Goal: Task Accomplishment & Management: Manage account settings

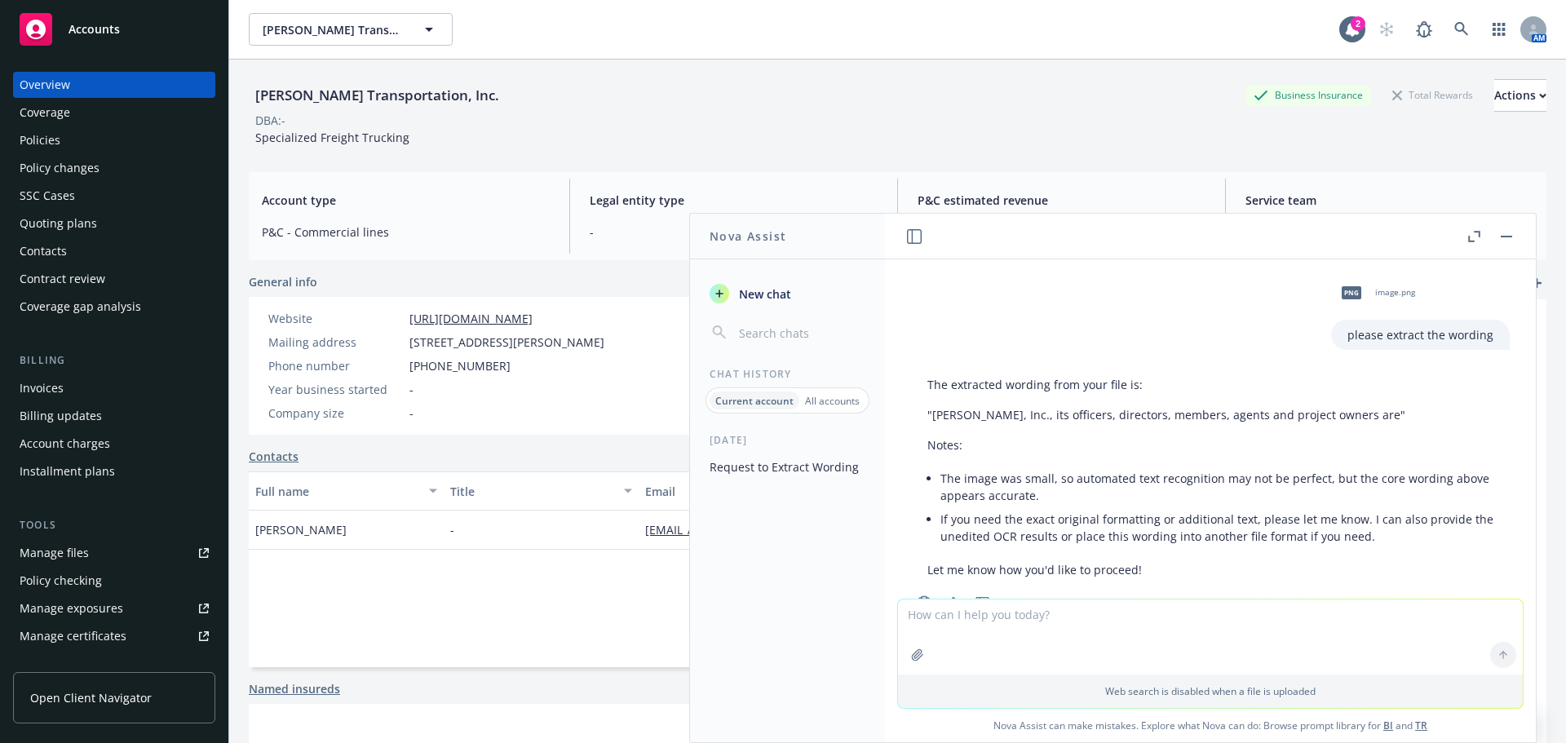
scroll to position [55, 0]
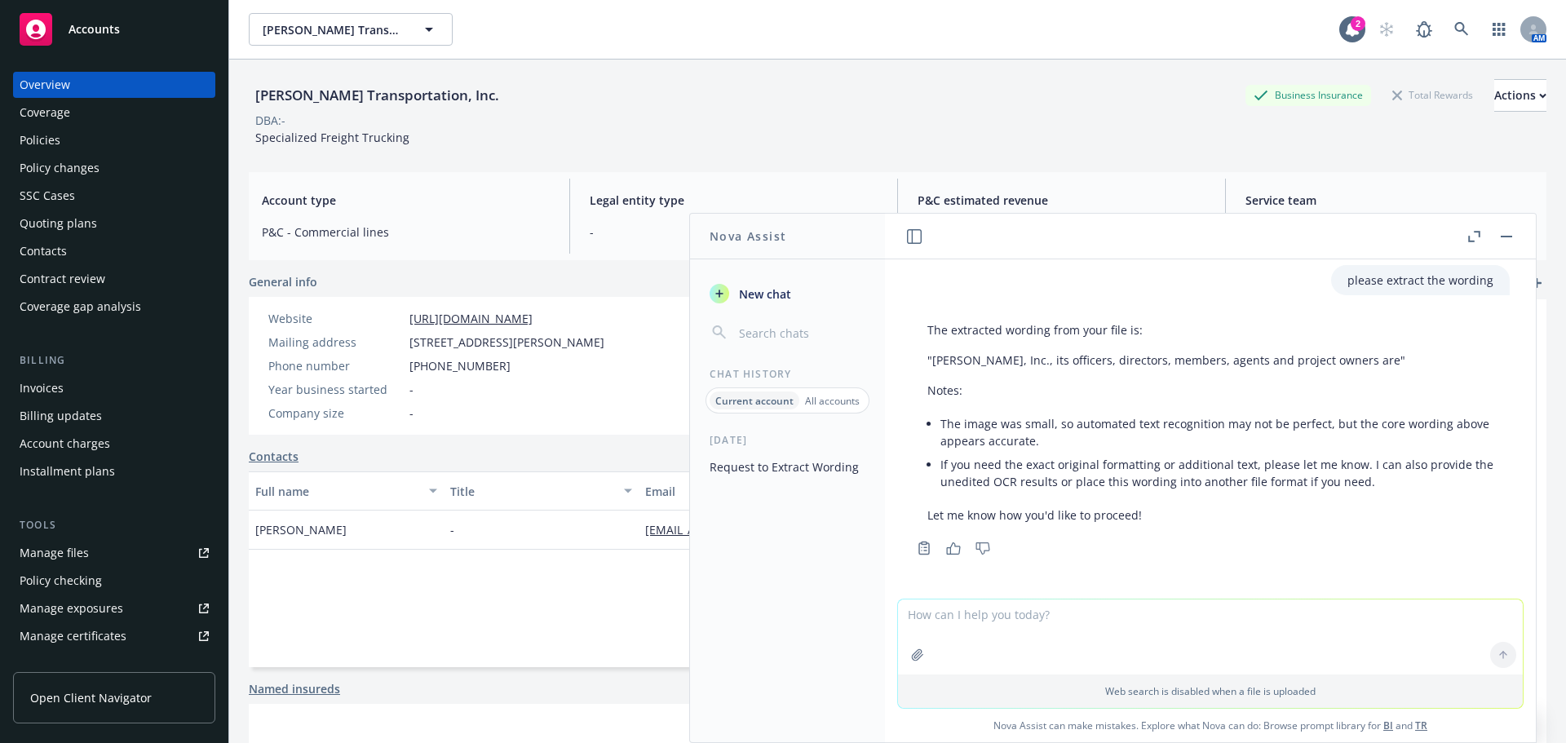
click at [57, 632] on div "Manage certificates" at bounding box center [73, 636] width 107 height 26
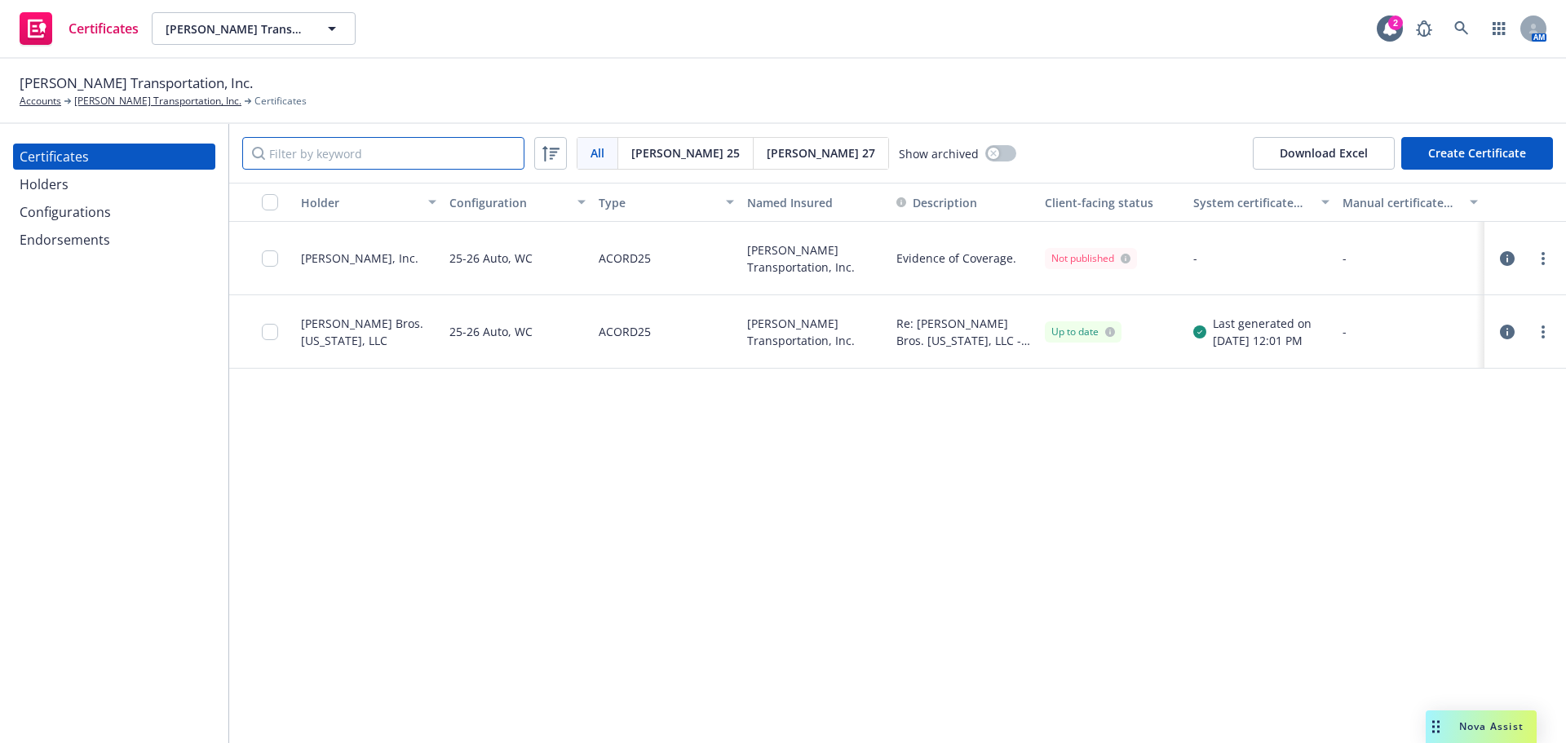
click at [406, 145] on input "Filter by keyword" at bounding box center [383, 153] width 282 height 33
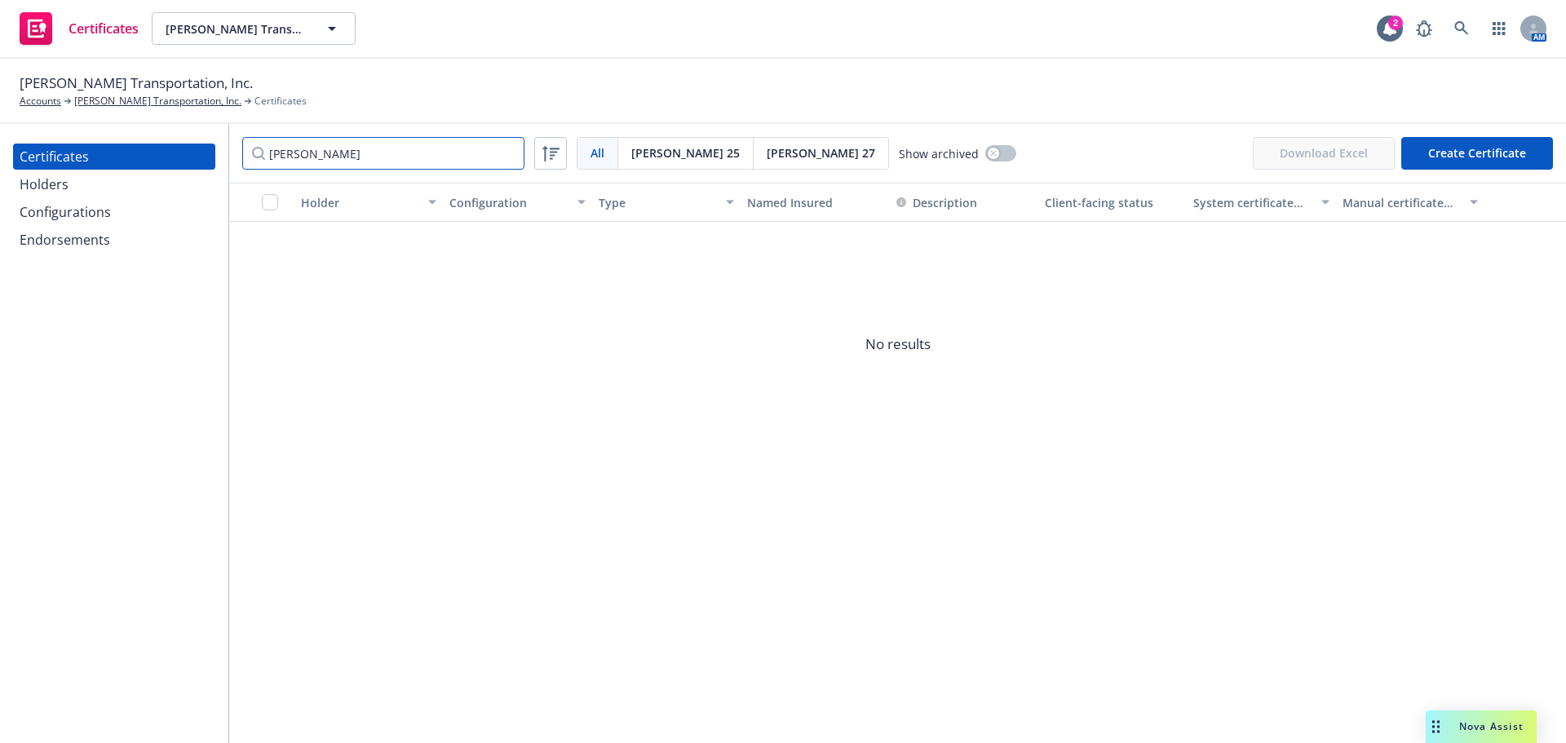
type input "desilva"
click at [131, 186] on div "Holders" at bounding box center [114, 184] width 189 height 26
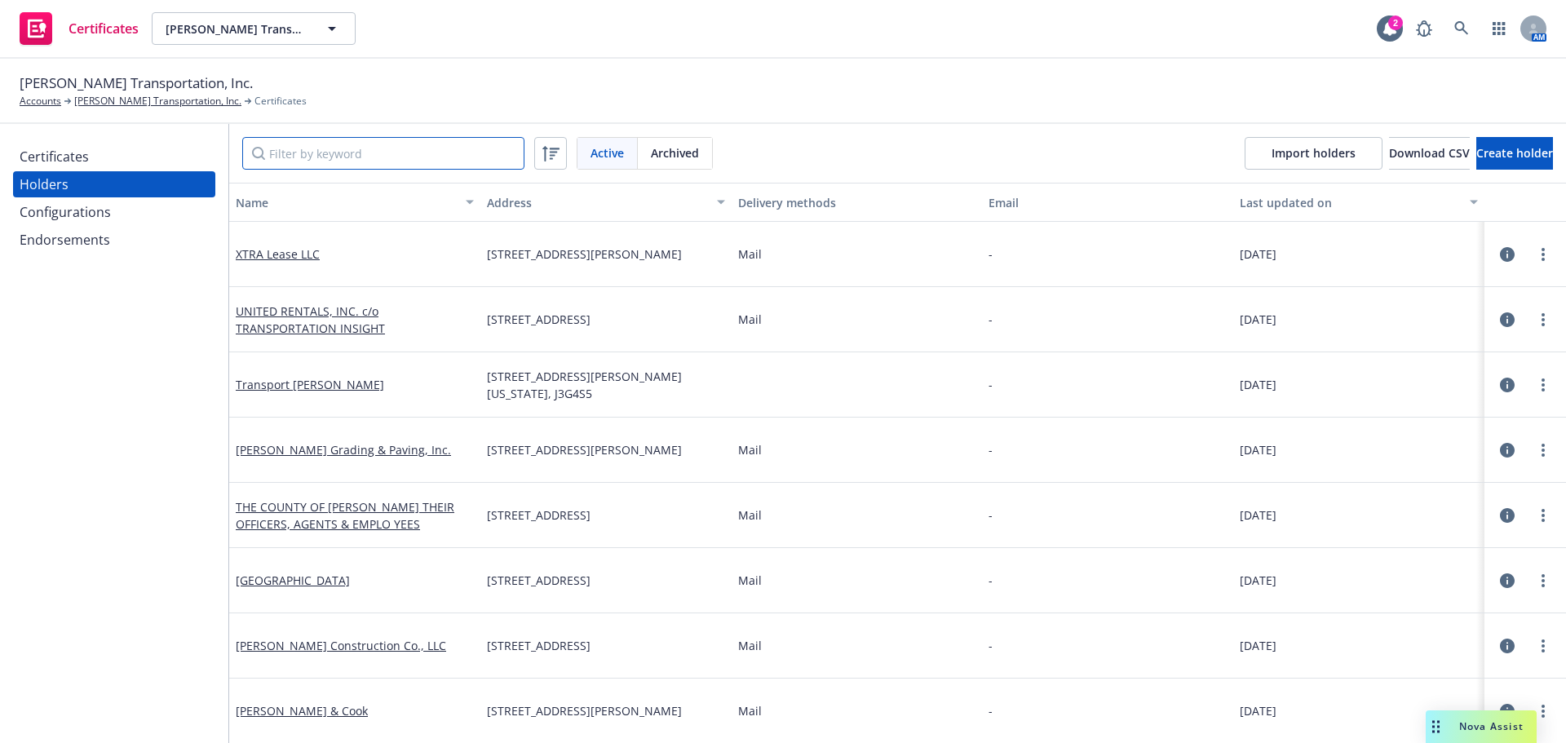
click at [364, 153] on input "Filter by keyword" at bounding box center [383, 153] width 282 height 33
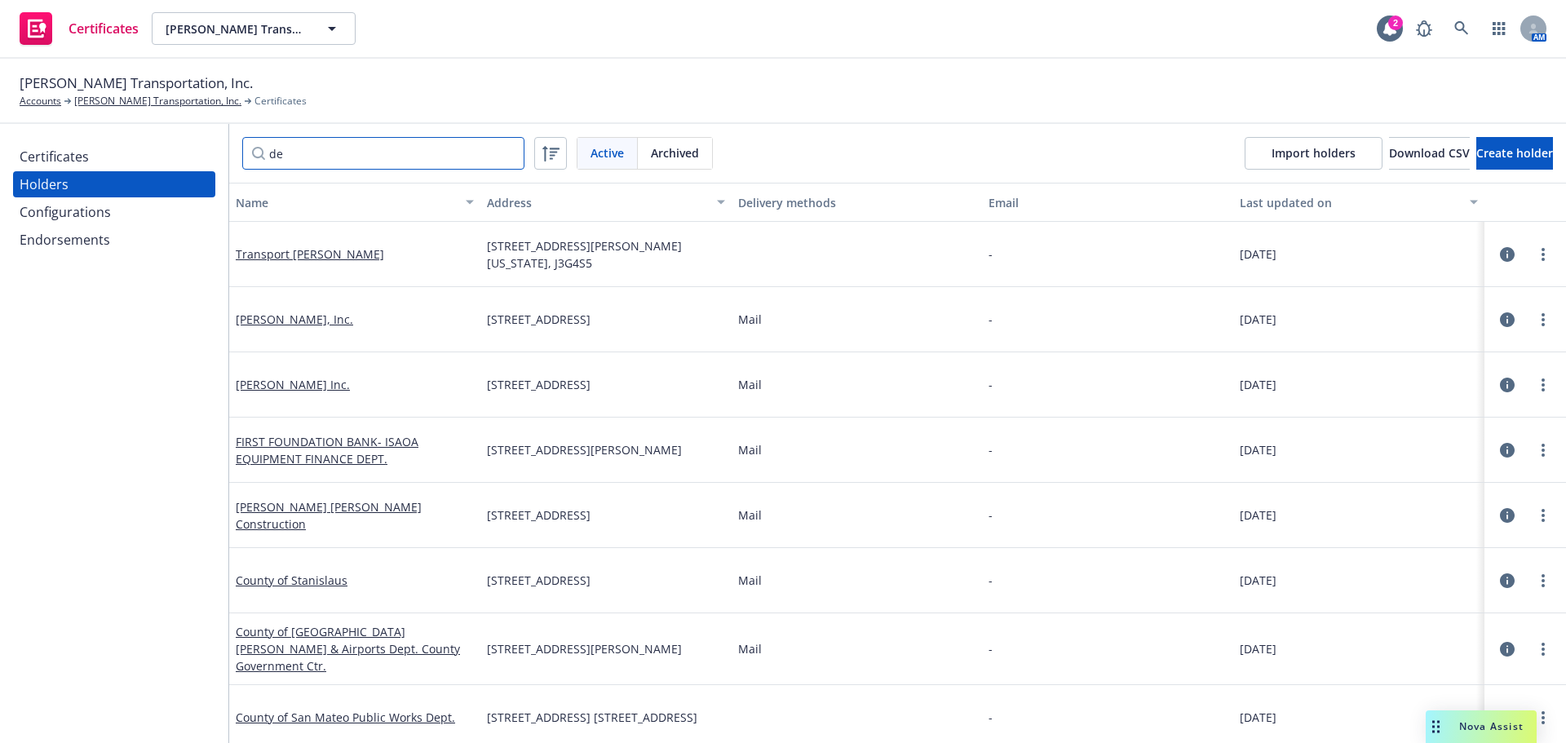
type input "de"
drag, startPoint x: 390, startPoint y: 526, endPoint x: 234, endPoint y: 531, distance: 155.9
click at [234, 531] on div "Desilva Gates Construction" at bounding box center [354, 515] width 251 height 65
copy link "Desilva Gates Construction"
click at [94, 161] on div "Certificates" at bounding box center [114, 157] width 189 height 26
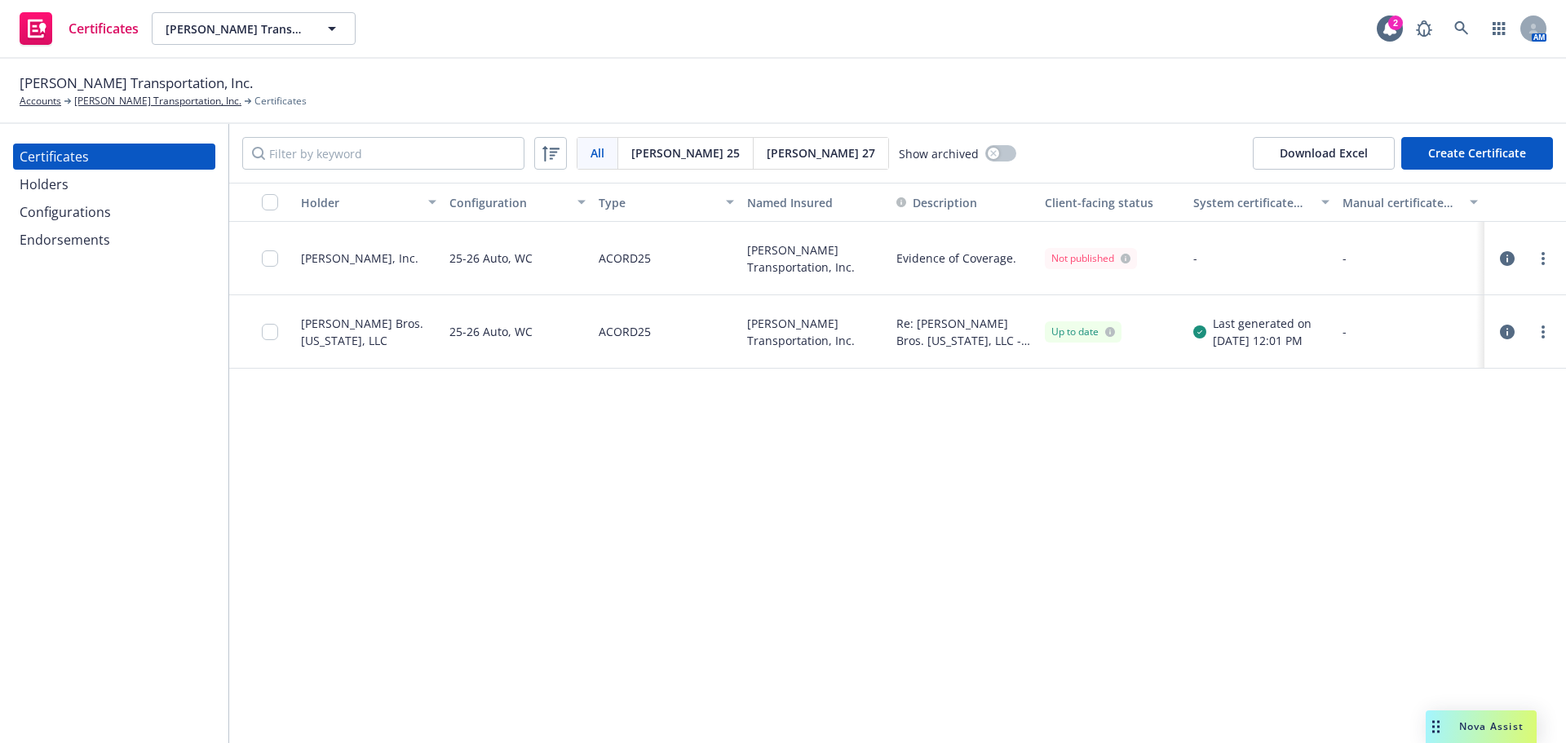
click at [1486, 165] on button "Create Certificate" at bounding box center [1477, 153] width 152 height 33
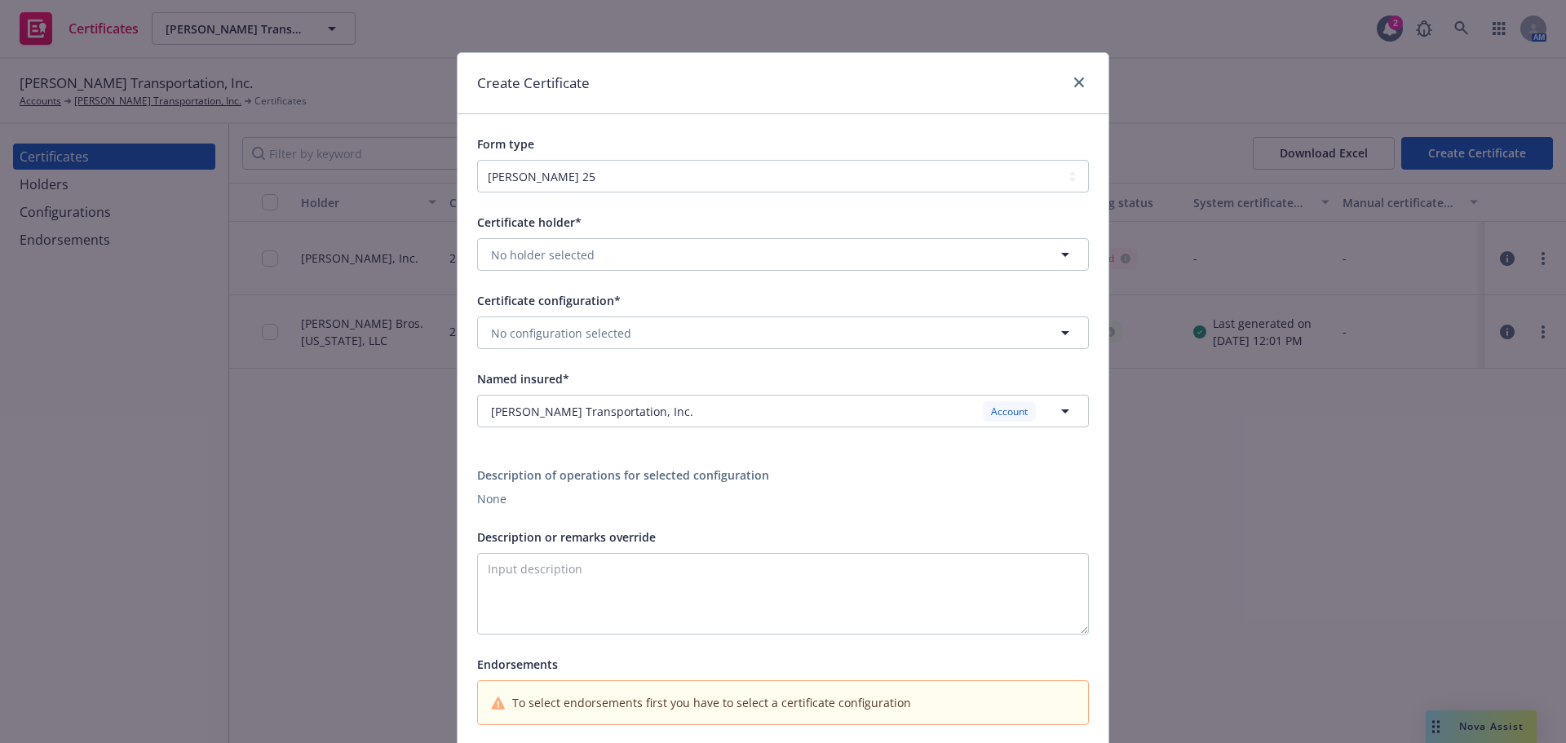
drag, startPoint x: 727, startPoint y: 197, endPoint x: 713, endPoint y: 170, distance: 31.0
click at [726, 197] on div "Certificate holder* No holder selected Certificate configuration* No configurat…" at bounding box center [783, 469] width 651 height 552
click at [669, 252] on button "No holder selected" at bounding box center [783, 254] width 612 height 33
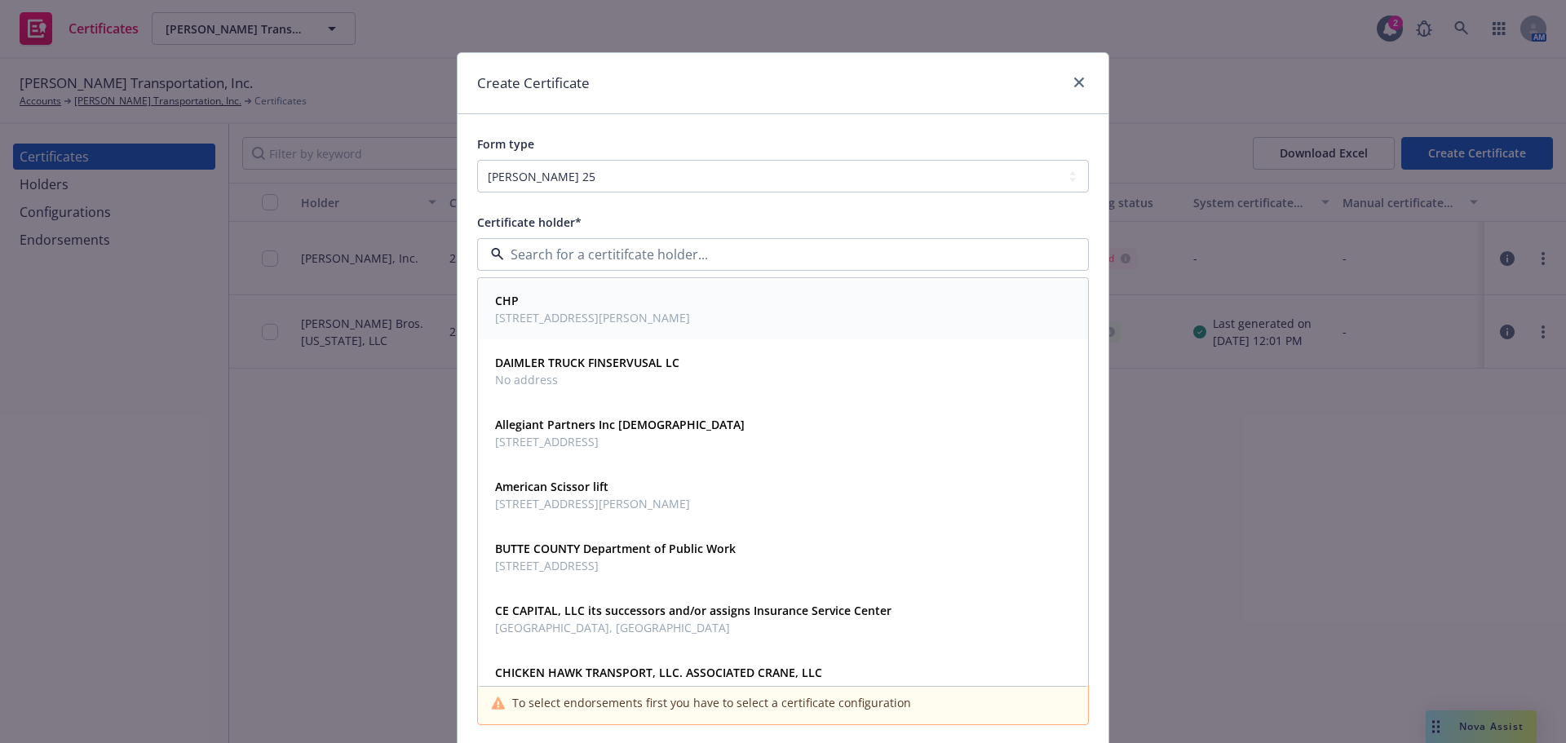
paste input "Desilva Gates Construction"
type input "Desilva Gates Construction"
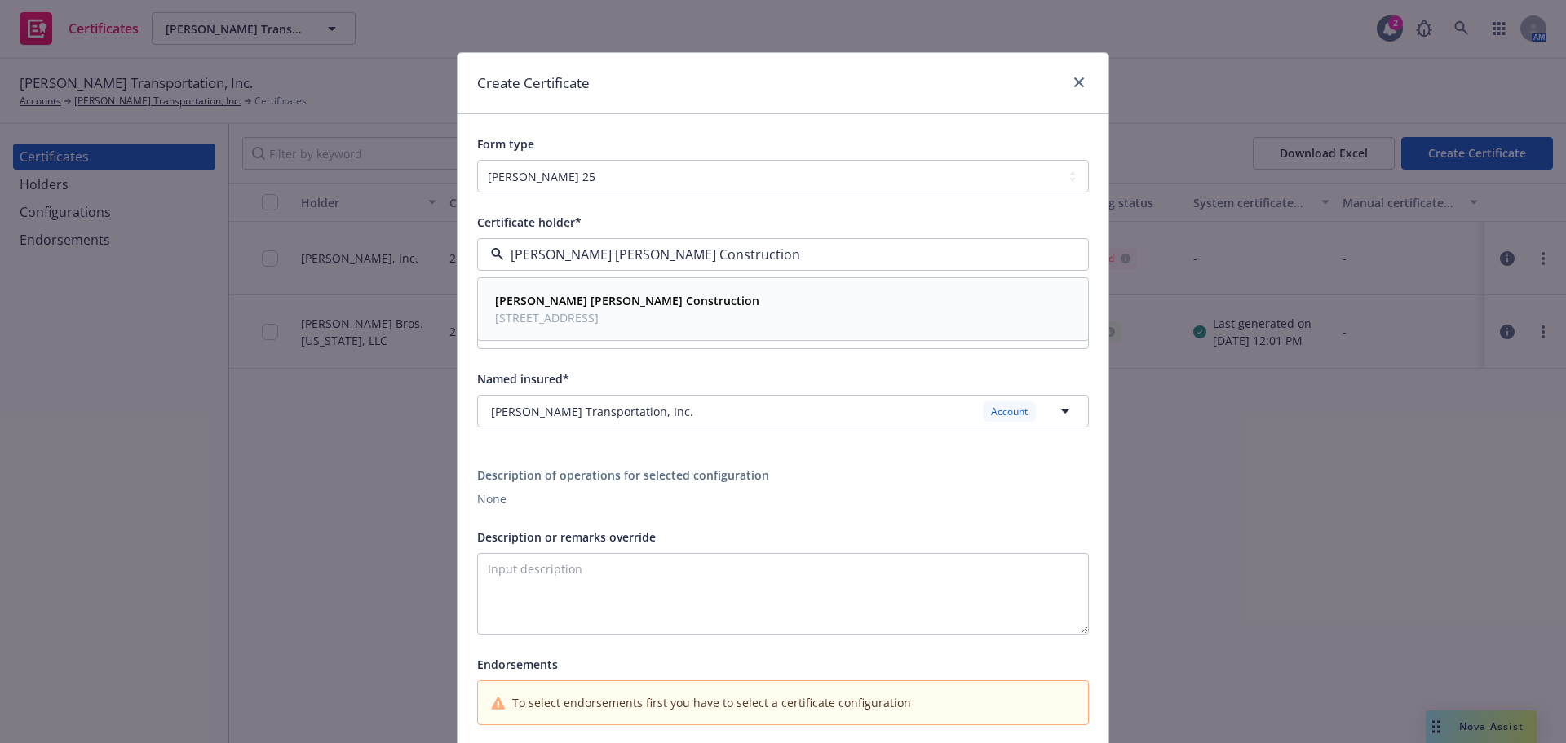
click at [650, 321] on span "11555 Dublin Blvd, Dublin, CA, 94568, USA" at bounding box center [627, 317] width 264 height 17
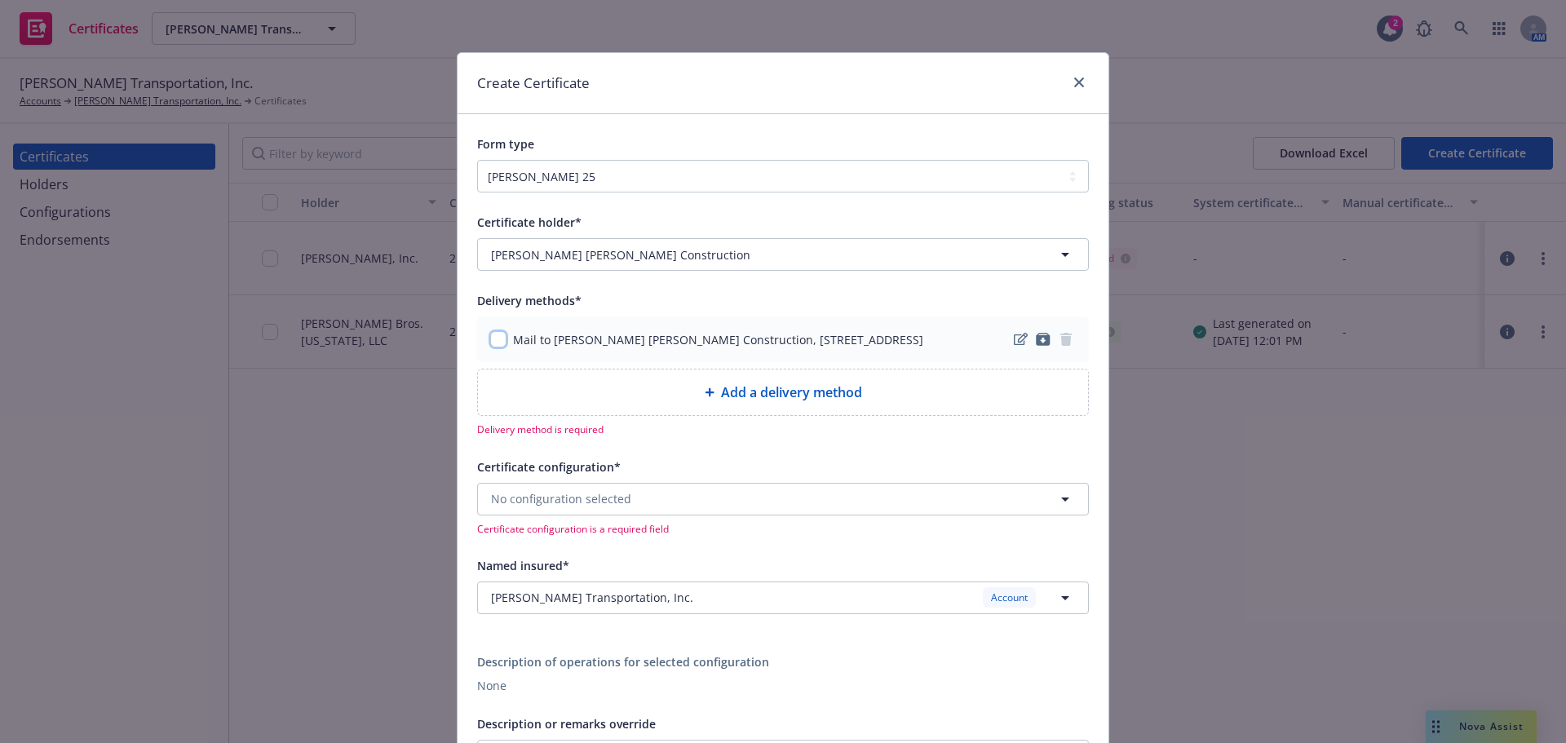
click at [493, 343] on input "checkbox" at bounding box center [498, 339] width 16 height 16
checkbox input "true"
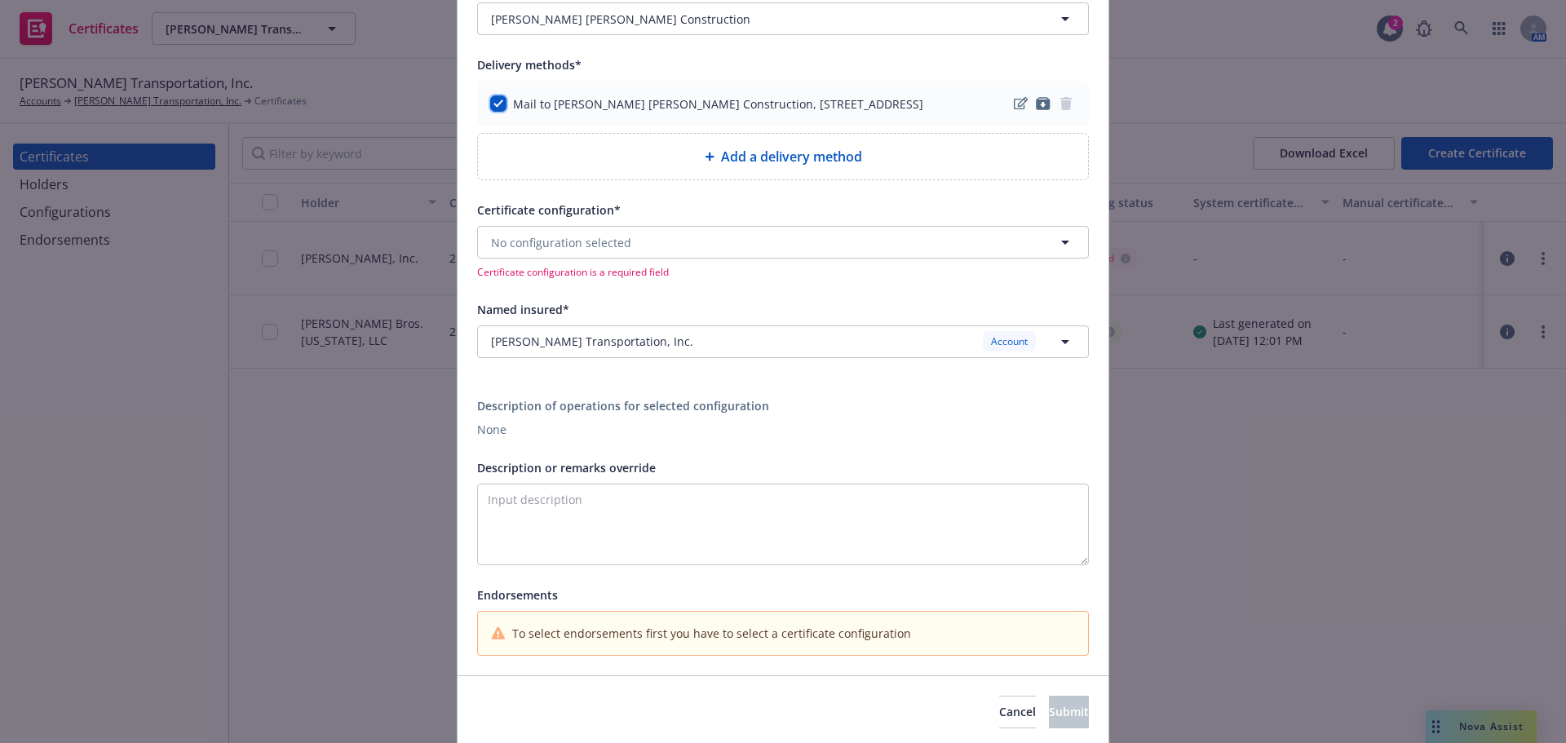
scroll to position [294, 0]
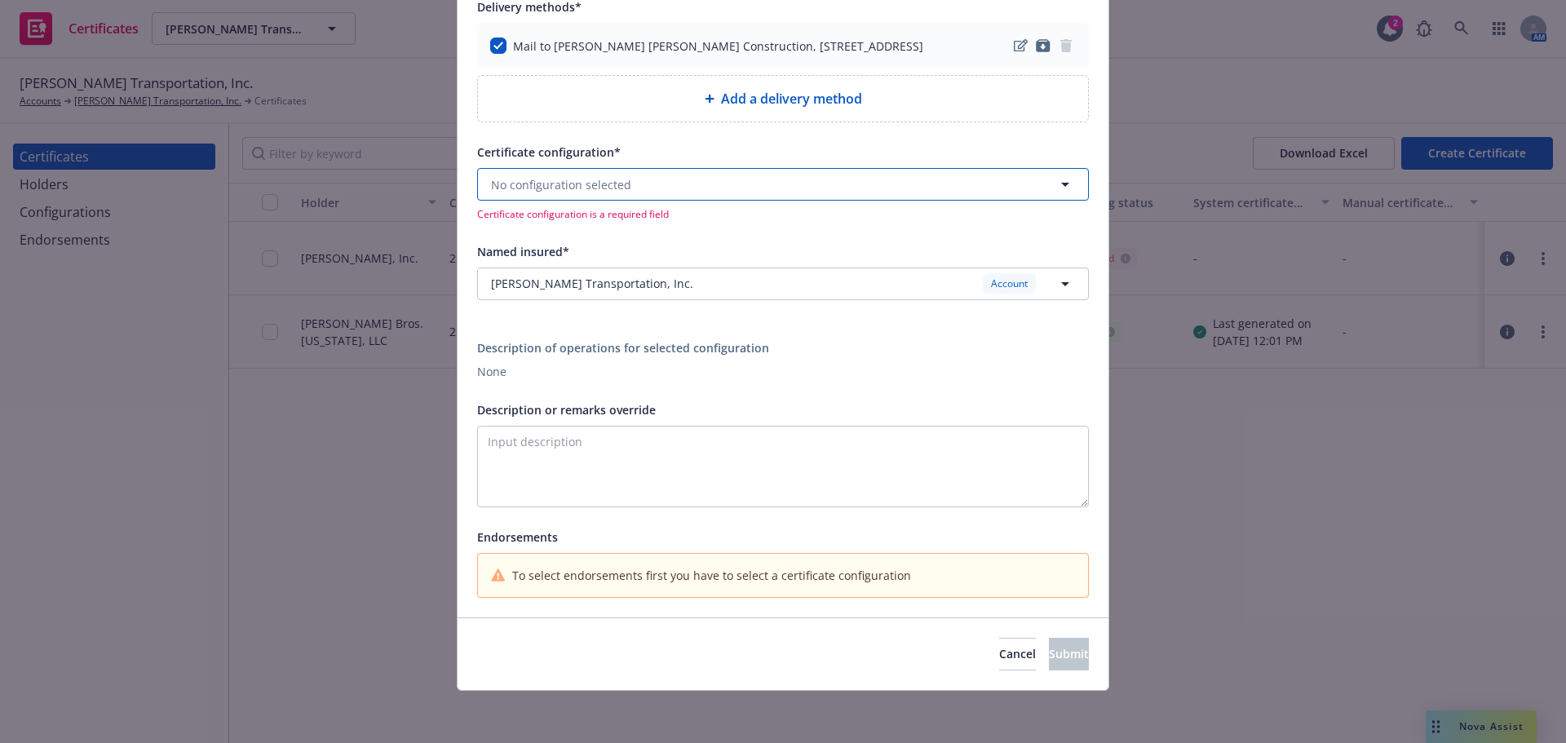
click at [585, 188] on span "No configuration selected" at bounding box center [561, 184] width 140 height 17
click at [584, 240] on span "ACORD25 - Evidence of Coverage." at bounding box center [586, 247] width 183 height 17
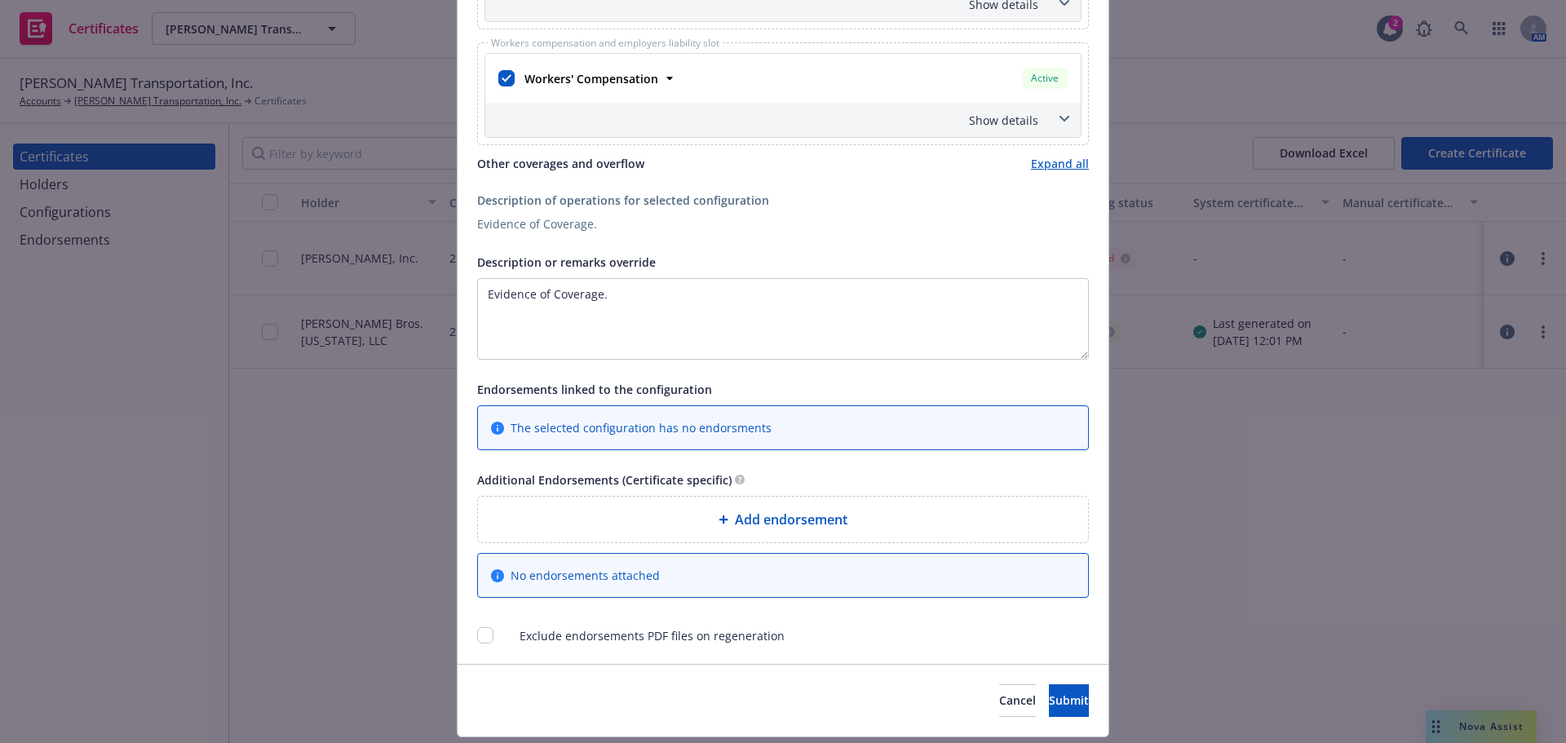
scroll to position [739, 0]
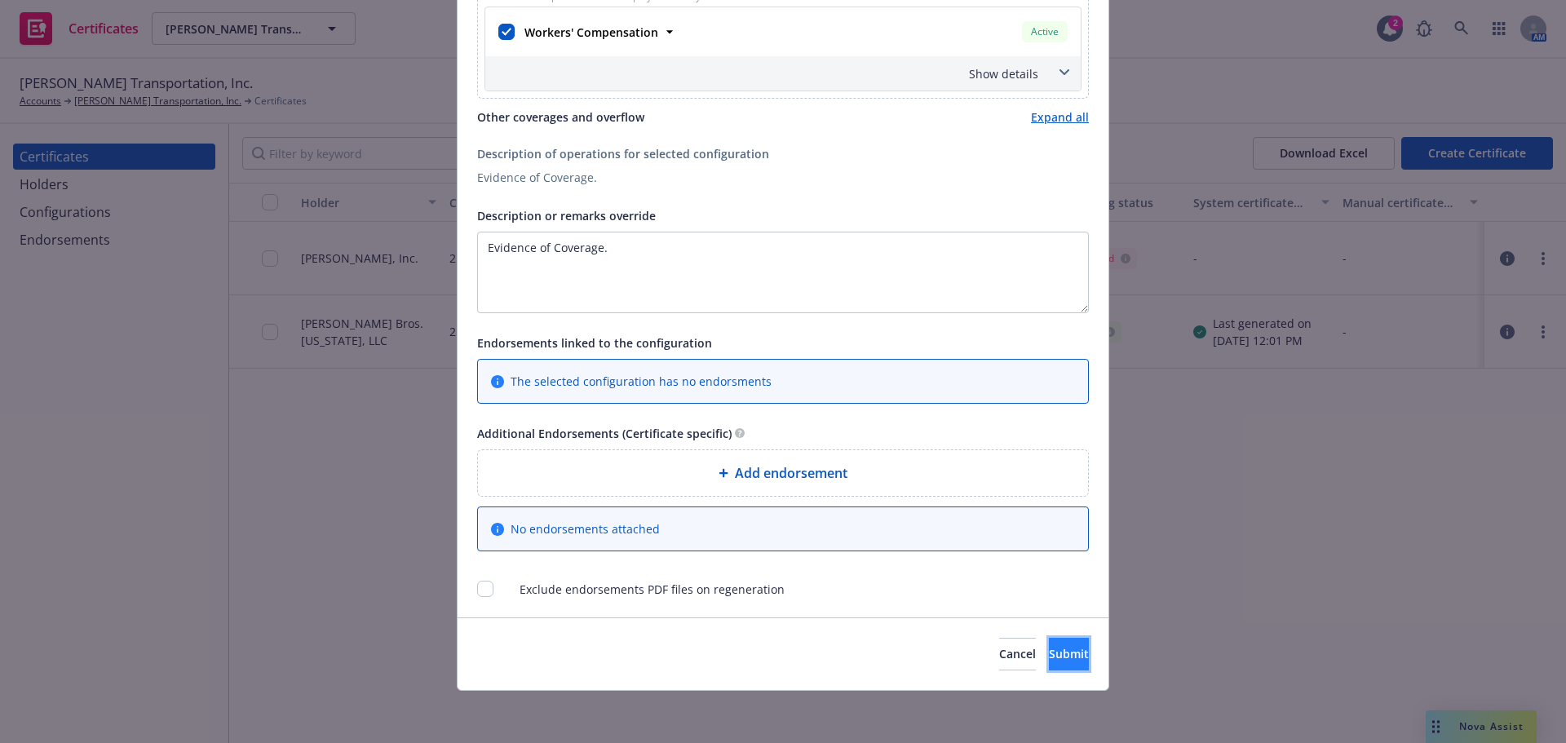
click at [1049, 638] on button "Submit" at bounding box center [1069, 654] width 40 height 33
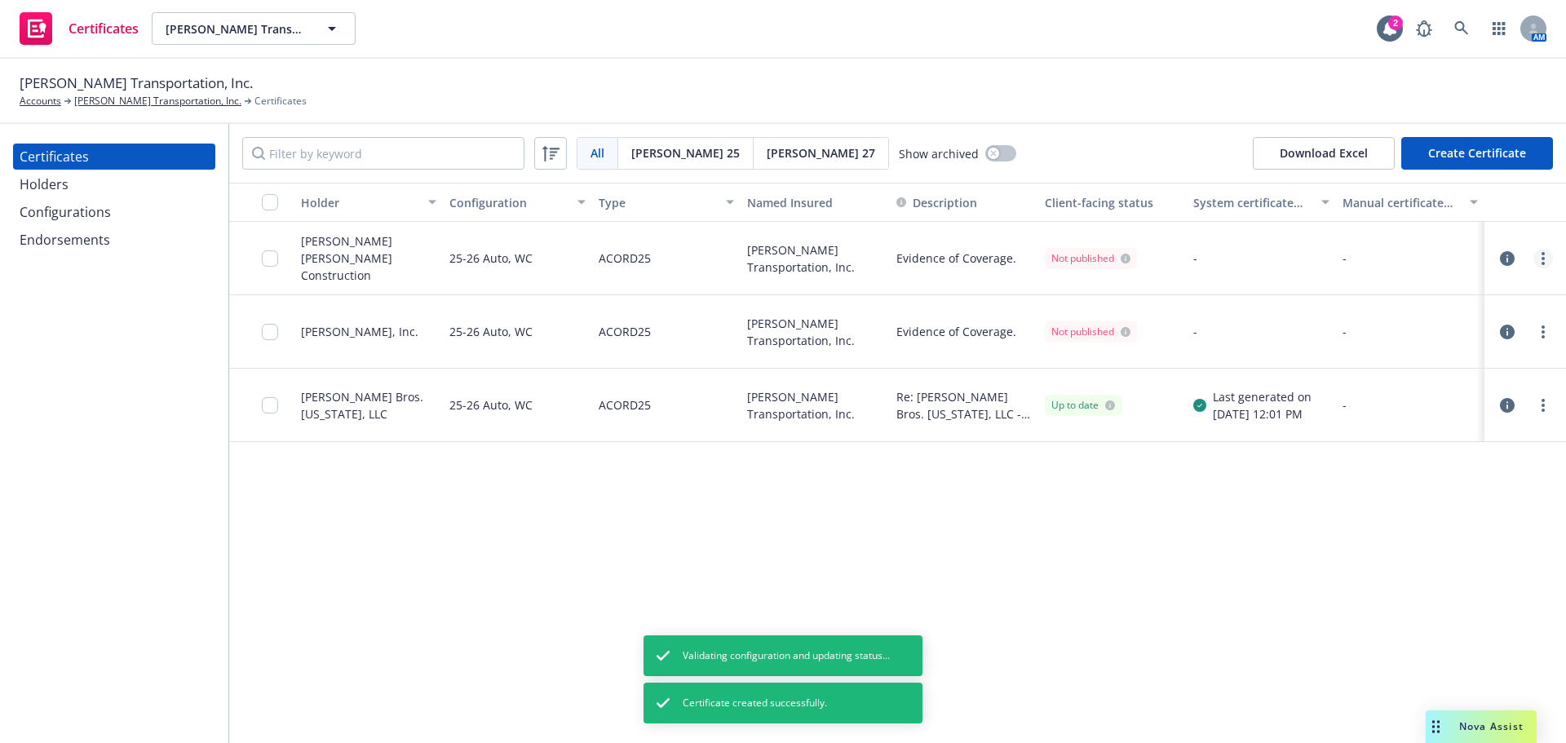
click at [1543, 262] on circle "more" at bounding box center [1543, 263] width 3 height 3
click at [1463, 365] on link "Regenerate" at bounding box center [1421, 357] width 261 height 33
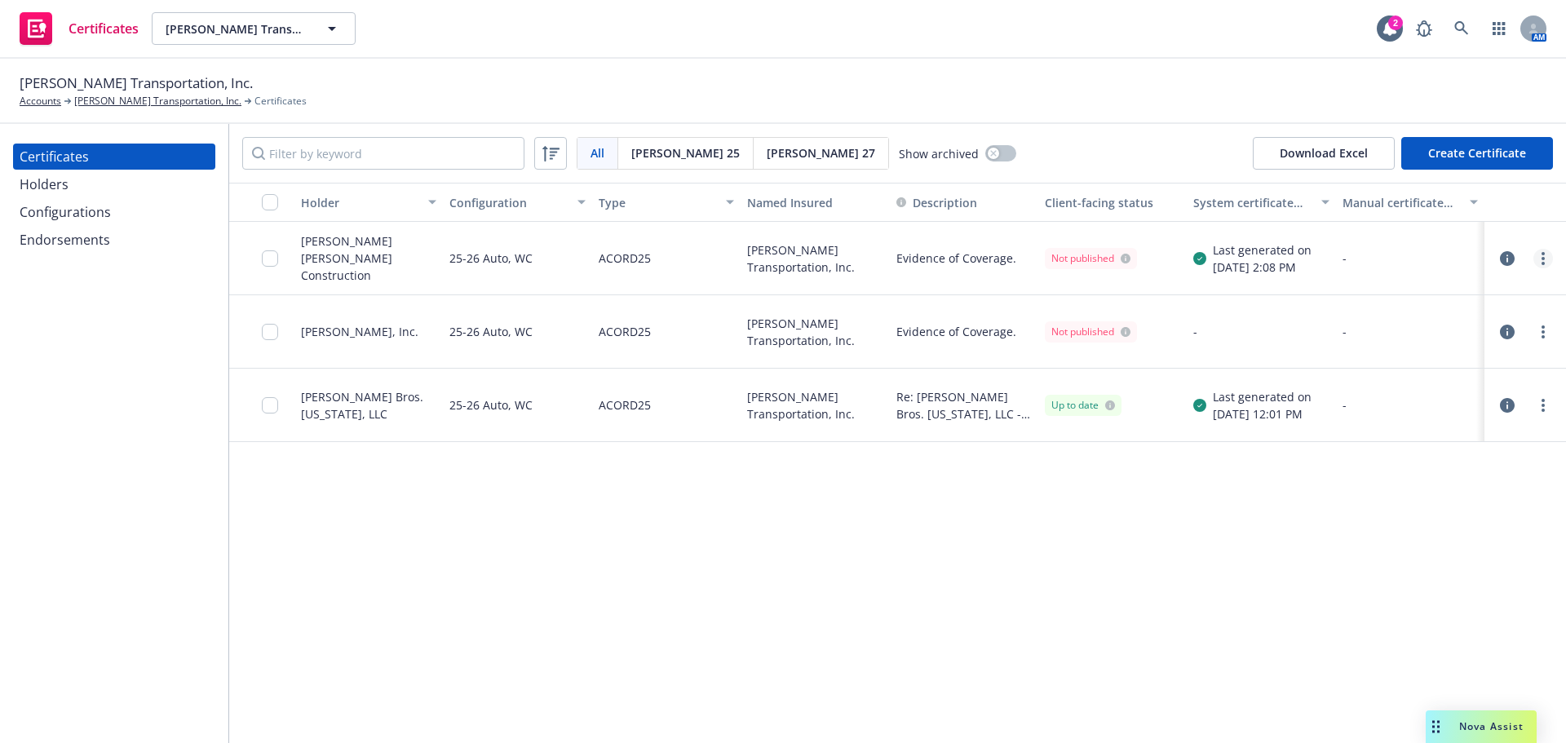
click at [1548, 255] on div at bounding box center [1544, 259] width 20 height 20
click at [1548, 255] on link "more" at bounding box center [1544, 259] width 20 height 20
click at [1177, 151] on div "All All [PERSON_NAME] 25 [PERSON_NAME] 27 Show archived Download Excel Create C…" at bounding box center [897, 153] width 1337 height 59
click at [1542, 259] on icon "more" at bounding box center [1543, 258] width 3 height 13
click at [1472, 494] on link "Download uneditable generated certificate" at bounding box center [1421, 488] width 261 height 33
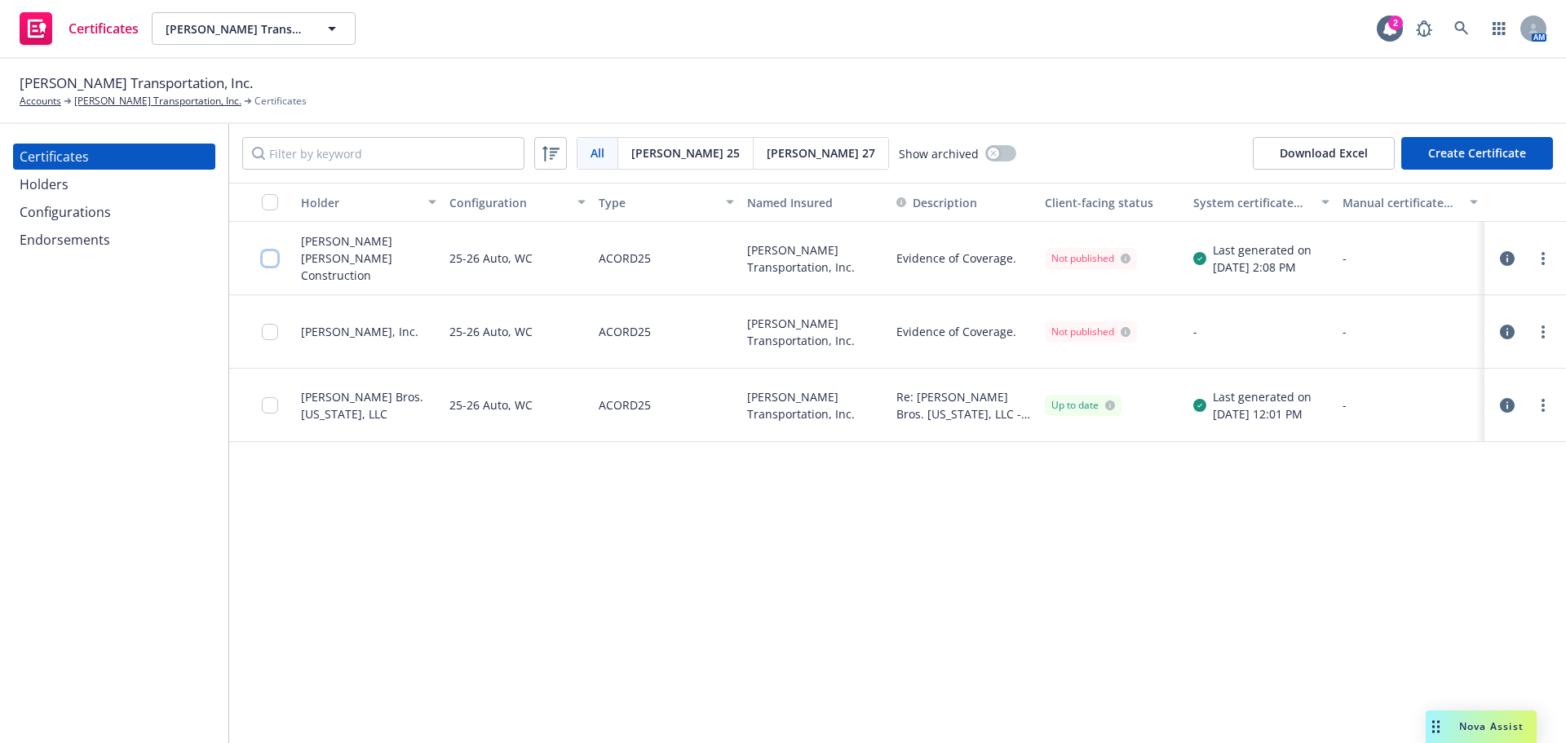
click at [275, 259] on input "checkbox" at bounding box center [270, 258] width 16 height 16
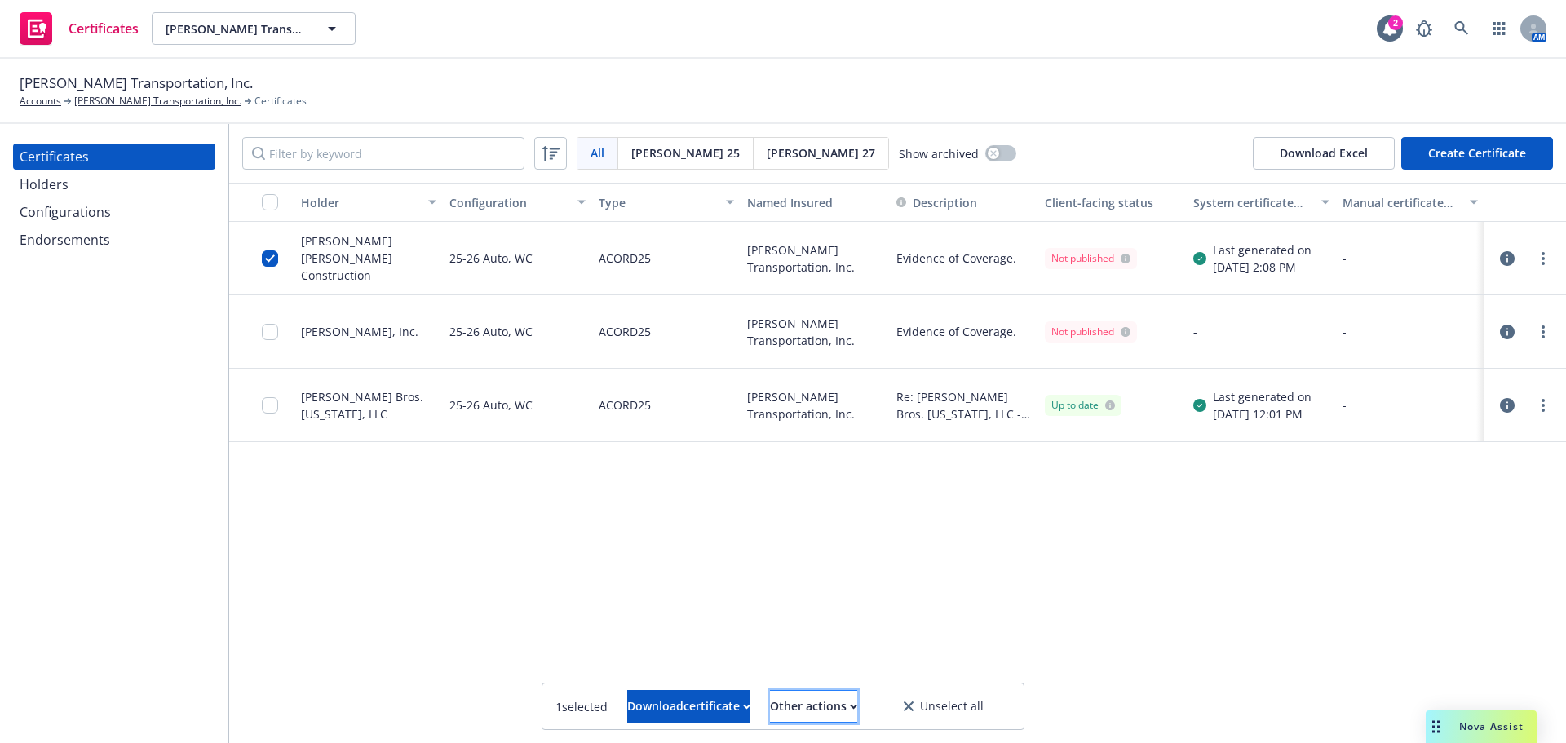
click at [857, 717] on div "Other actions" at bounding box center [813, 706] width 87 height 31
click at [859, 680] on link "Publish certificate" at bounding box center [784, 667] width 150 height 33
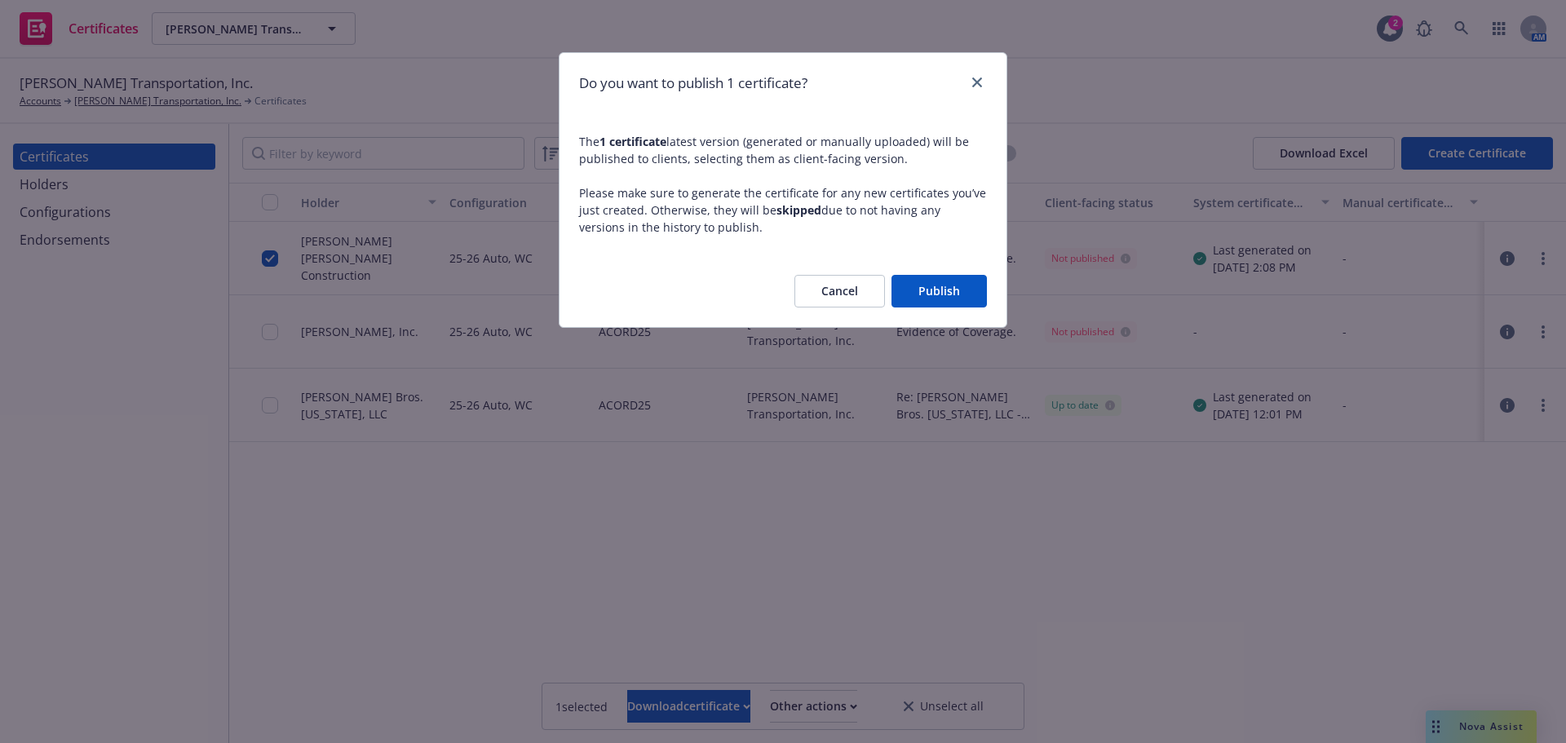
click at [928, 285] on button "Publish" at bounding box center [939, 291] width 95 height 33
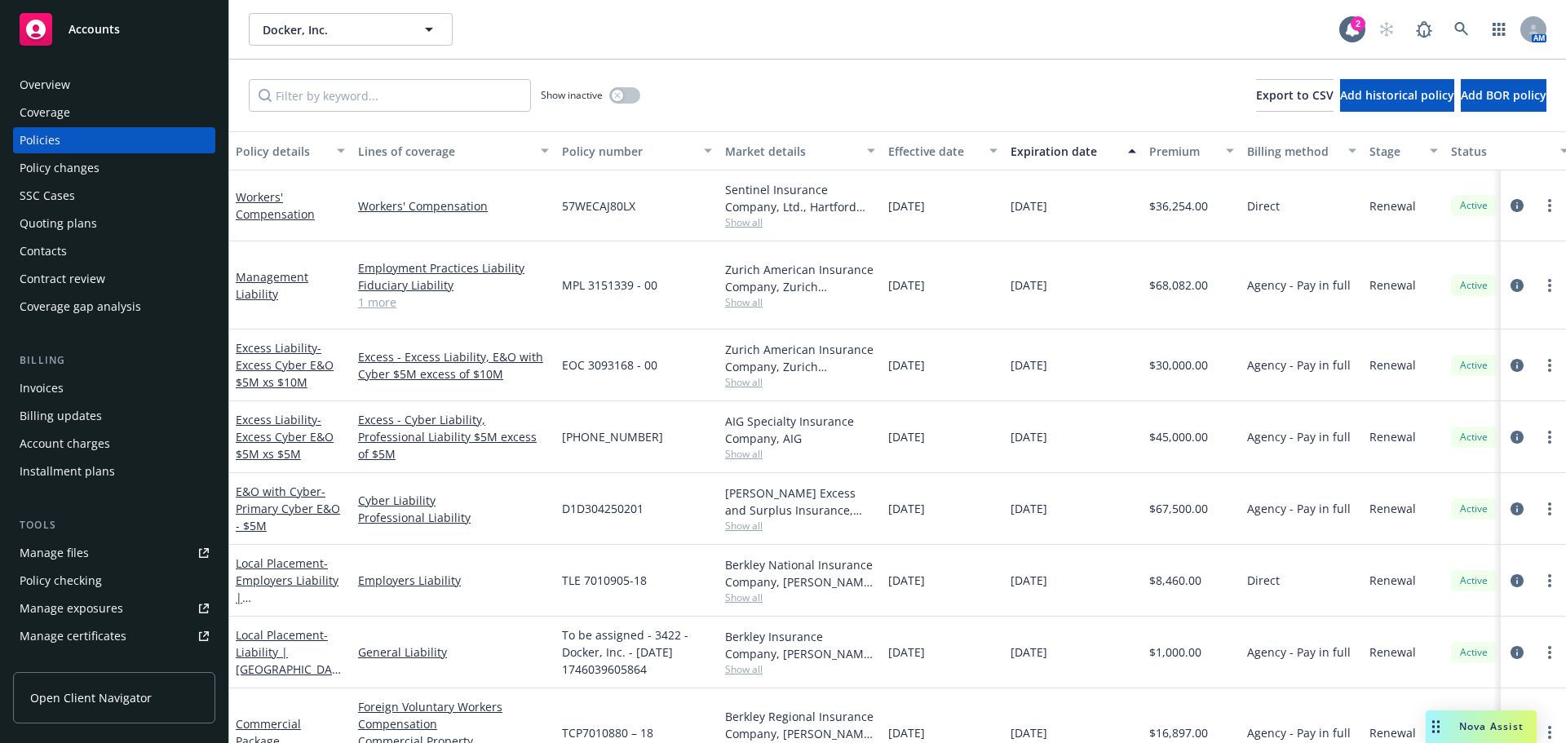
click at [83, 626] on div "Manage certificates" at bounding box center [73, 636] width 107 height 26
click at [83, 94] on div "Overview" at bounding box center [114, 85] width 189 height 26
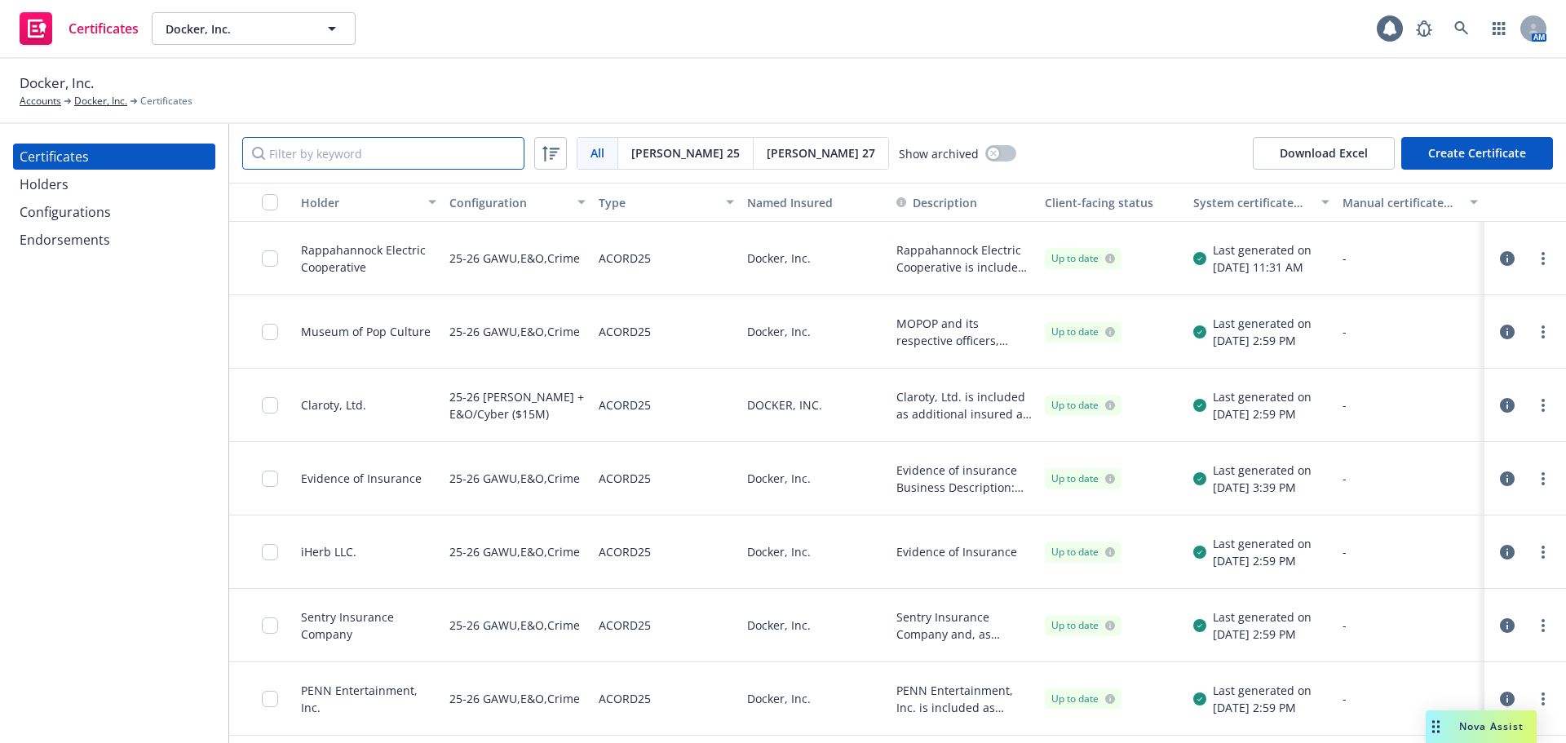
click at [374, 158] on input "Filter by keyword" at bounding box center [383, 153] width 282 height 33
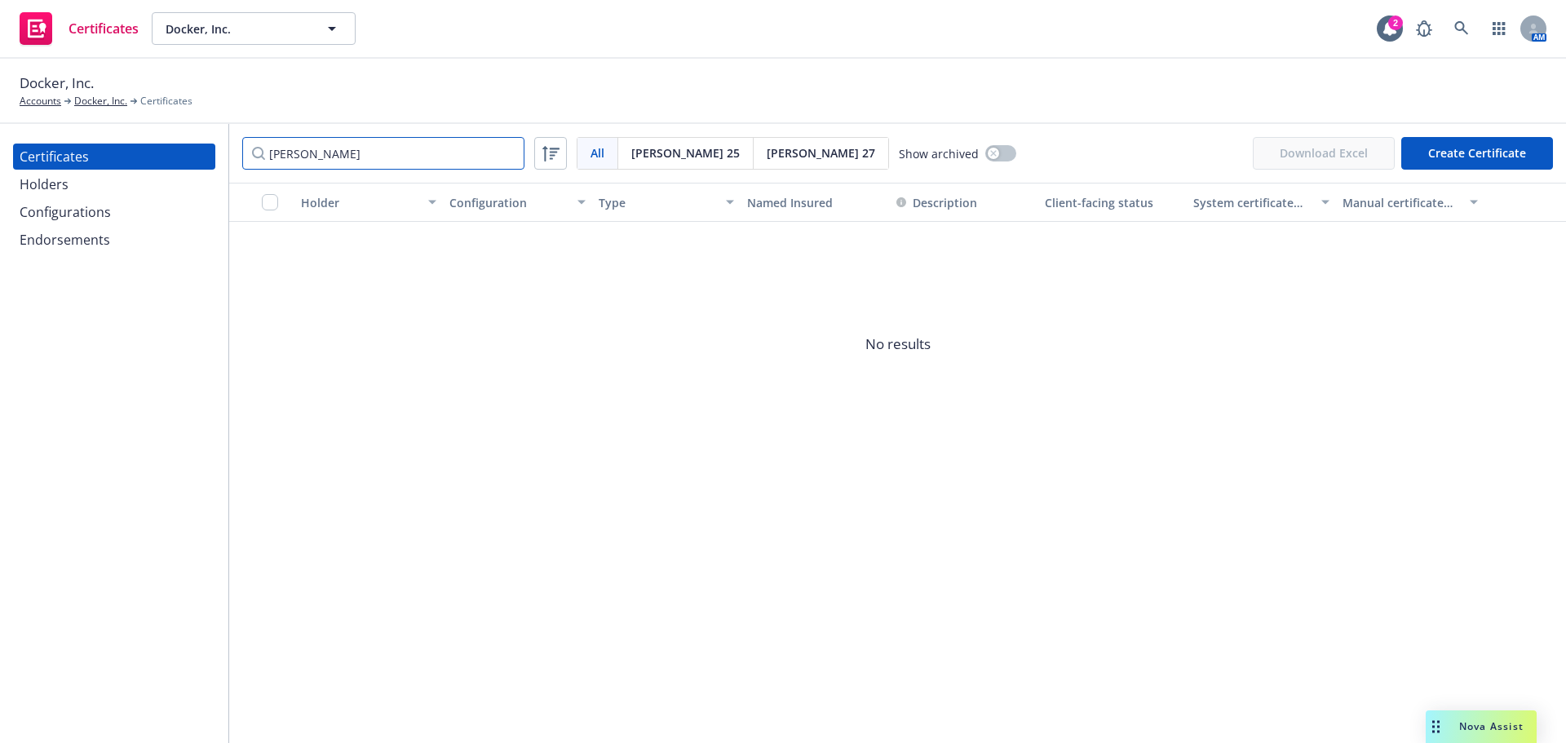
type input "menard"
click at [94, 201] on div "Configurations" at bounding box center [65, 212] width 91 height 26
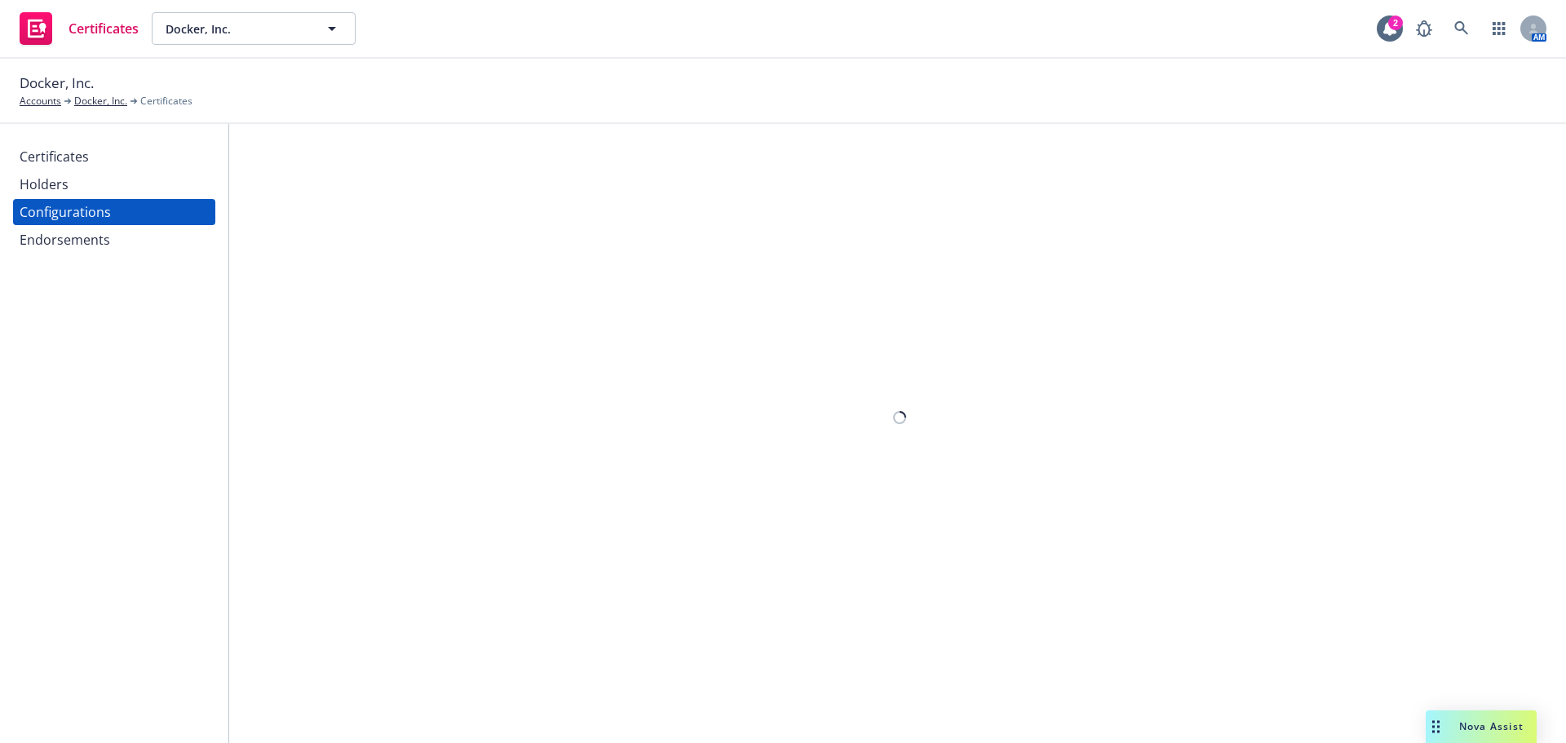
click at [90, 188] on div "Holders" at bounding box center [114, 184] width 189 height 26
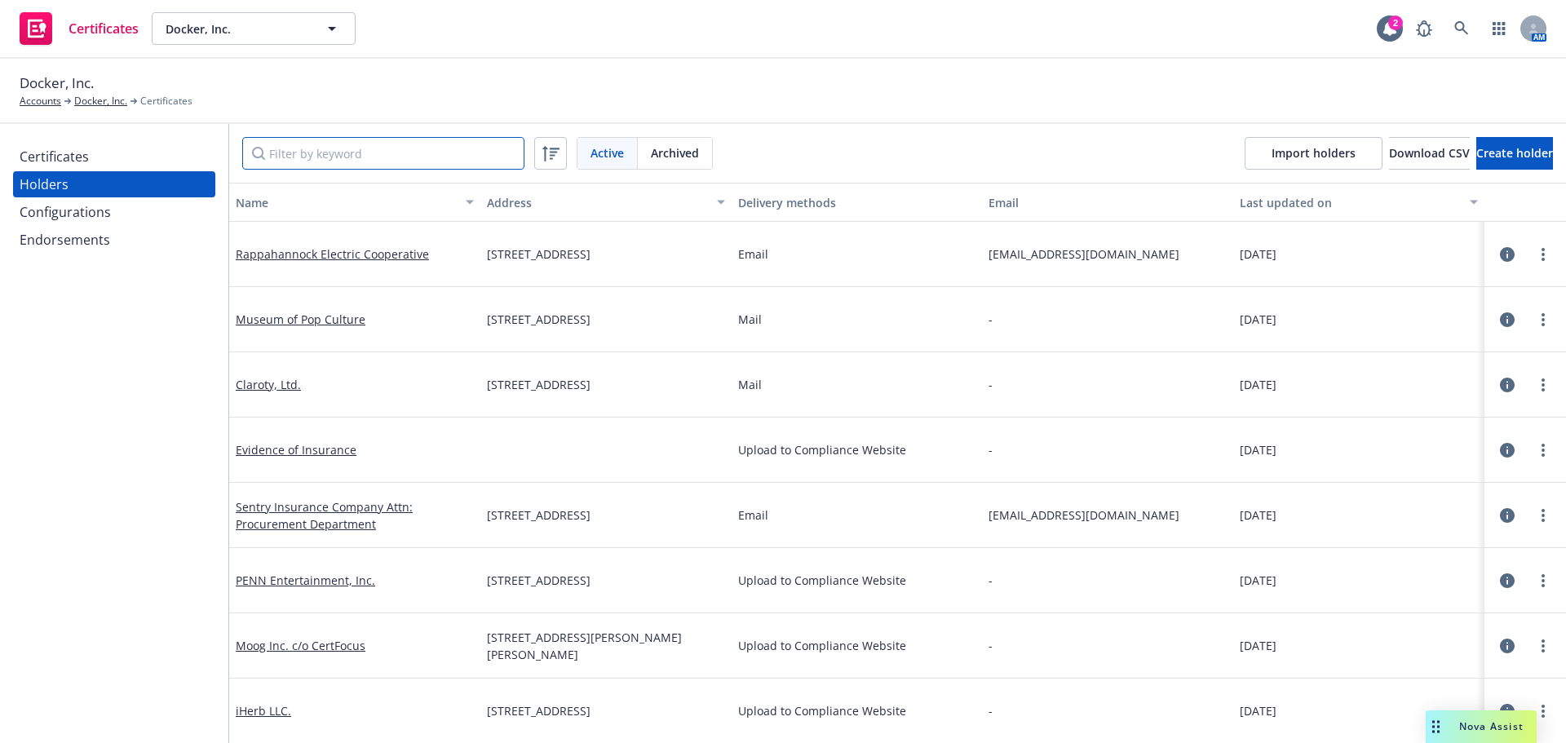
click at [297, 161] on input "Filter by keyword" at bounding box center [383, 153] width 282 height 33
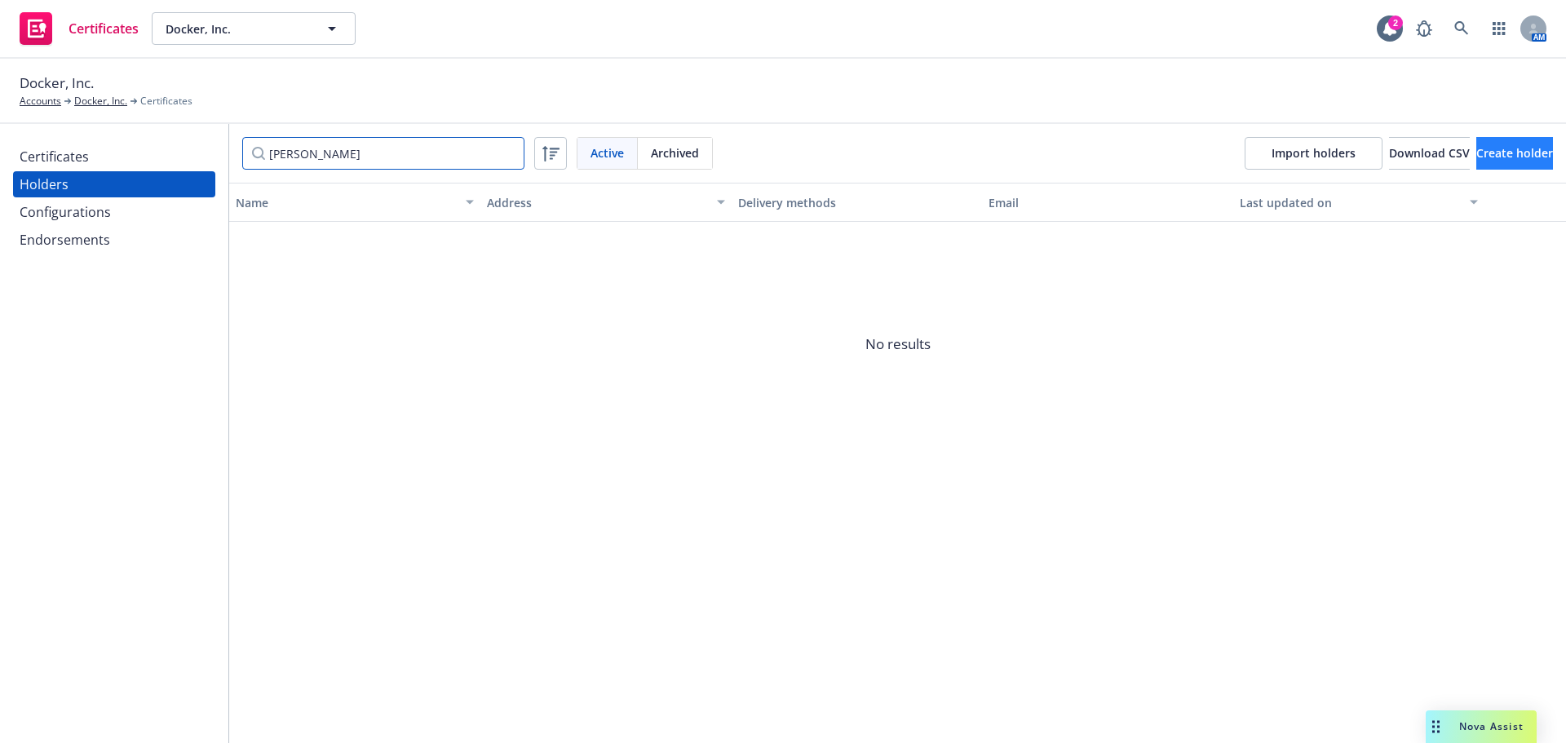
type input "menard"
click at [1477, 157] on span "Create holder" at bounding box center [1515, 152] width 77 height 15
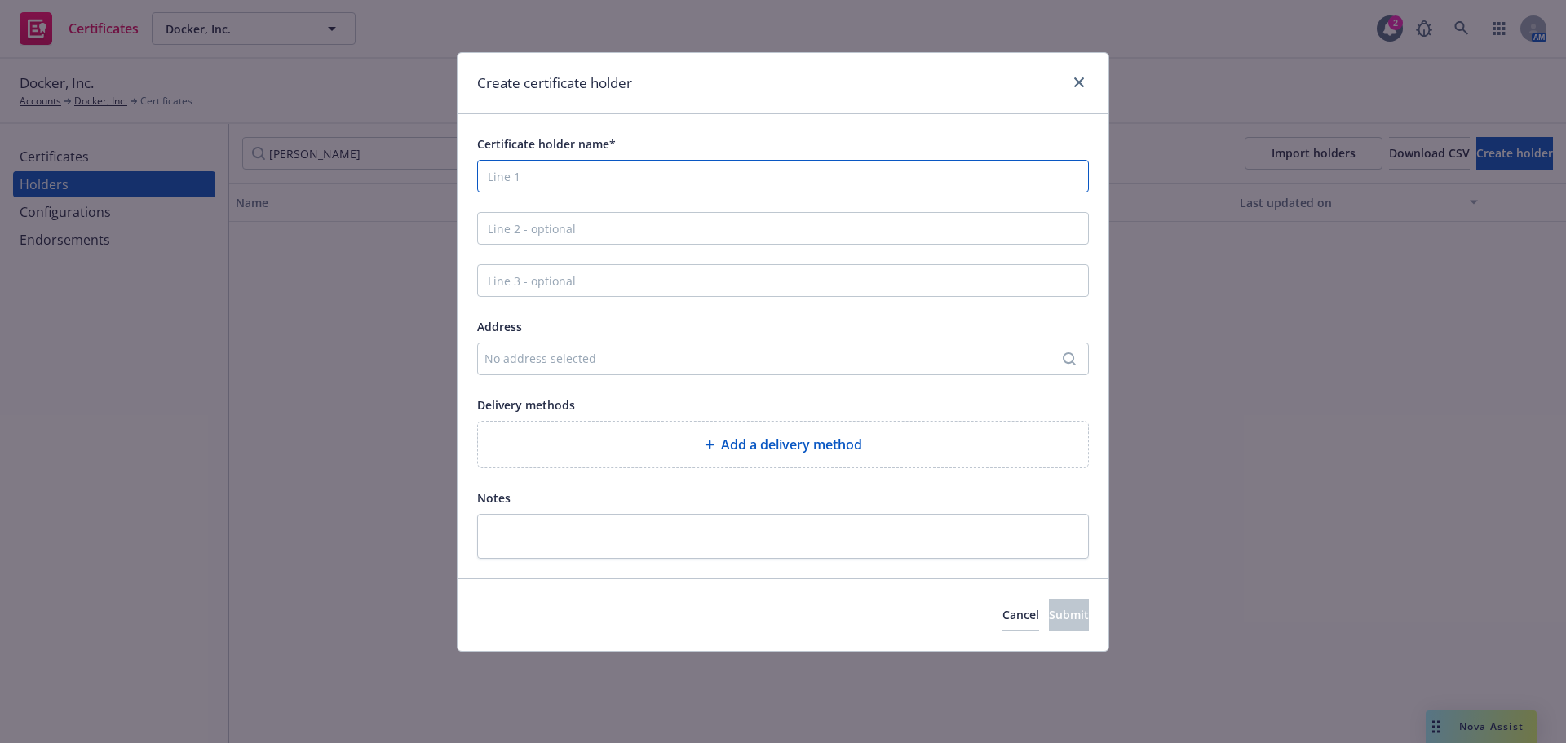
click at [764, 170] on input "Certificate holder name*" at bounding box center [783, 176] width 612 height 33
paste input "Menard, Inc. 5101 Menard Drive Eau Claire, WI 54703"
drag, startPoint x: 839, startPoint y: 184, endPoint x: 560, endPoint y: 183, distance: 279.0
click at [560, 183] on input "Menard, Inc. 5101 Menard Drive Eau Claire, WI 54703" at bounding box center [783, 176] width 612 height 33
type input "Menard, Inc."
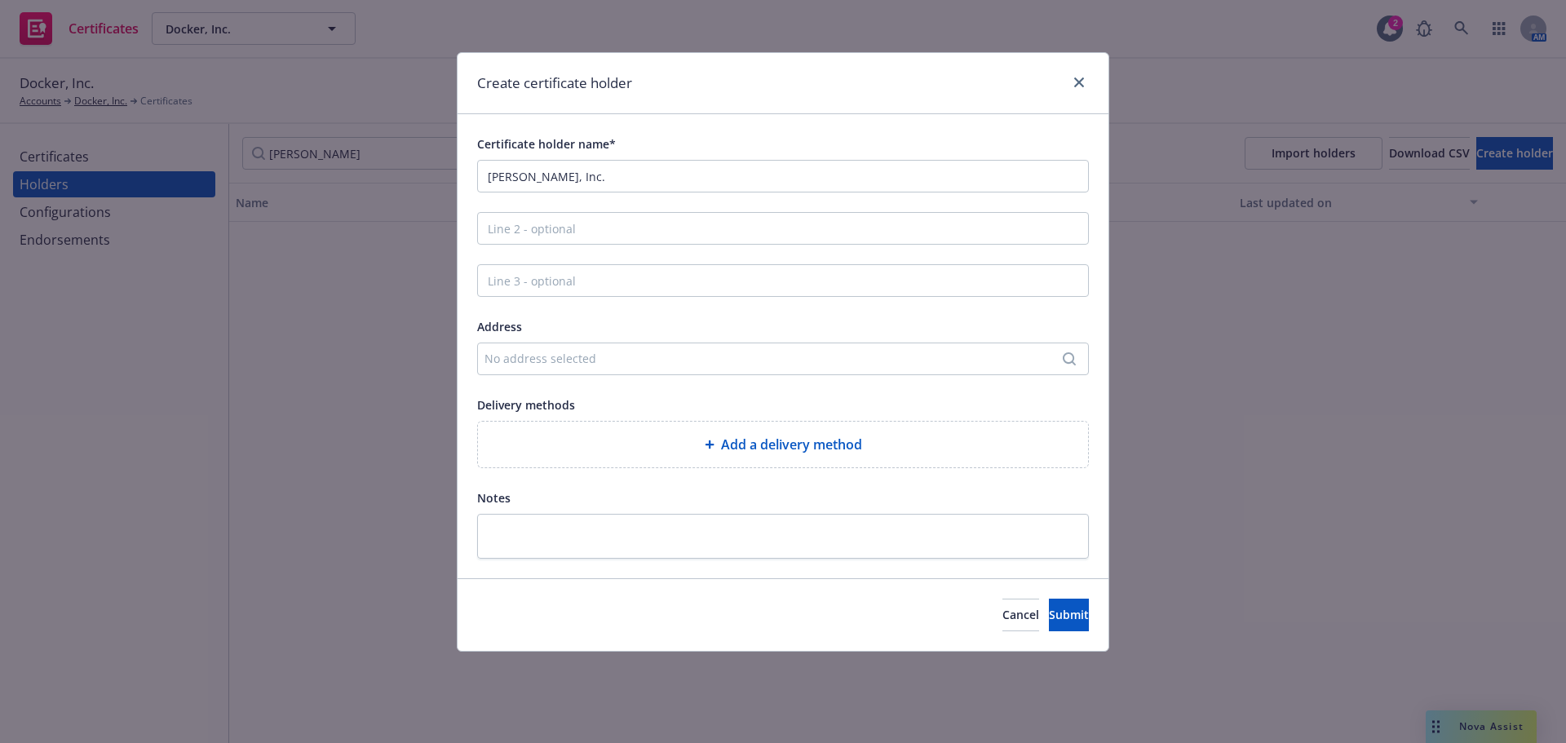
click at [627, 354] on div "No address selected" at bounding box center [775, 358] width 581 height 17
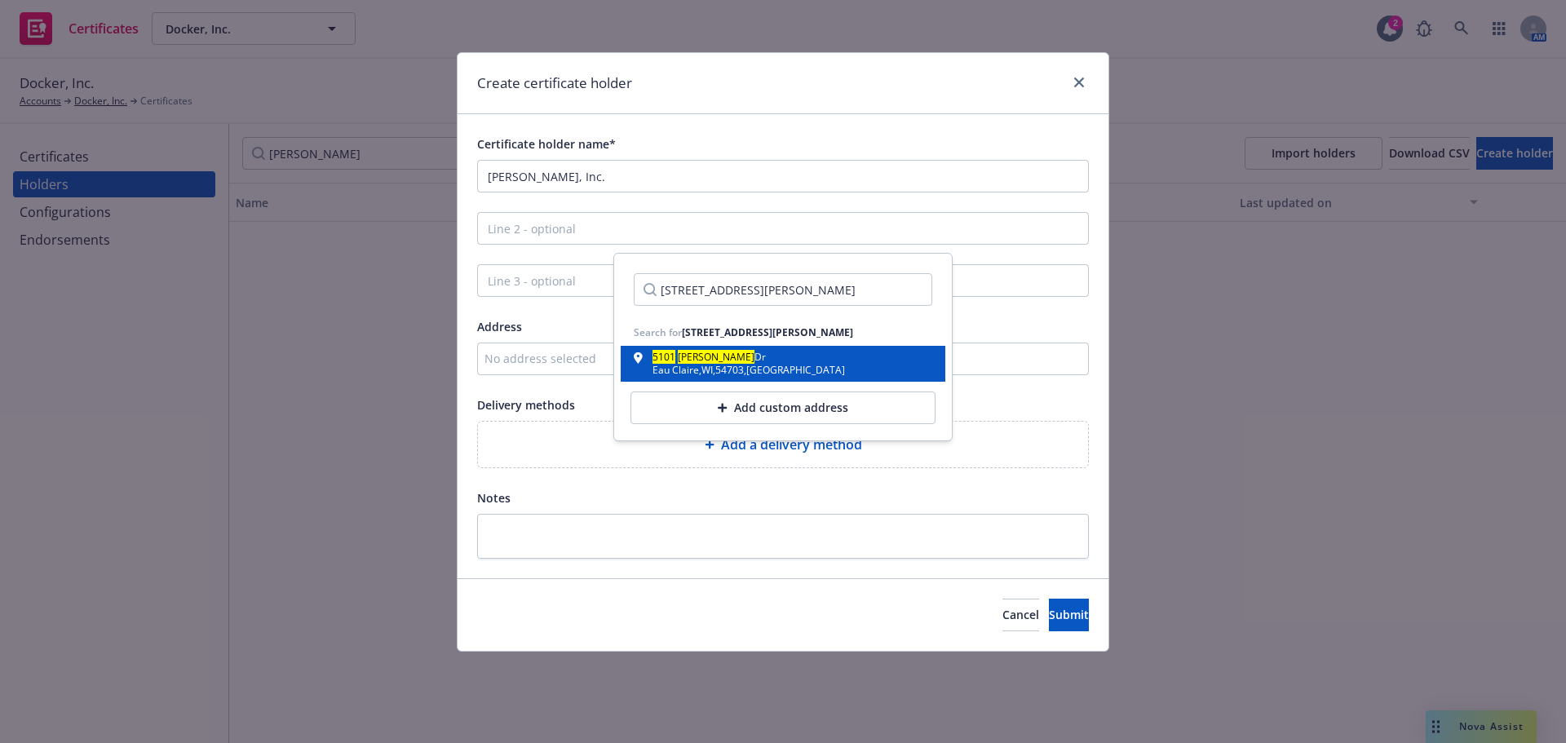
type input "5101 Menard Drive Eau Claire, WI 54703"
click at [743, 365] on div "Eau Claire , WI , 54703 , USA" at bounding box center [749, 370] width 193 height 10
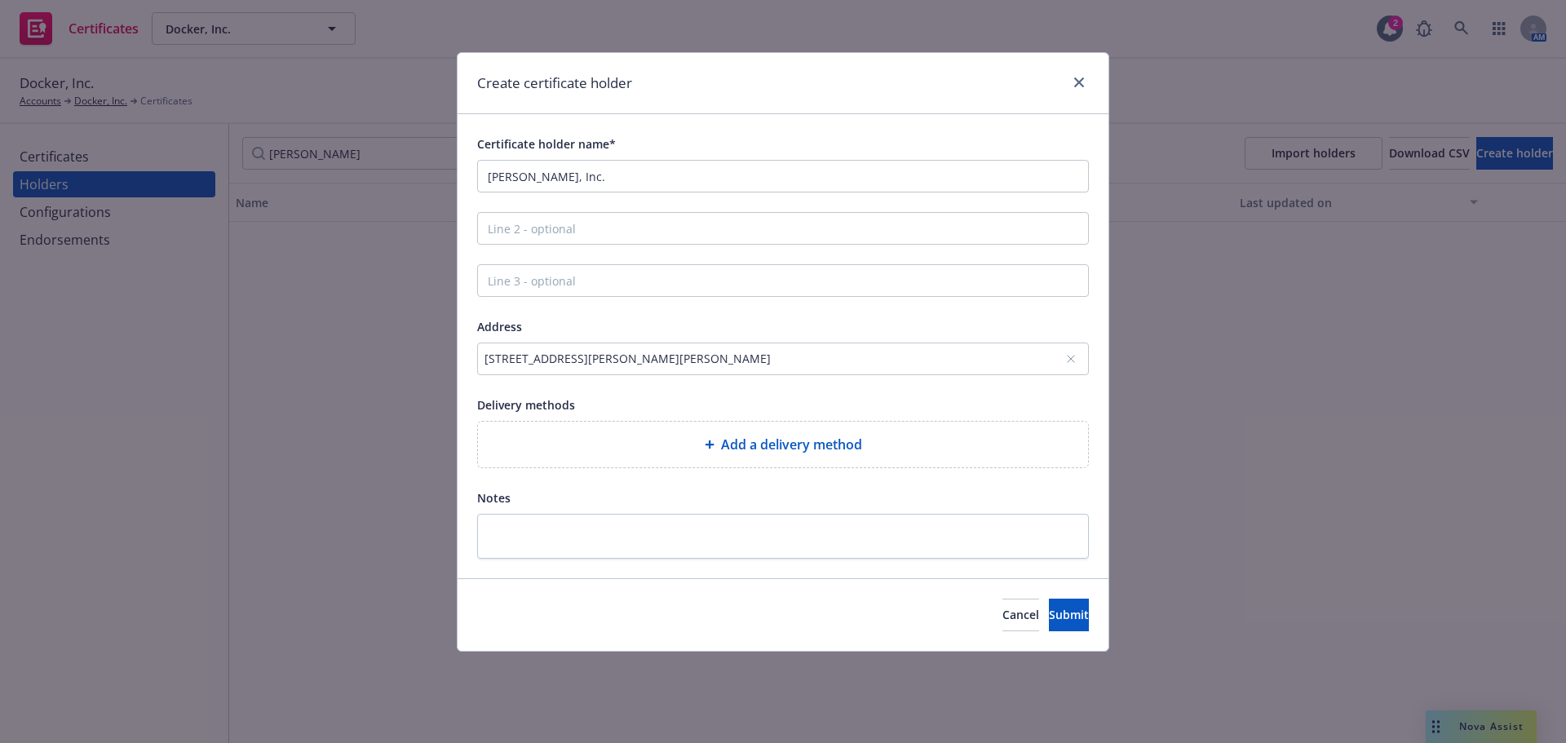
click at [748, 448] on span "Add a delivery method" at bounding box center [791, 445] width 141 height 20
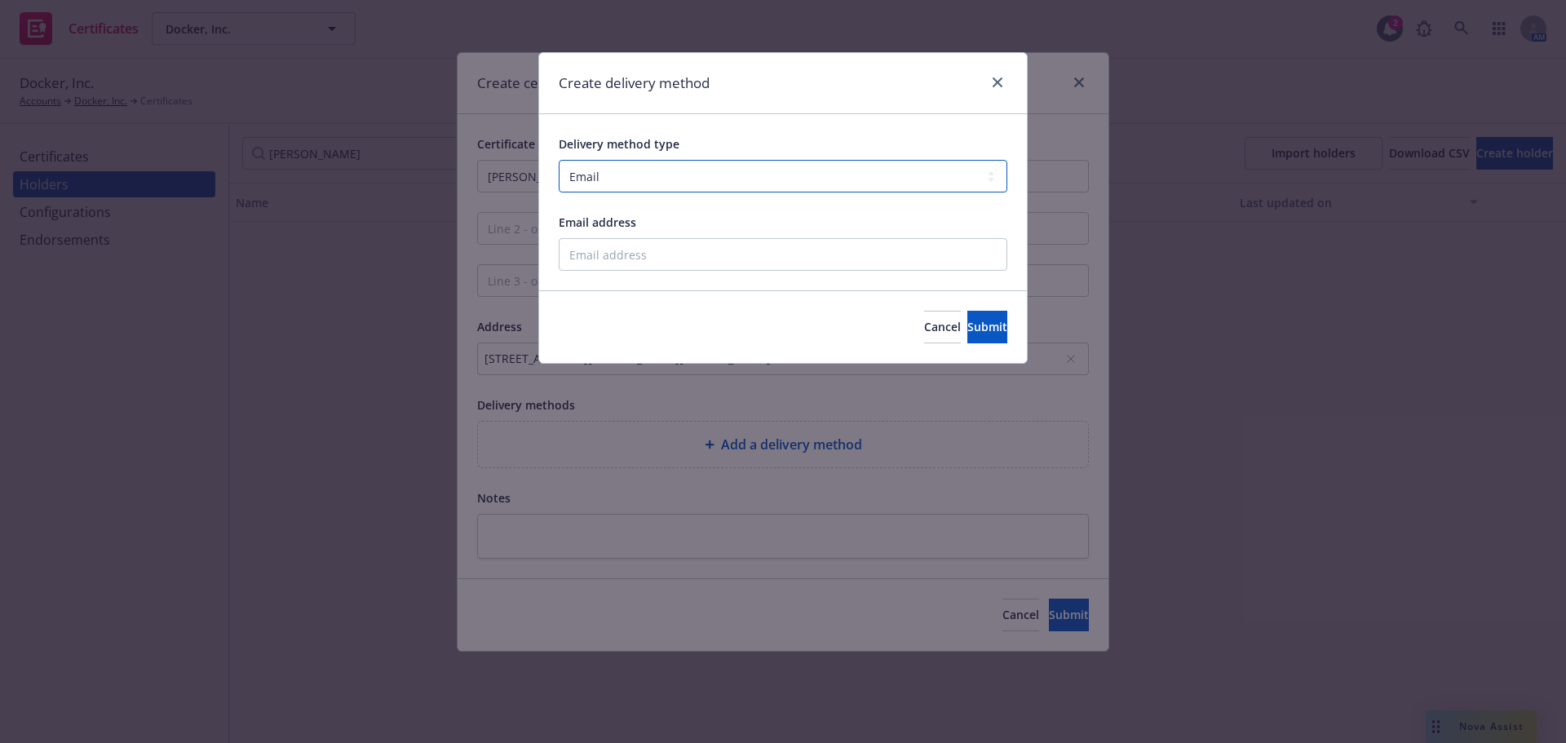
click at [657, 193] on select "Select delivery method type Email Mail Fax Upload to Compliance Website" at bounding box center [783, 176] width 449 height 33
select select "MAIL"
click at [559, 160] on select "Select delivery method type Email Mail Fax Upload to Compliance Website" at bounding box center [783, 176] width 449 height 33
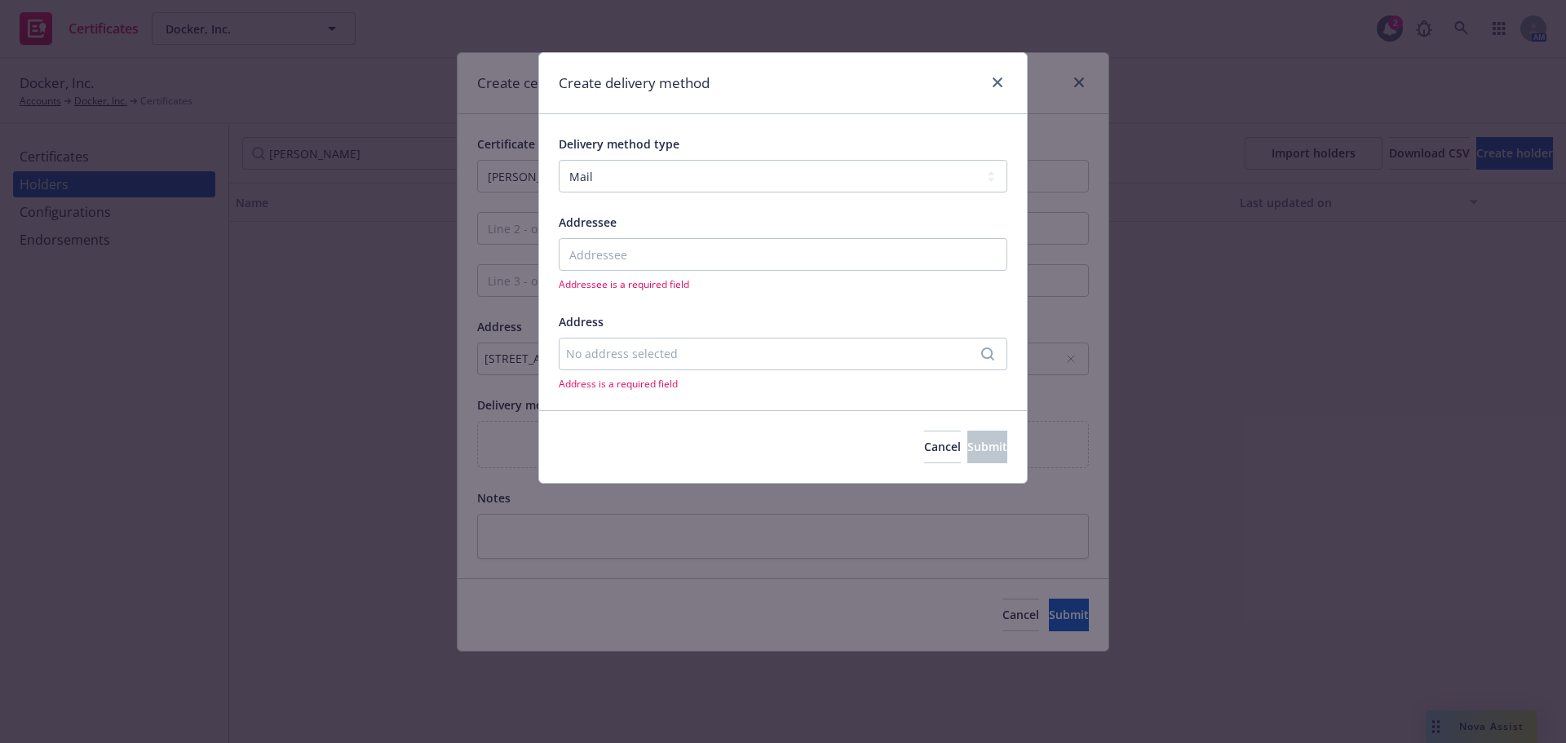
click at [604, 346] on div "No address selected" at bounding box center [783, 354] width 449 height 33
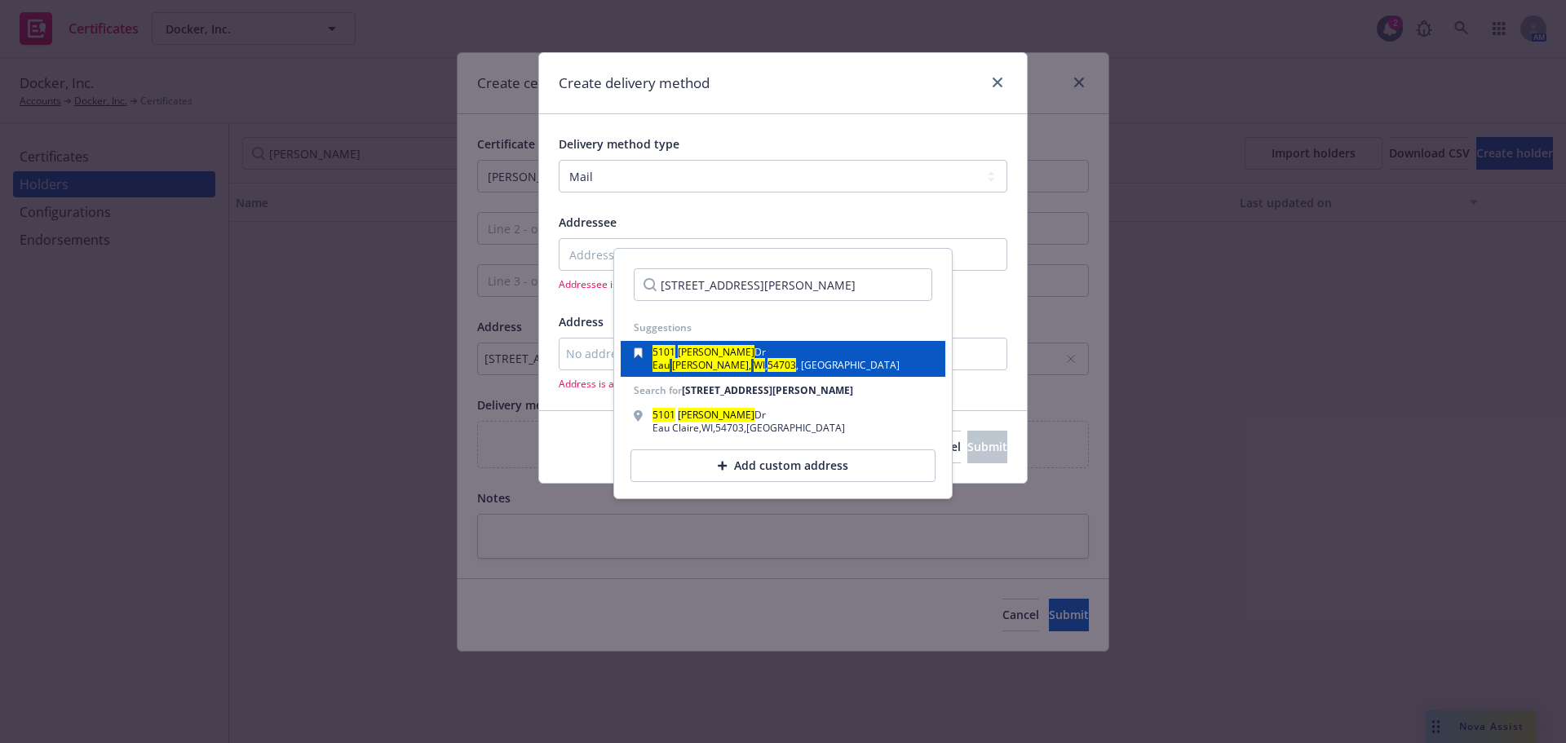
type input "5101 Menard Drive Eau Claire, WI 54703"
click at [688, 349] on mark "Menard" at bounding box center [716, 352] width 77 height 14
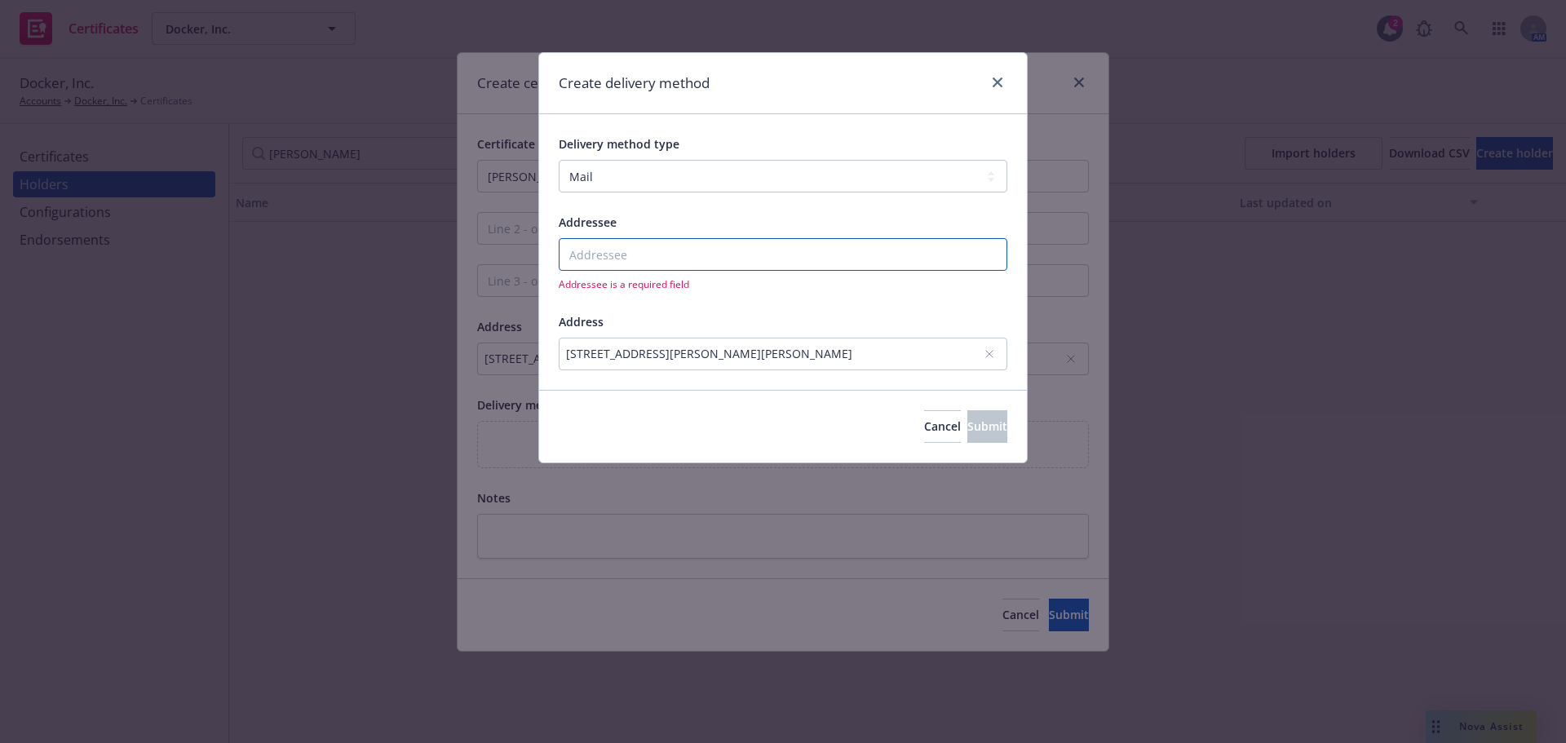
click at [638, 257] on input "Addressee" at bounding box center [783, 254] width 449 height 33
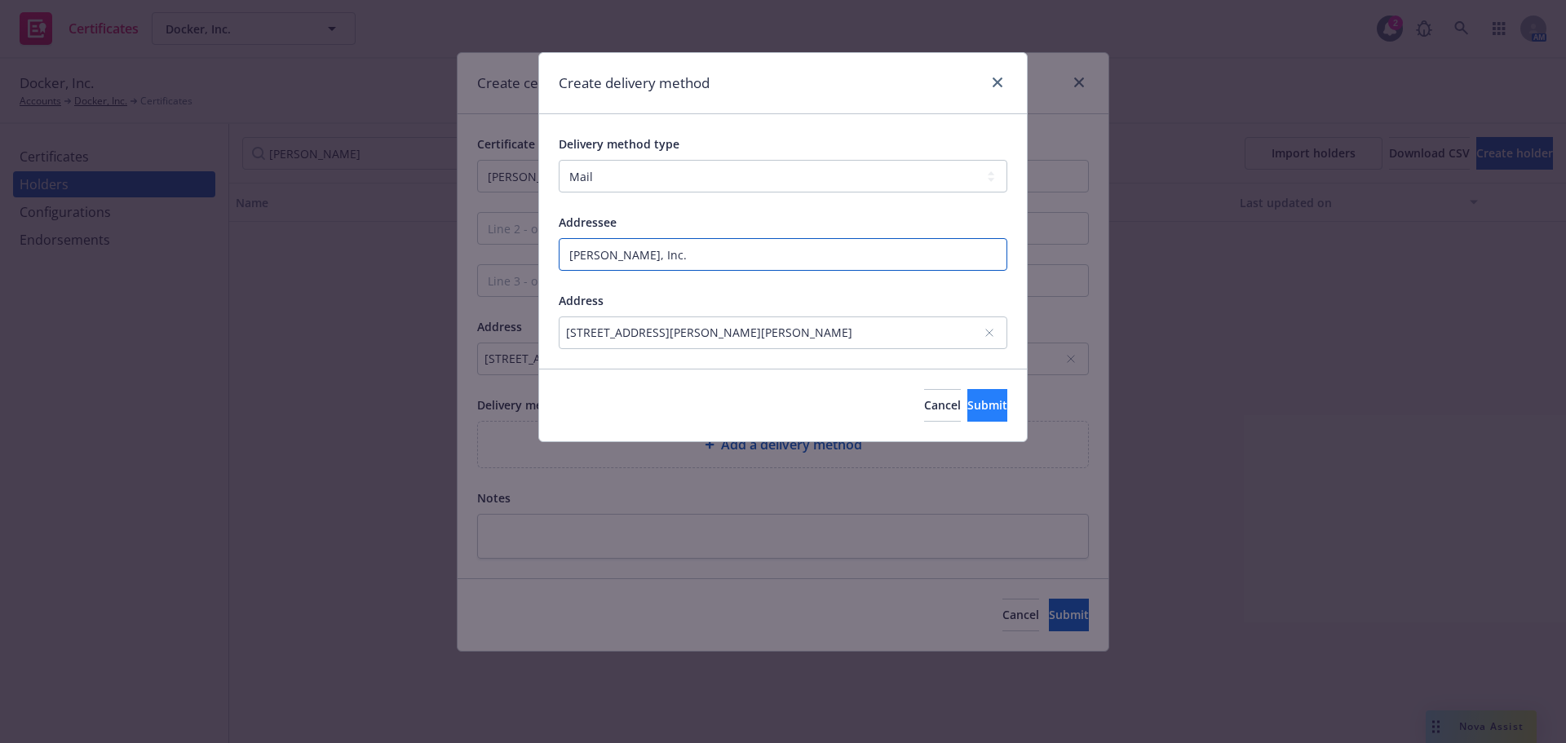
type input "Menard, Inc."
click at [969, 407] on span "Submit" at bounding box center [988, 404] width 40 height 15
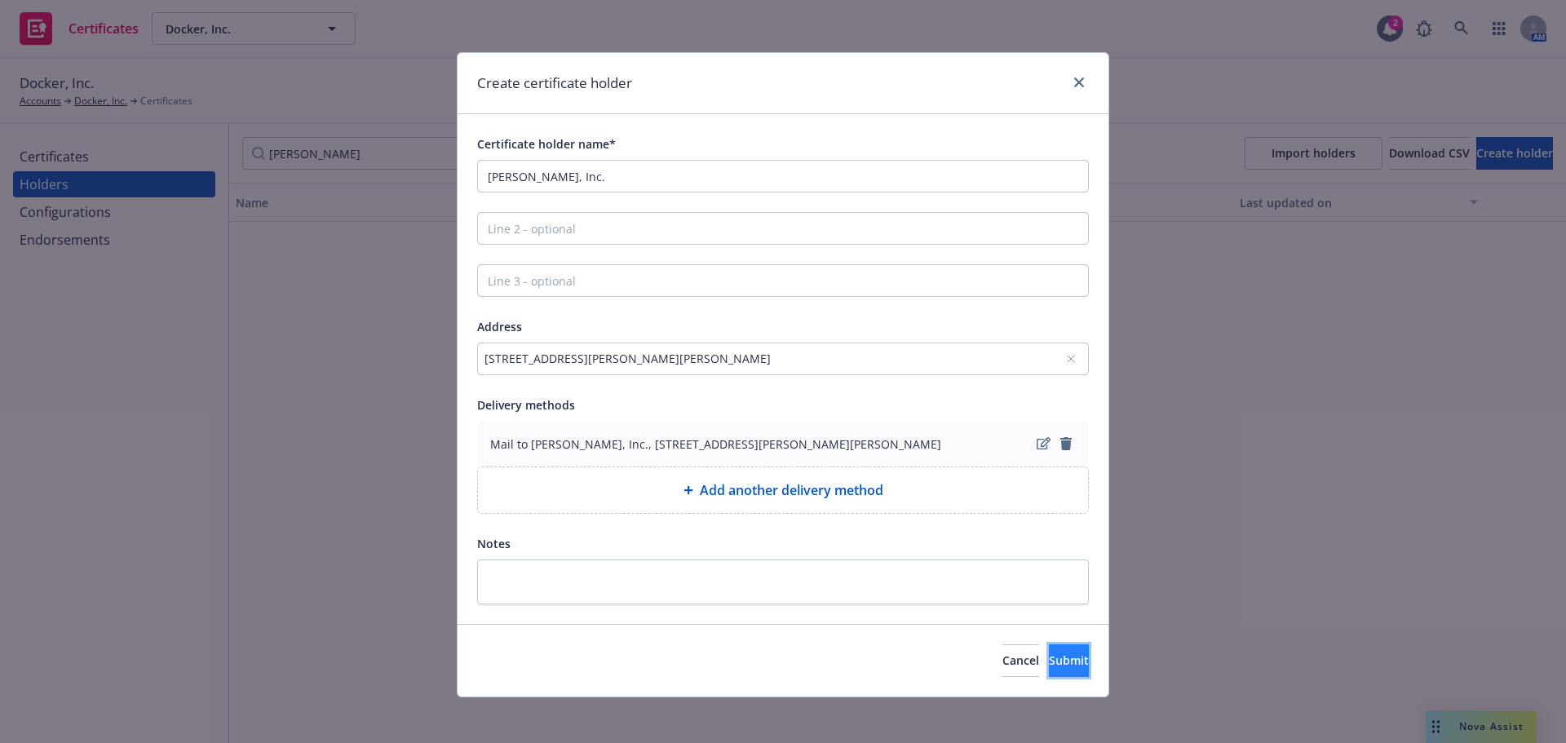
click at [1049, 673] on button "Submit" at bounding box center [1069, 660] width 40 height 33
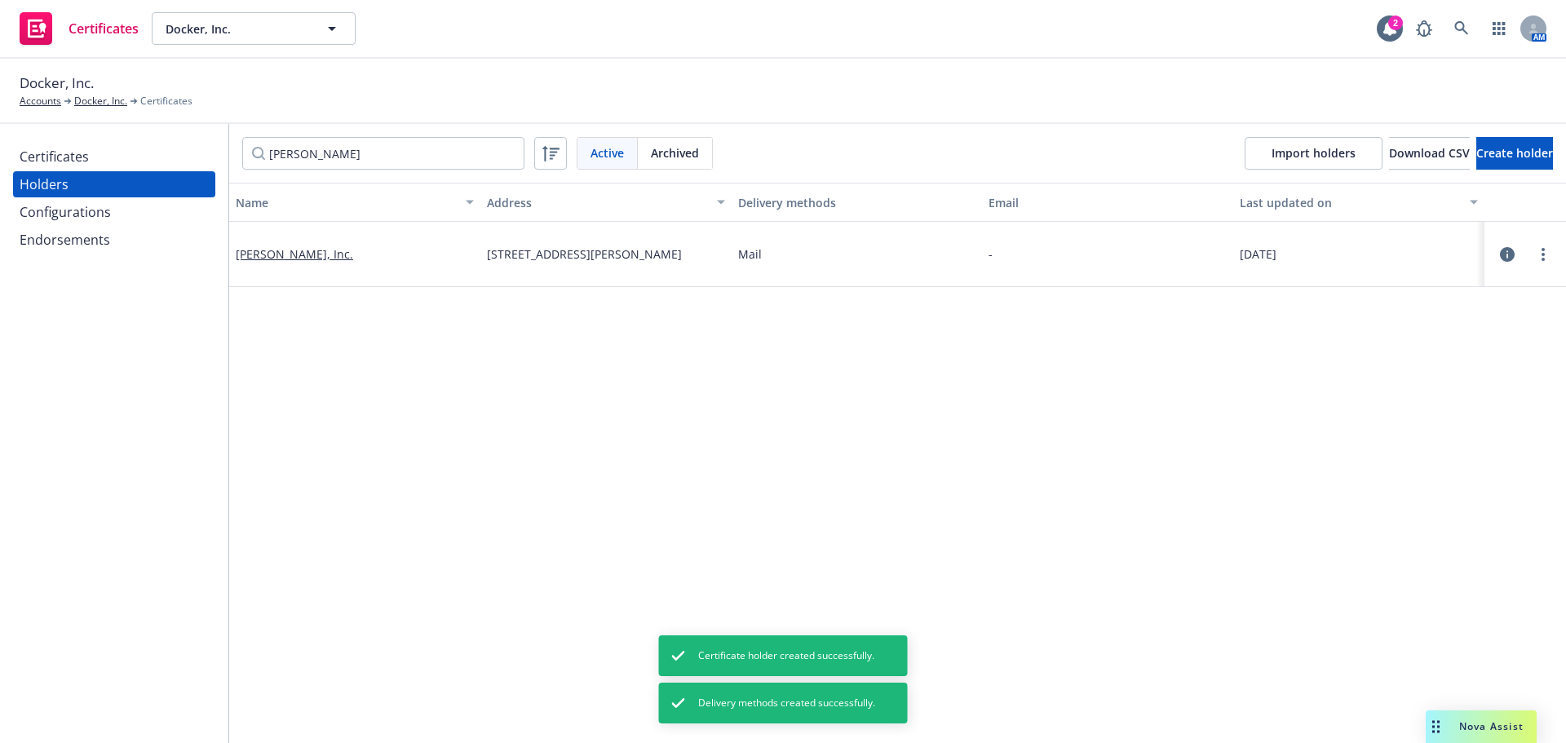
click at [105, 154] on div "Certificates" at bounding box center [114, 157] width 189 height 26
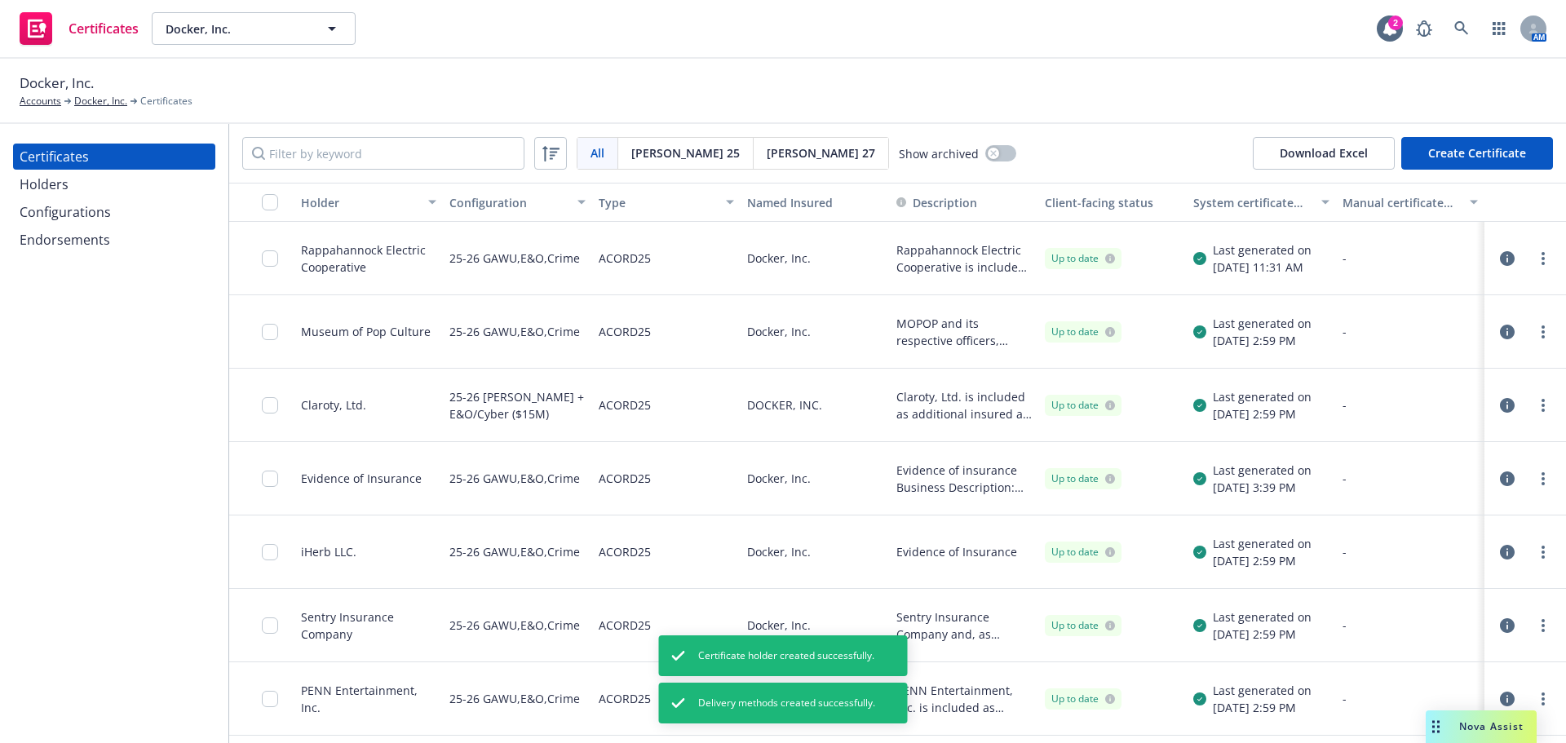
click at [1475, 151] on button "Create Certificate" at bounding box center [1477, 153] width 152 height 33
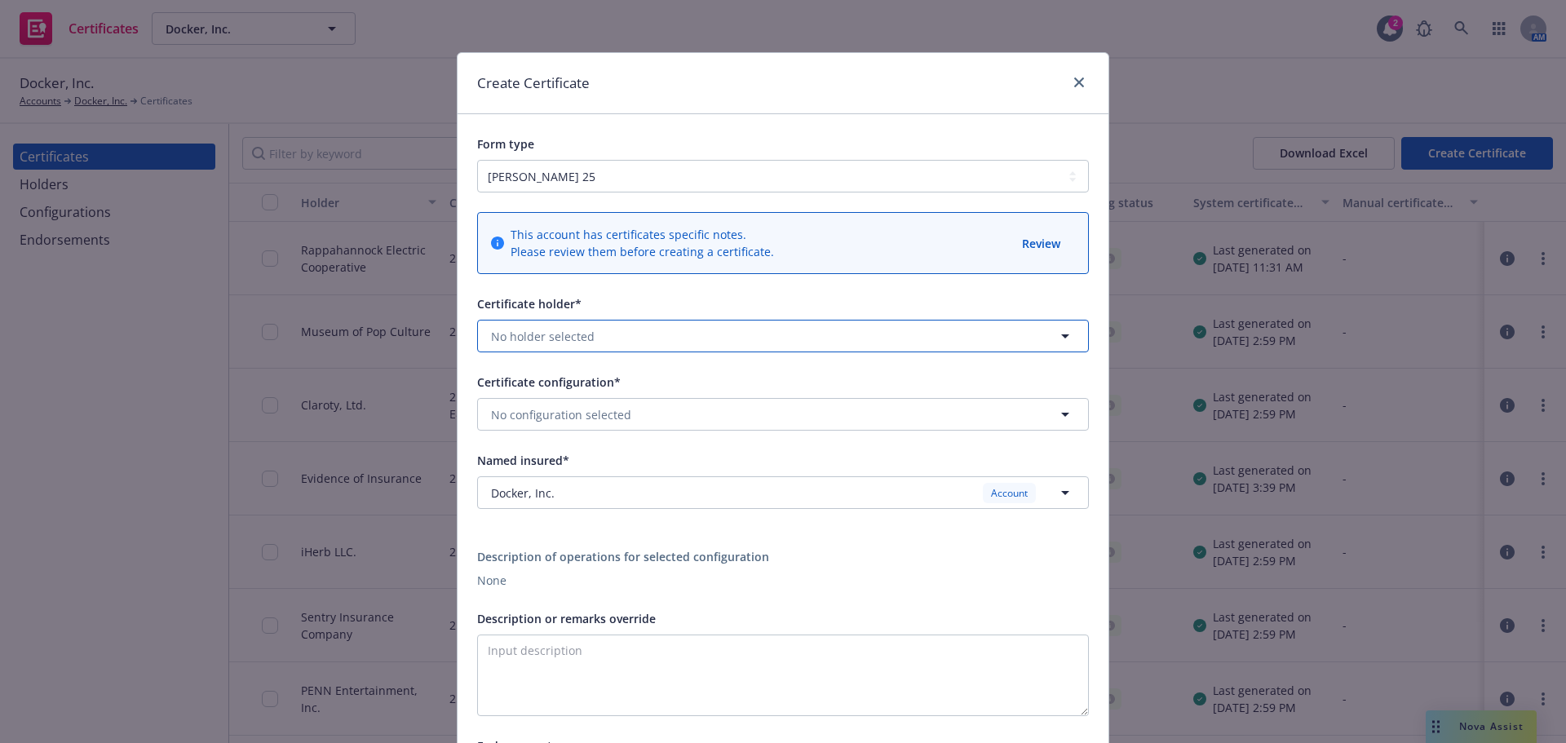
click at [546, 352] on button "No holder selected" at bounding box center [783, 336] width 612 height 33
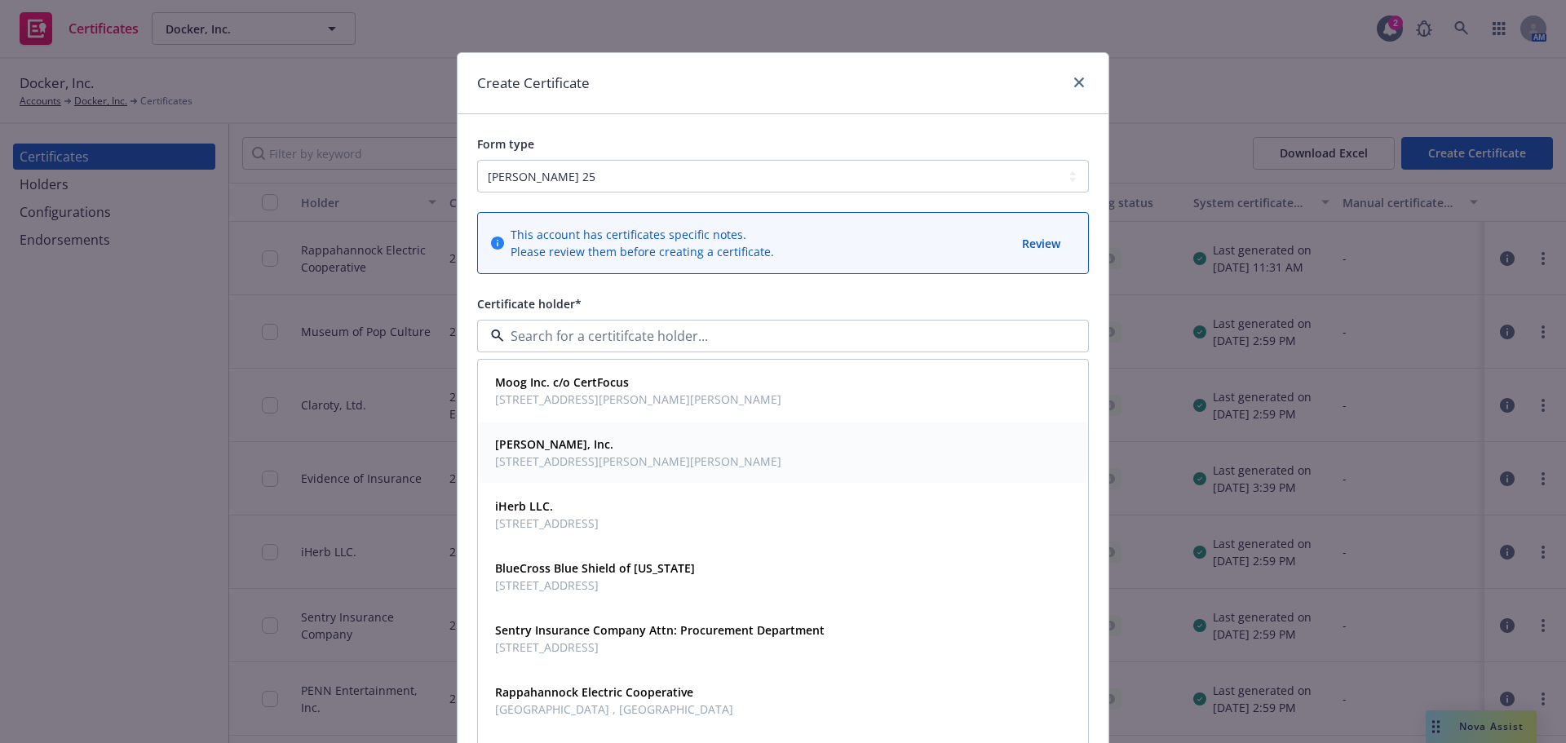
click at [557, 456] on span "5101 Menard Dr, Eau Claire, WI, 54703, USA" at bounding box center [638, 461] width 286 height 17
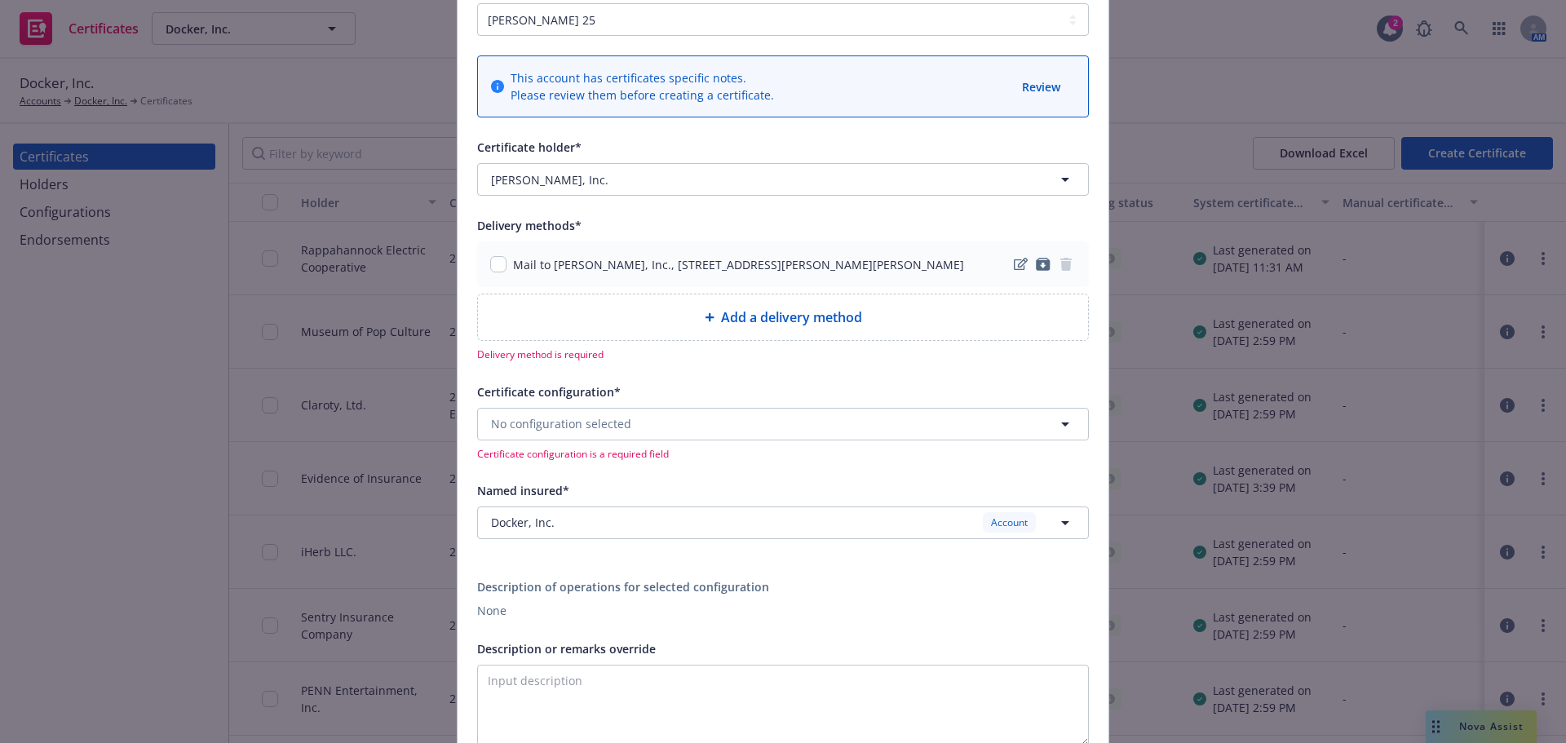
scroll to position [163, 0]
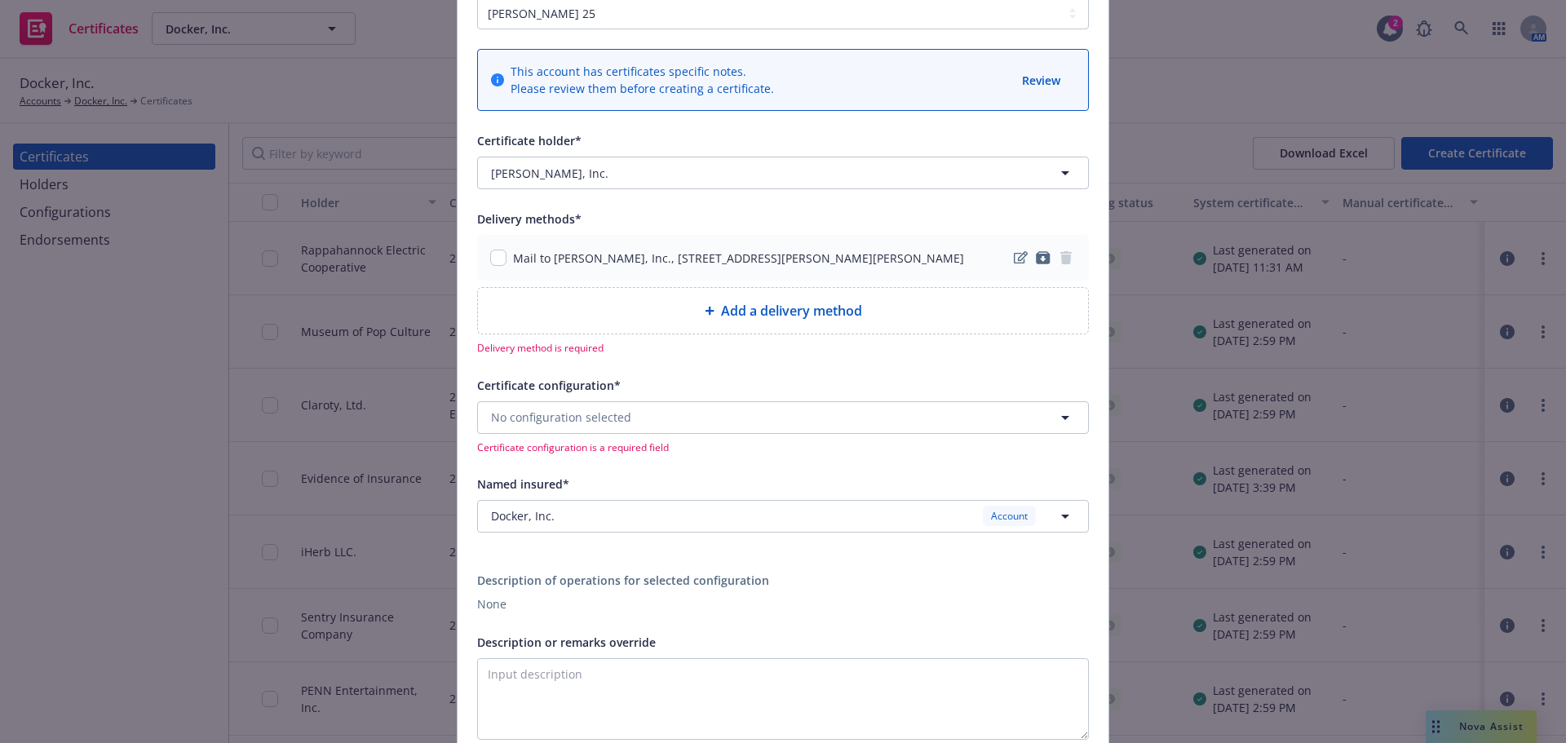
click at [496, 268] on div "Mail to Menard, Inc., 5101 Menard Dr, Eau Claire, WI, 54703, USA" at bounding box center [783, 258] width 612 height 46
click at [494, 262] on input "checkbox" at bounding box center [498, 258] width 16 height 16
checkbox input "true"
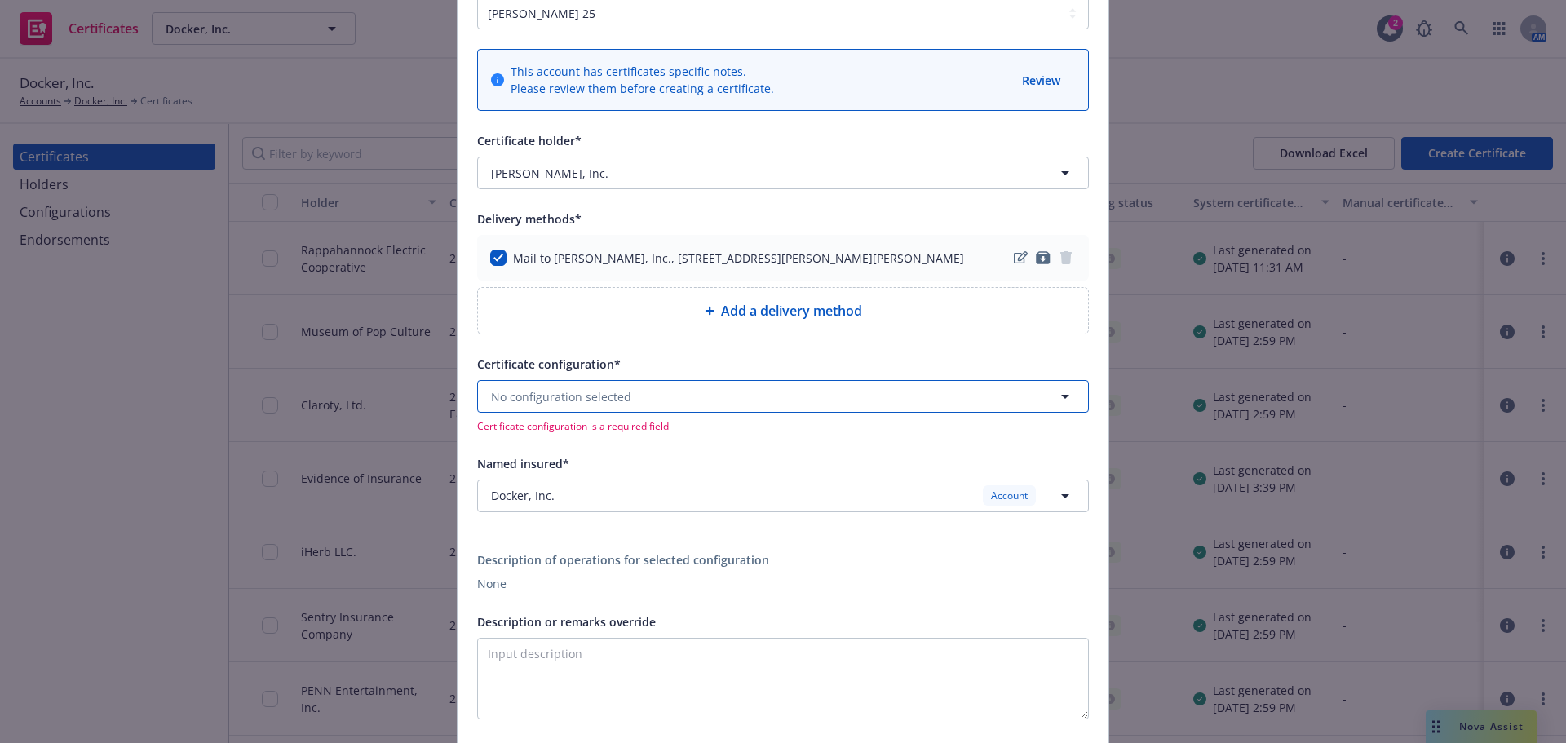
click at [565, 399] on span "No configuration selected" at bounding box center [561, 396] width 140 height 17
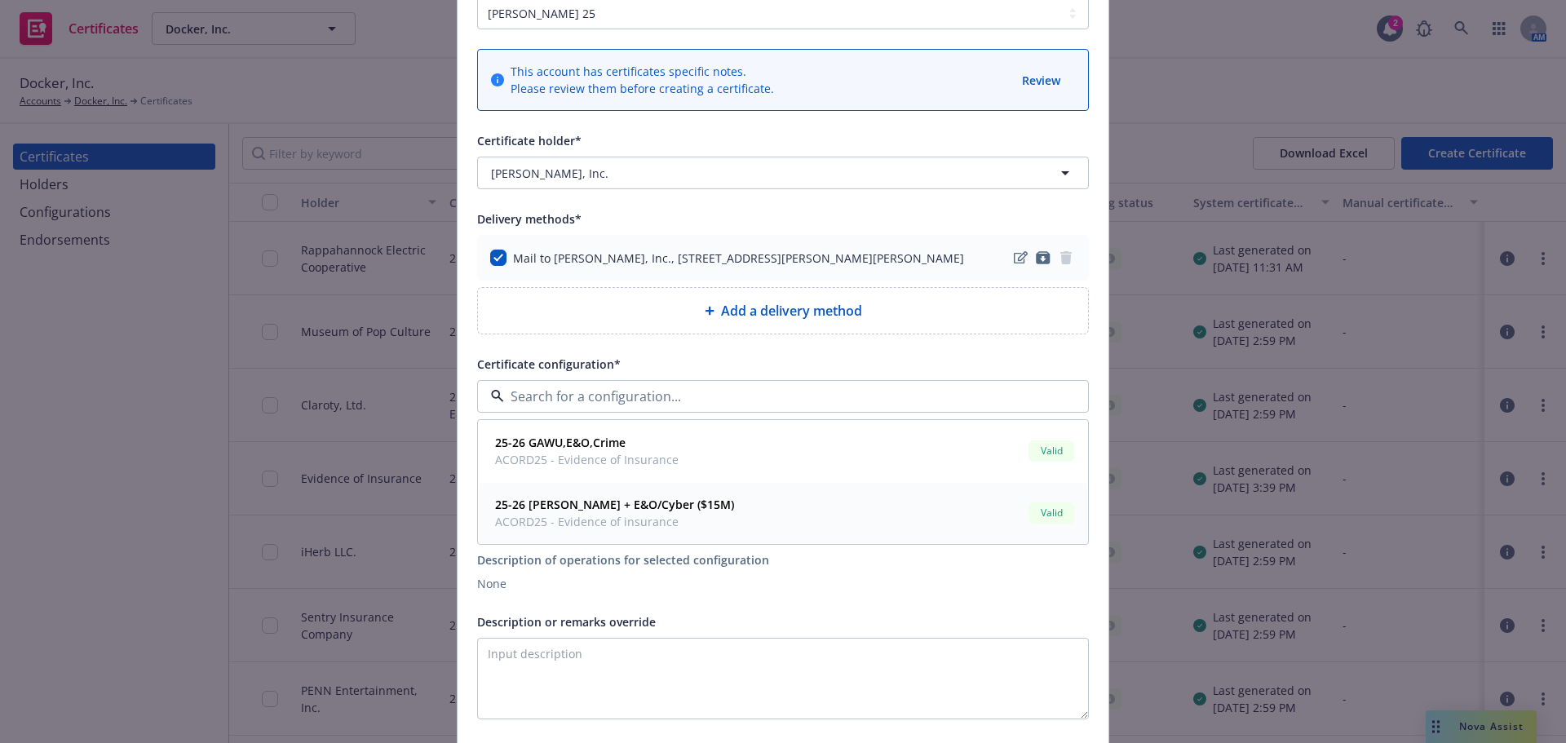
click at [669, 512] on div "25-26 GAW + E&O/Cyber ($15M) ACORD25 - Evidence of insurance" at bounding box center [613, 513] width 249 height 41
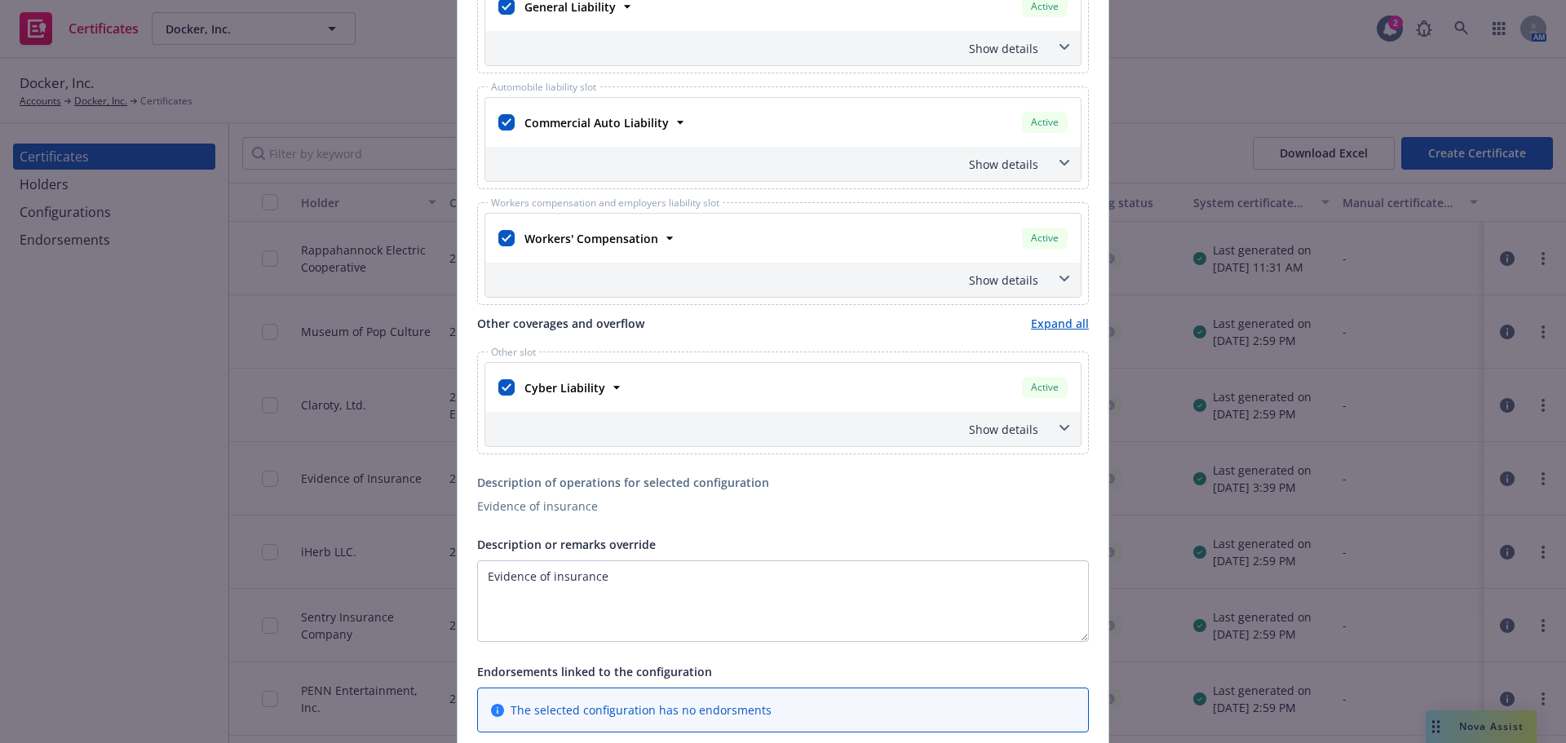
scroll to position [734, 0]
click at [502, 124] on input "checkbox" at bounding box center [506, 118] width 16 height 16
checkbox input "false"
click at [498, 228] on input "checkbox" at bounding box center [506, 234] width 16 height 16
checkbox input "false"
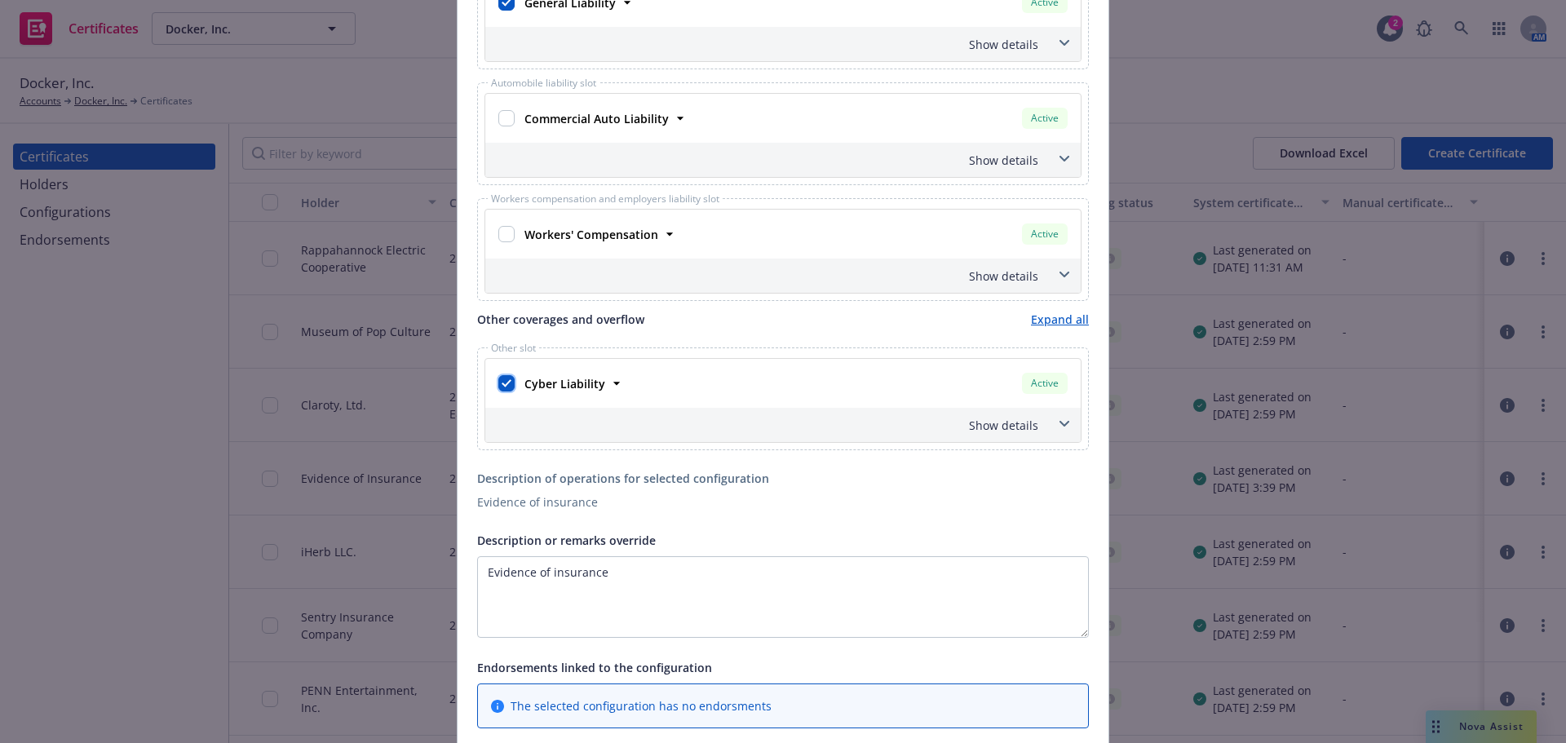
click at [501, 379] on input "checkbox" at bounding box center [506, 383] width 16 height 16
checkbox input "false"
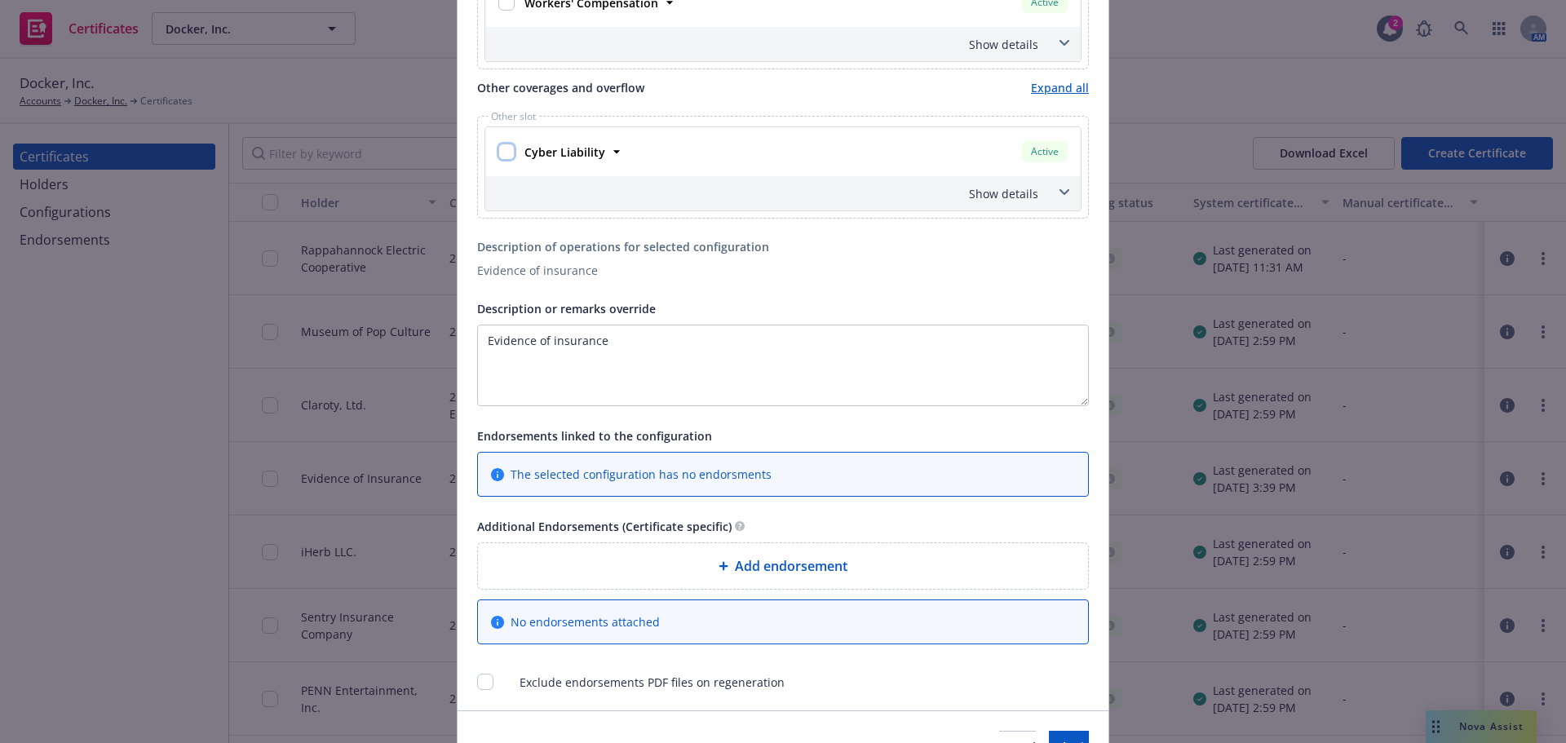
scroll to position [1059, 0]
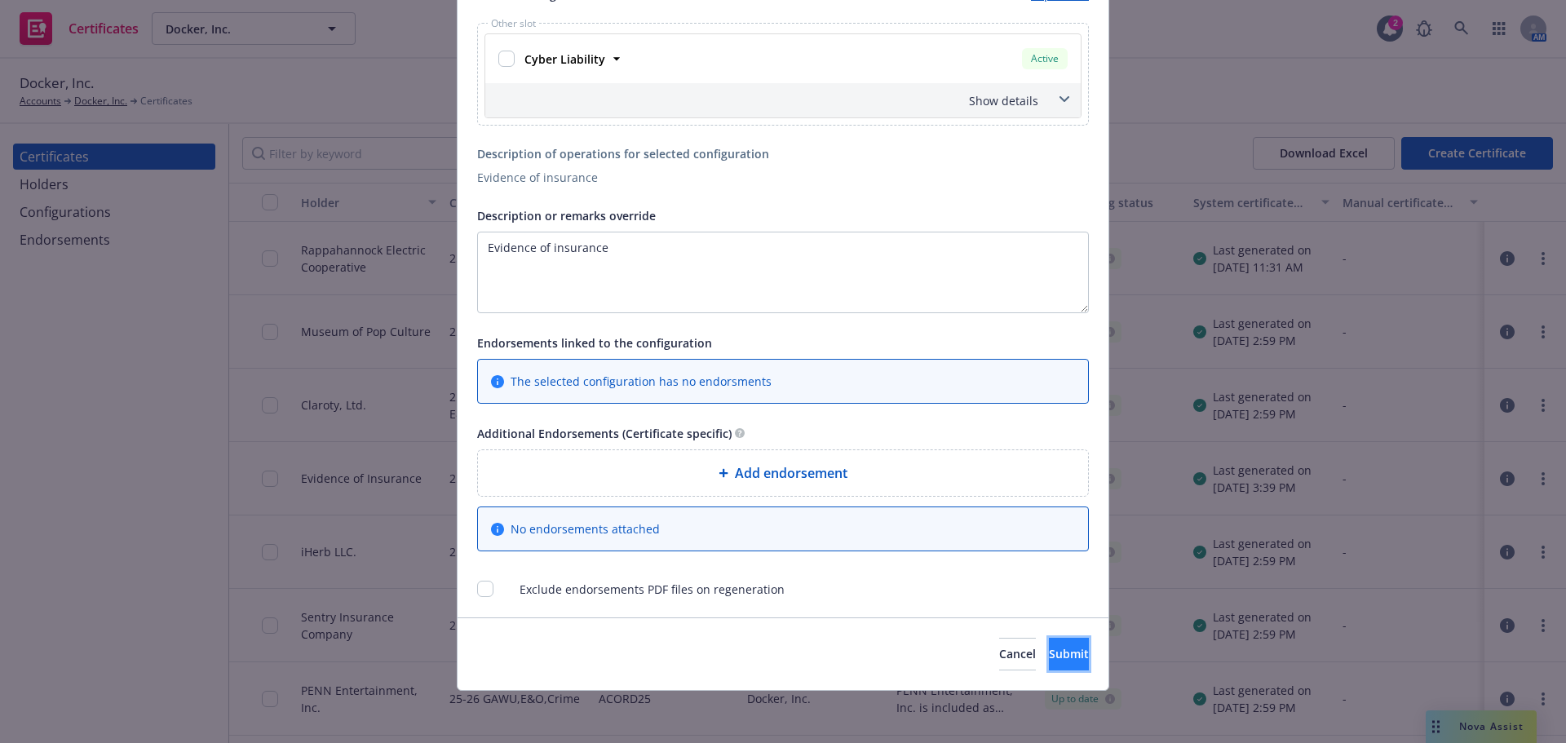
click at [1049, 657] on span "Submit" at bounding box center [1069, 653] width 40 height 15
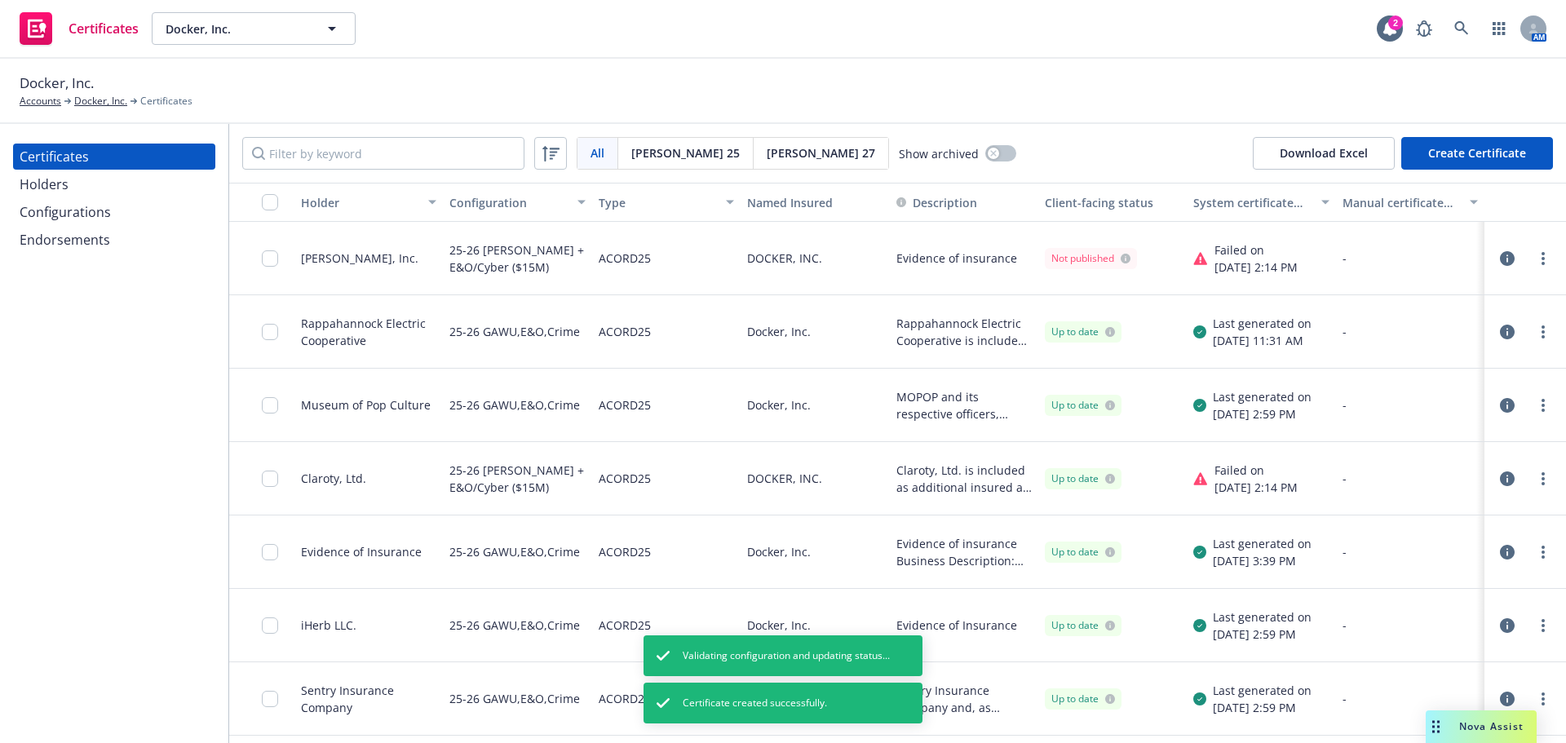
click at [1534, 260] on link "more" at bounding box center [1544, 259] width 20 height 20
click at [1123, 135] on div "All All Acord 25 Acord 27 Show archived Download Excel Create Certificate" at bounding box center [897, 153] width 1337 height 59
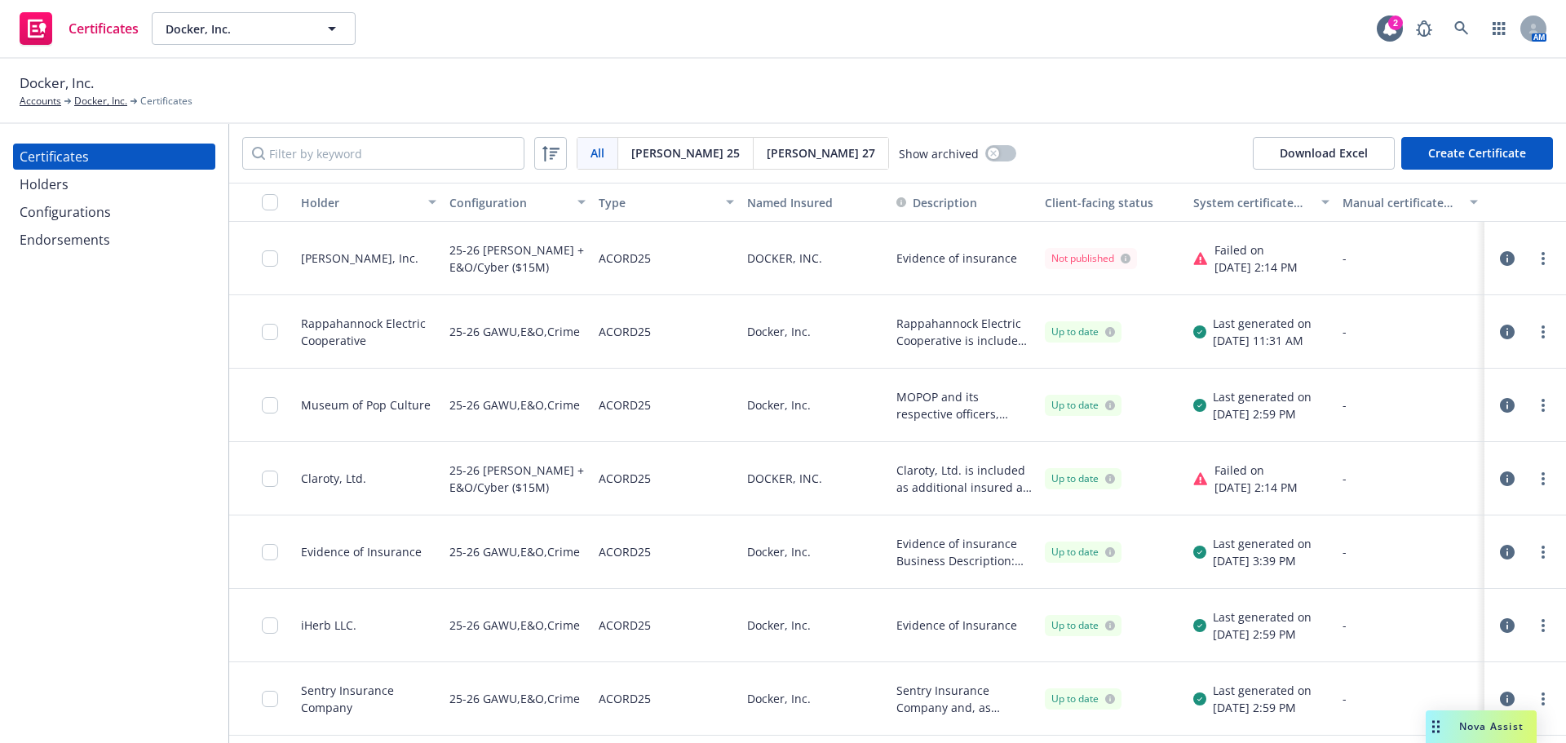
click at [68, 219] on div "Configurations" at bounding box center [65, 212] width 91 height 26
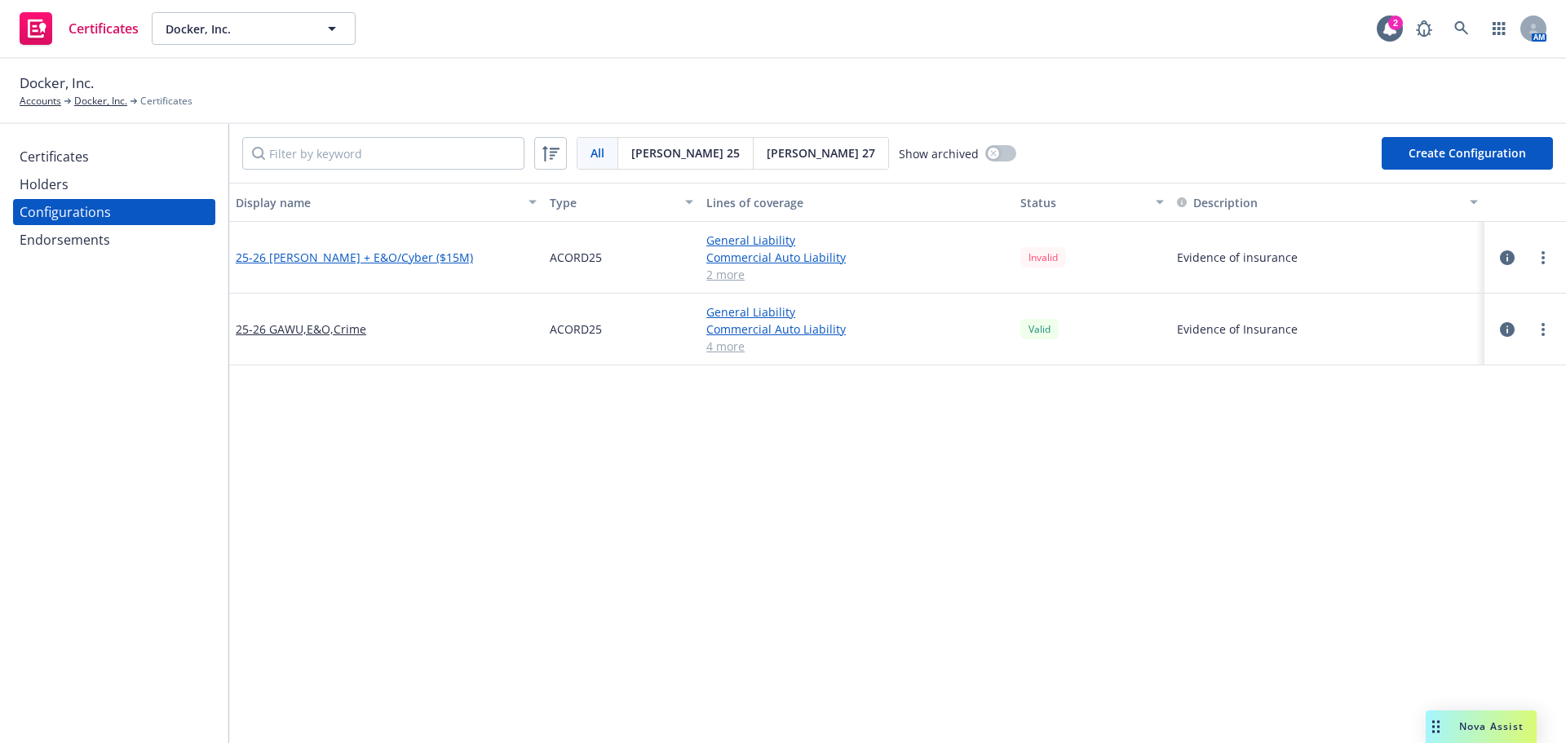
click at [341, 251] on link "25-26 GAW + E&O/Cyber ($15M)" at bounding box center [354, 257] width 237 height 17
click at [77, 159] on div "Certificates" at bounding box center [54, 157] width 69 height 26
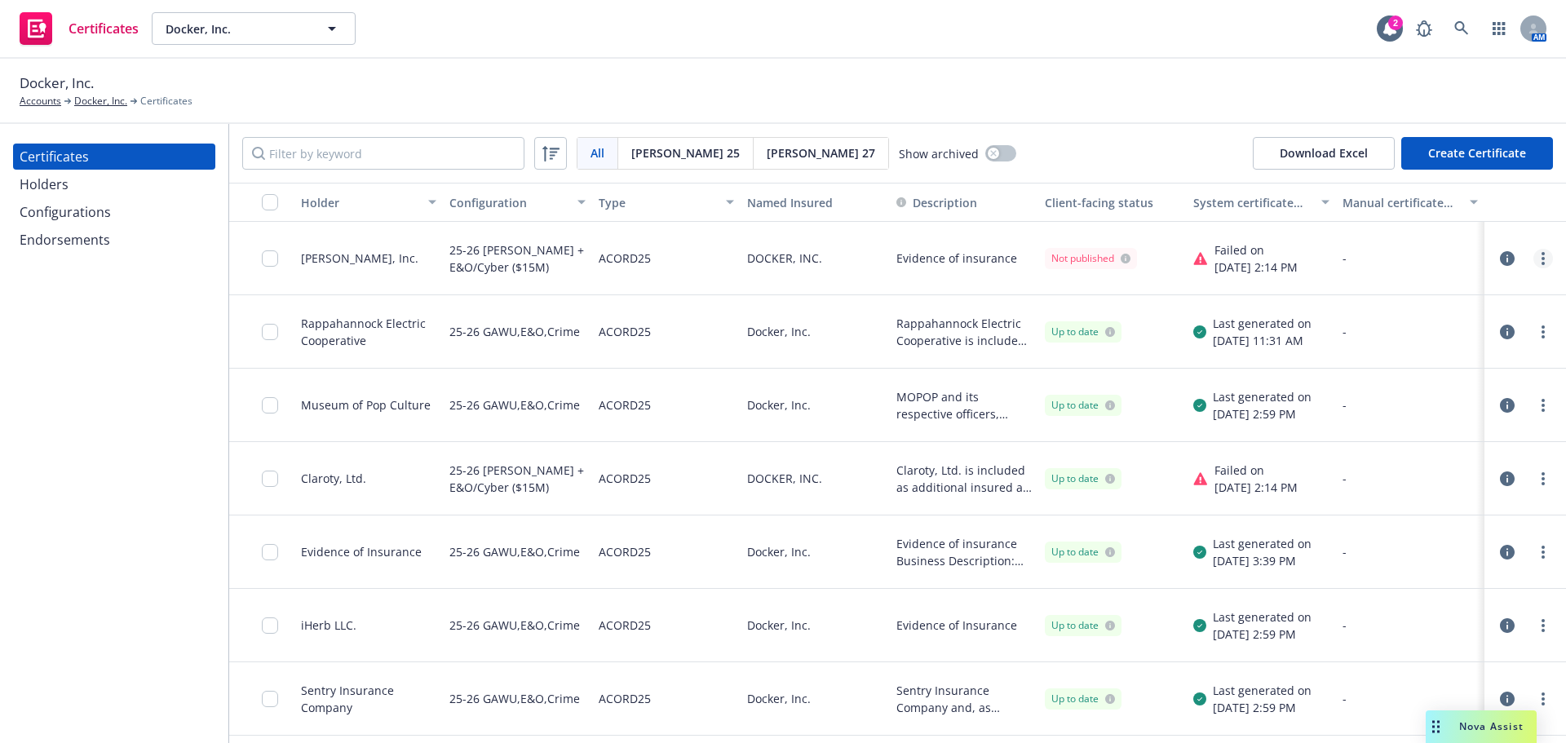
drag, startPoint x: 1507, startPoint y: 246, endPoint x: 1534, endPoint y: 259, distance: 29.6
click at [1534, 259] on link "more" at bounding box center [1544, 259] width 20 height 20
click at [1438, 295] on link "Edit" at bounding box center [1409, 292] width 261 height 33
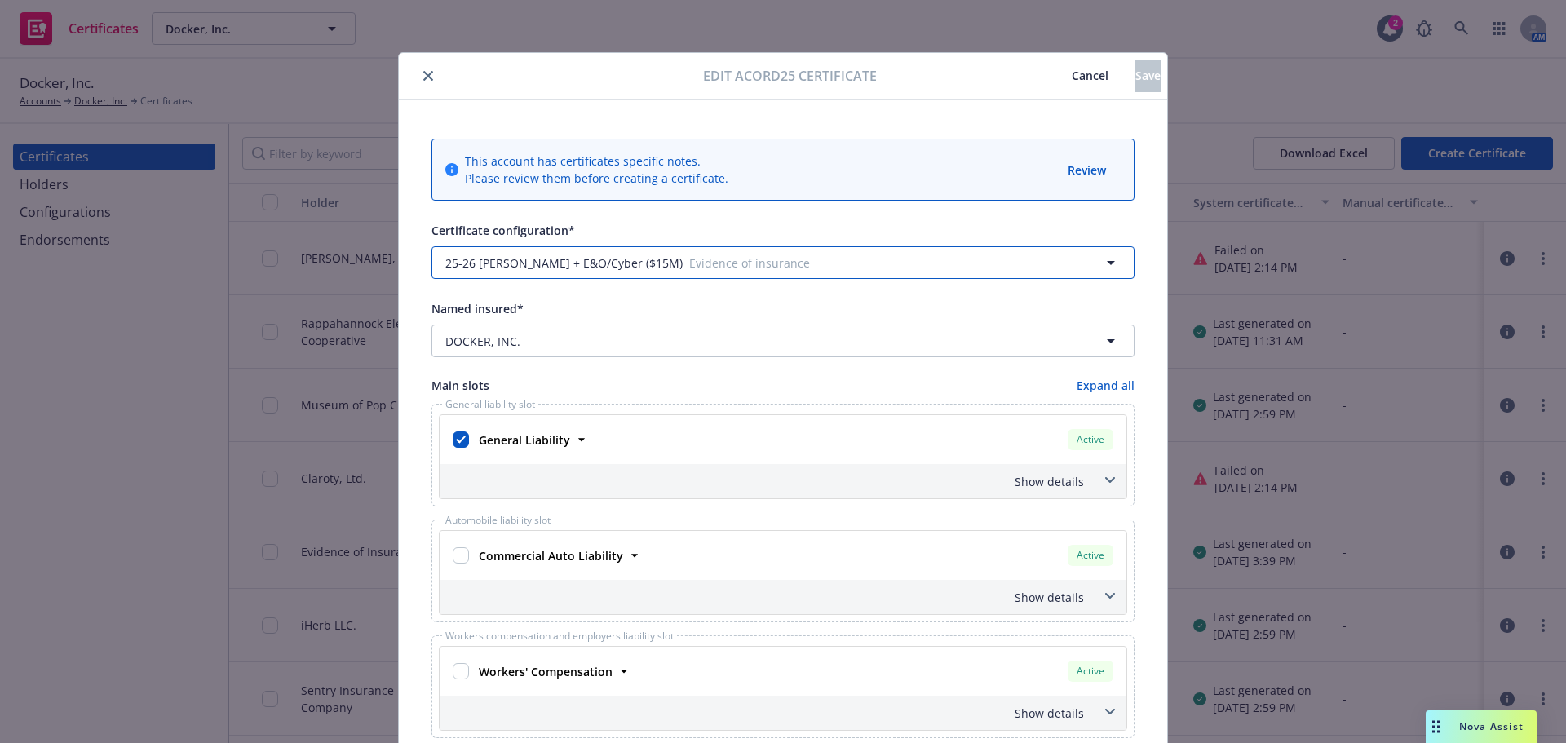
click at [490, 267] on span "25-26 GAW + E&O/Cyber ($15M)" at bounding box center [563, 263] width 237 height 17
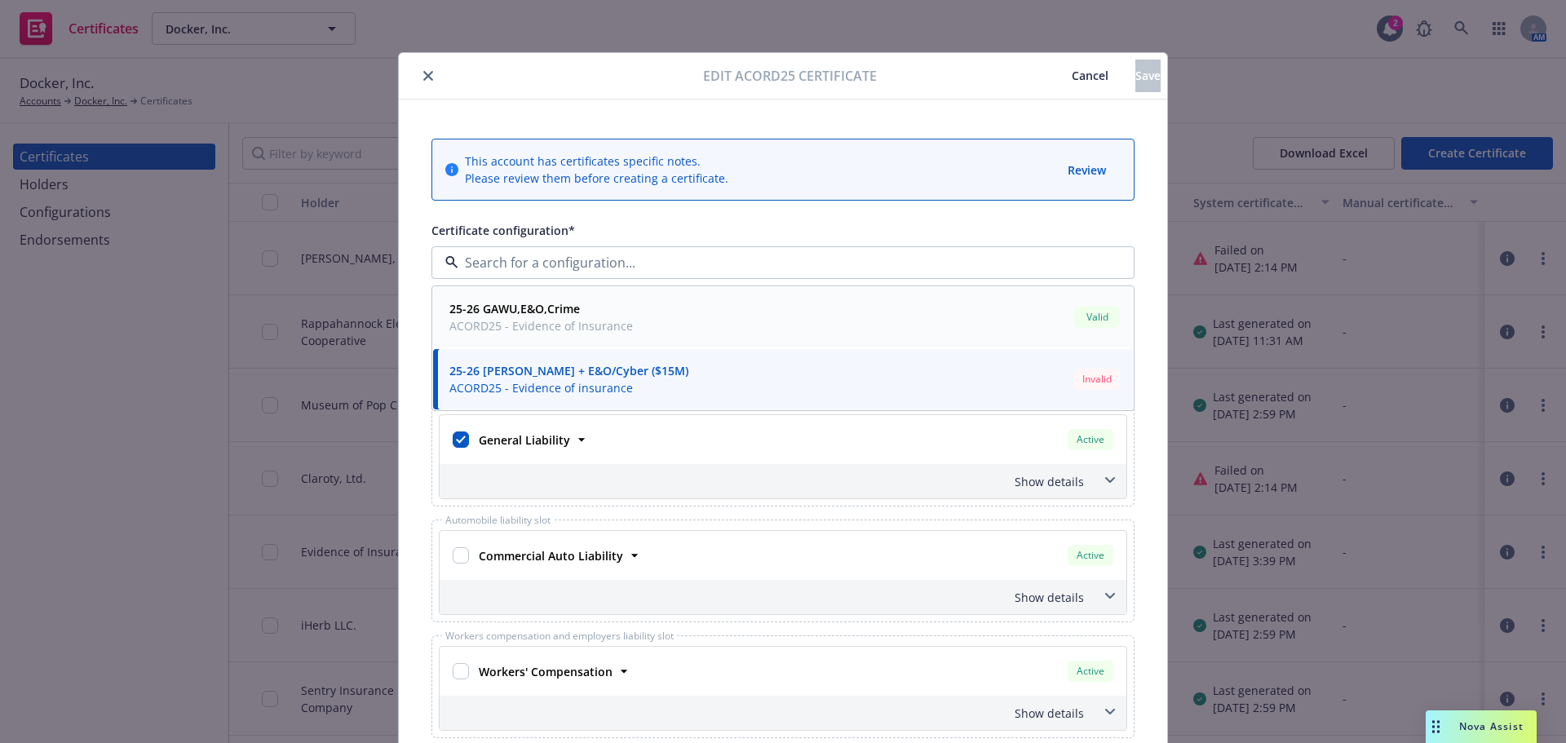
click at [497, 306] on strong "25-26 GAWU,E&O,Crime" at bounding box center [514, 308] width 131 height 15
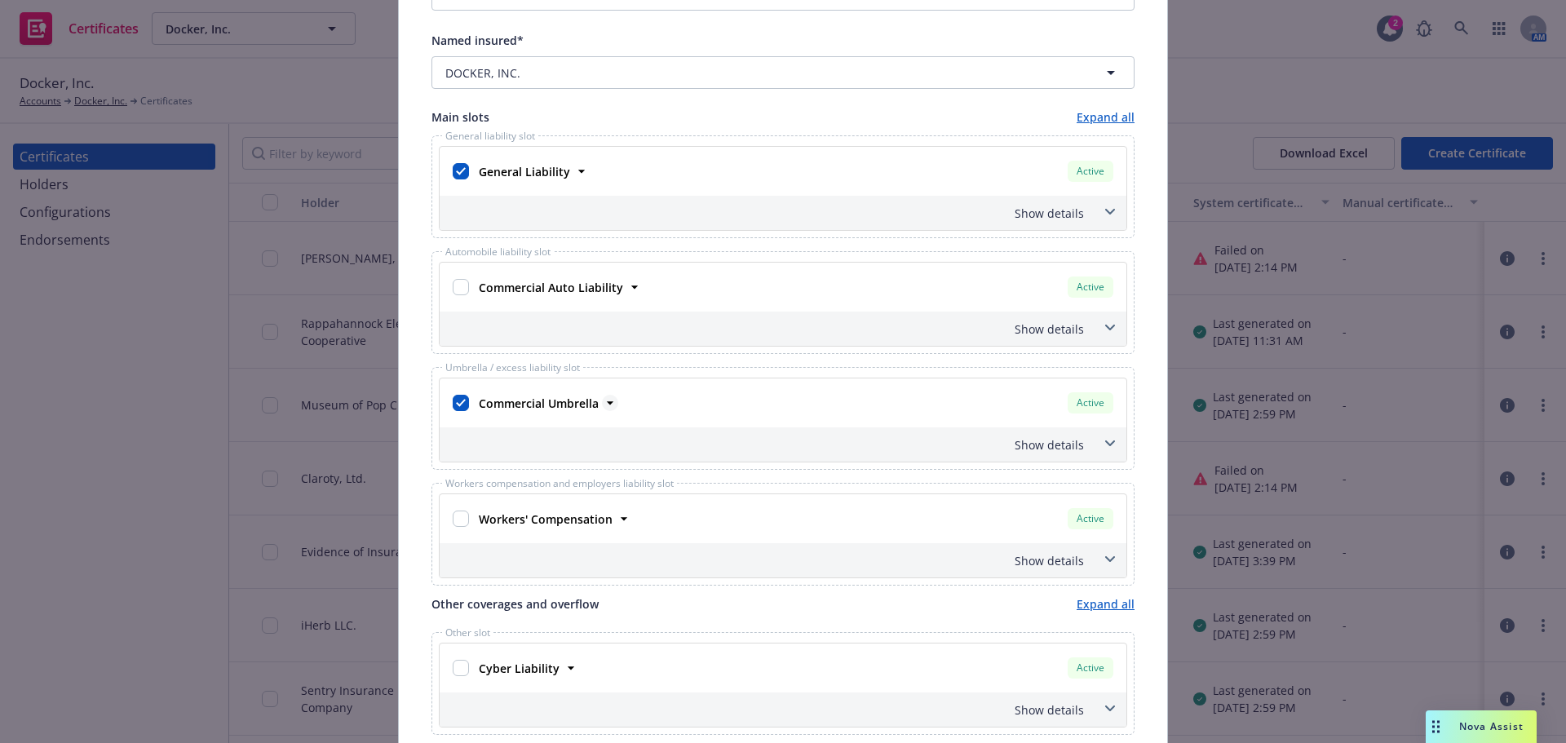
scroll to position [326, 0]
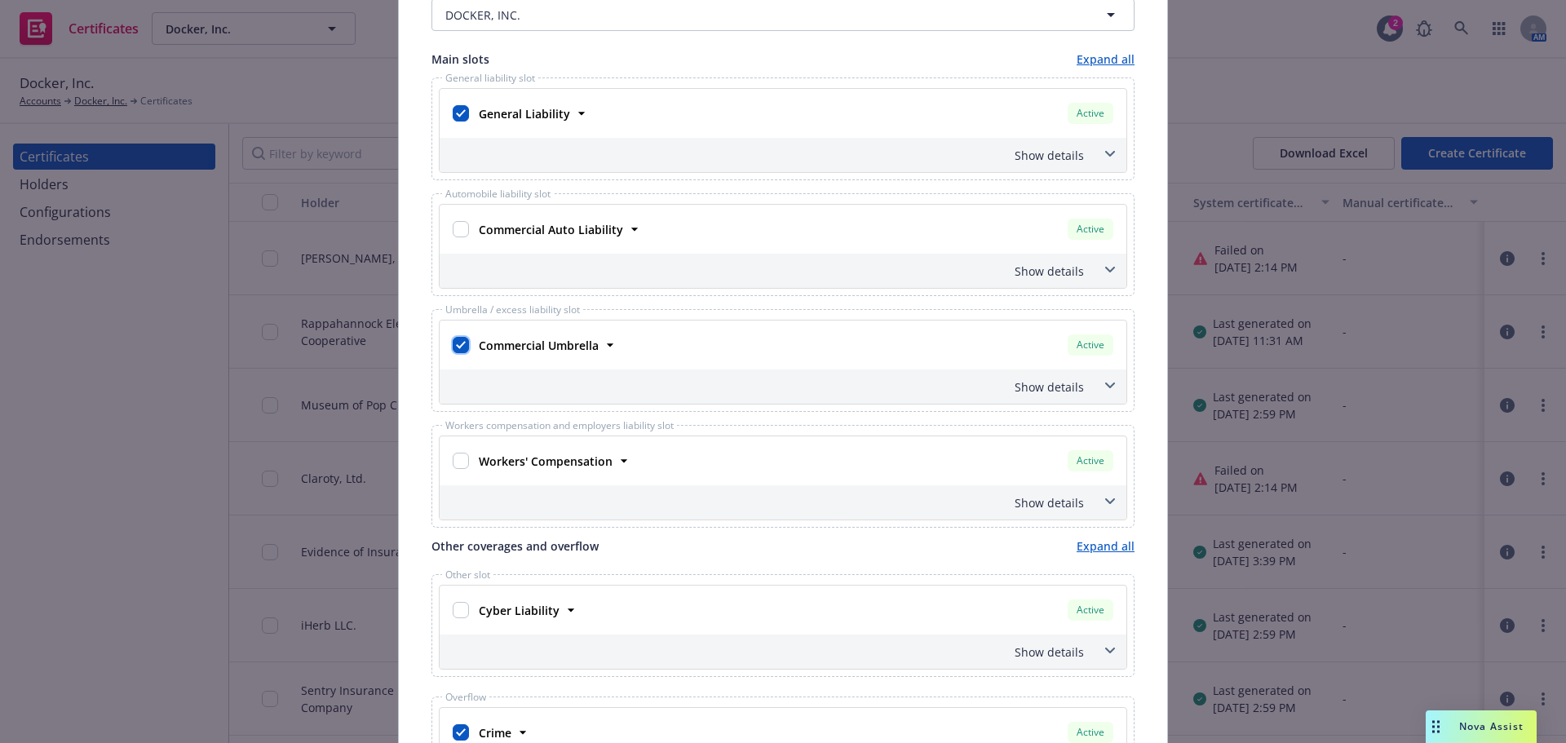
click at [462, 347] on input "checkbox" at bounding box center [461, 345] width 16 height 16
checkbox input "false"
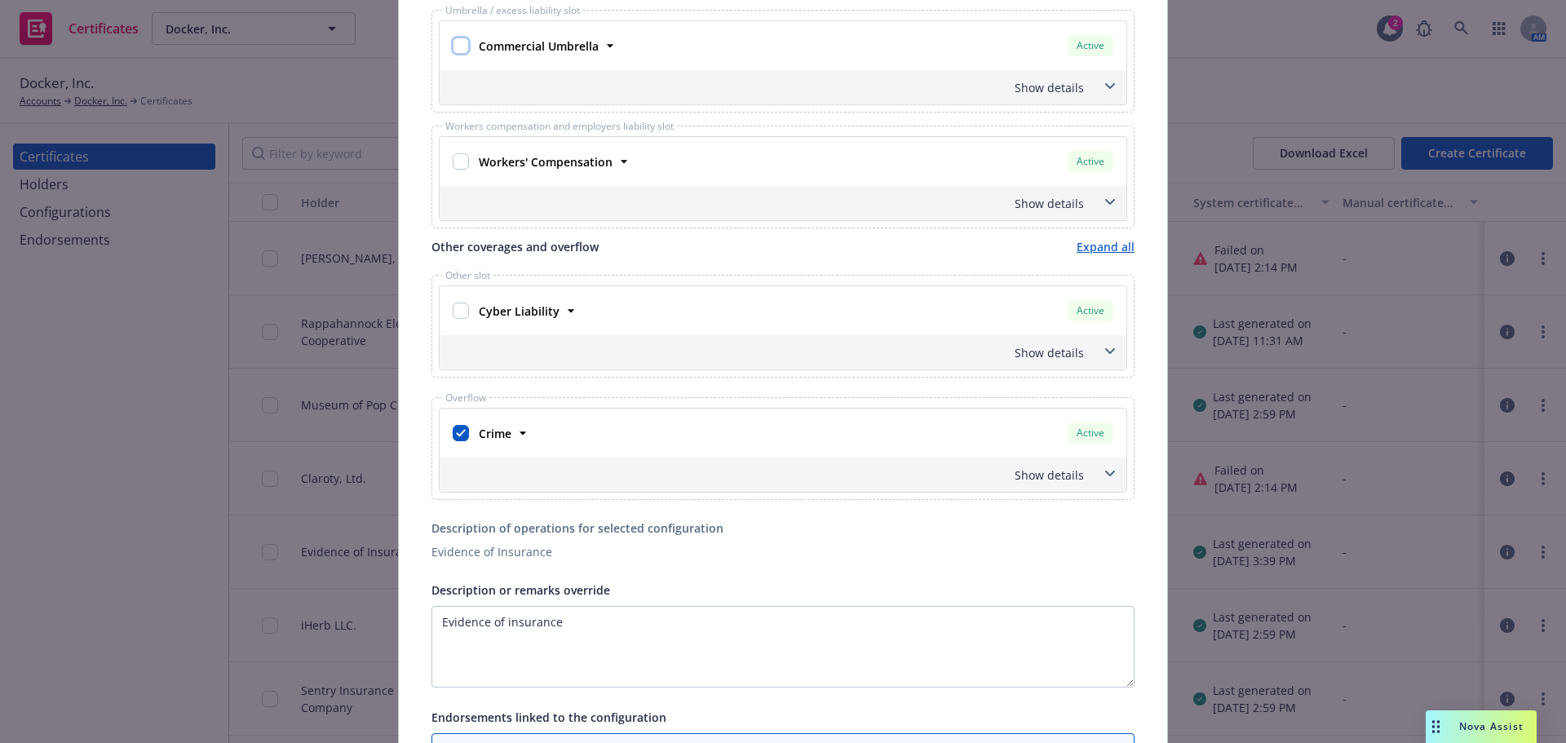
scroll to position [653, 0]
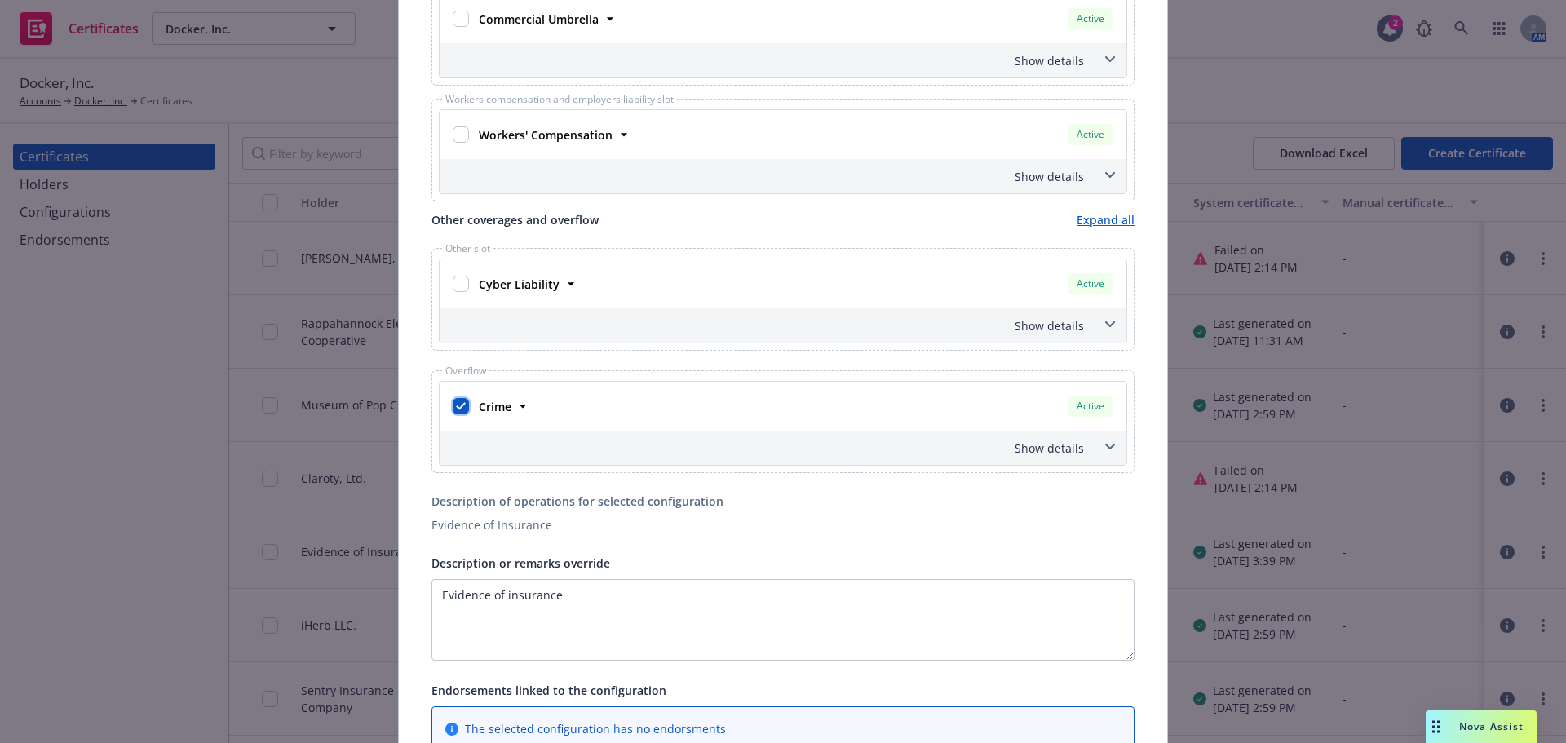
click at [458, 404] on input "checkbox" at bounding box center [461, 406] width 16 height 16
checkbox input "false"
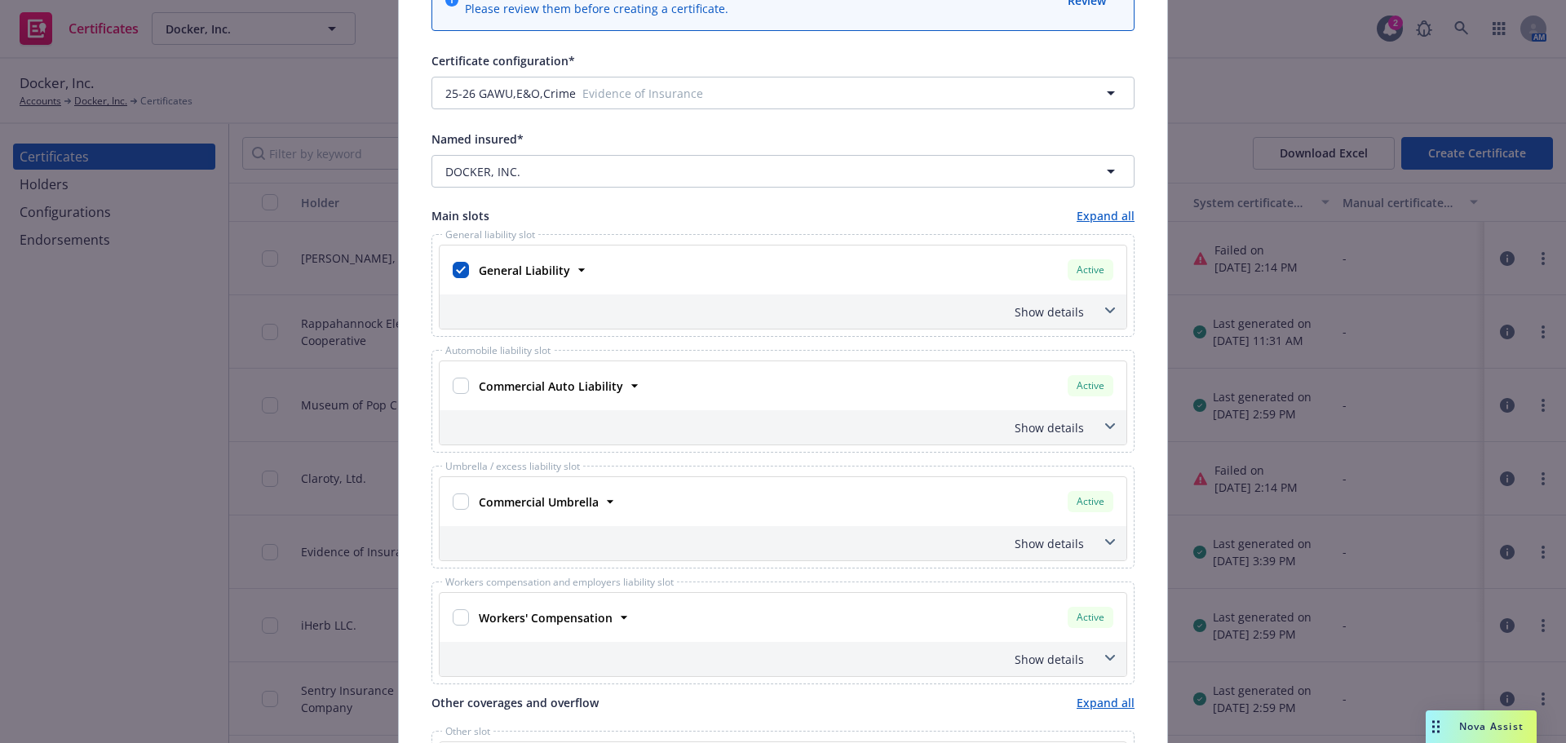
scroll to position [0, 0]
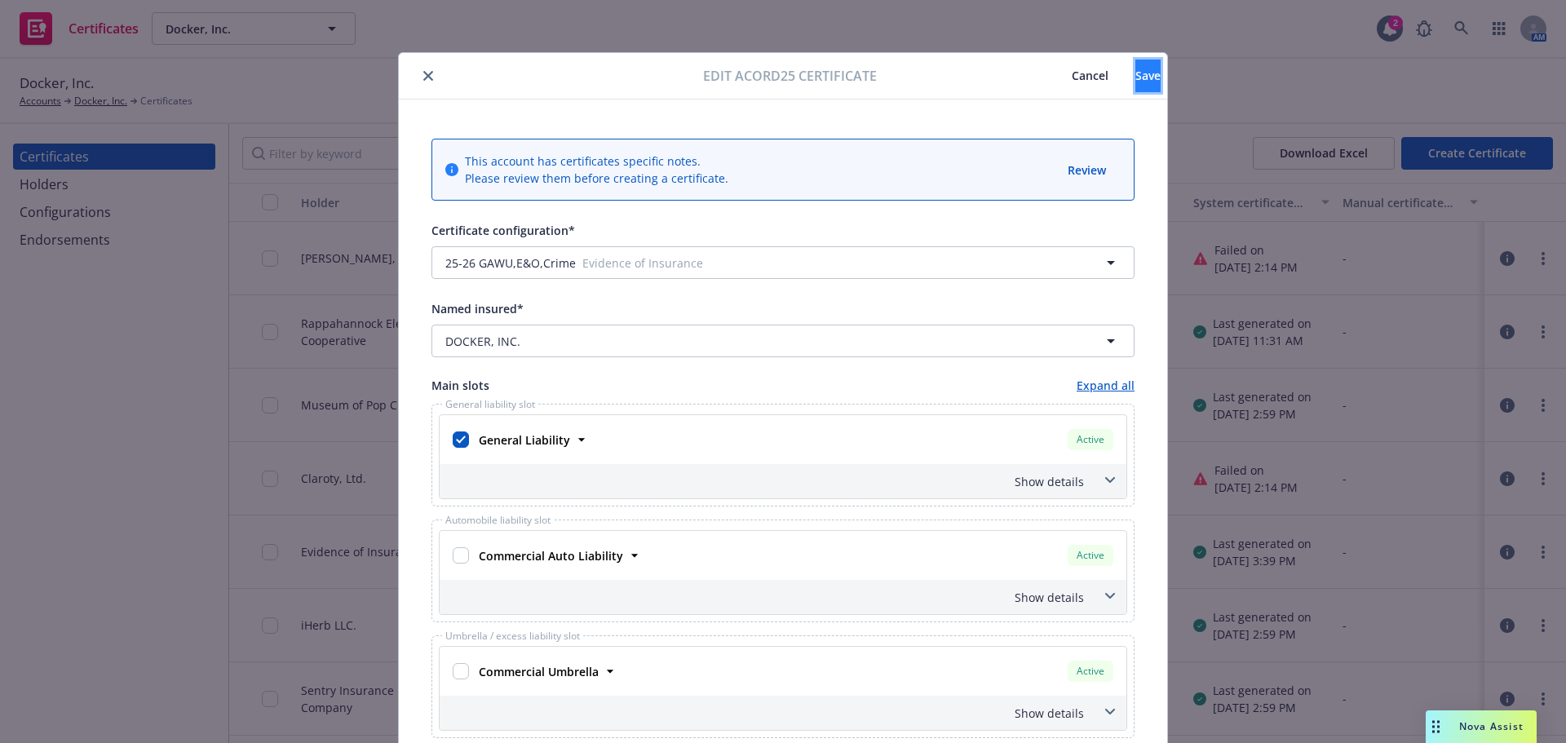
click at [1136, 69] on span "Save" at bounding box center [1148, 75] width 25 height 15
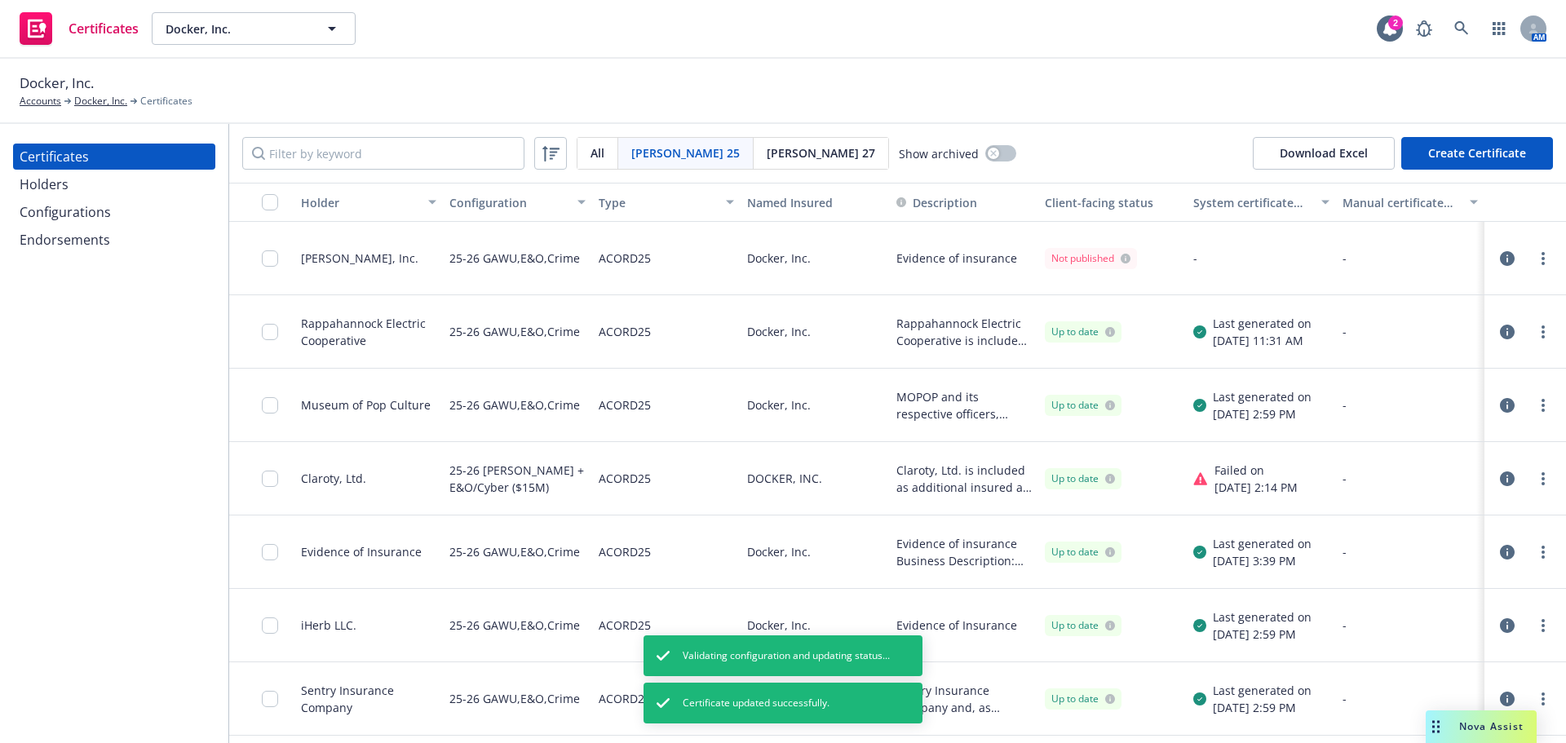
click at [1534, 262] on link "more" at bounding box center [1544, 259] width 20 height 20
click at [1410, 346] on link "Regenerate" at bounding box center [1409, 357] width 261 height 33
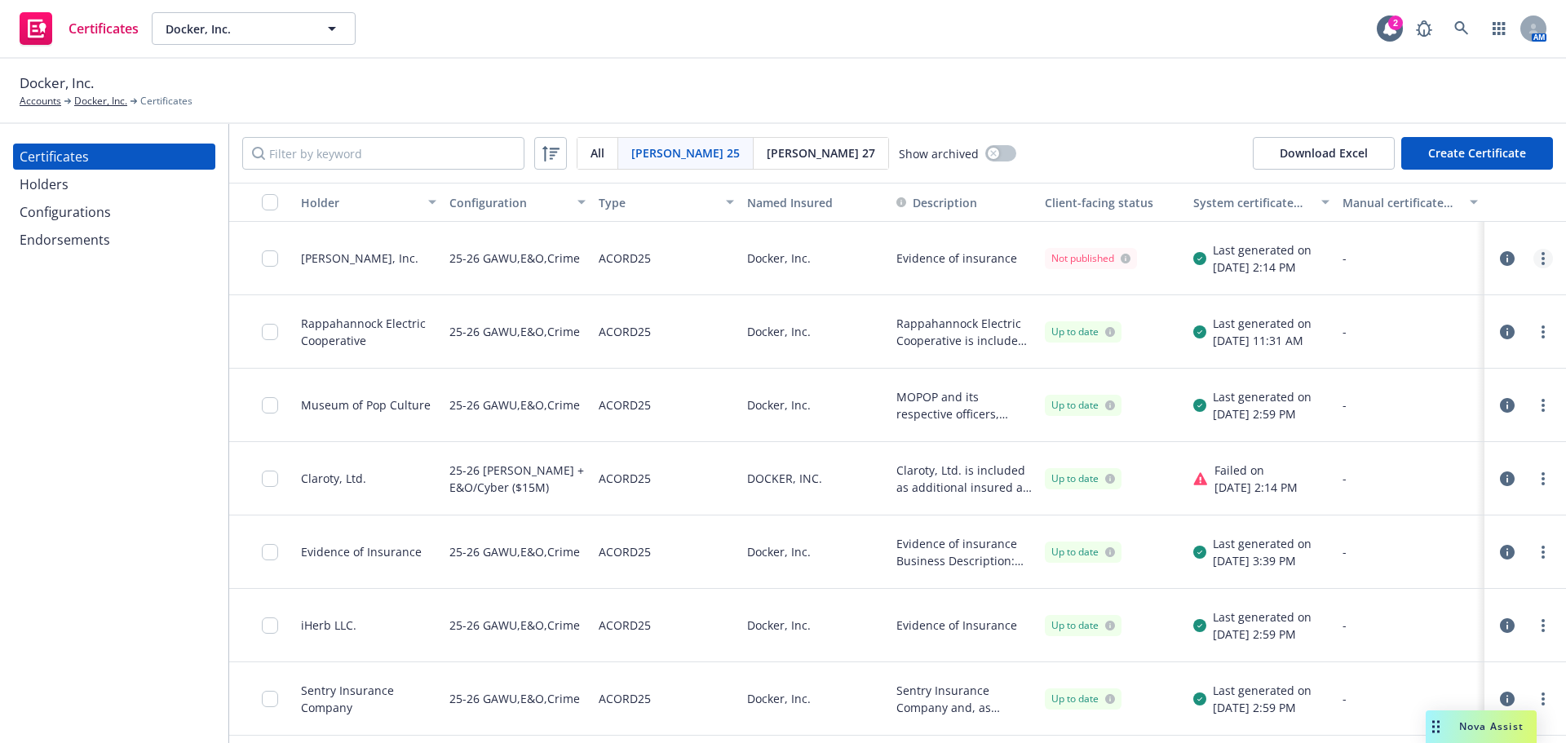
click at [1542, 263] on circle "more" at bounding box center [1543, 263] width 3 height 3
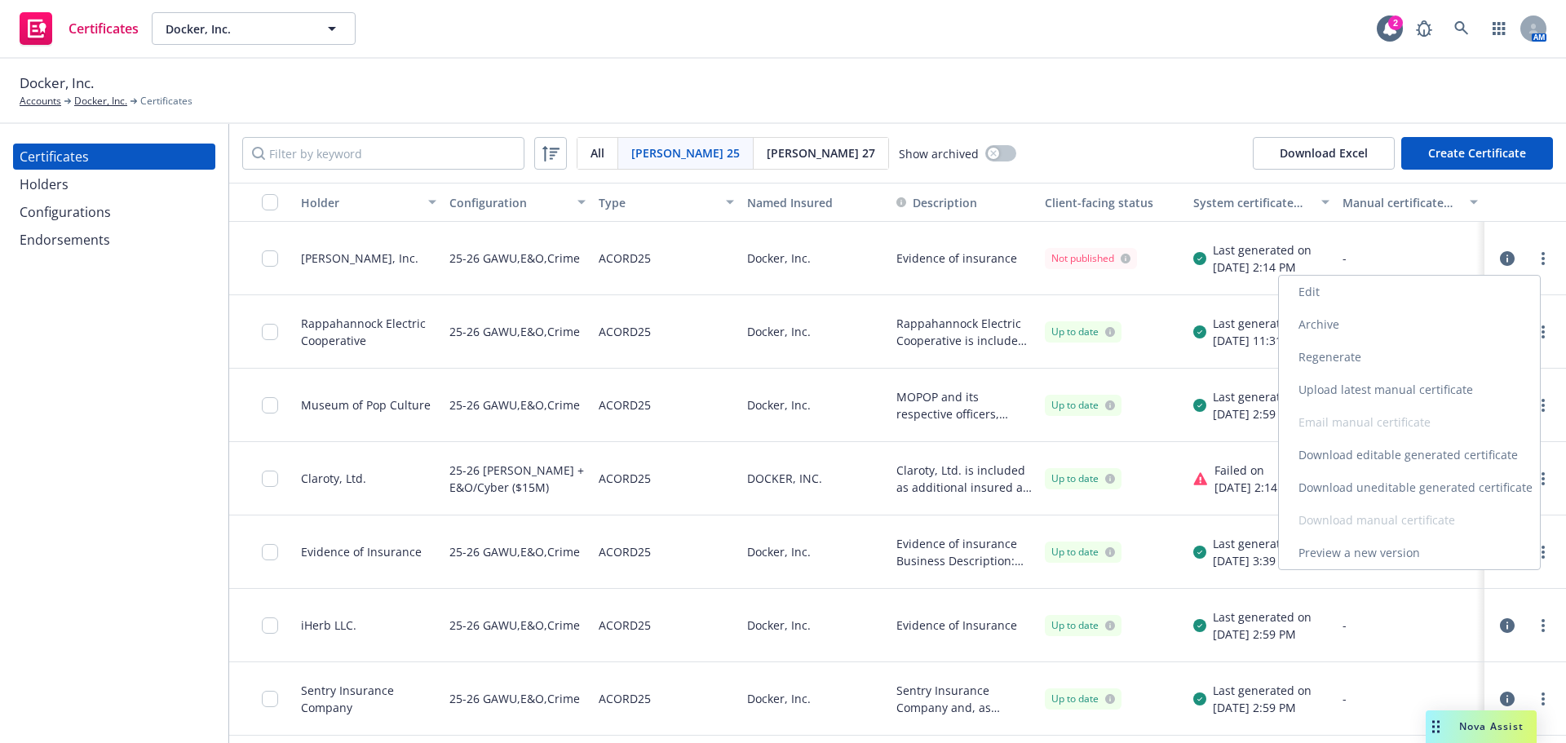
drag, startPoint x: 1408, startPoint y: 491, endPoint x: 1393, endPoint y: 487, distance: 15.2
click at [1408, 491] on link "Download uneditable generated certificate" at bounding box center [1409, 488] width 261 height 33
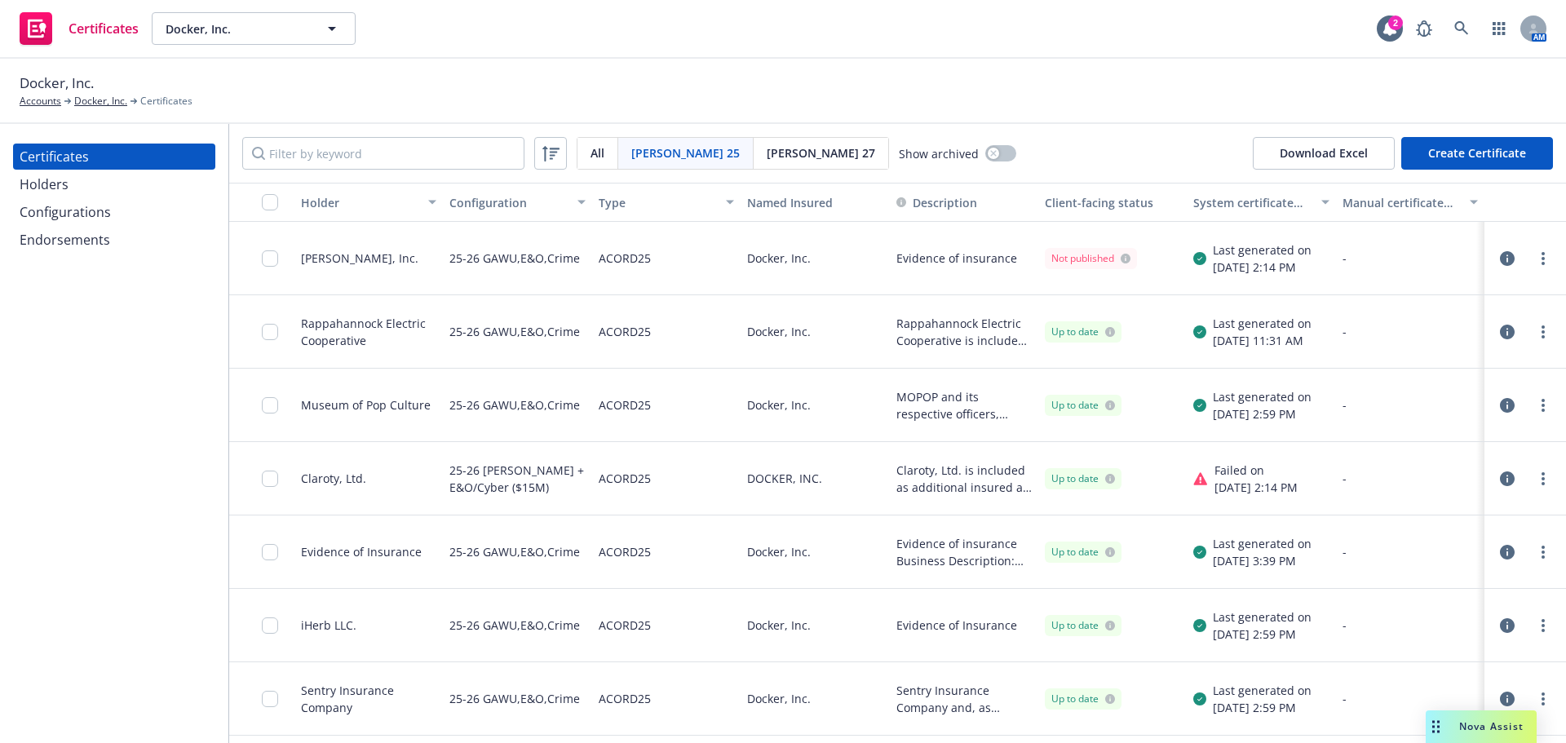
click at [253, 253] on div at bounding box center [261, 258] width 65 height 73
click at [263, 257] on input "checkbox" at bounding box center [270, 258] width 16 height 16
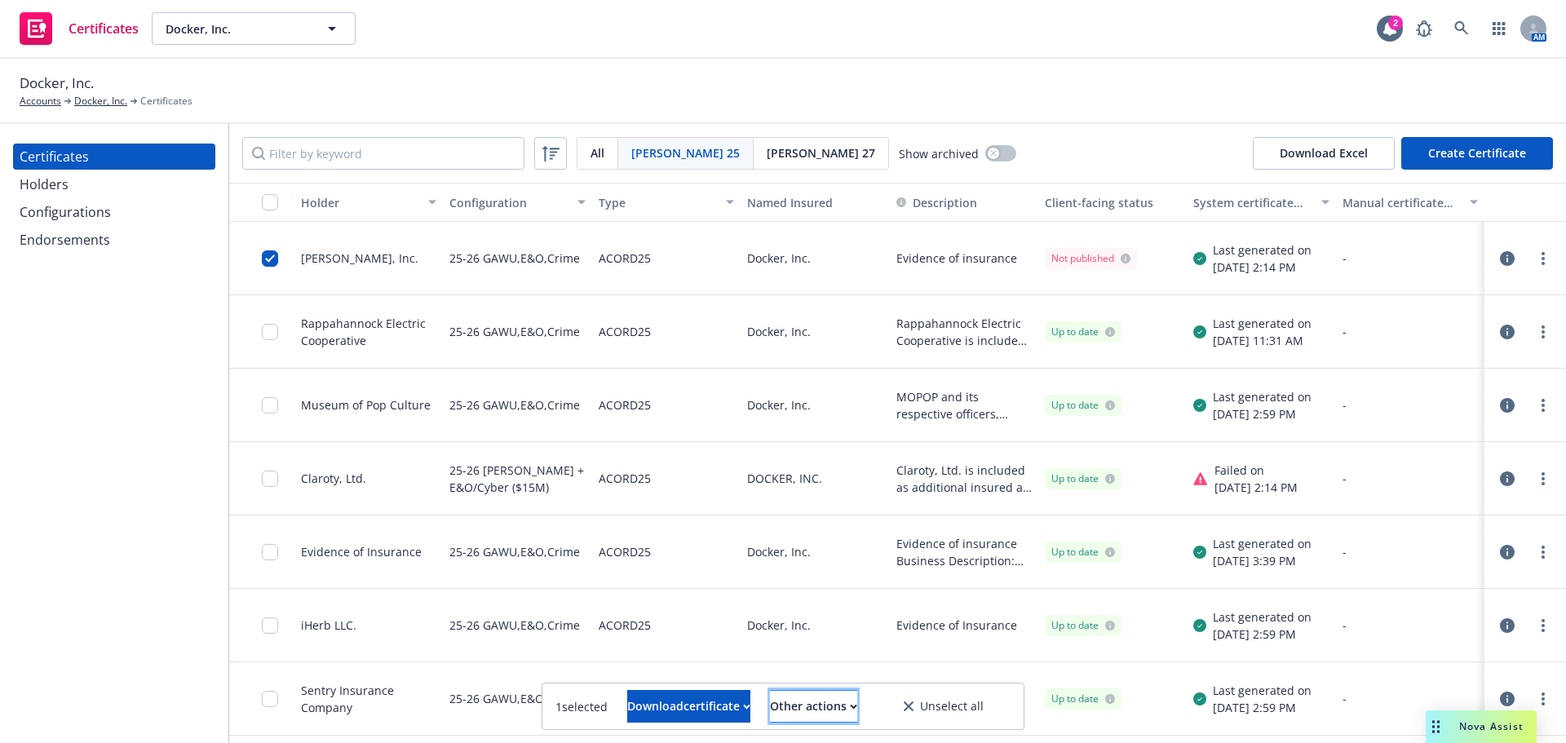
click at [855, 708] on div "Other actions" at bounding box center [813, 706] width 87 height 31
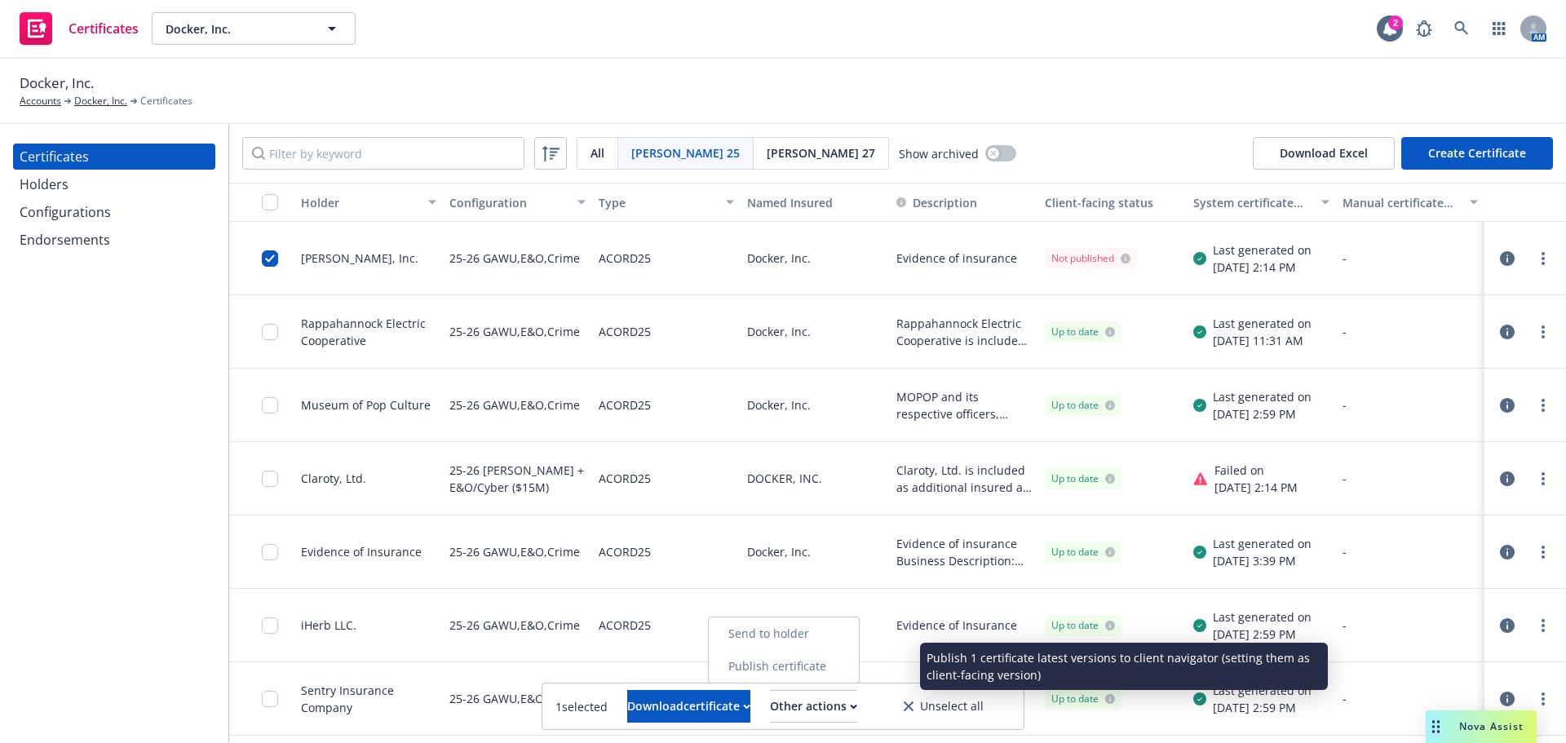
click at [841, 662] on link "Publish certificate" at bounding box center [784, 666] width 150 height 33
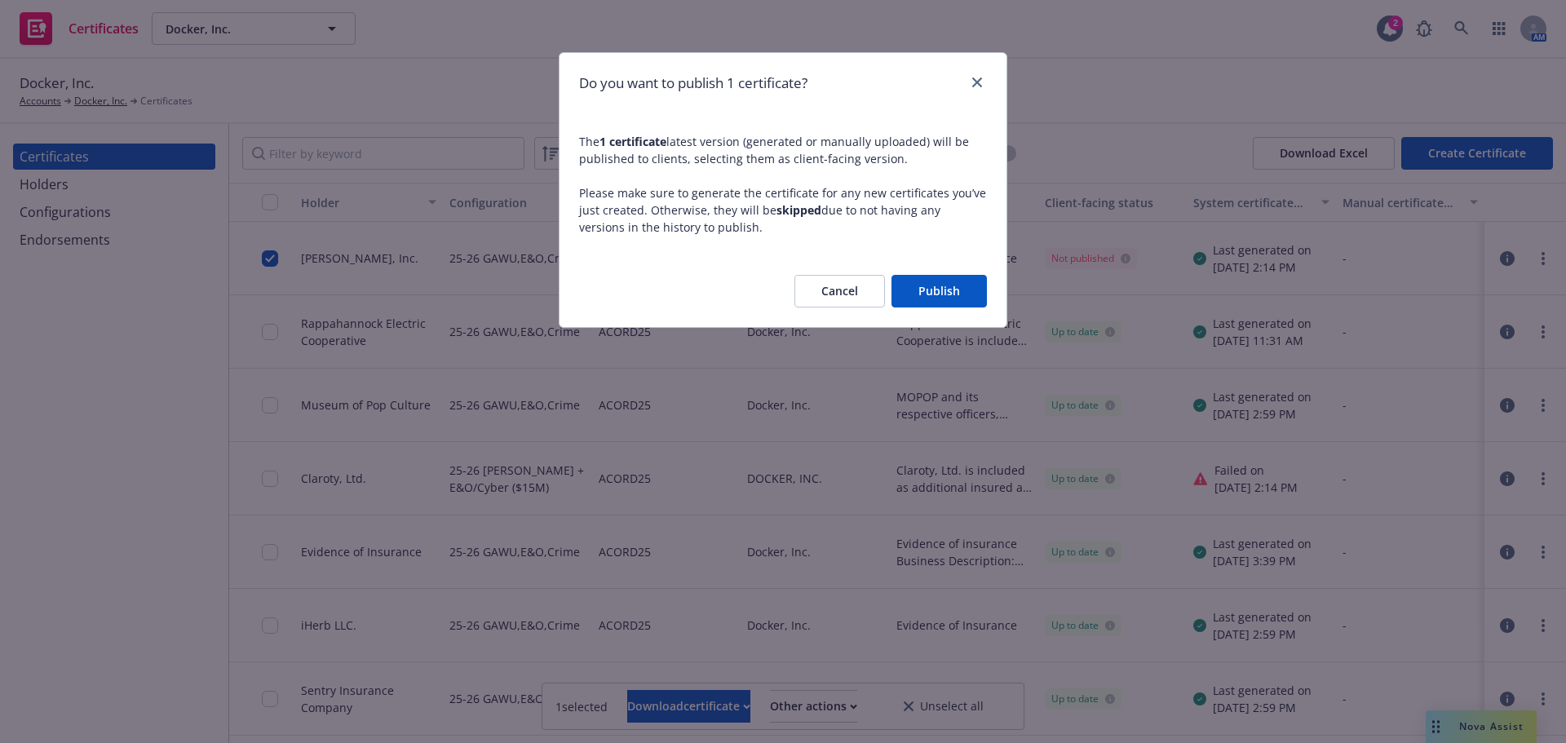
click at [937, 296] on button "Publish" at bounding box center [939, 291] width 95 height 33
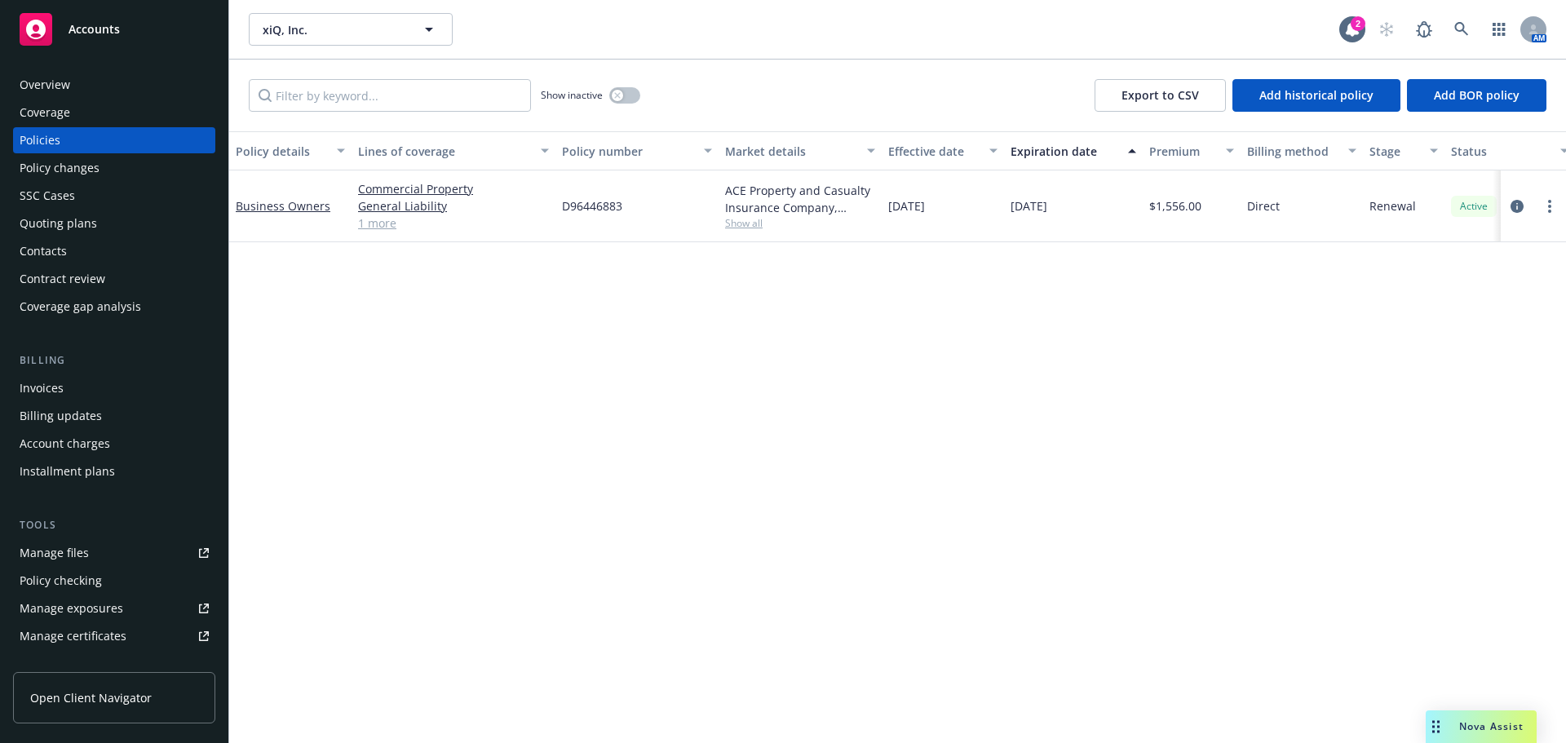
click at [96, 644] on div "Manage certificates" at bounding box center [73, 636] width 107 height 26
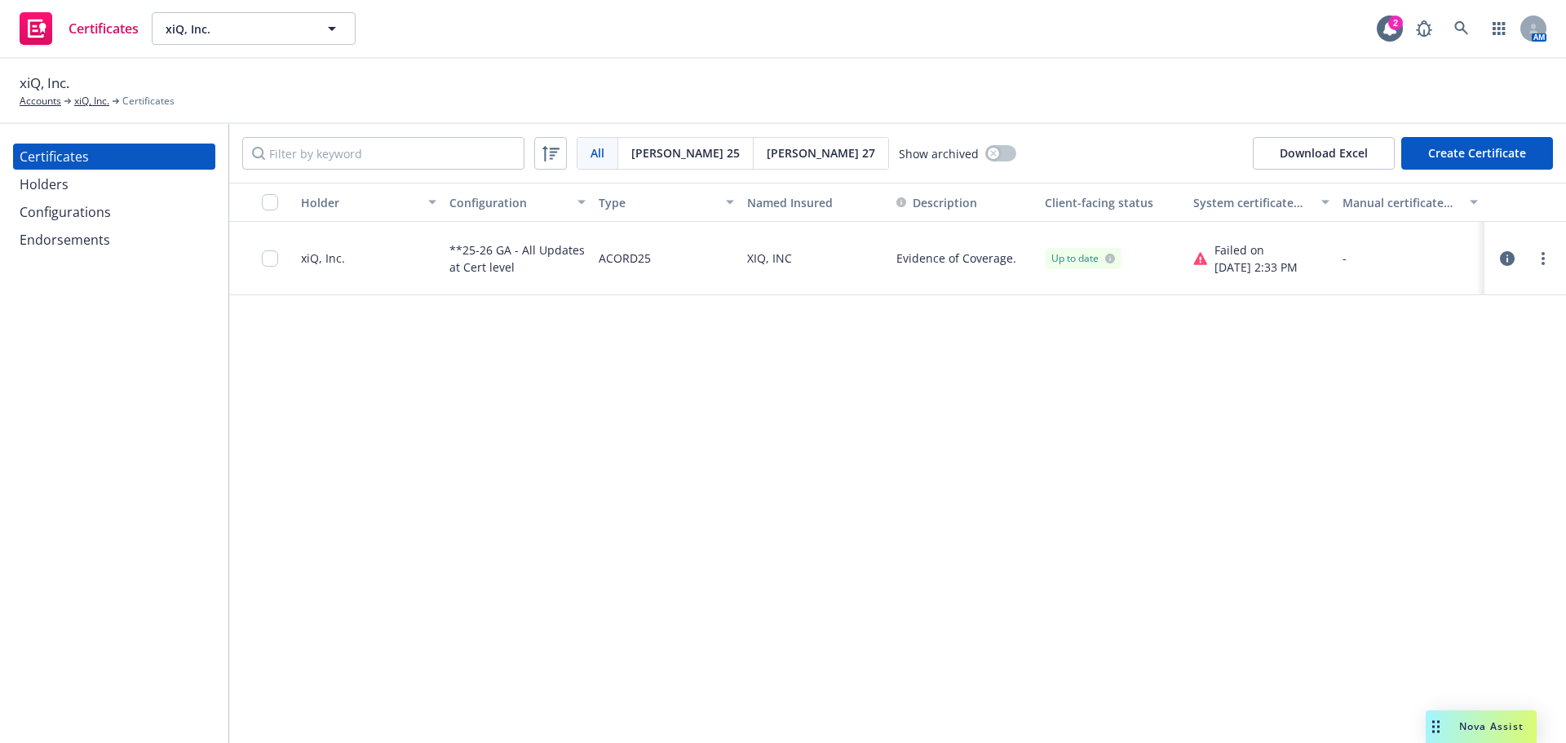
click at [118, 214] on div "Configurations" at bounding box center [114, 212] width 189 height 26
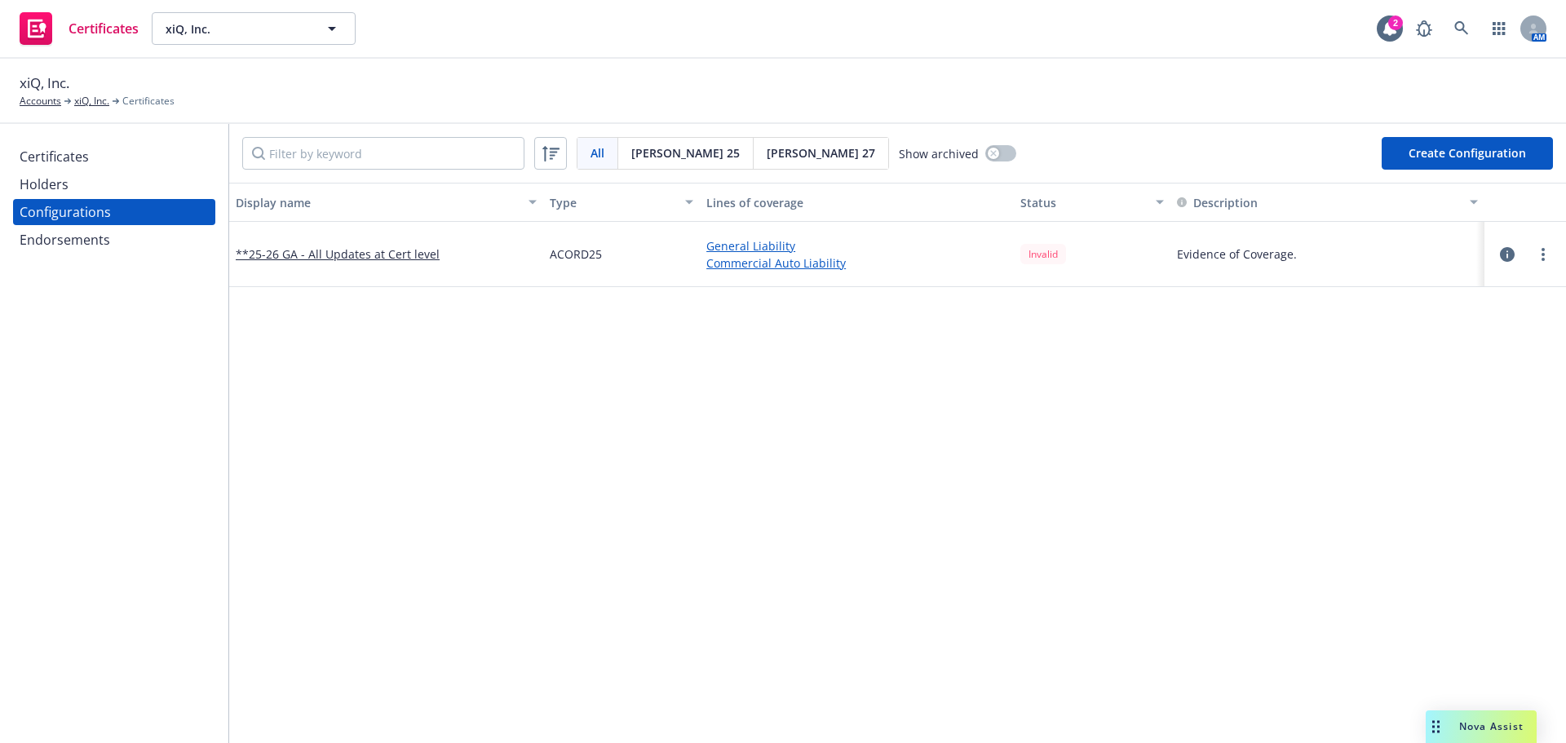
click at [1498, 255] on button "button" at bounding box center [1508, 255] width 20 height 20
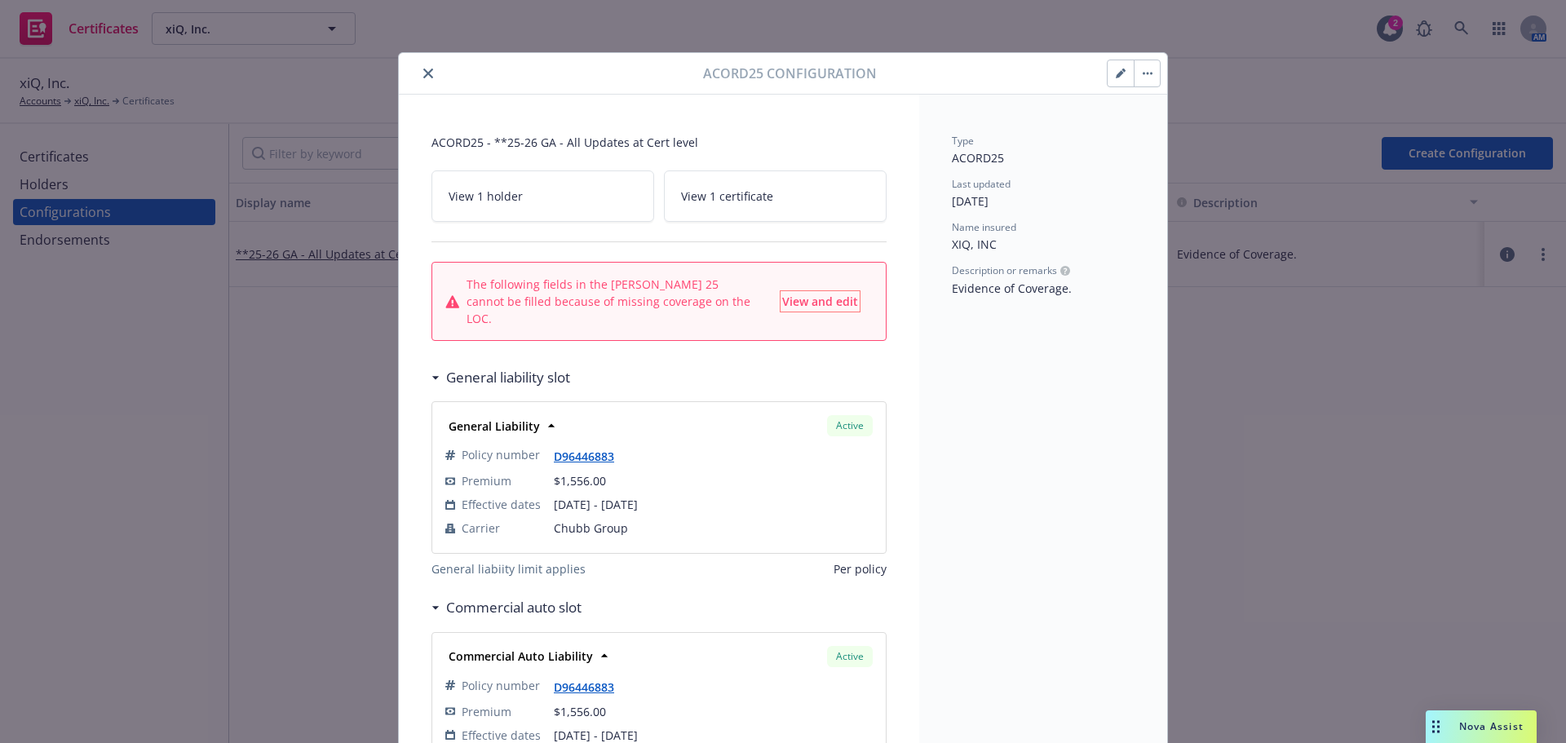
click at [837, 294] on span "View and edit" at bounding box center [820, 301] width 76 height 15
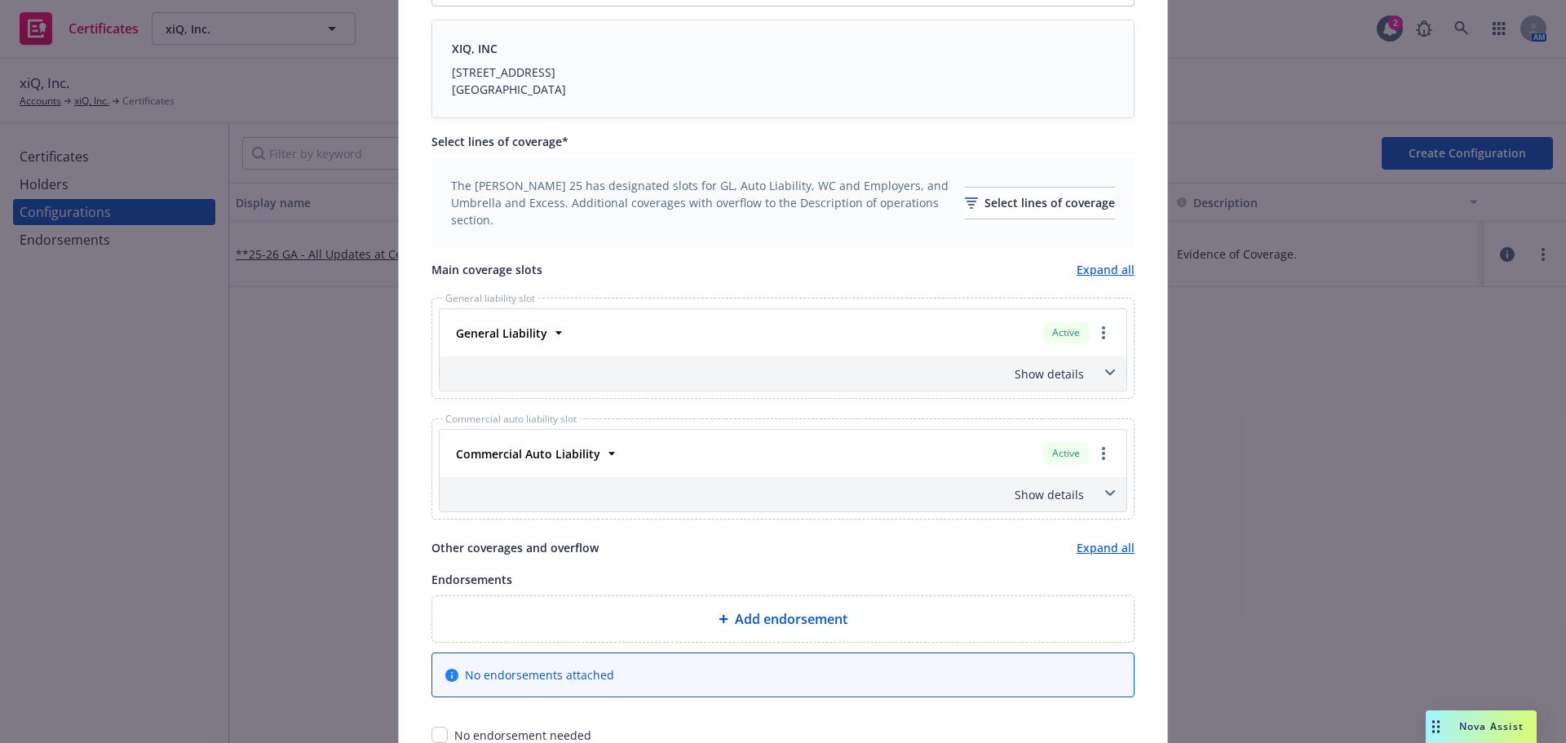
scroll to position [489, 0]
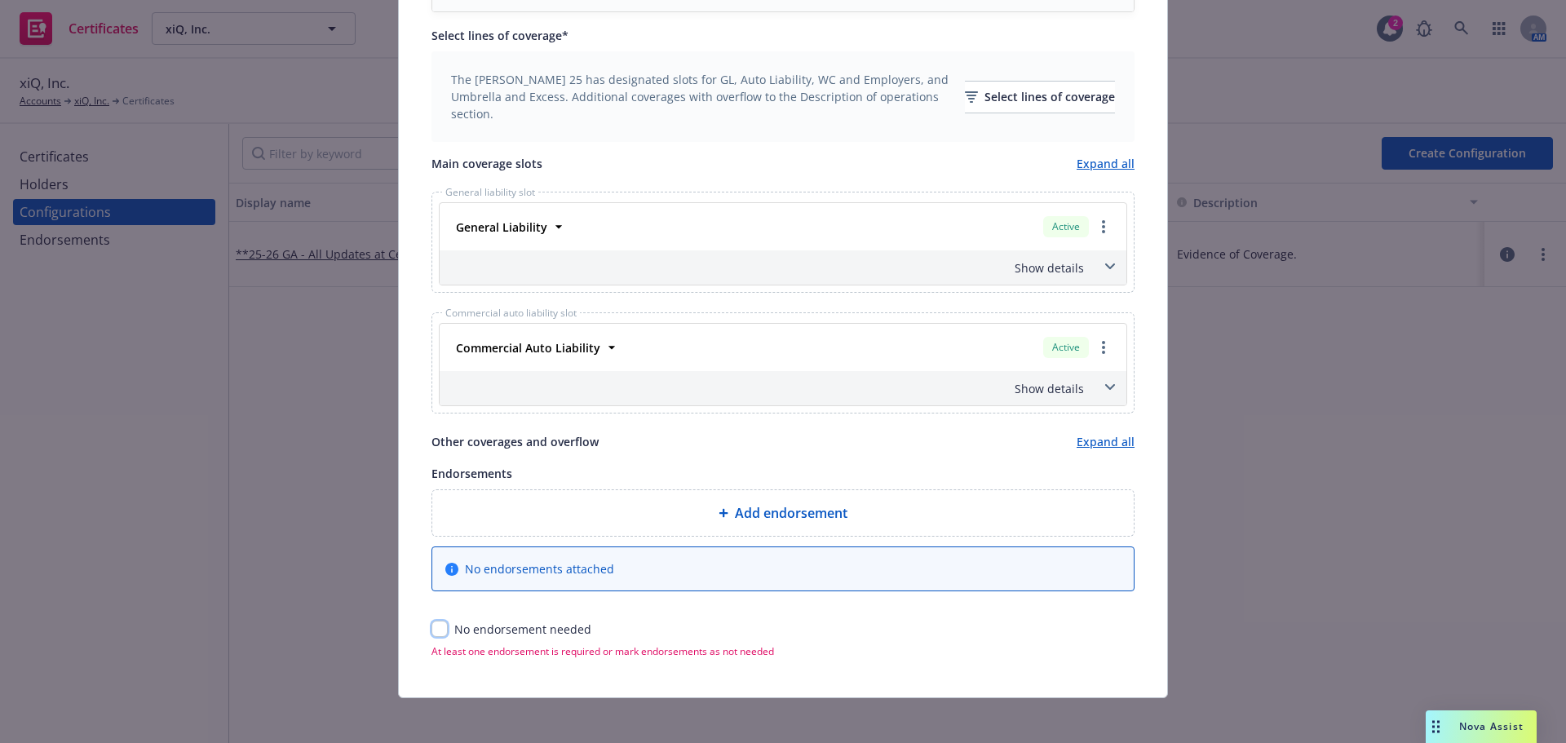
click at [434, 629] on input "checkbox" at bounding box center [440, 629] width 16 height 16
checkbox input "true"
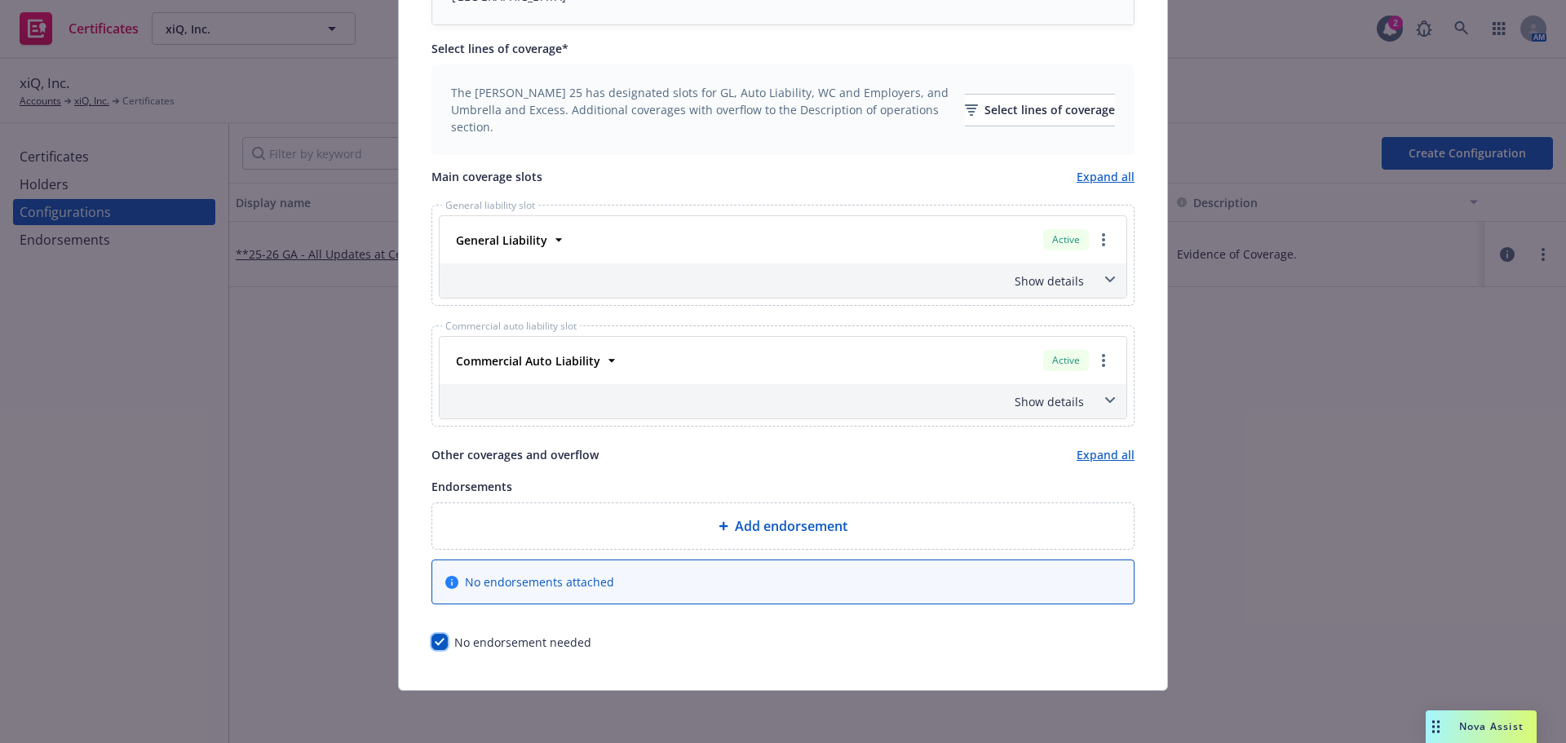
scroll to position [0, 0]
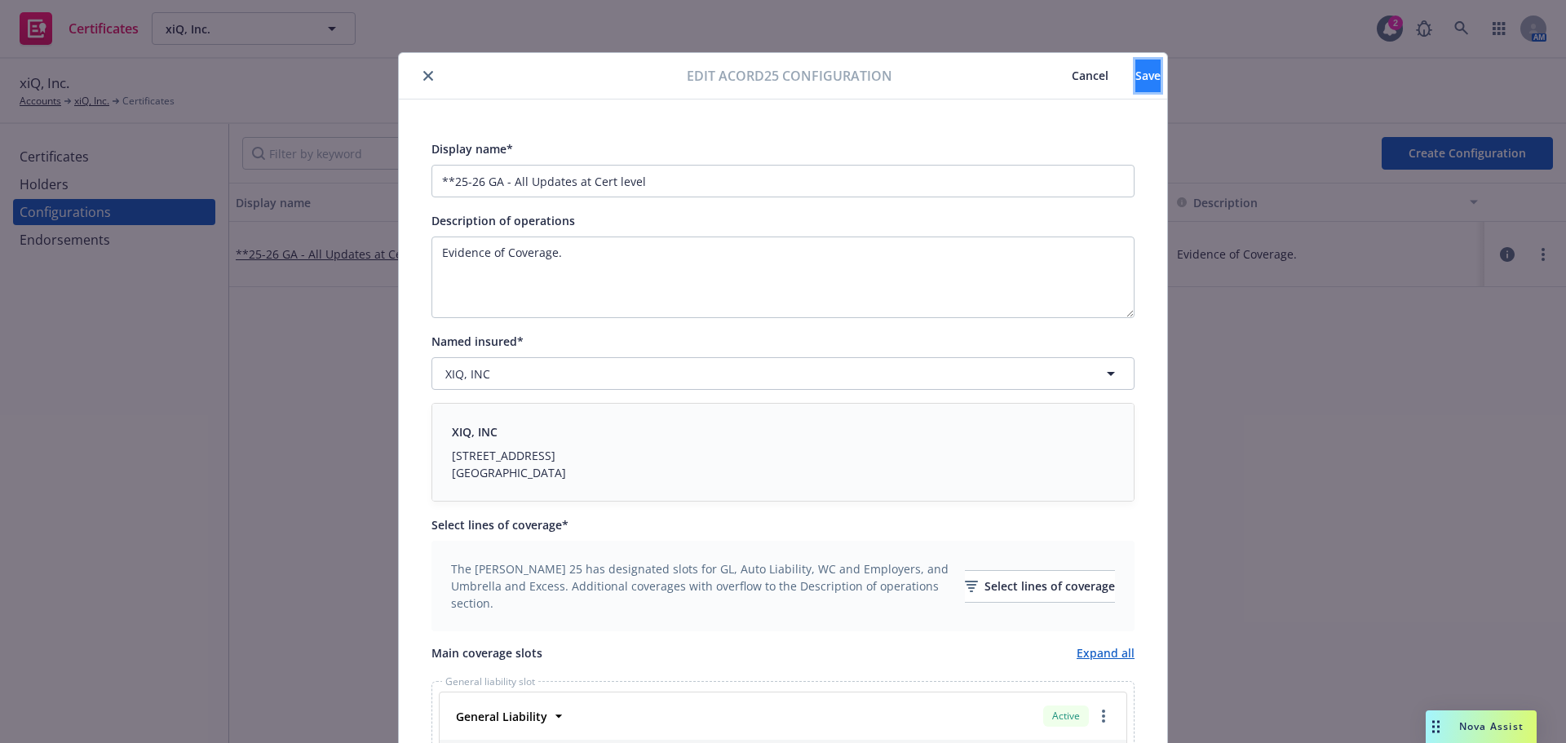
click at [1136, 72] on span "Save" at bounding box center [1148, 75] width 25 height 15
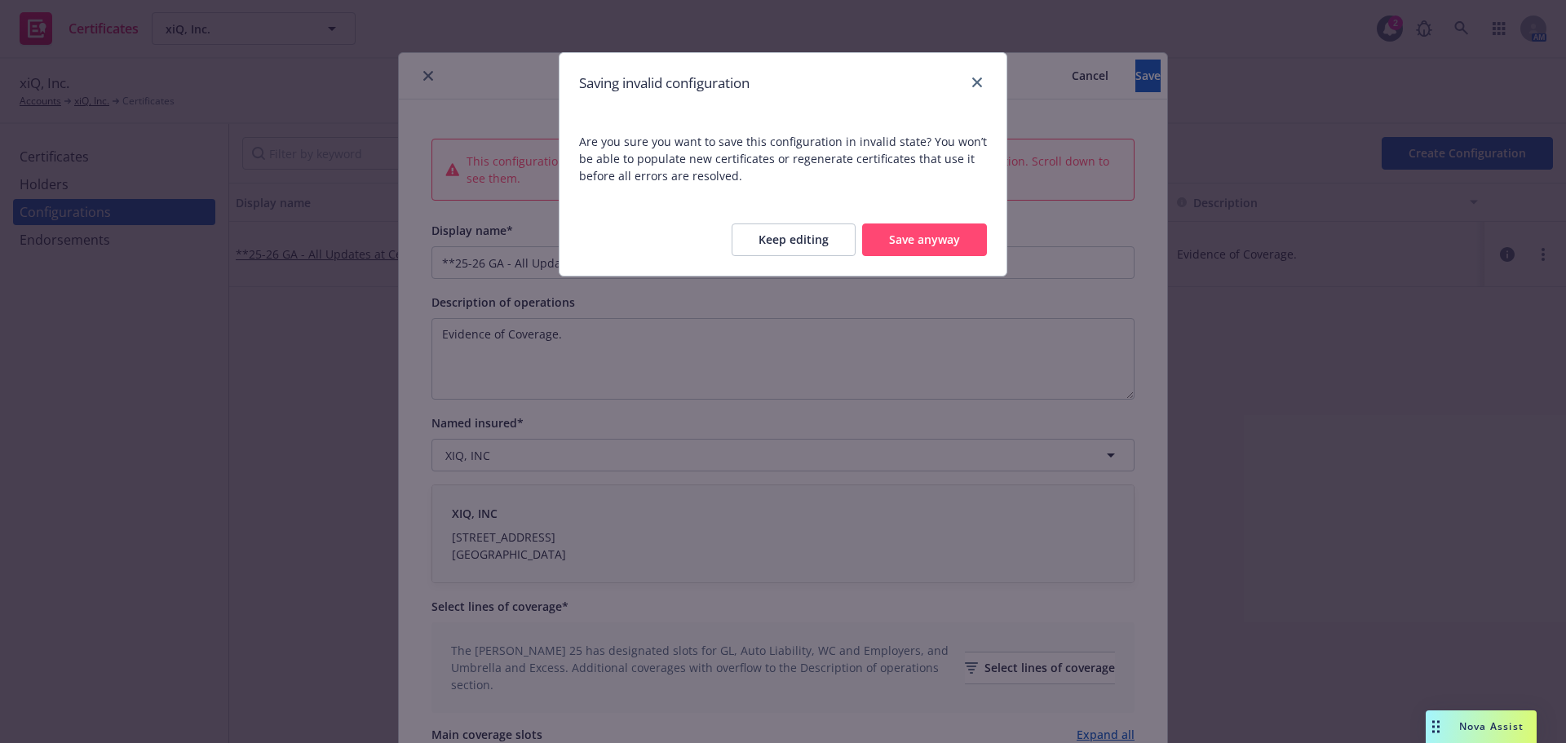
click at [936, 241] on button "Save anyway" at bounding box center [924, 240] width 125 height 33
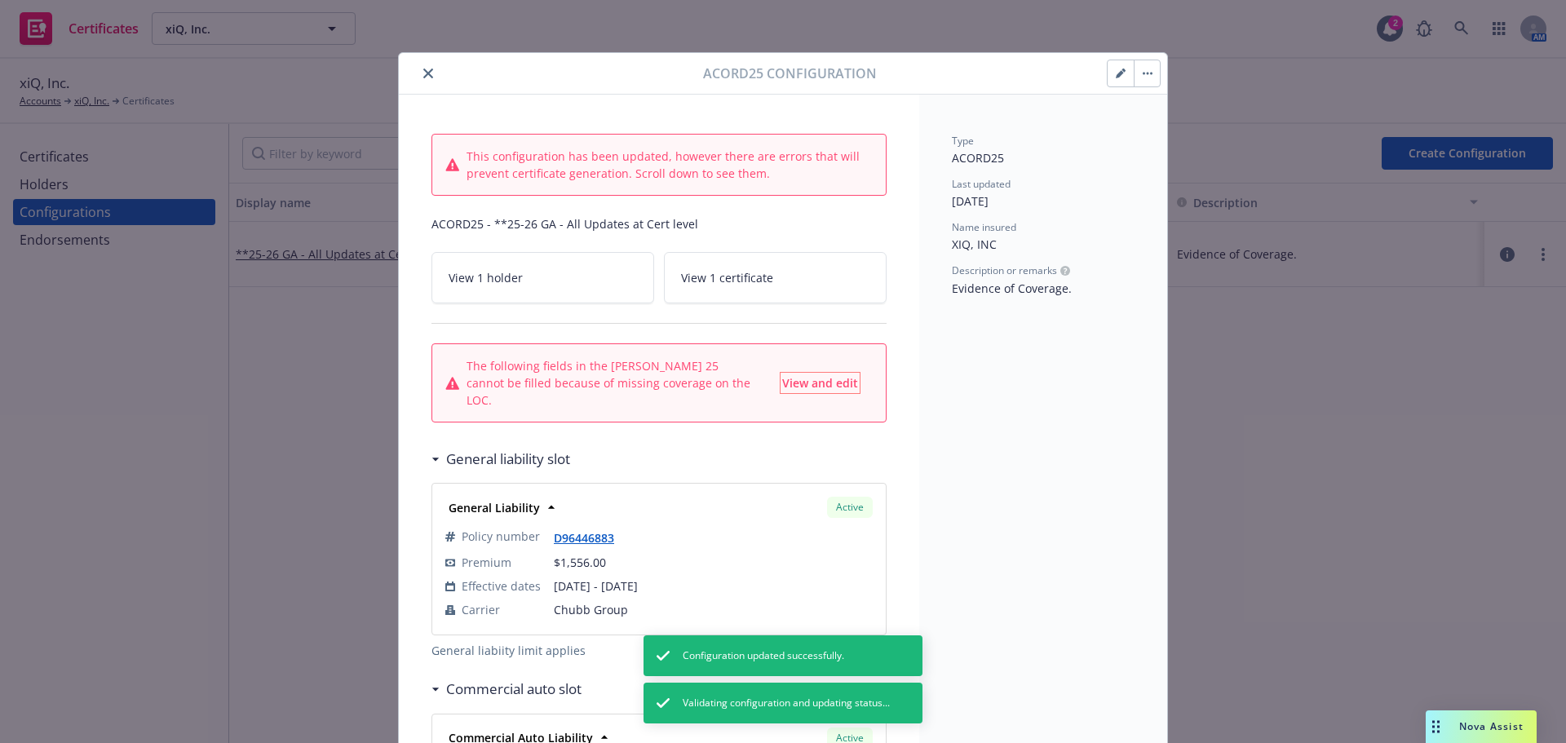
click at [812, 375] on span "View and edit" at bounding box center [820, 382] width 76 height 15
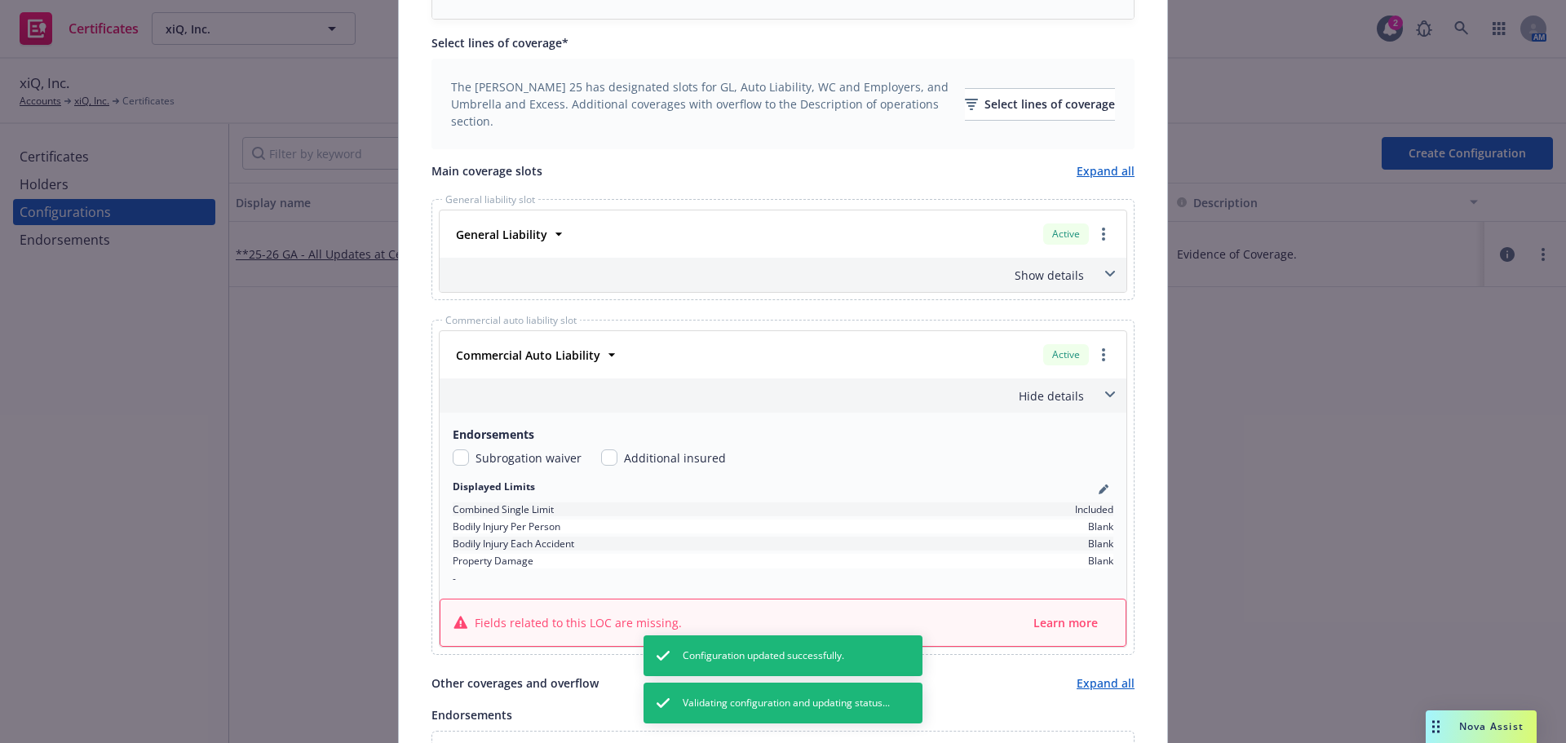
scroll to position [734, 0]
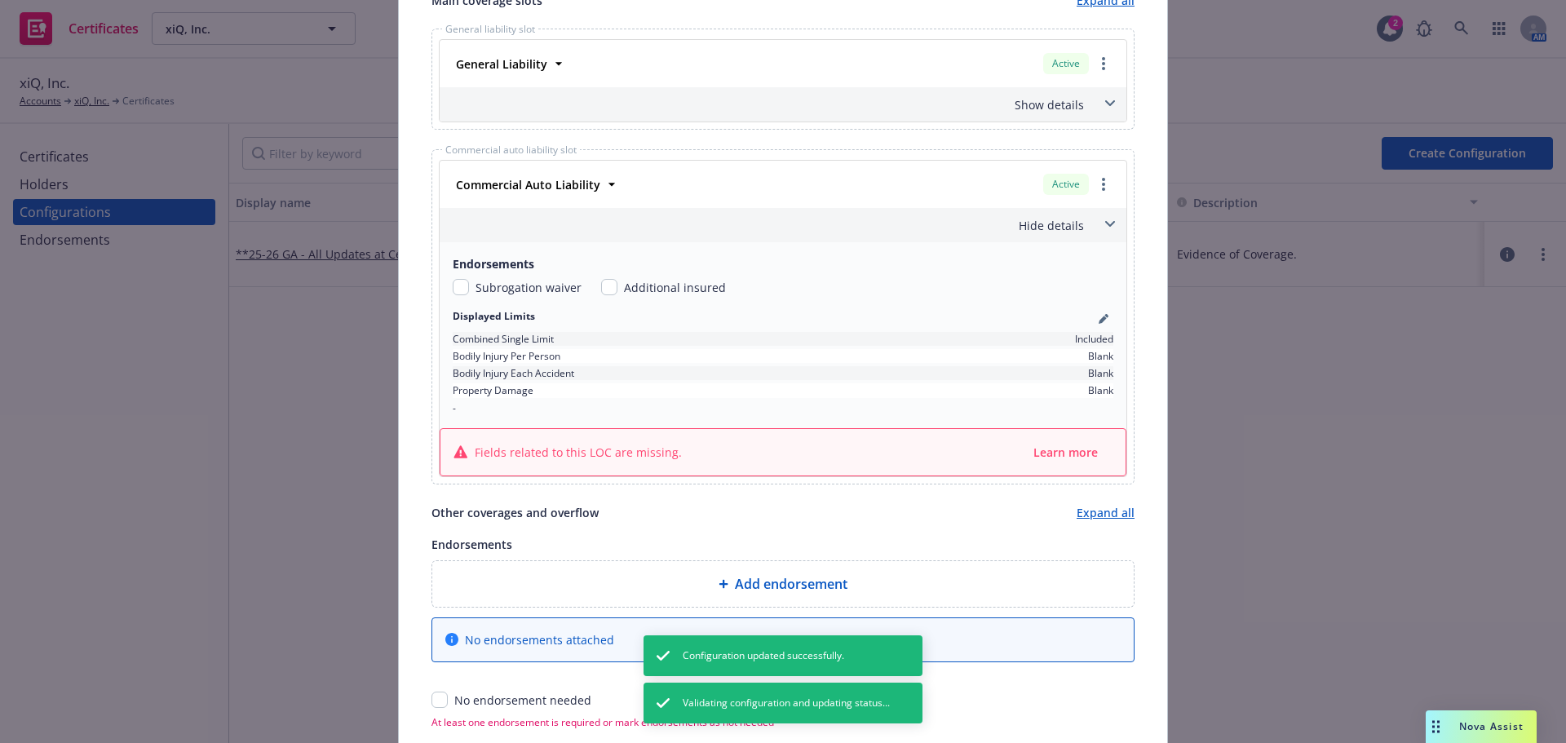
click at [1052, 465] on div "Fields related to this LOC are missing. Learn more" at bounding box center [783, 452] width 685 height 46
click at [1055, 456] on span "Learn more" at bounding box center [1066, 452] width 64 height 15
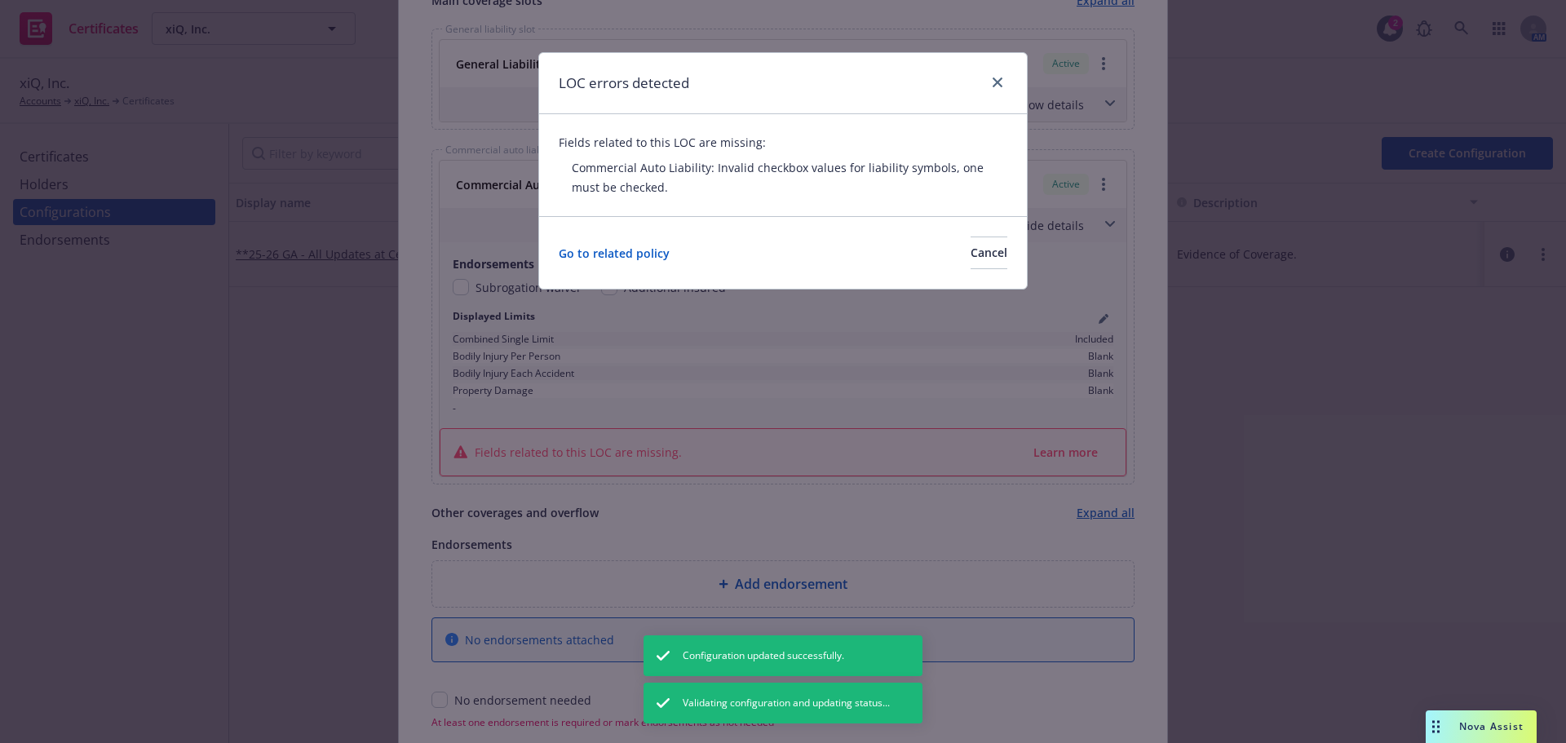
click at [353, 454] on div "LOC errors detected Fields related to this LOC are missing: Commercial Auto Lia…" at bounding box center [783, 371] width 1566 height 743
click at [971, 246] on span "Cancel" at bounding box center [989, 252] width 37 height 15
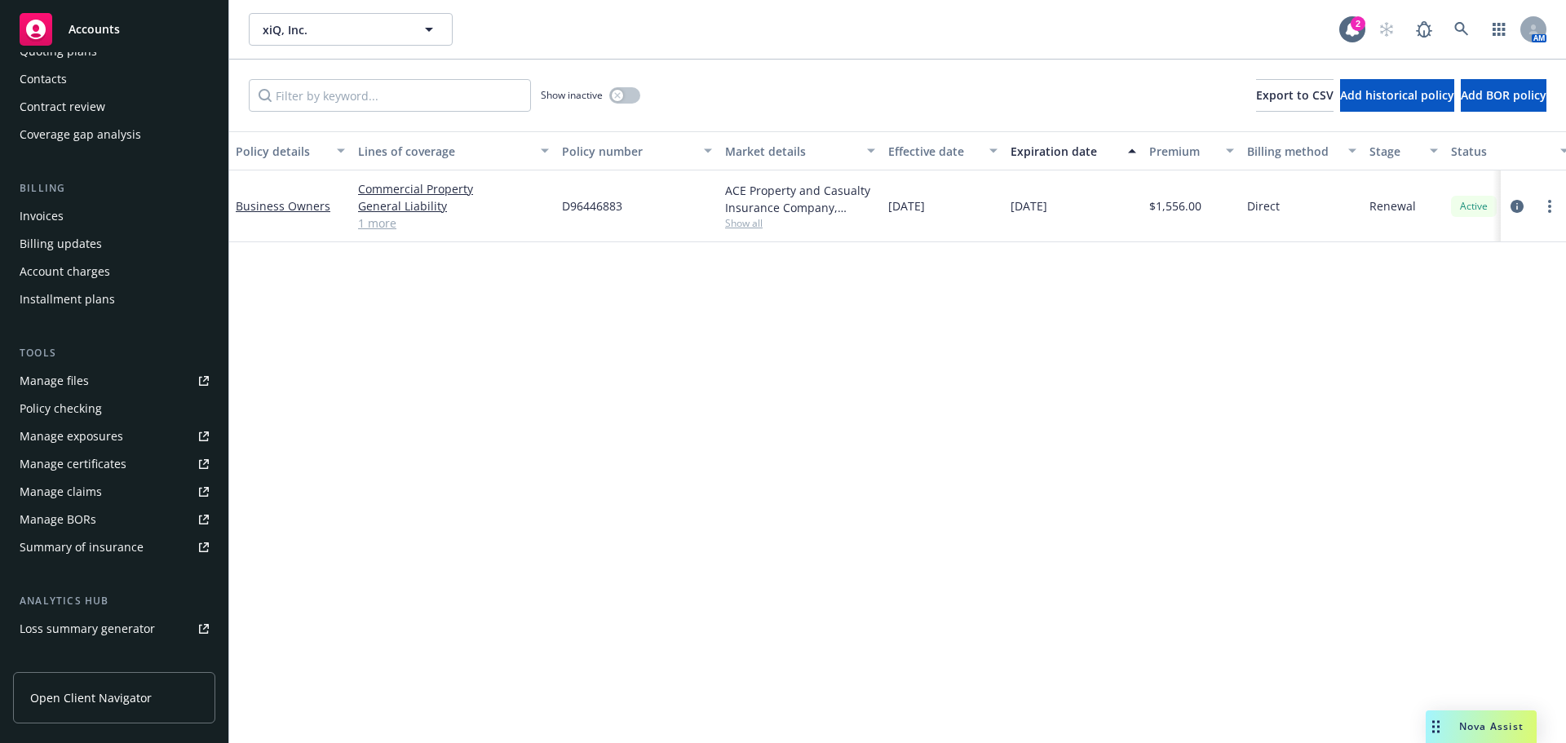
scroll to position [245, 0]
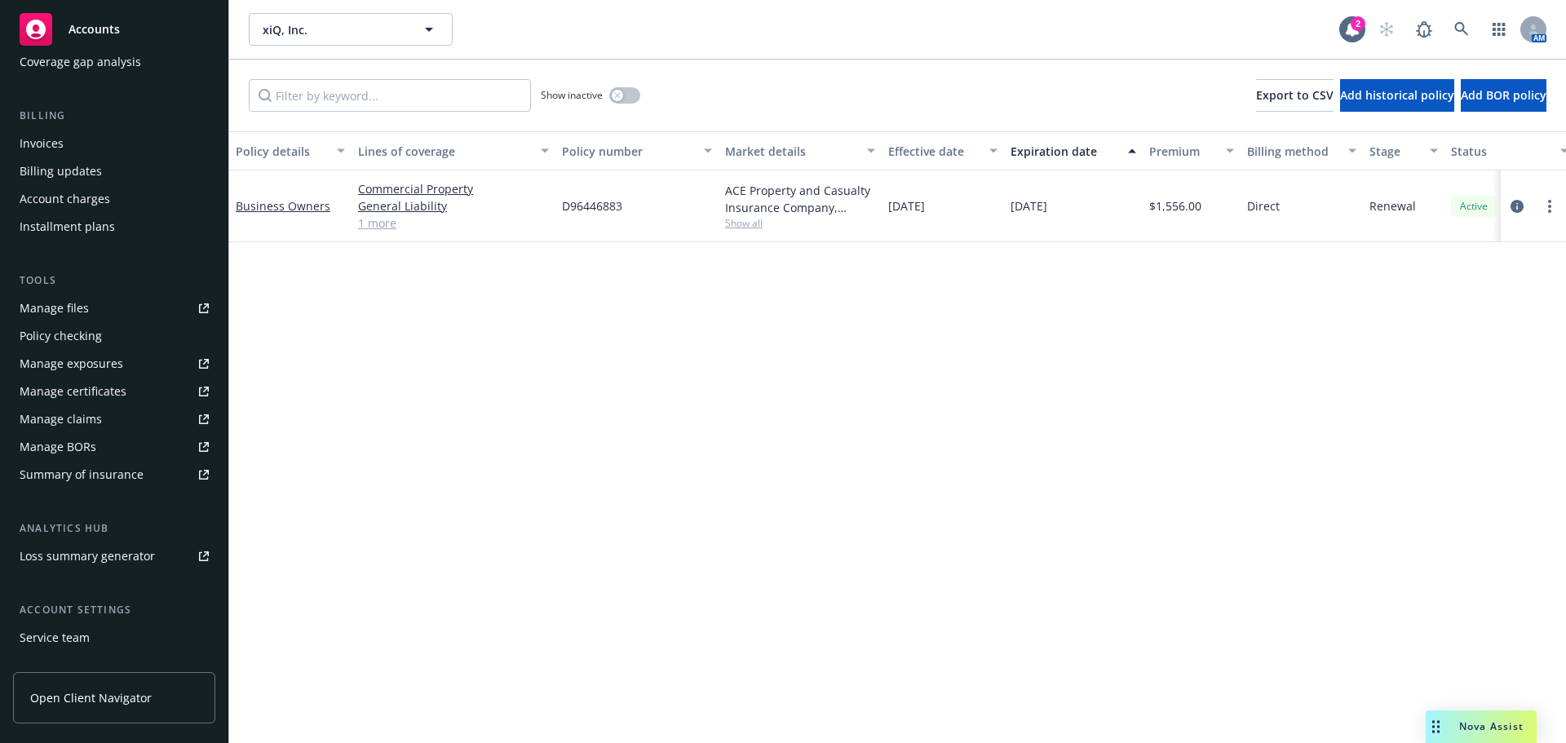
click at [67, 639] on div "Service team" at bounding box center [55, 638] width 70 height 26
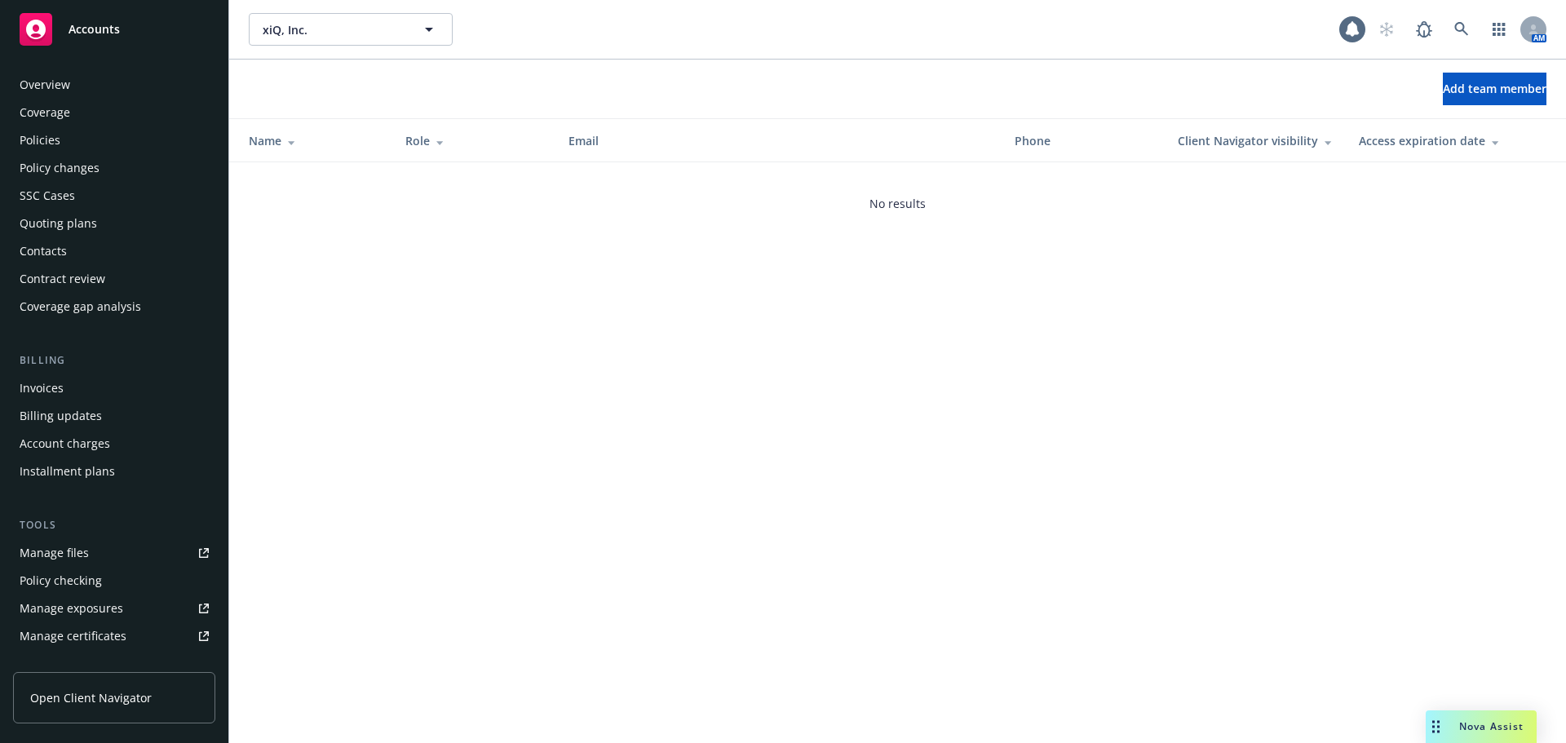
scroll to position [348, 0]
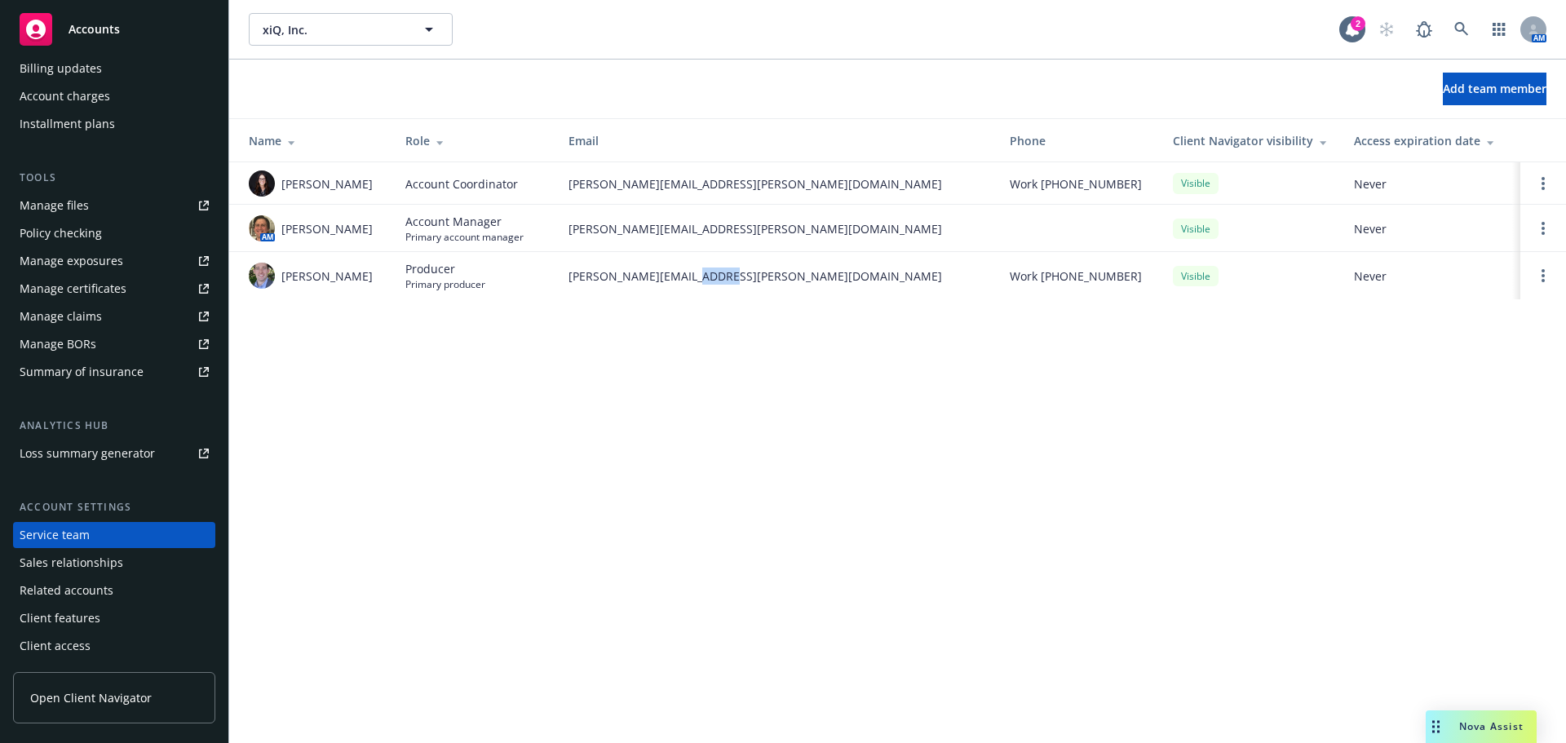
drag, startPoint x: 735, startPoint y: 283, endPoint x: 693, endPoint y: 283, distance: 41.6
click at [693, 283] on span "[PERSON_NAME][EMAIL_ADDRESS][PERSON_NAME][DOMAIN_NAME]" at bounding box center [776, 276] width 415 height 17
click at [759, 235] on span "[PERSON_NAME][EMAIL_ADDRESS][PERSON_NAME][DOMAIN_NAME]" at bounding box center [776, 228] width 415 height 17
drag, startPoint x: 760, startPoint y: 228, endPoint x: 561, endPoint y: 234, distance: 199.2
click at [561, 234] on td "[PERSON_NAME][EMAIL_ADDRESS][PERSON_NAME][DOMAIN_NAME]" at bounding box center [776, 228] width 441 height 47
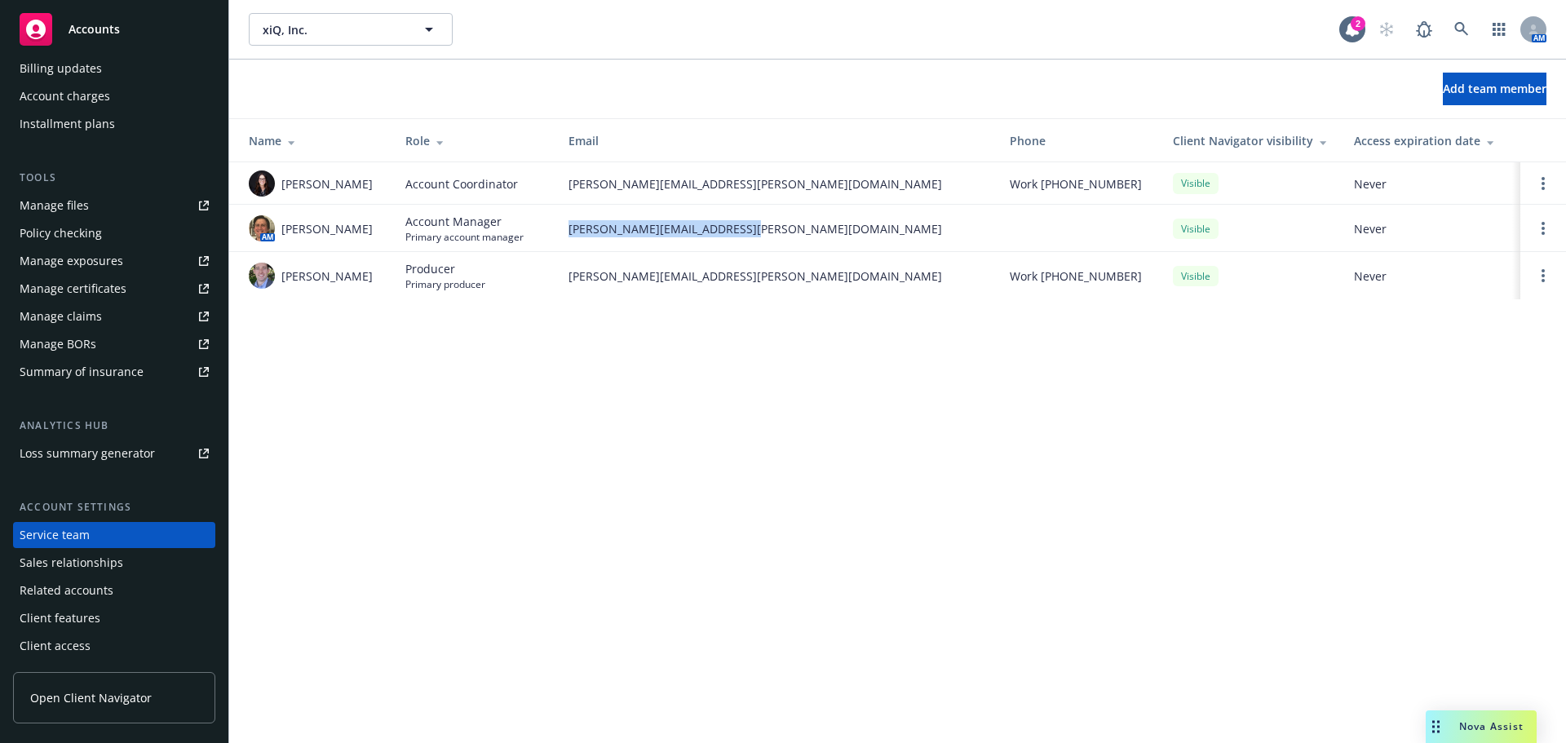
copy span "[PERSON_NAME][EMAIL_ADDRESS][PERSON_NAME][DOMAIN_NAME]"
drag, startPoint x: 759, startPoint y: 190, endPoint x: 563, endPoint y: 193, distance: 195.8
click at [563, 193] on td "cassidy.maxwell@newfront.com" at bounding box center [776, 183] width 441 height 42
copy span "cassidy.maxwell@newfront.com"
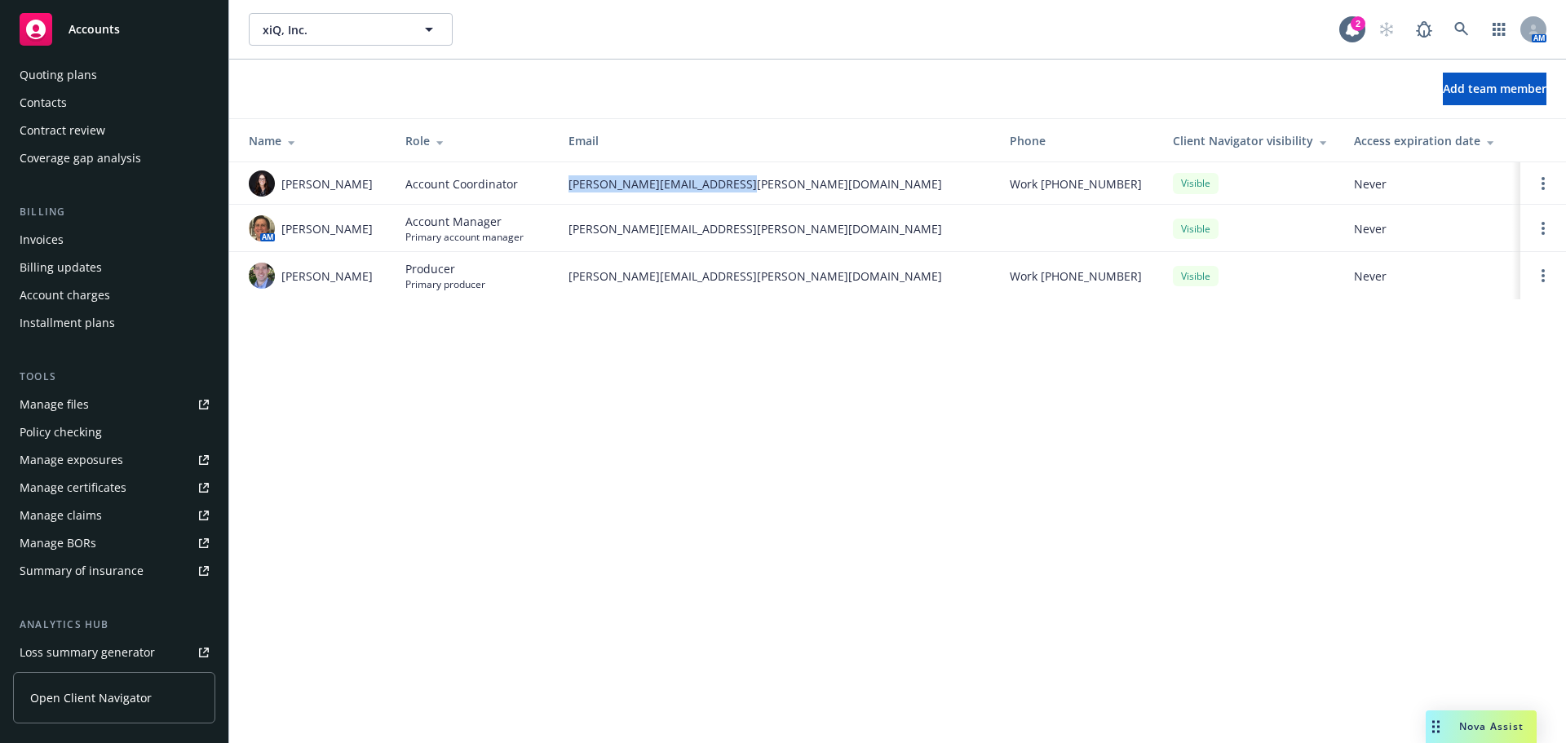
scroll to position [0, 0]
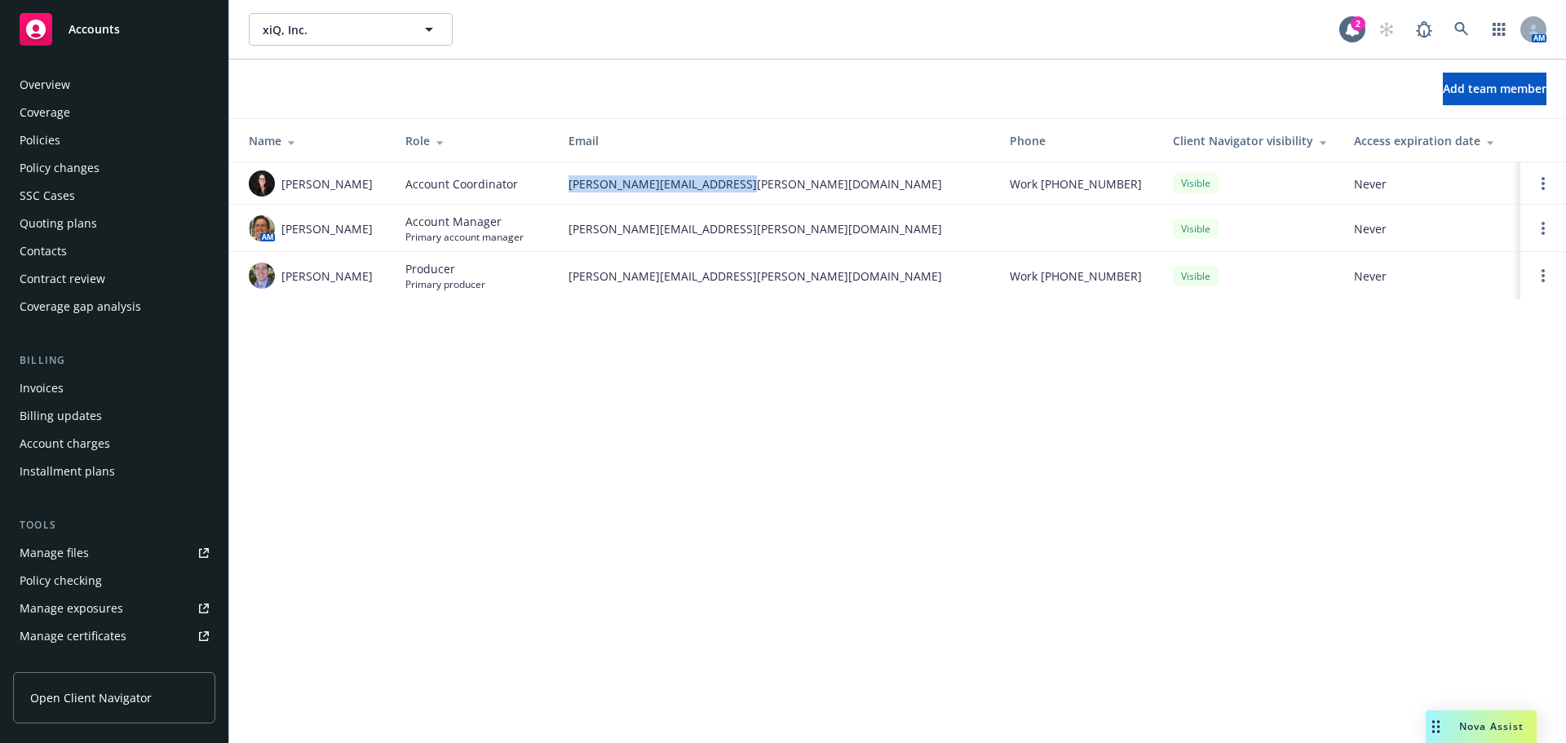
click at [83, 83] on div "Overview" at bounding box center [114, 85] width 189 height 26
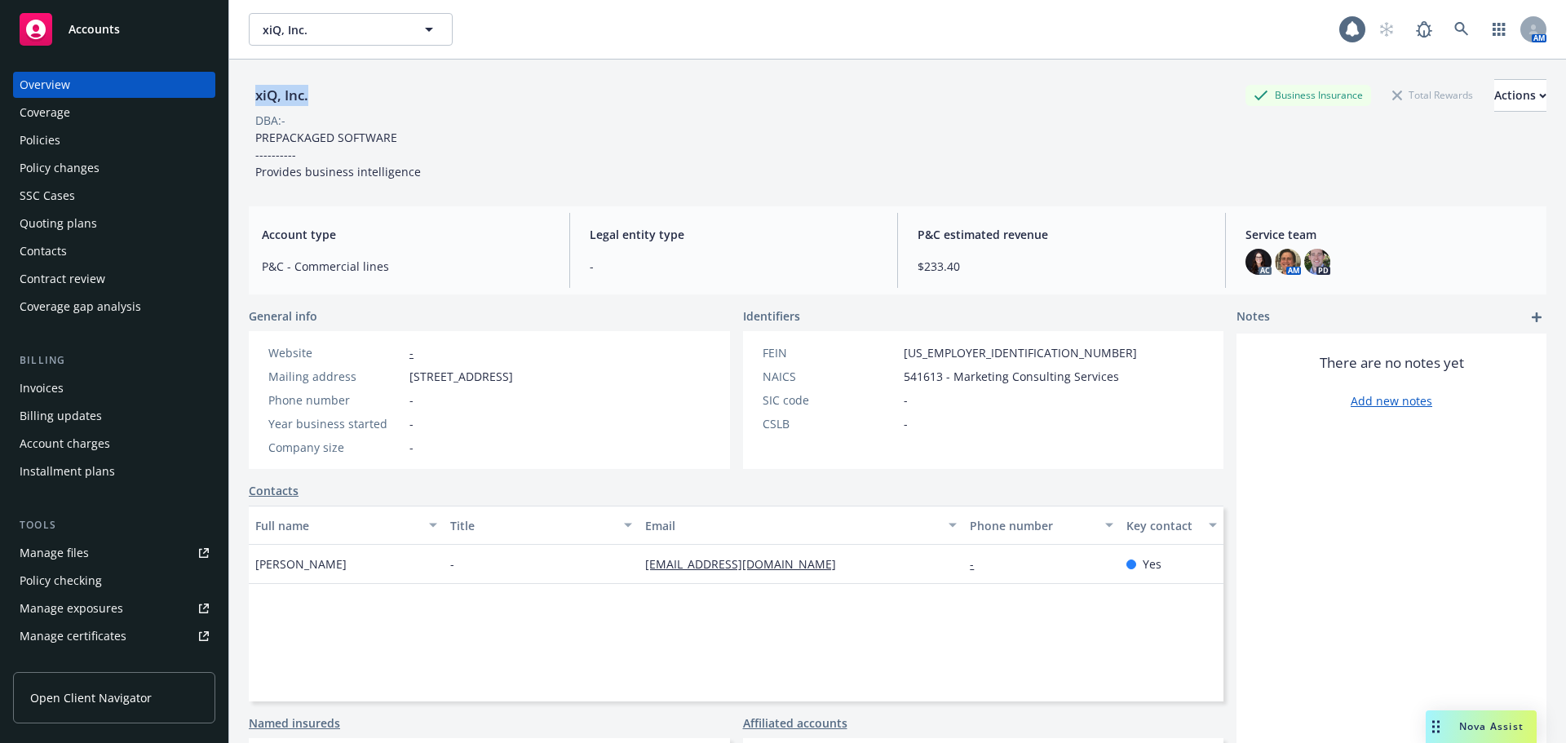
drag, startPoint x: 317, startPoint y: 99, endPoint x: 247, endPoint y: 99, distance: 70.2
click at [247, 99] on div "xiQ, Inc. Business Insurance Total Rewards Actions DBA: - PREPACKAGED SOFTWARE …" at bounding box center [897, 431] width 1337 height 743
copy div "xiQ, Inc."
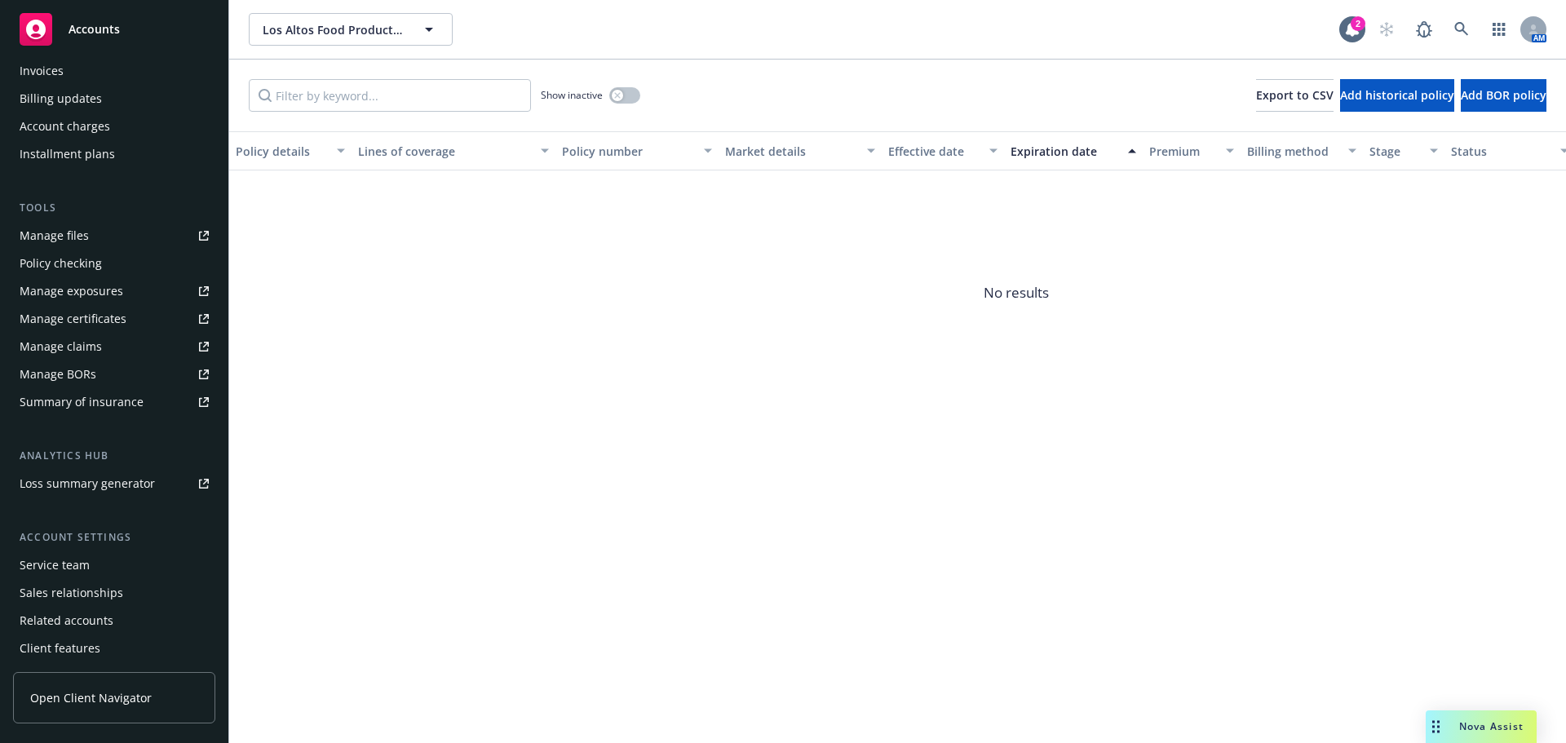
scroll to position [348, 0]
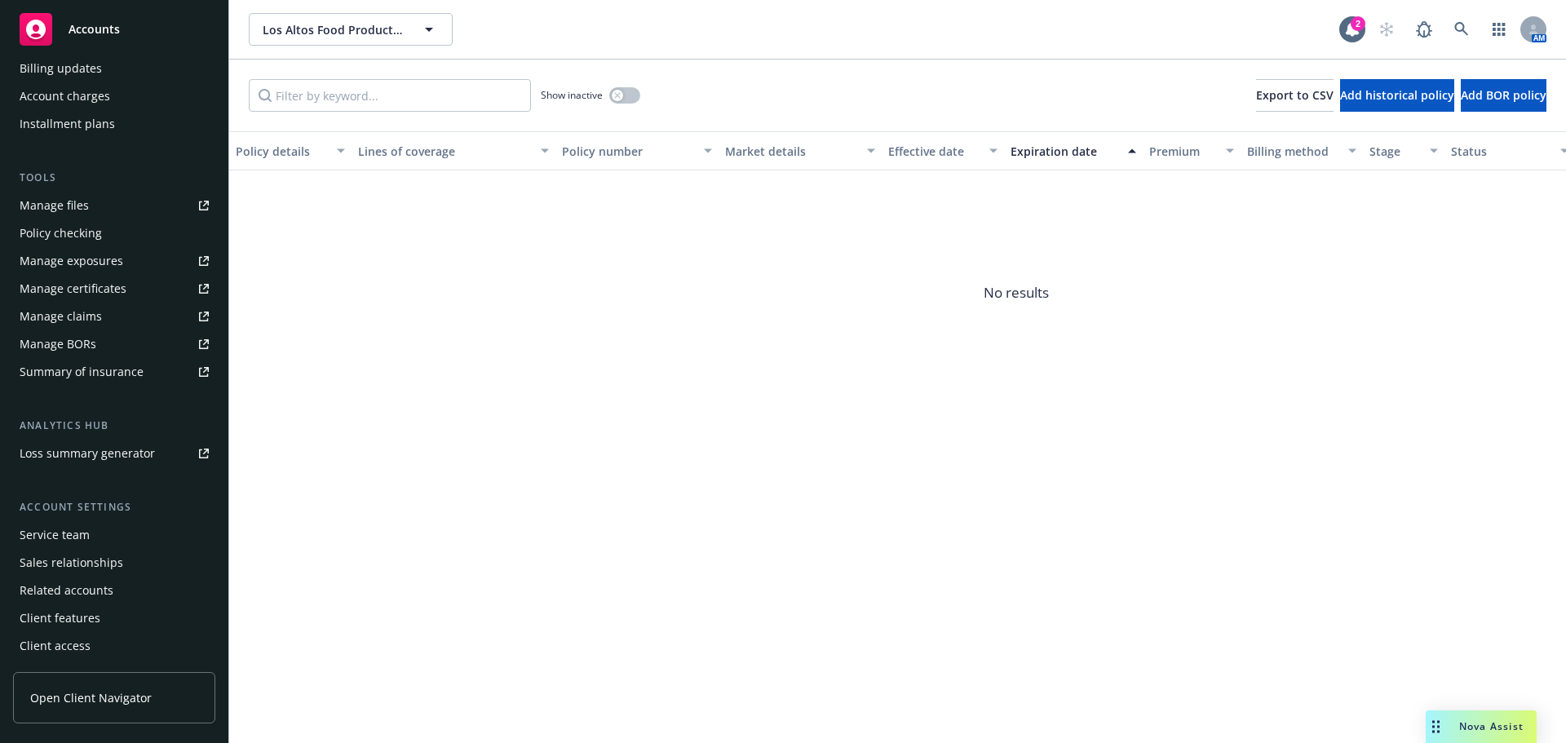
click at [82, 541] on div "Service team" at bounding box center [55, 535] width 70 height 26
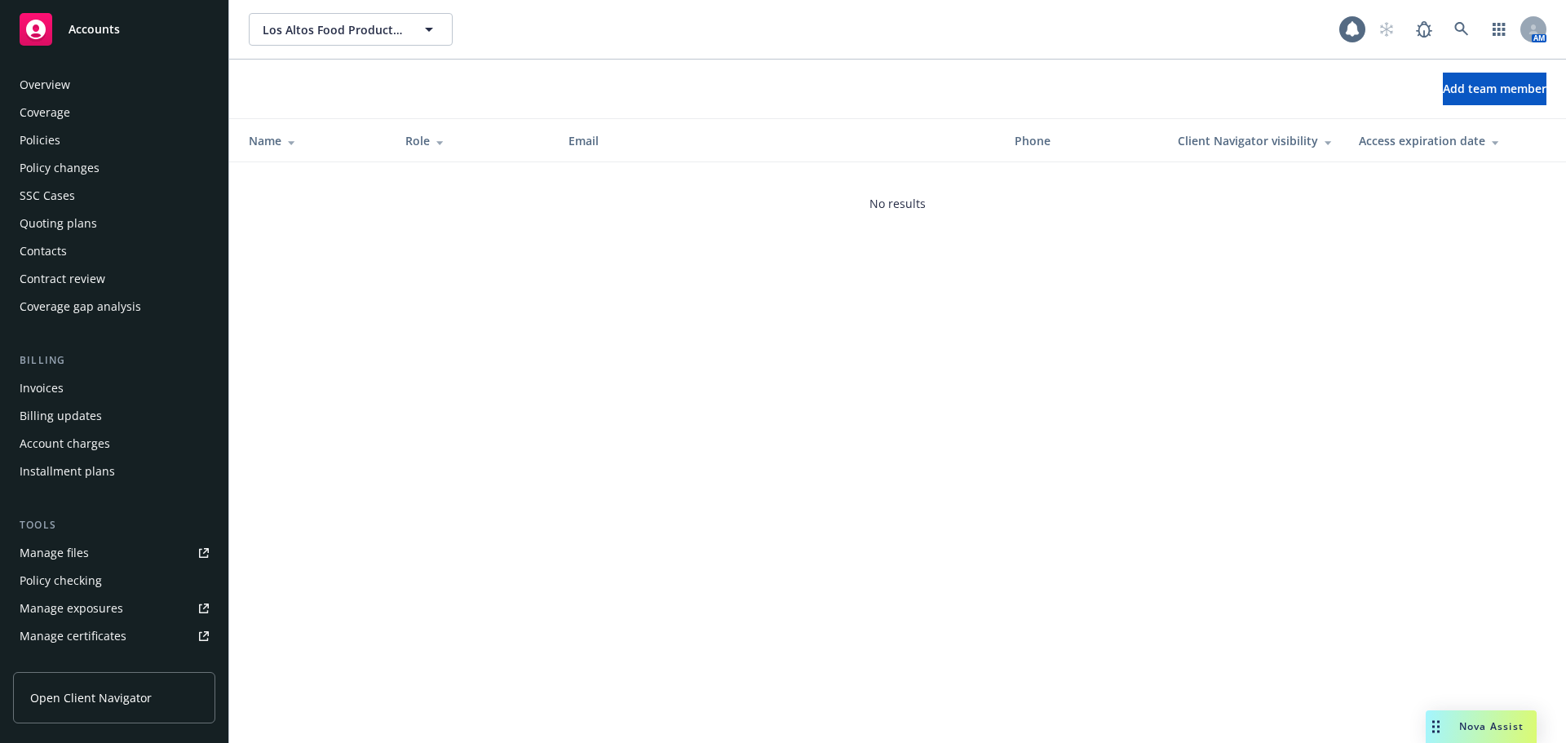
scroll to position [348, 0]
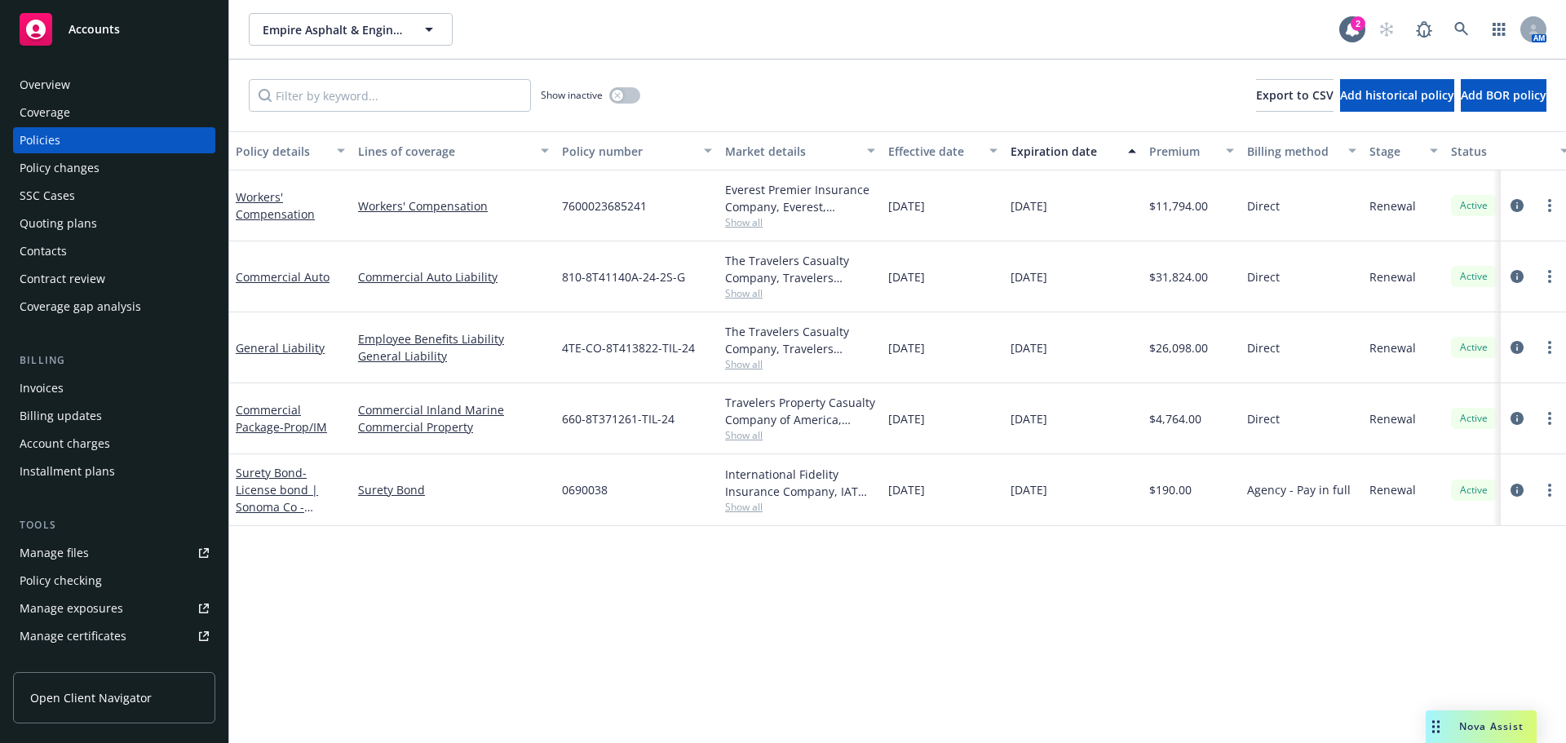
click at [81, 638] on div "Manage certificates" at bounding box center [73, 636] width 107 height 26
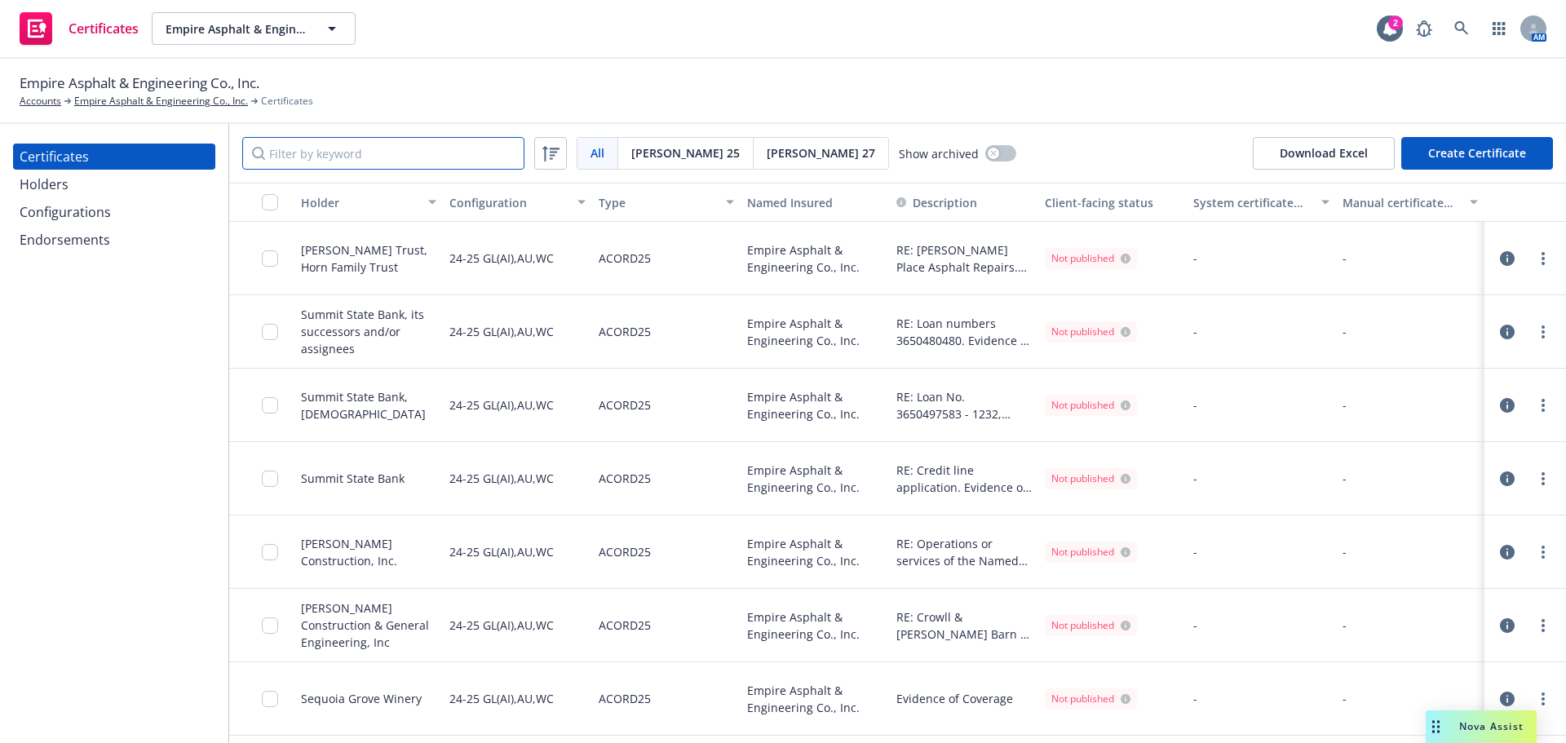
click at [408, 150] on input "Filter by keyword" at bounding box center [383, 153] width 282 height 33
paste input "Empire Asphalt"
type input "Empire Asphalt"
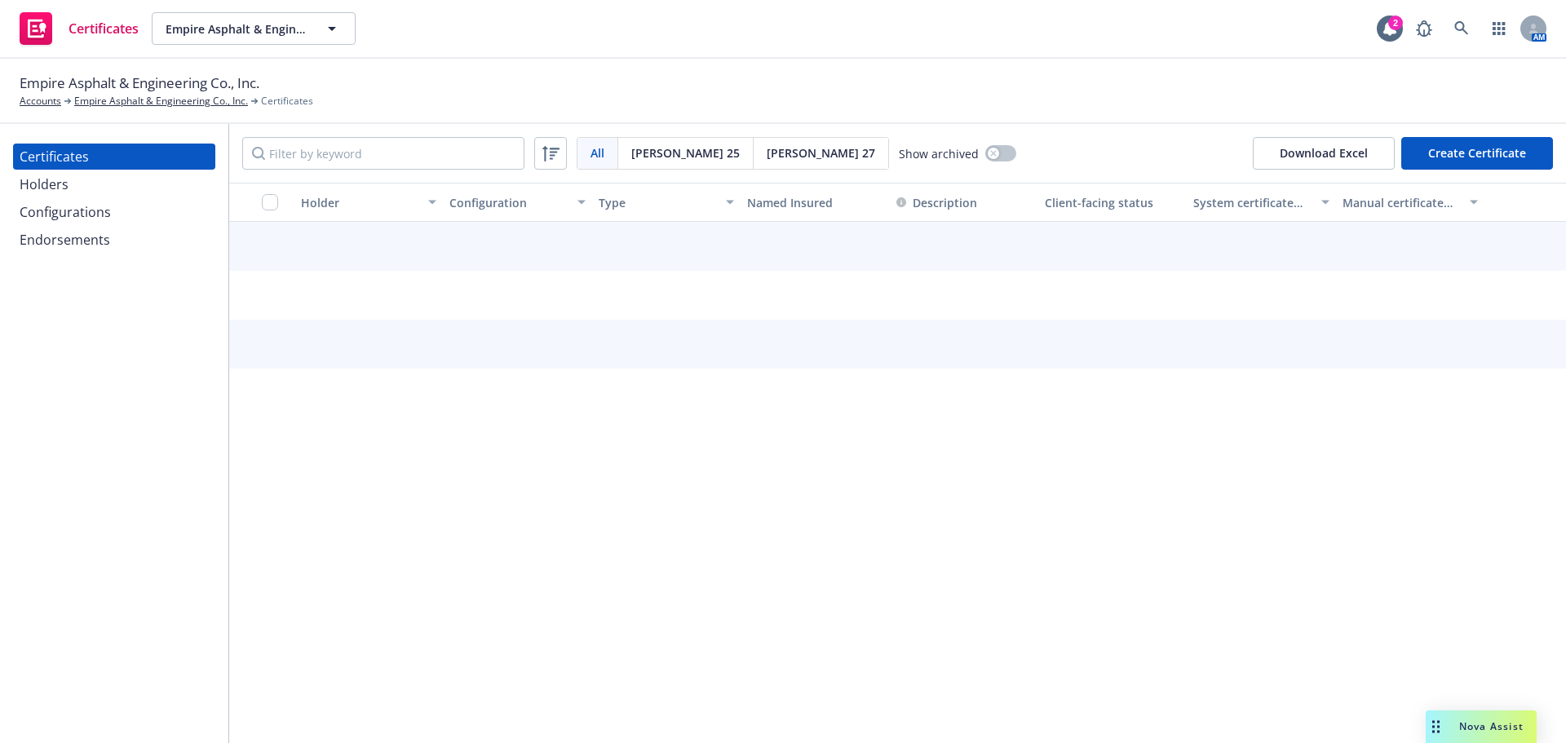
click at [127, 197] on div "Holders" at bounding box center [114, 184] width 189 height 26
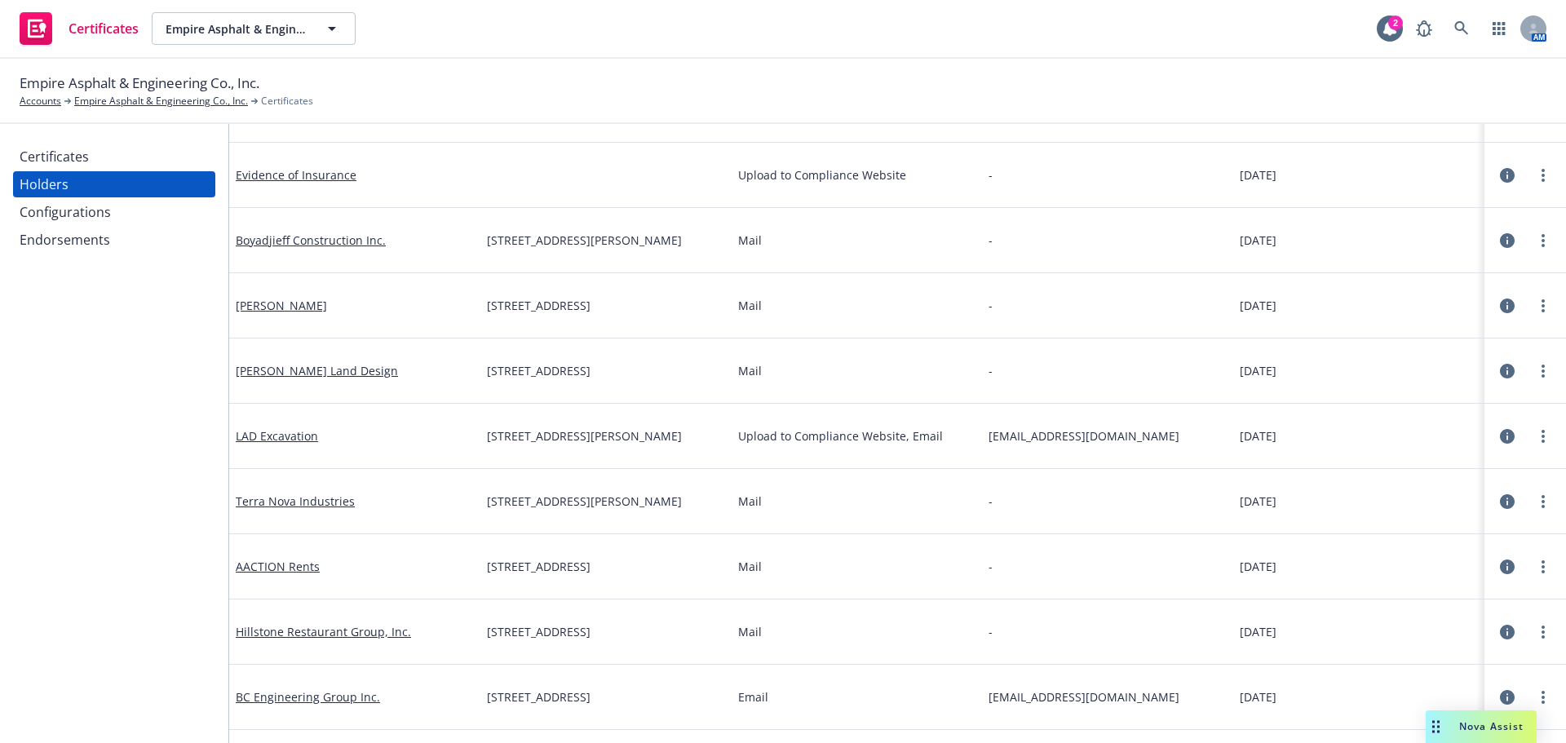
scroll to position [520, 0]
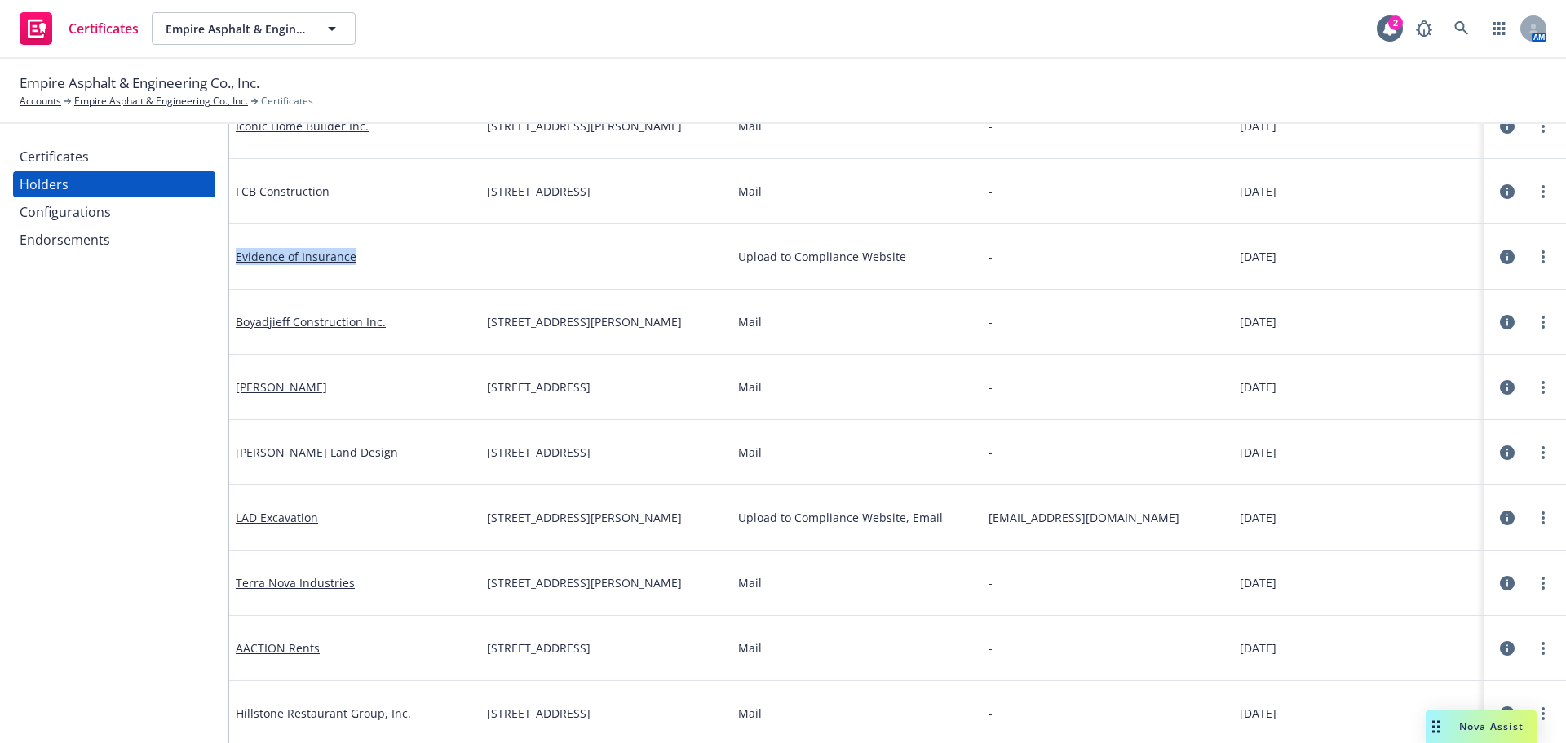
drag, startPoint x: 379, startPoint y: 263, endPoint x: 236, endPoint y: 264, distance: 142.8
click at [236, 264] on div "Evidence of Insurance" at bounding box center [354, 256] width 251 height 65
copy link "Evidence of Insurance"
click at [113, 150] on div "Certificates" at bounding box center [114, 157] width 189 height 26
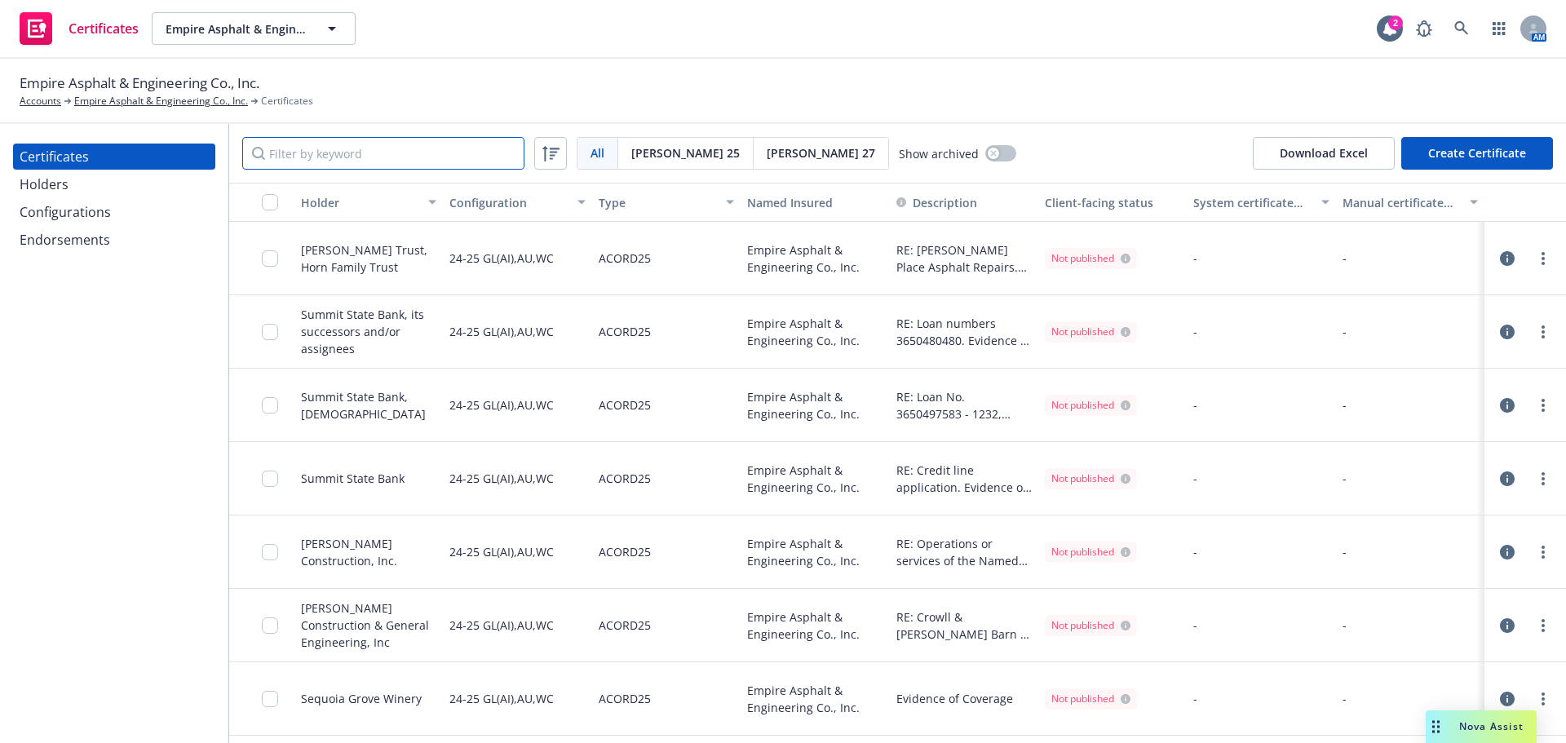
click at [395, 153] on input "Filter by keyword" at bounding box center [383, 153] width 282 height 33
paste input "Evidence of Insurance"
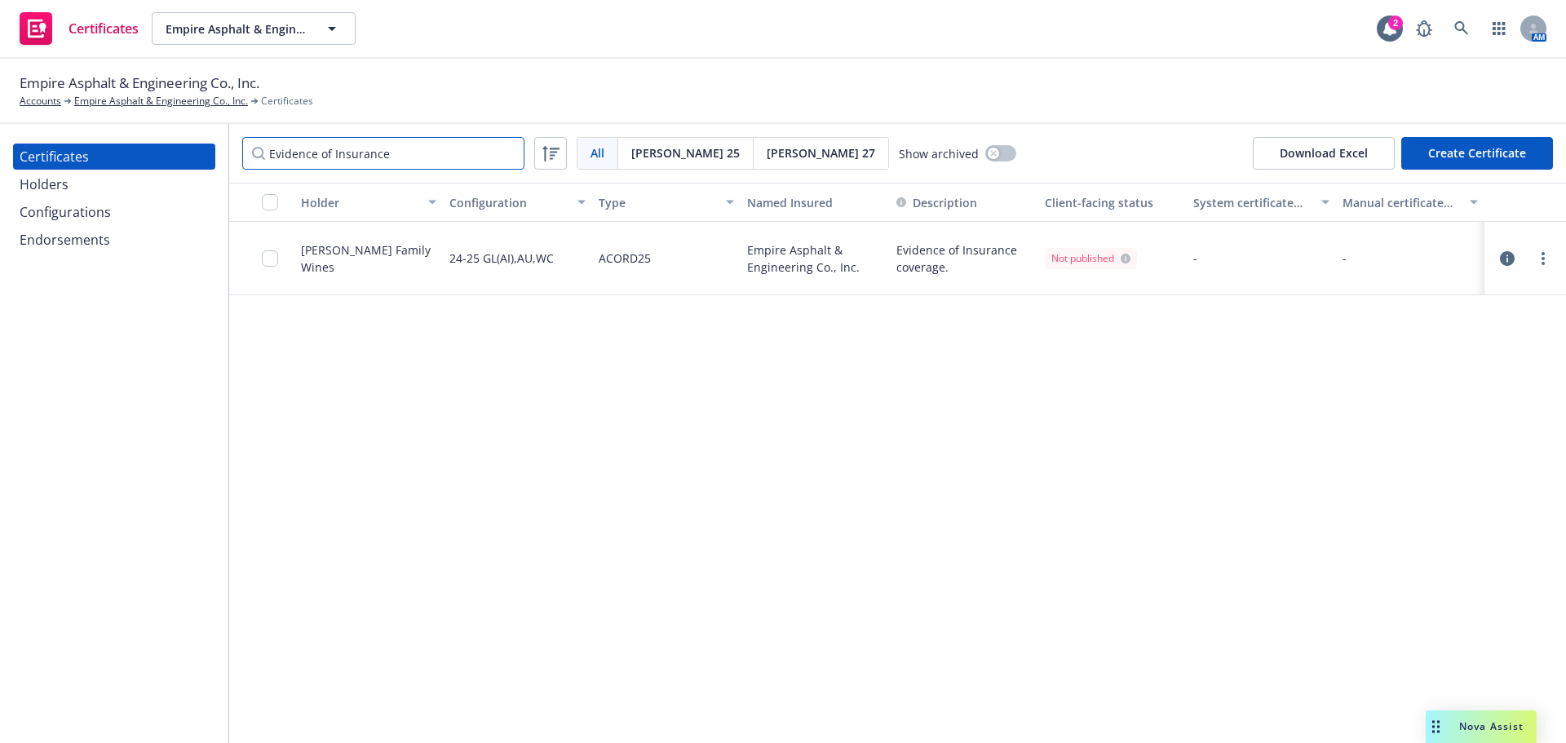
type input "Evidence of Insurance"
click at [82, 185] on div "Holders" at bounding box center [114, 184] width 189 height 26
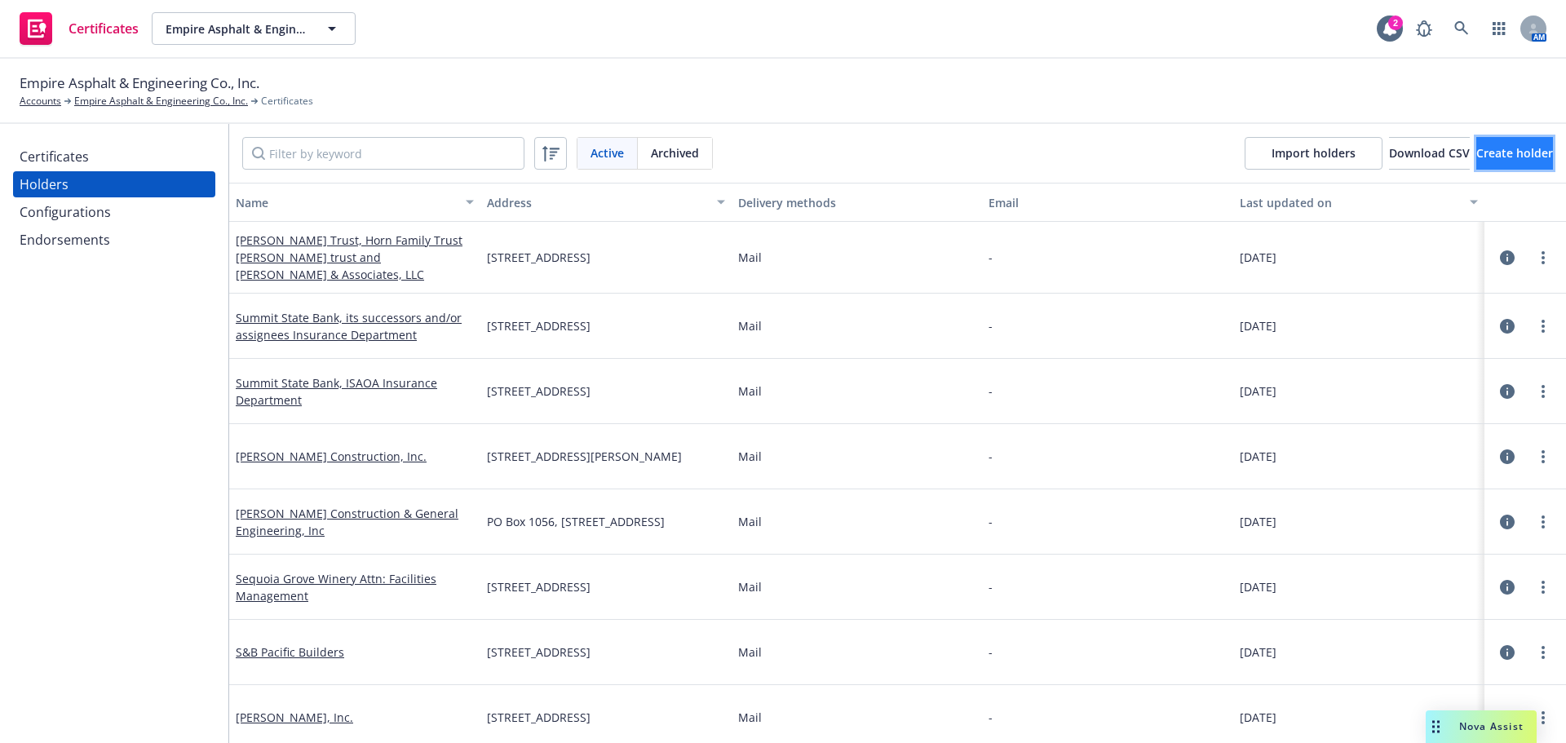
click at [1477, 162] on button "Create holder" at bounding box center [1515, 153] width 77 height 33
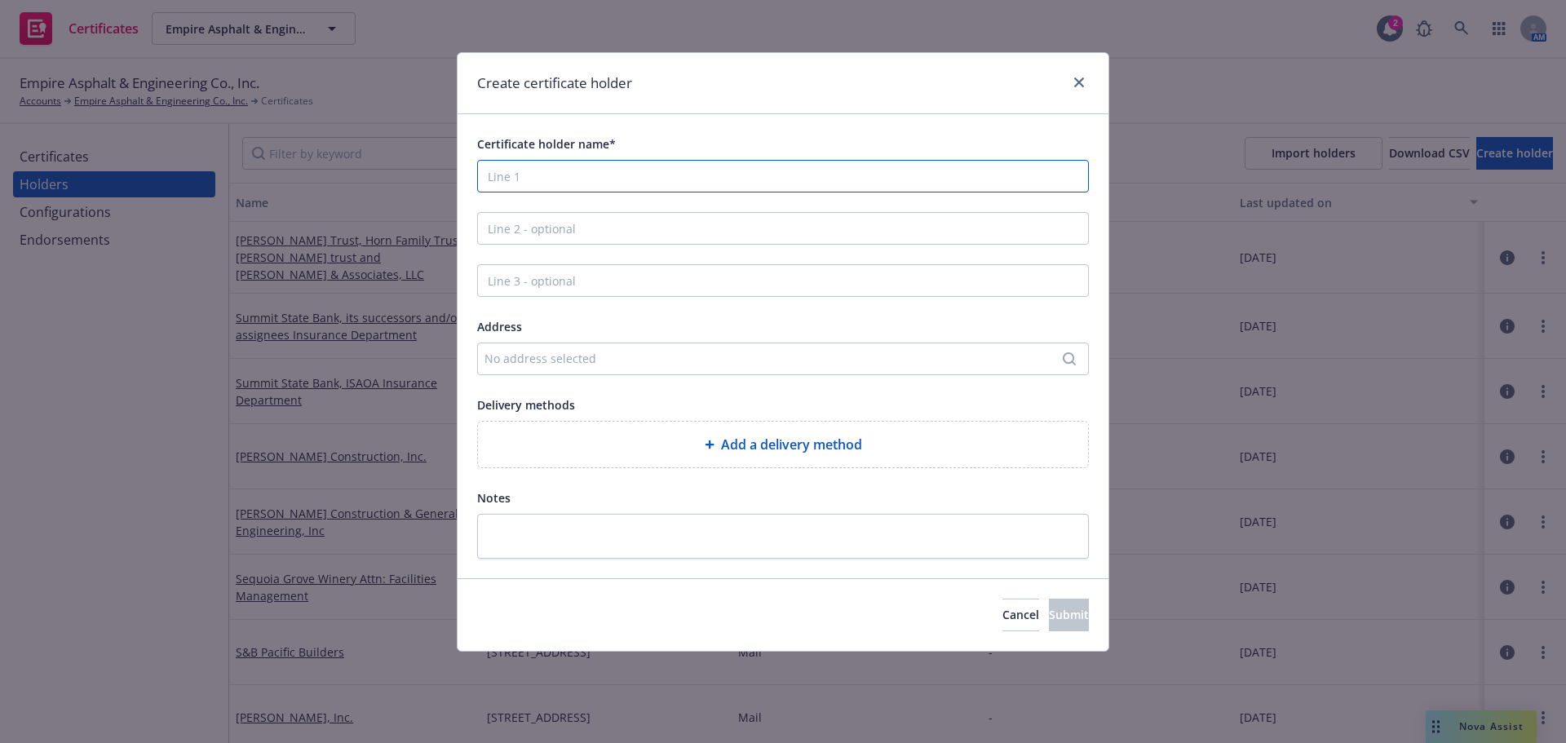
click at [582, 171] on input "Certificate holder name*" at bounding box center [783, 176] width 612 height 33
type input "For Informational Purposes Only"
click at [702, 449] on div "Add a delivery method" at bounding box center [783, 445] width 584 height 20
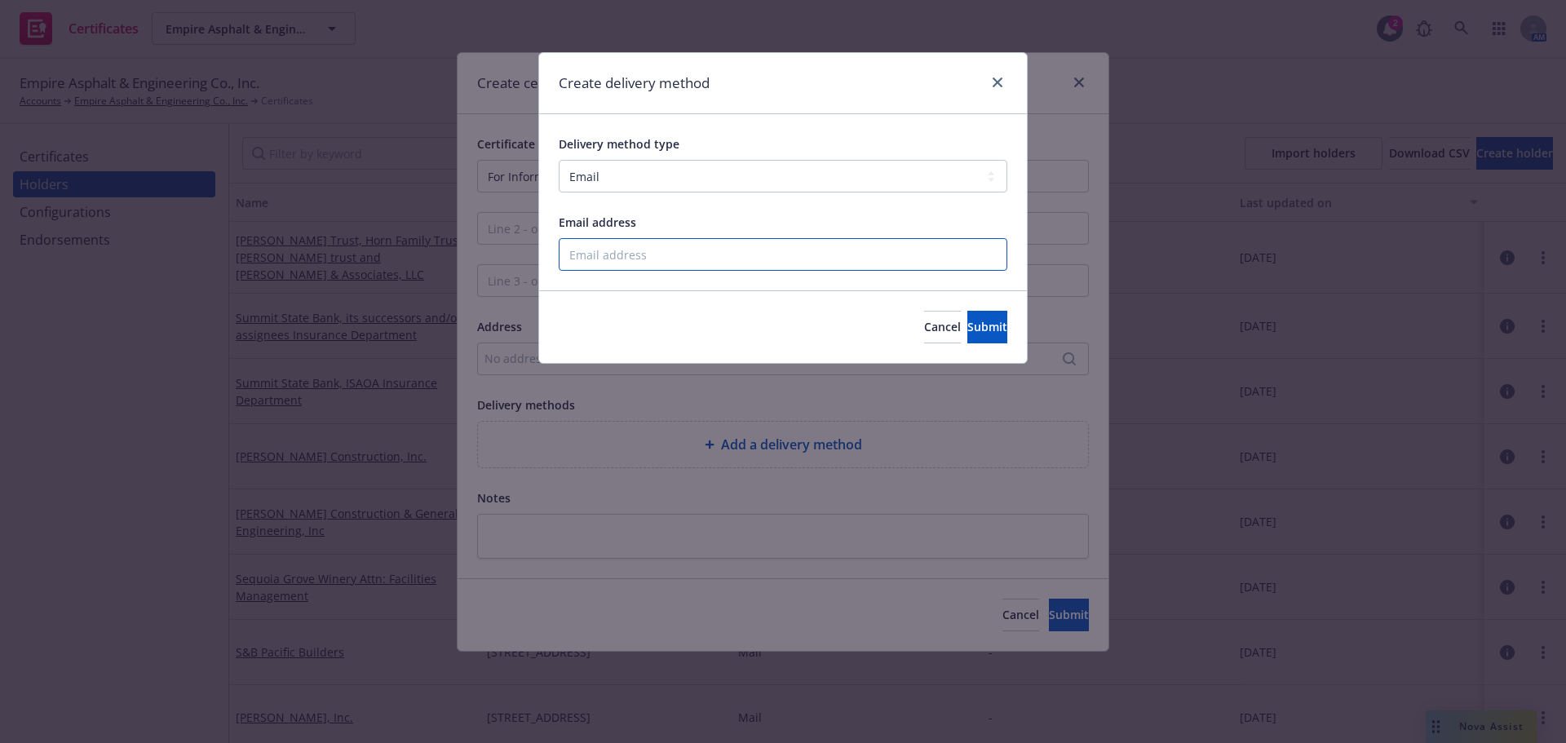
click at [611, 244] on input "Email address" at bounding box center [783, 254] width 449 height 33
click at [620, 184] on select "Select delivery method type Email Mail Fax Upload to Compliance Website" at bounding box center [783, 176] width 449 height 33
select select "UPLOAD_TO_COMPLIANCE_WEBSITE"
click at [559, 160] on select "Select delivery method type Email Mail Fax Upload to Compliance Website" at bounding box center [783, 176] width 449 height 33
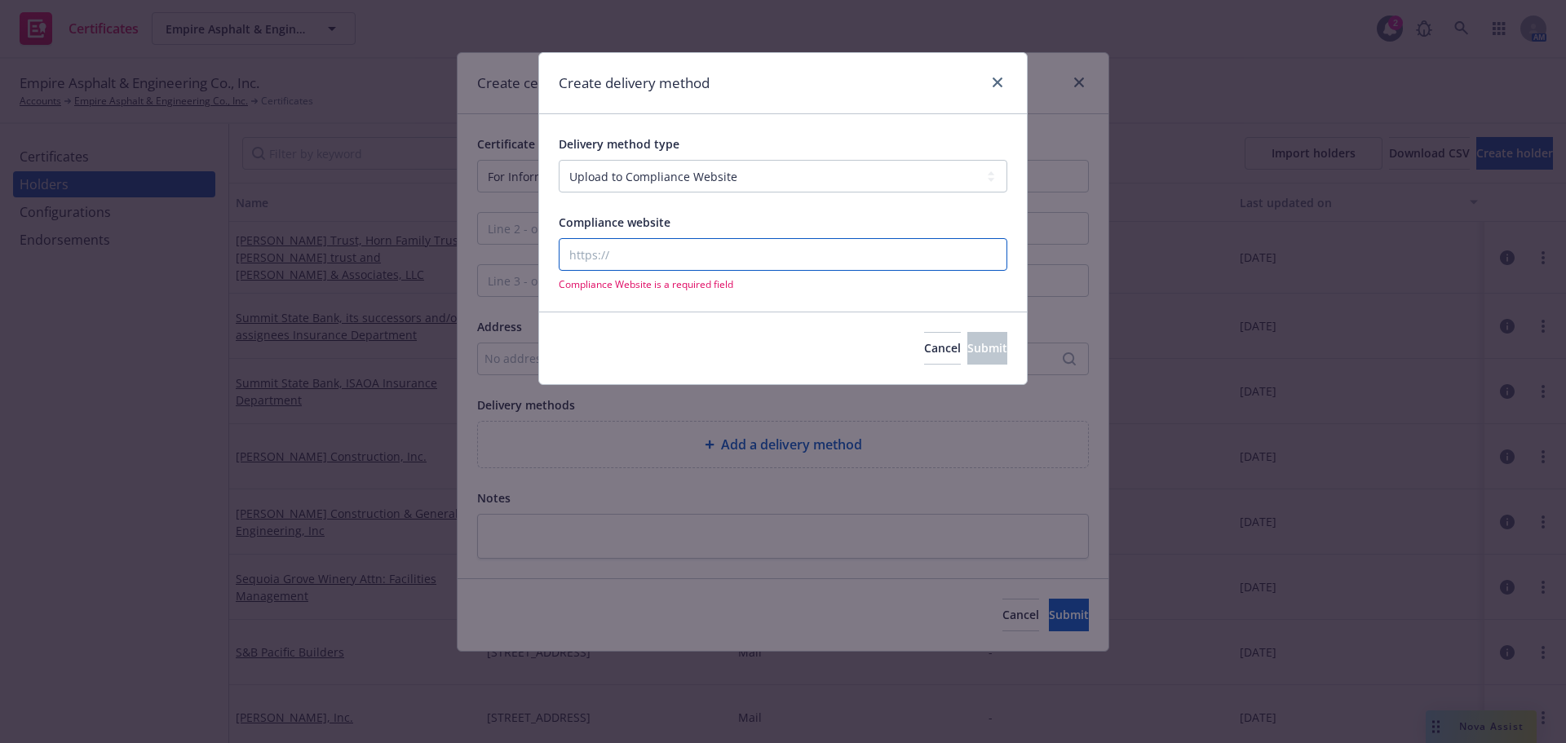
click at [628, 260] on input "Compliance website" at bounding box center [783, 254] width 449 height 33
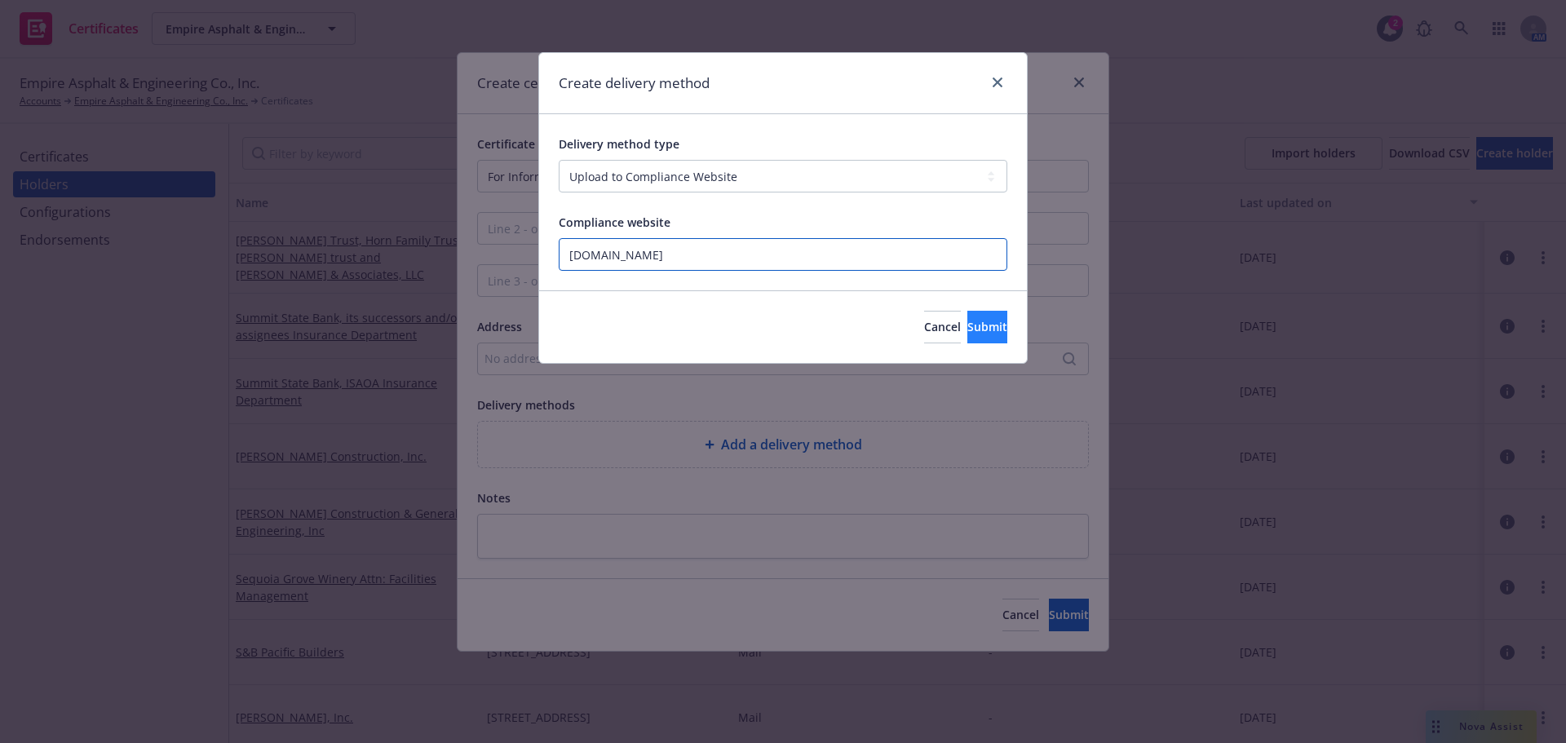
type input "[DOMAIN_NAME]"
click at [968, 333] on button "Submit" at bounding box center [988, 327] width 40 height 33
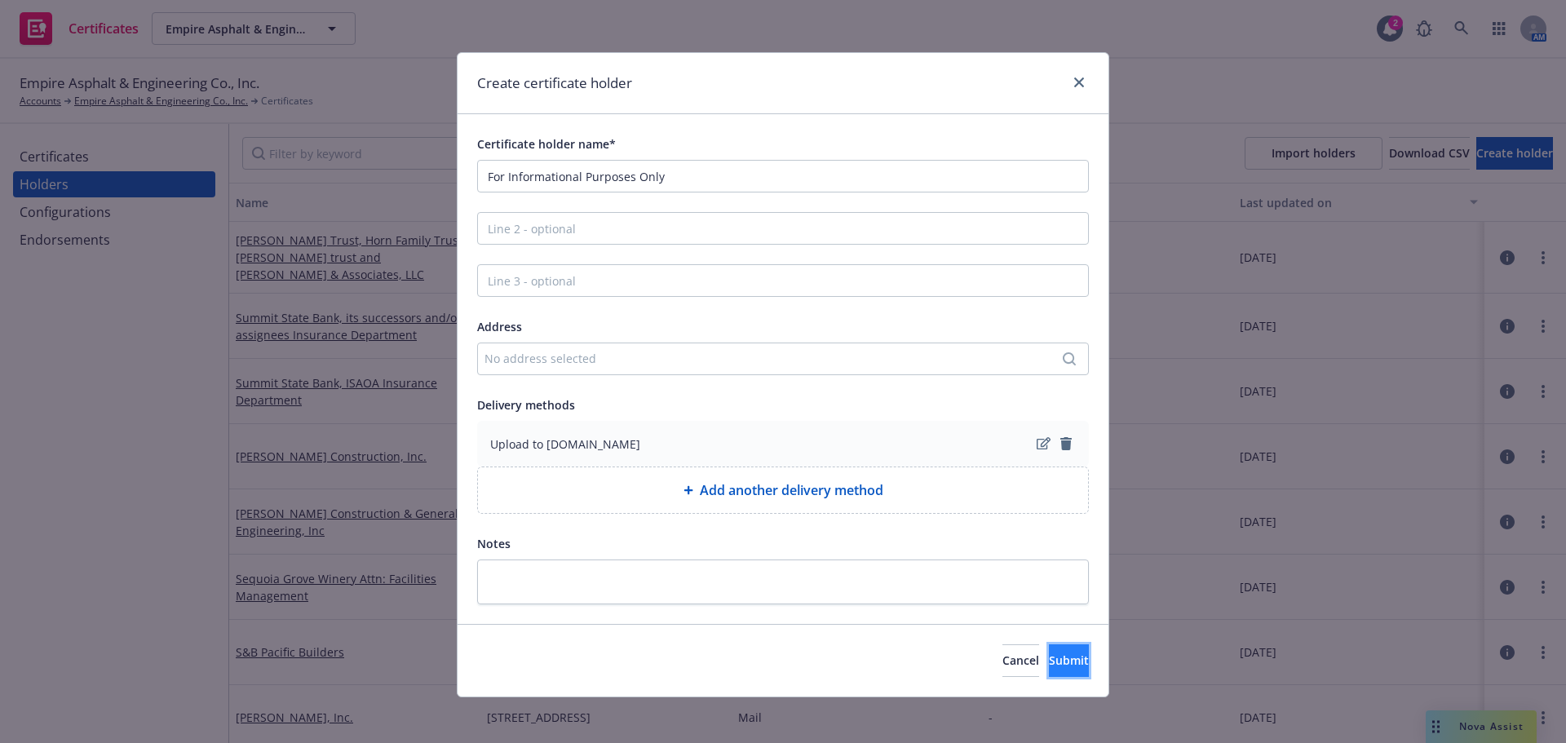
click at [1049, 649] on button "Submit" at bounding box center [1069, 660] width 40 height 33
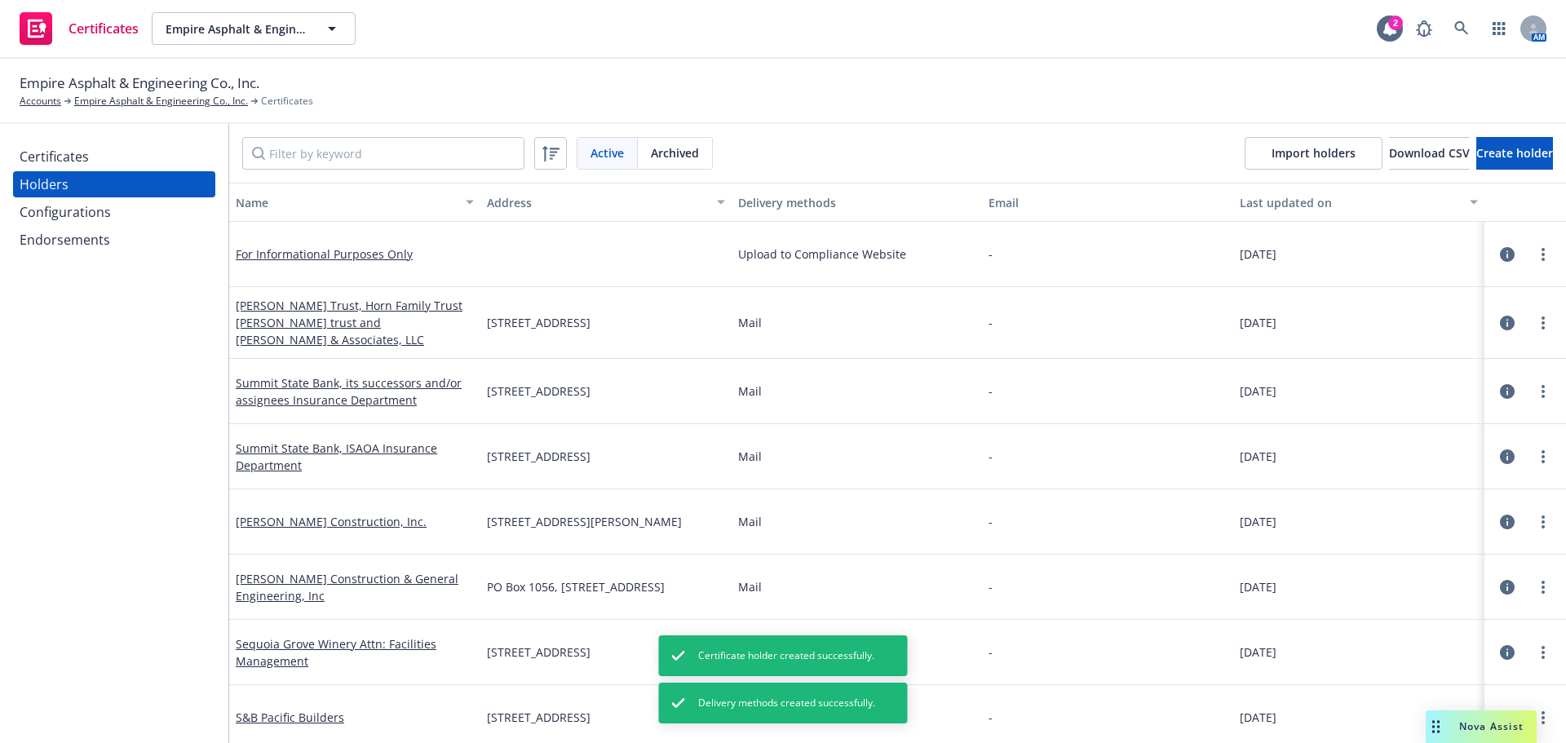
click at [59, 159] on div "Certificates" at bounding box center [54, 157] width 69 height 26
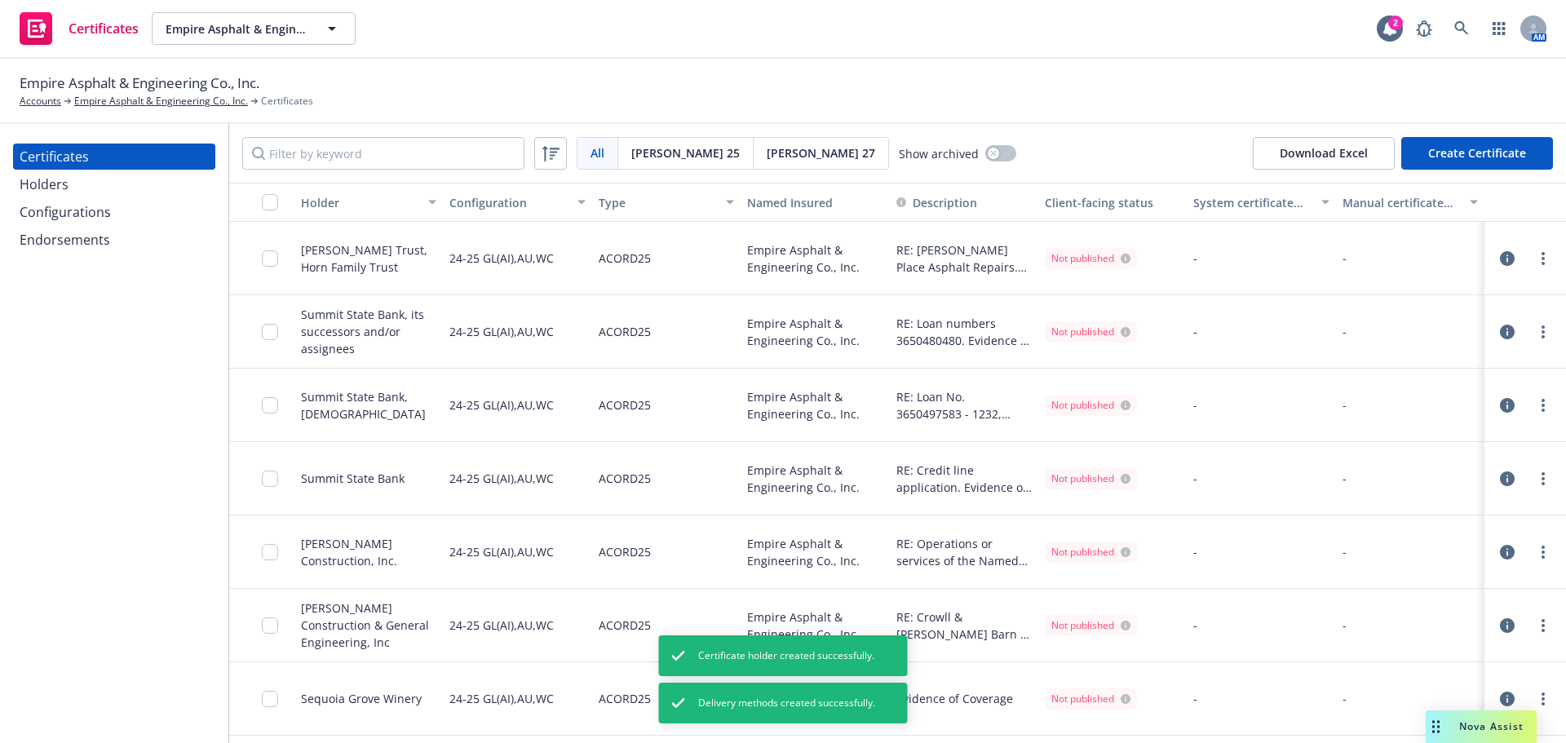
click at [1512, 162] on button "Create Certificate" at bounding box center [1477, 153] width 152 height 33
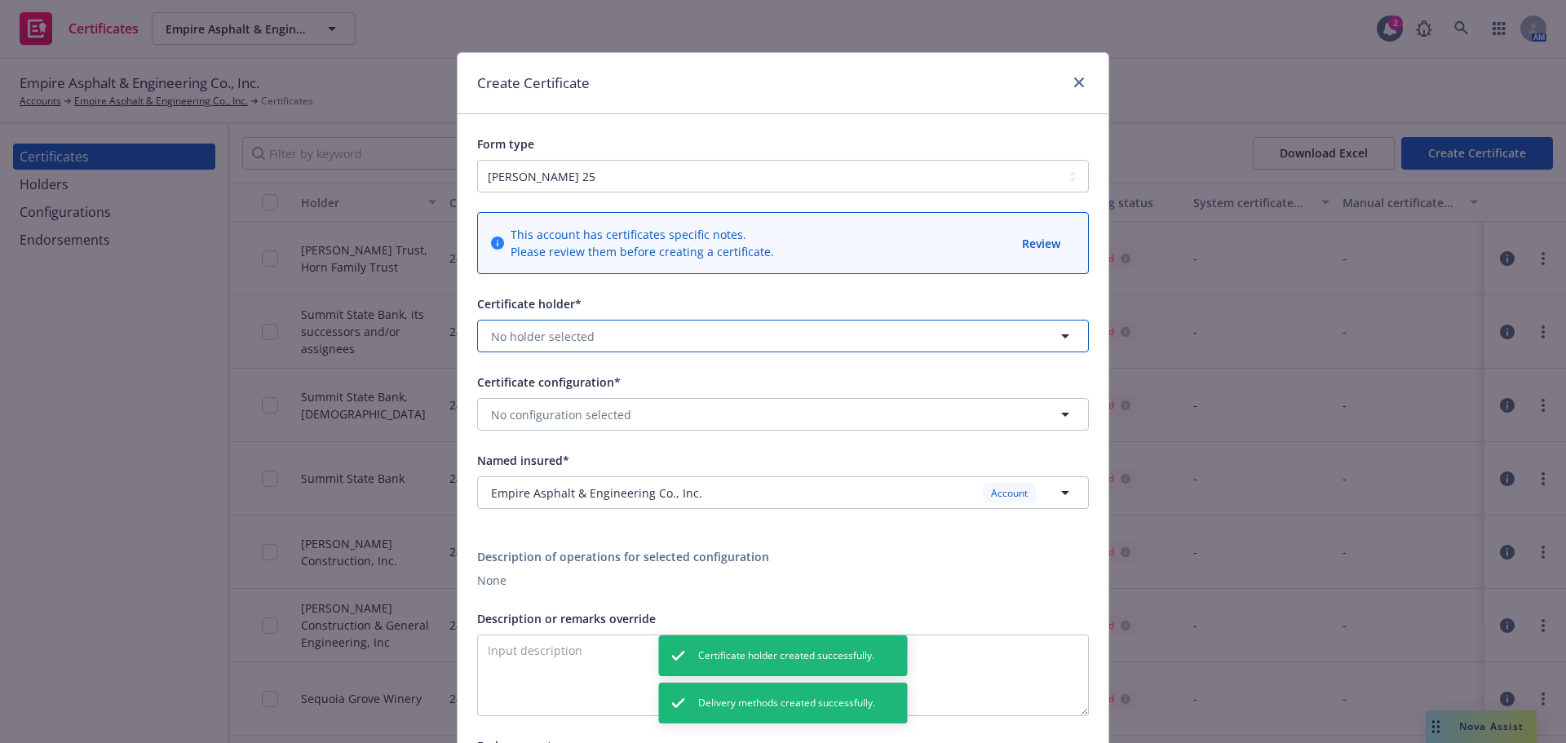
click at [623, 333] on button "No holder selected" at bounding box center [783, 336] width 612 height 33
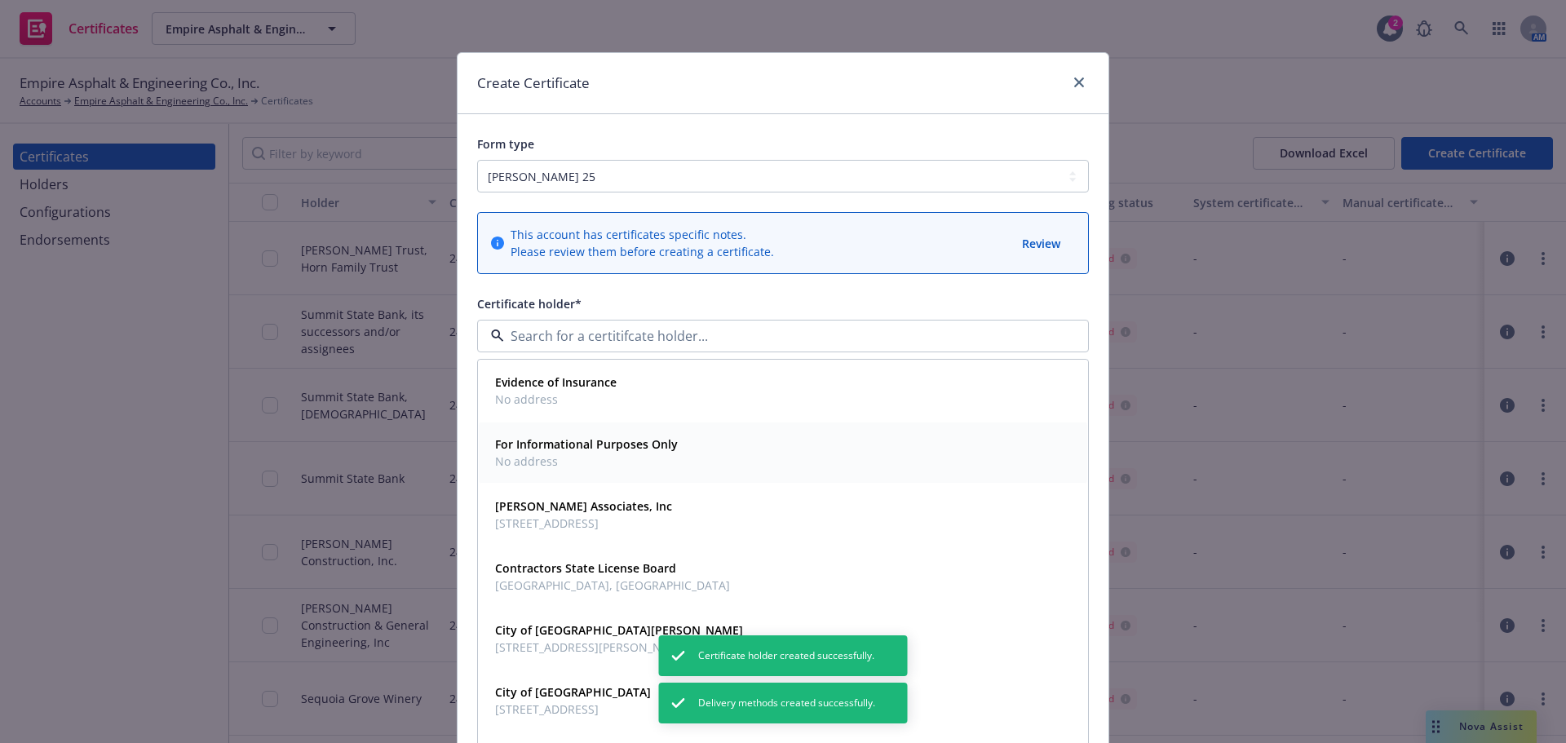
click at [608, 448] on strong "For Informational Purposes Only" at bounding box center [586, 443] width 183 height 15
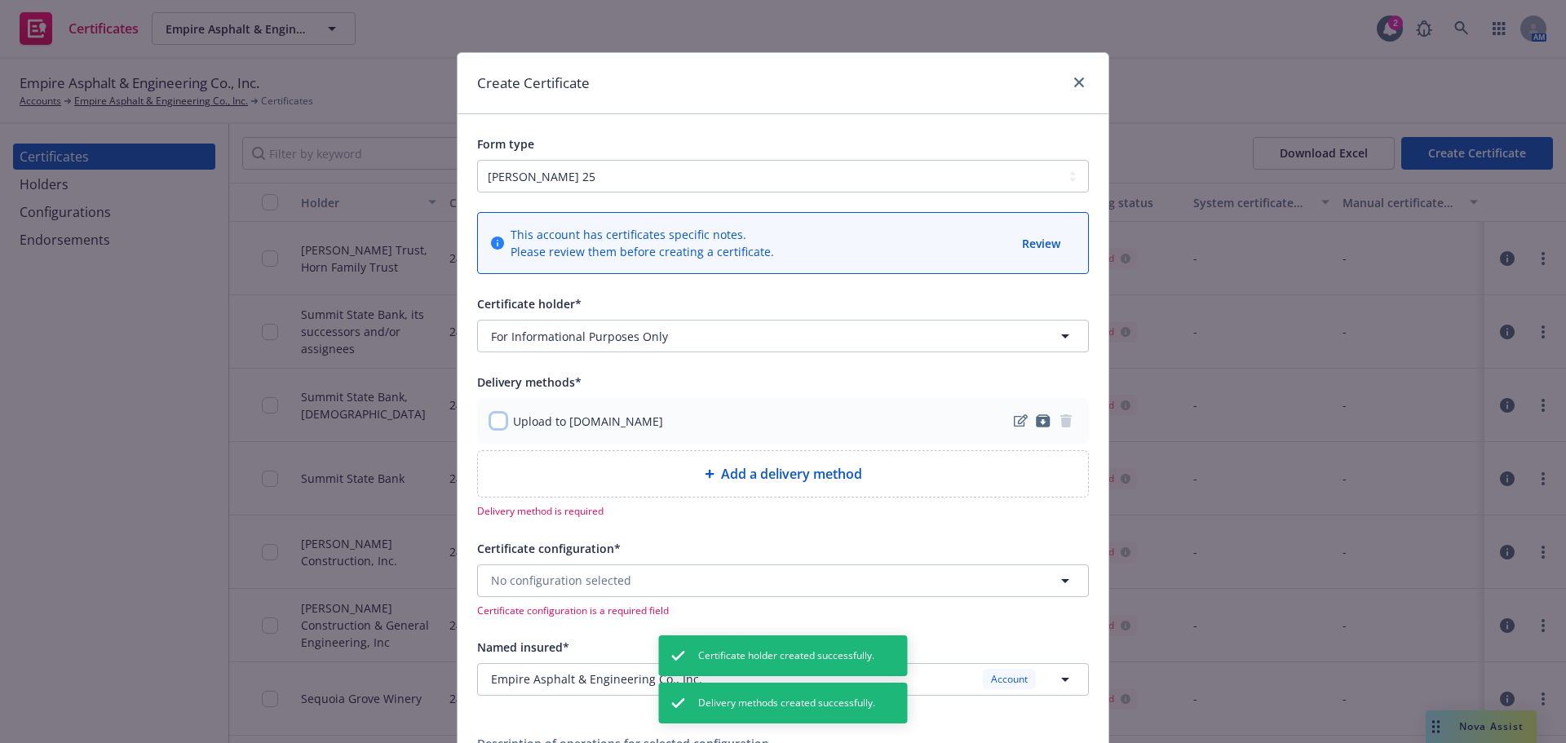
click at [490, 413] on input "checkbox" at bounding box center [498, 421] width 16 height 16
checkbox input "true"
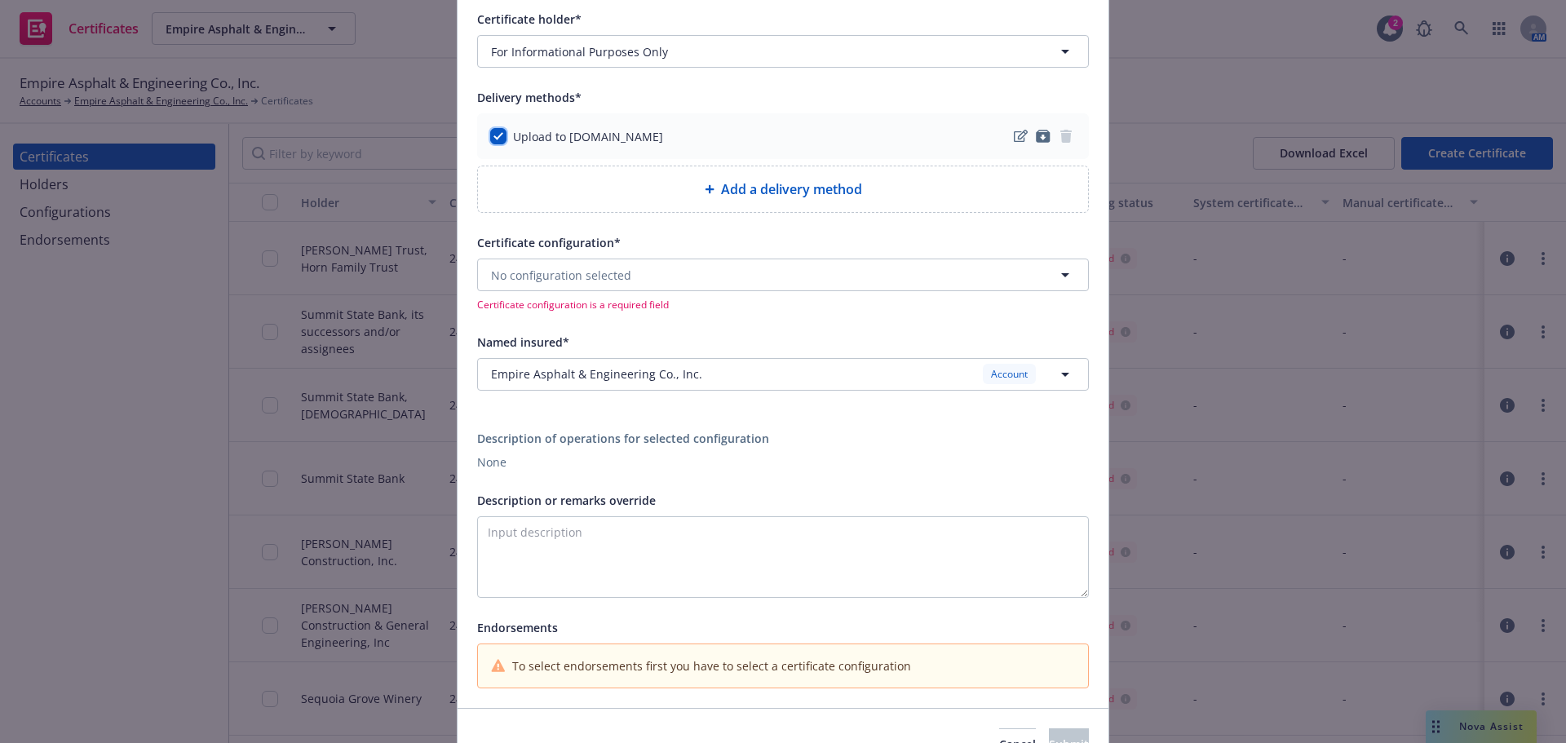
scroll to position [326, 0]
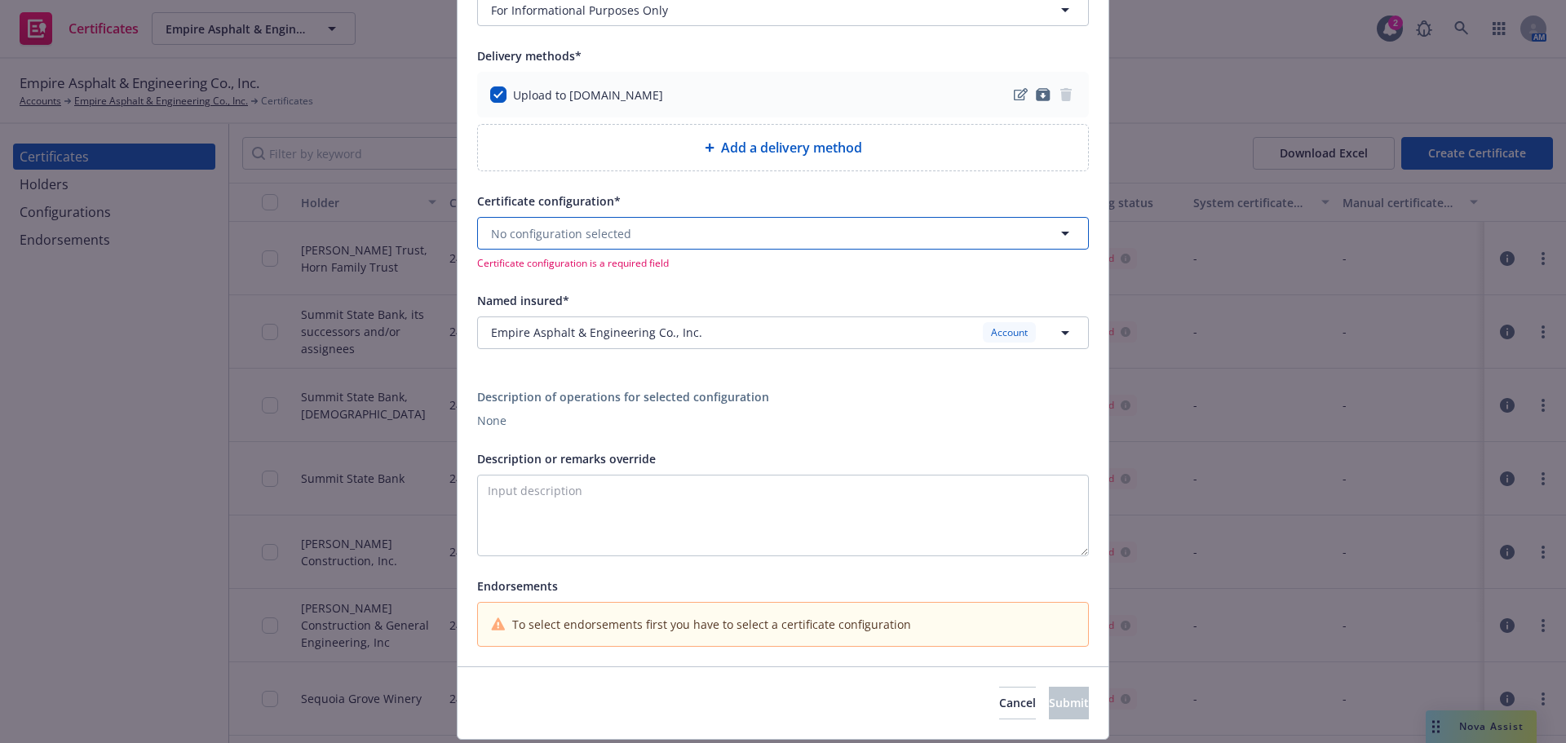
click at [573, 229] on span "No configuration selected" at bounding box center [561, 233] width 140 height 17
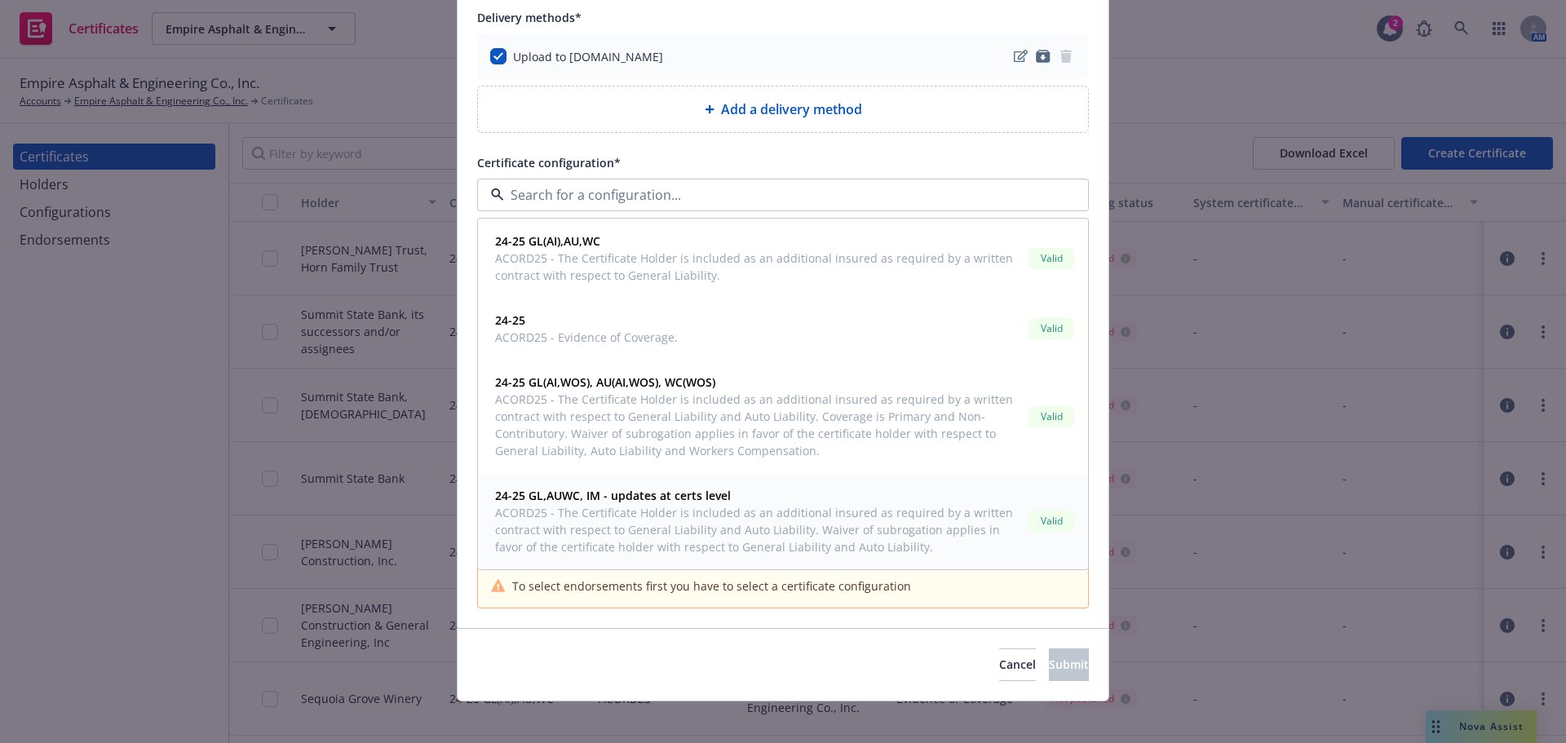
scroll to position [375, 0]
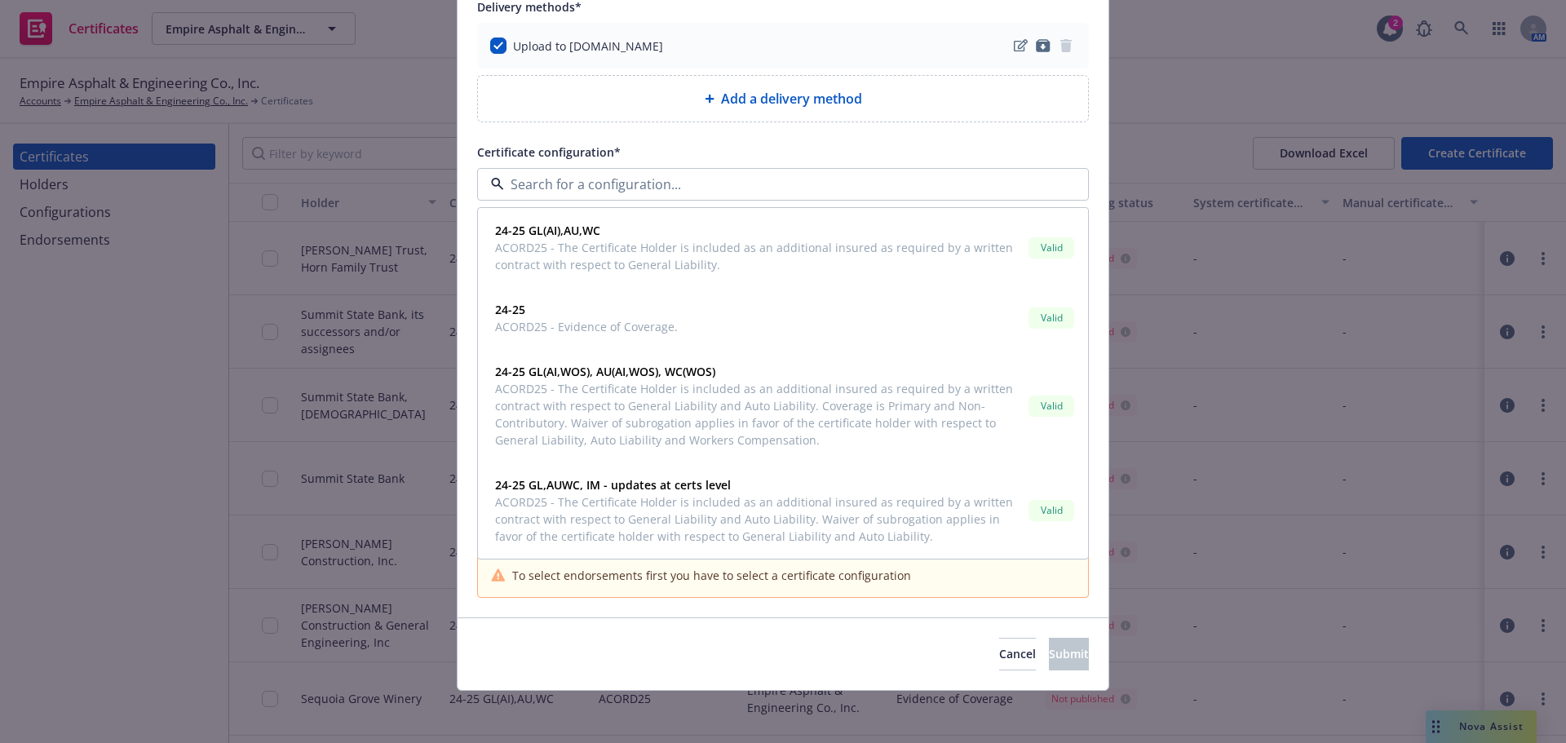
click at [95, 487] on div "Create Certificate Form type [PERSON_NAME] 25 [PERSON_NAME] 27 [PERSON_NAME] 28…" at bounding box center [783, 371] width 1566 height 743
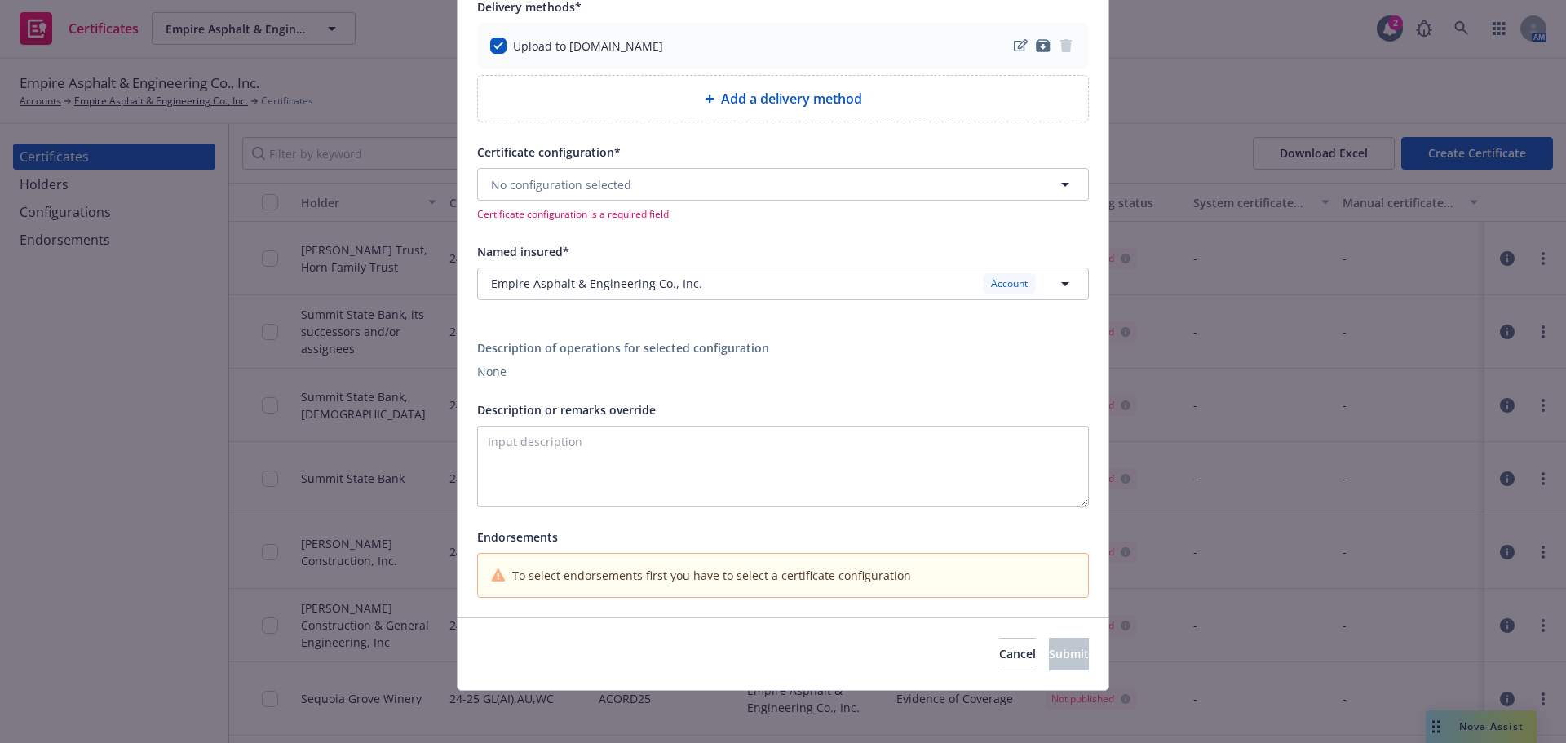
click at [111, 259] on div "Create Certificate Form type [PERSON_NAME] 25 [PERSON_NAME] 27 [PERSON_NAME] 28…" at bounding box center [783, 371] width 1566 height 743
click at [999, 651] on span "Cancel" at bounding box center [1017, 653] width 37 height 15
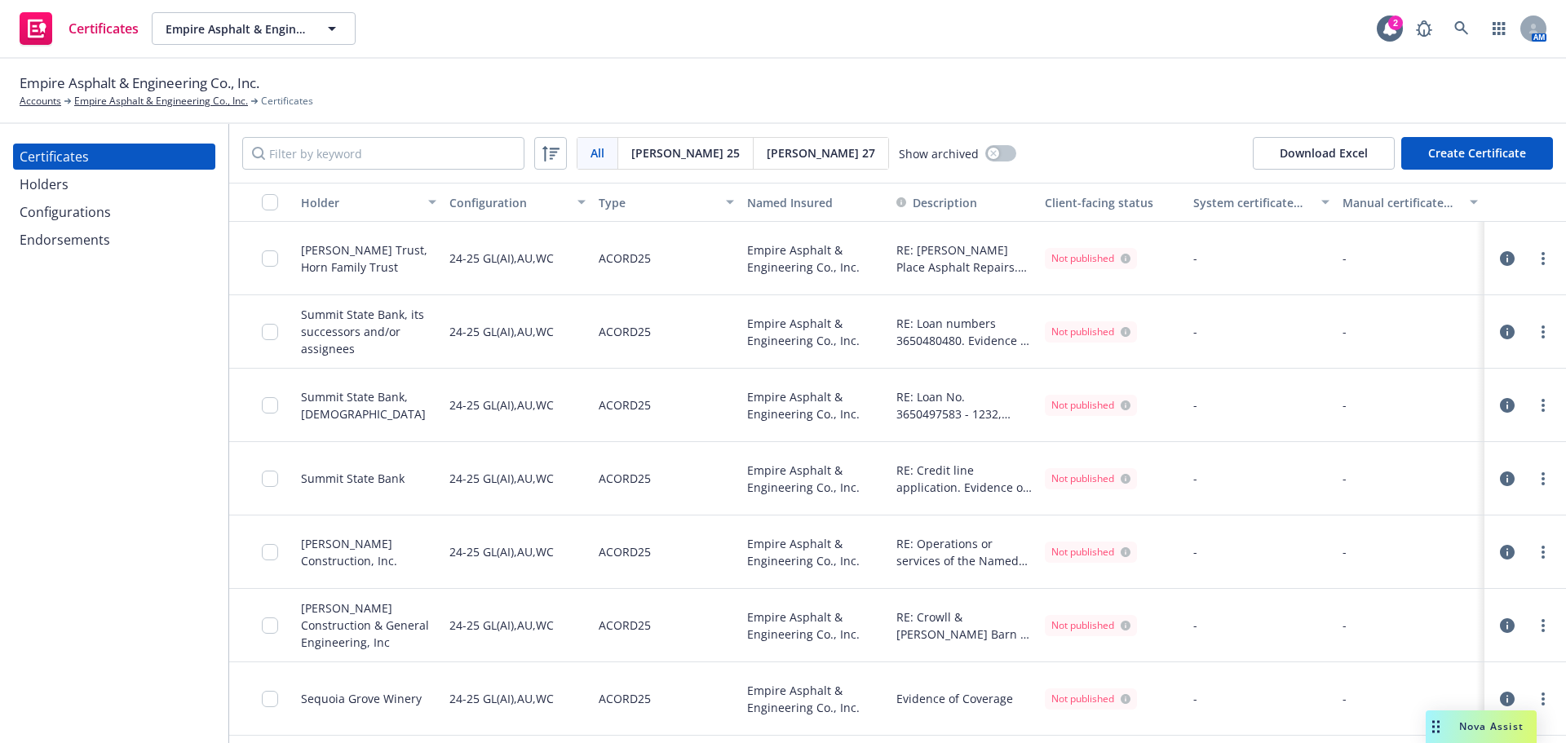
click at [61, 210] on div "Configurations" at bounding box center [65, 212] width 91 height 26
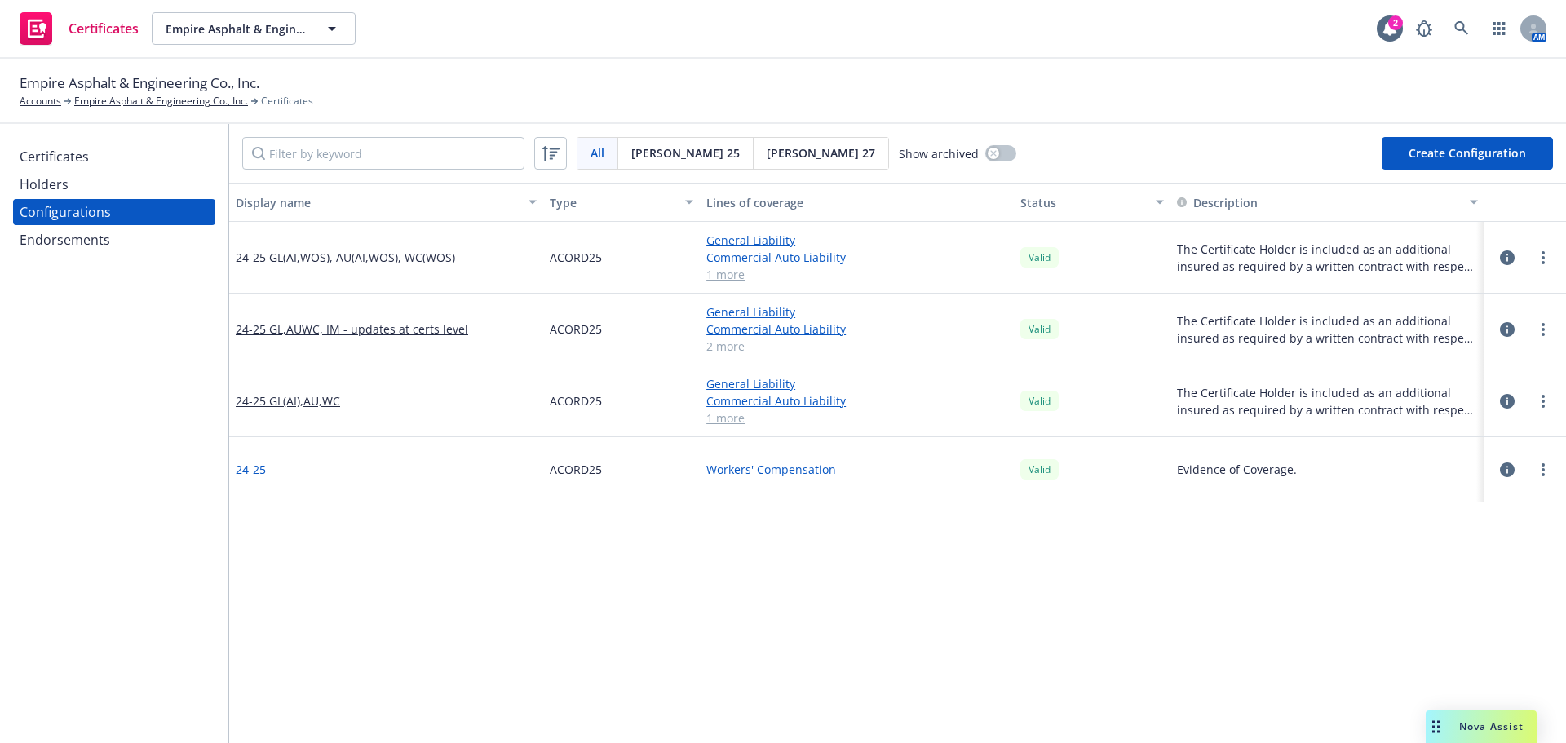
click at [252, 473] on link "24-25" at bounding box center [251, 469] width 30 height 17
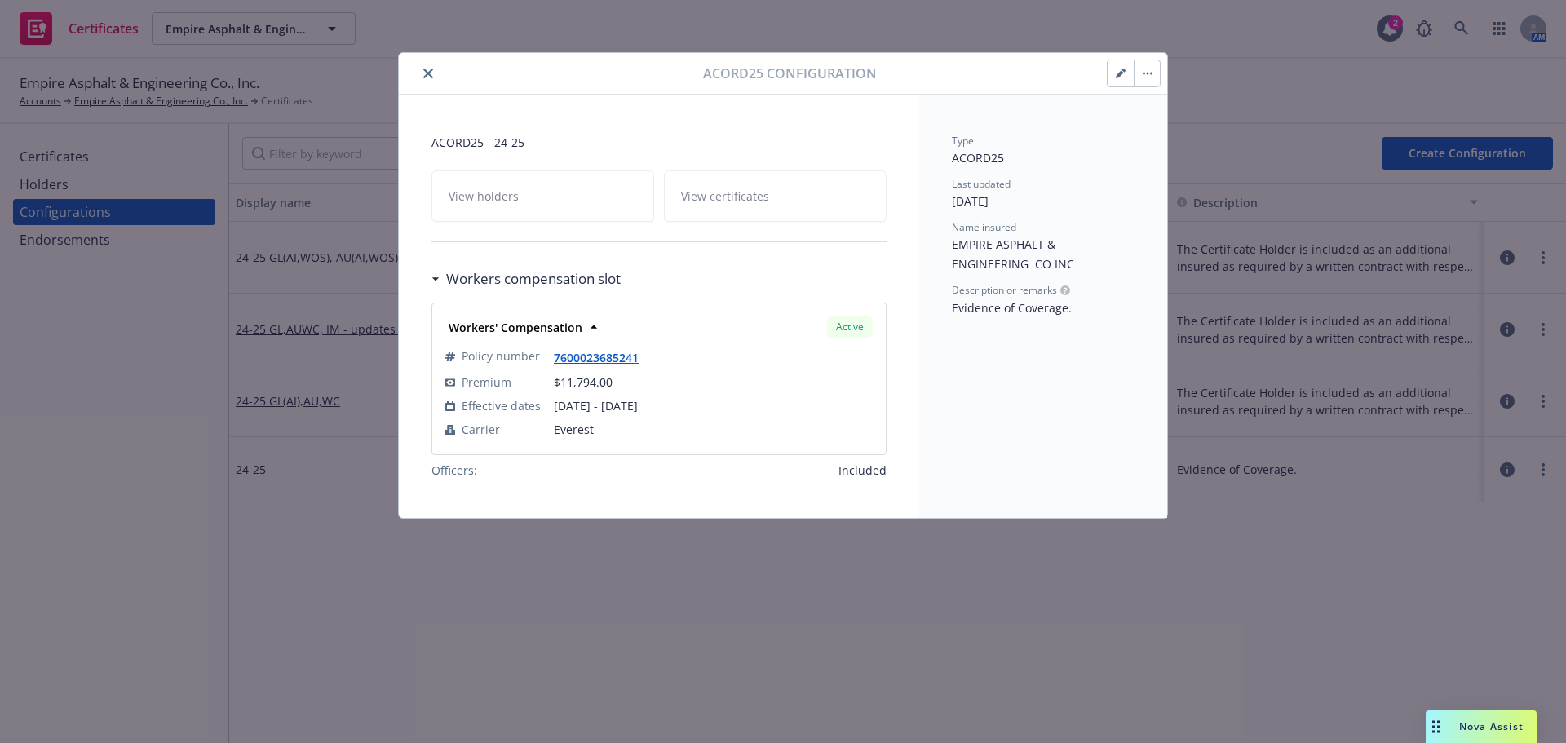
click at [1117, 72] on icon "button" at bounding box center [1121, 74] width 10 height 10
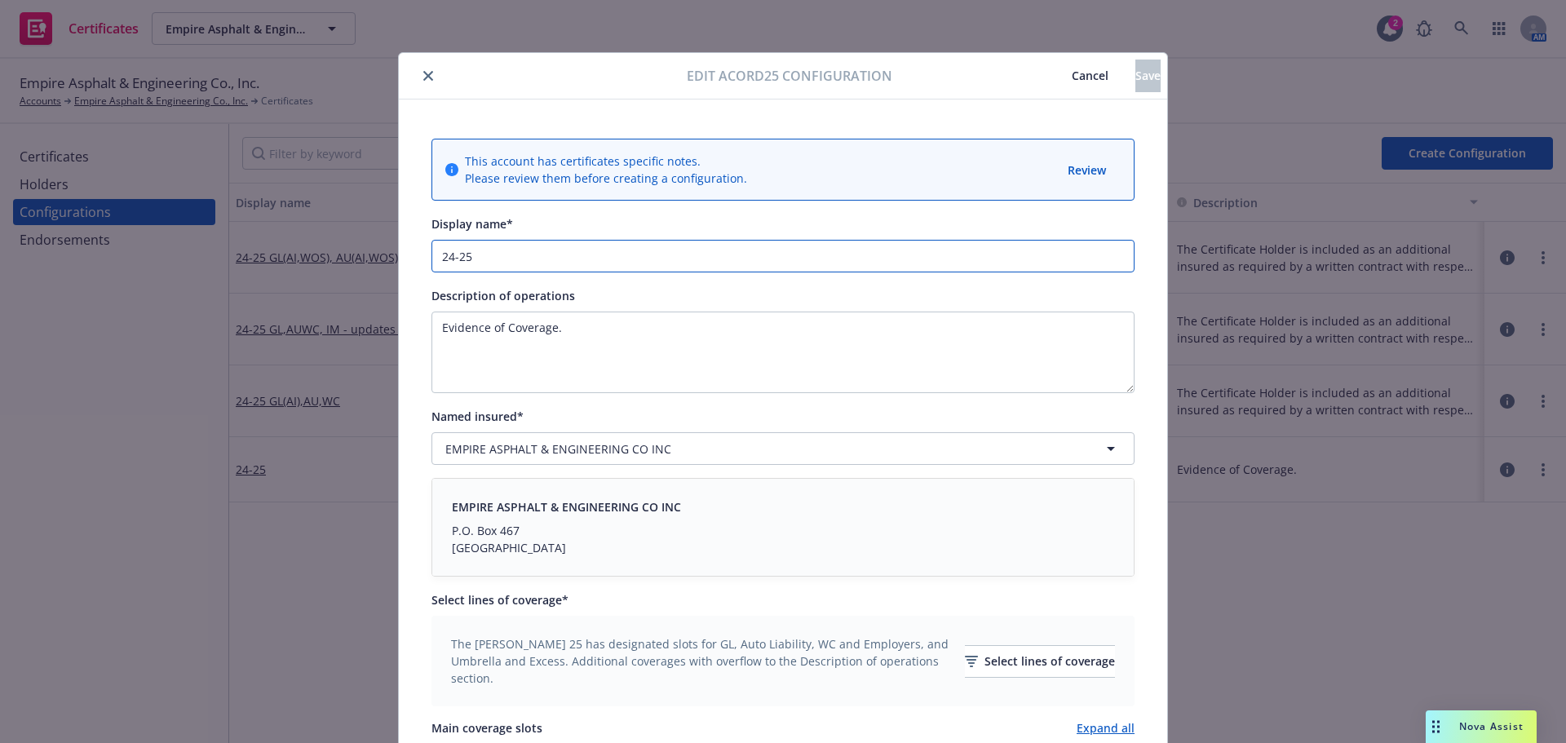
click at [613, 252] on input "24-25" at bounding box center [783, 256] width 703 height 33
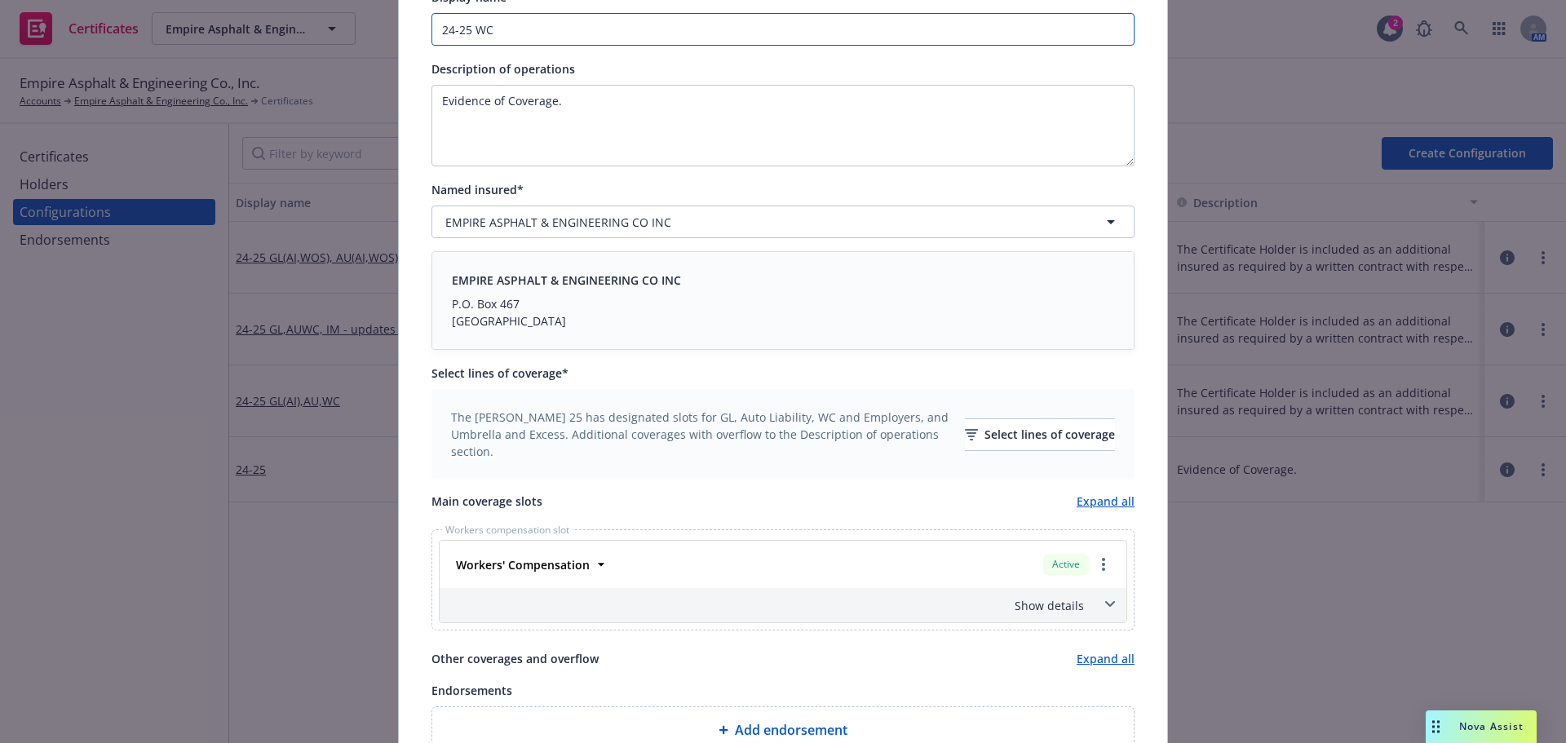
scroll to position [451, 0]
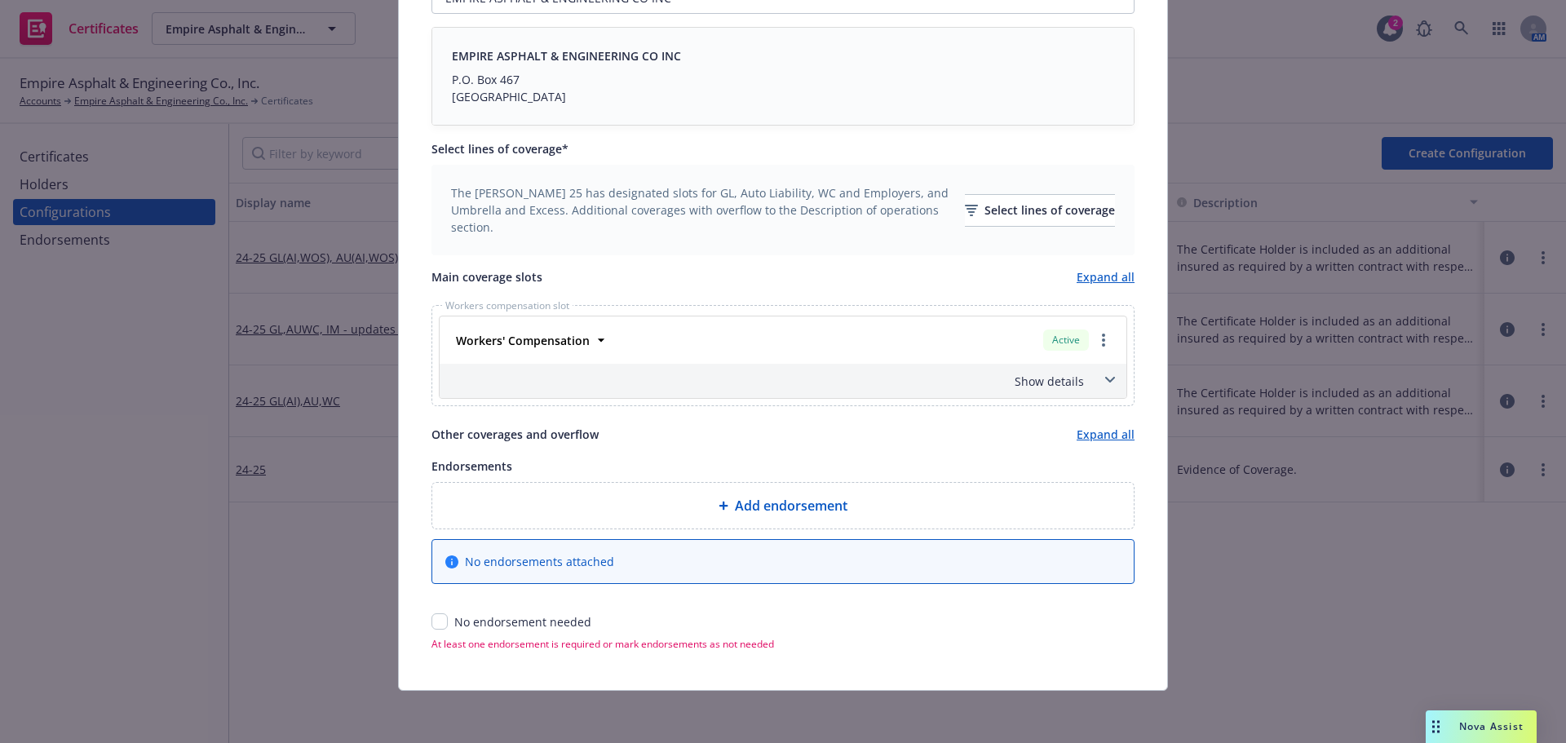
type input "24-25 WC"
click at [424, 631] on div "This account has certificates specific notes. Please review them before creatin…" at bounding box center [783, 169] width 768 height 1042
click at [435, 623] on input "checkbox" at bounding box center [440, 621] width 16 height 16
checkbox input "true"
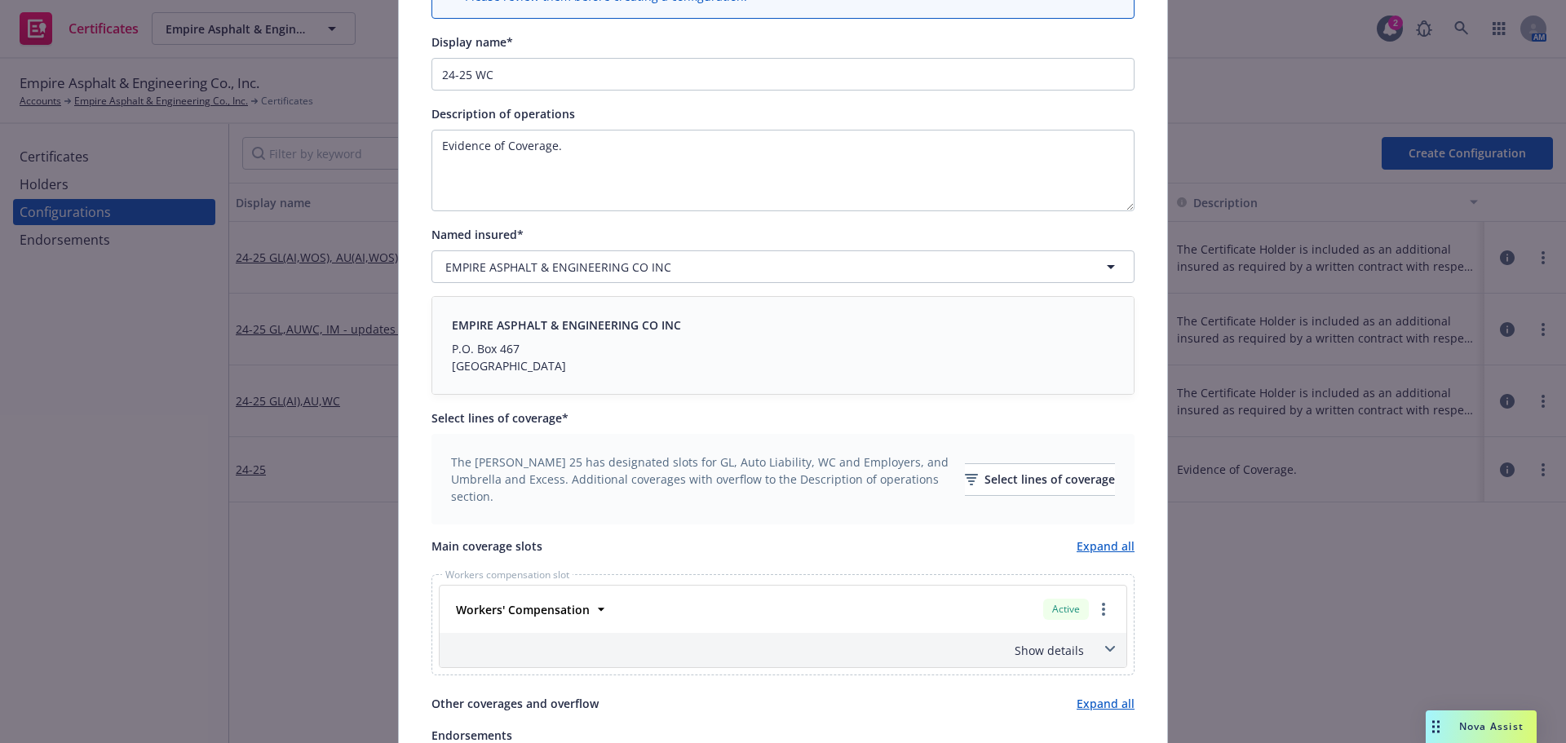
scroll to position [0, 0]
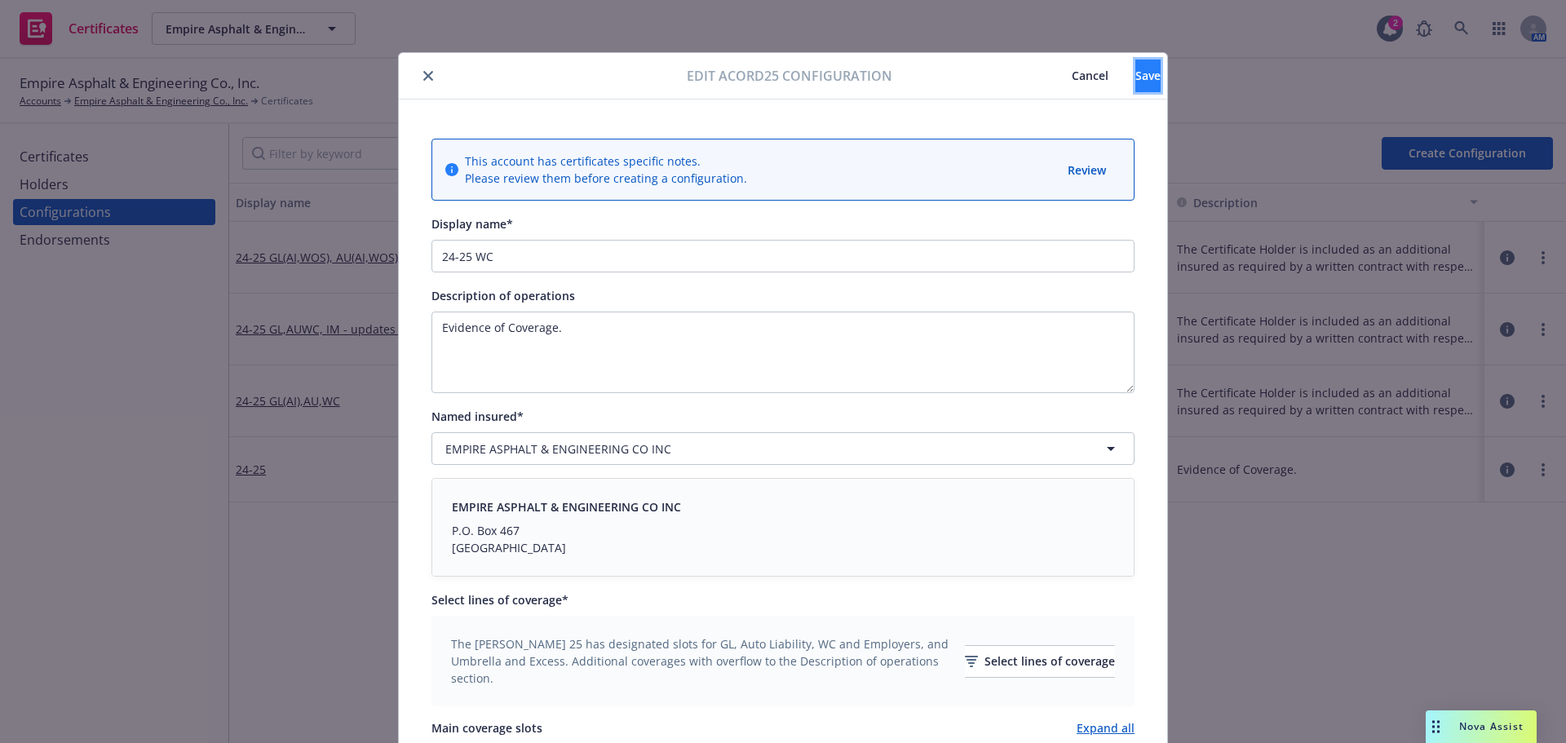
click at [1136, 73] on button "Save" at bounding box center [1148, 76] width 25 height 33
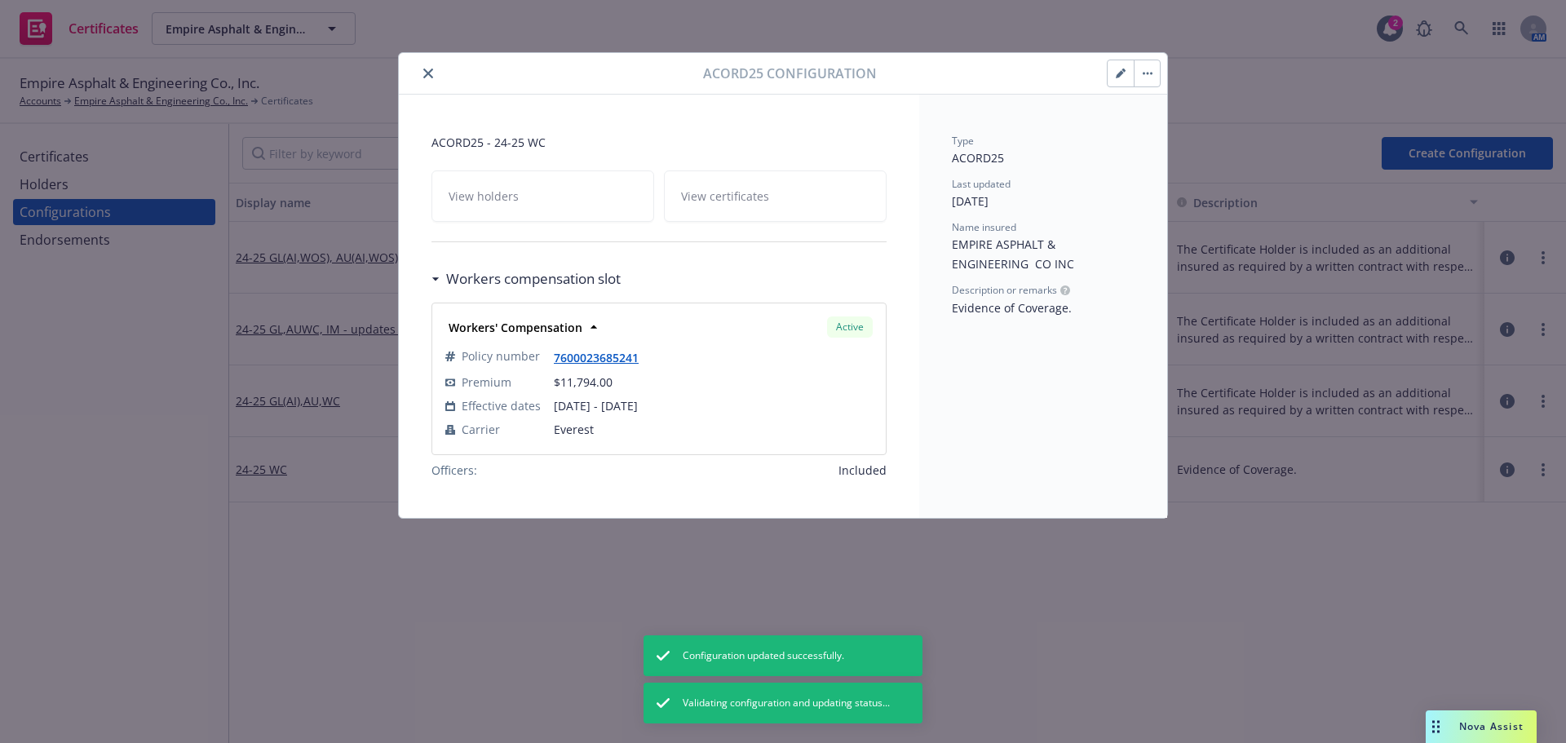
click at [436, 73] on button "close" at bounding box center [428, 74] width 20 height 20
click at [434, 73] on div "Empire Asphalt & Engineering Co., Inc. Accounts Empire Asphalt & Engineering Co…" at bounding box center [783, 91] width 1527 height 36
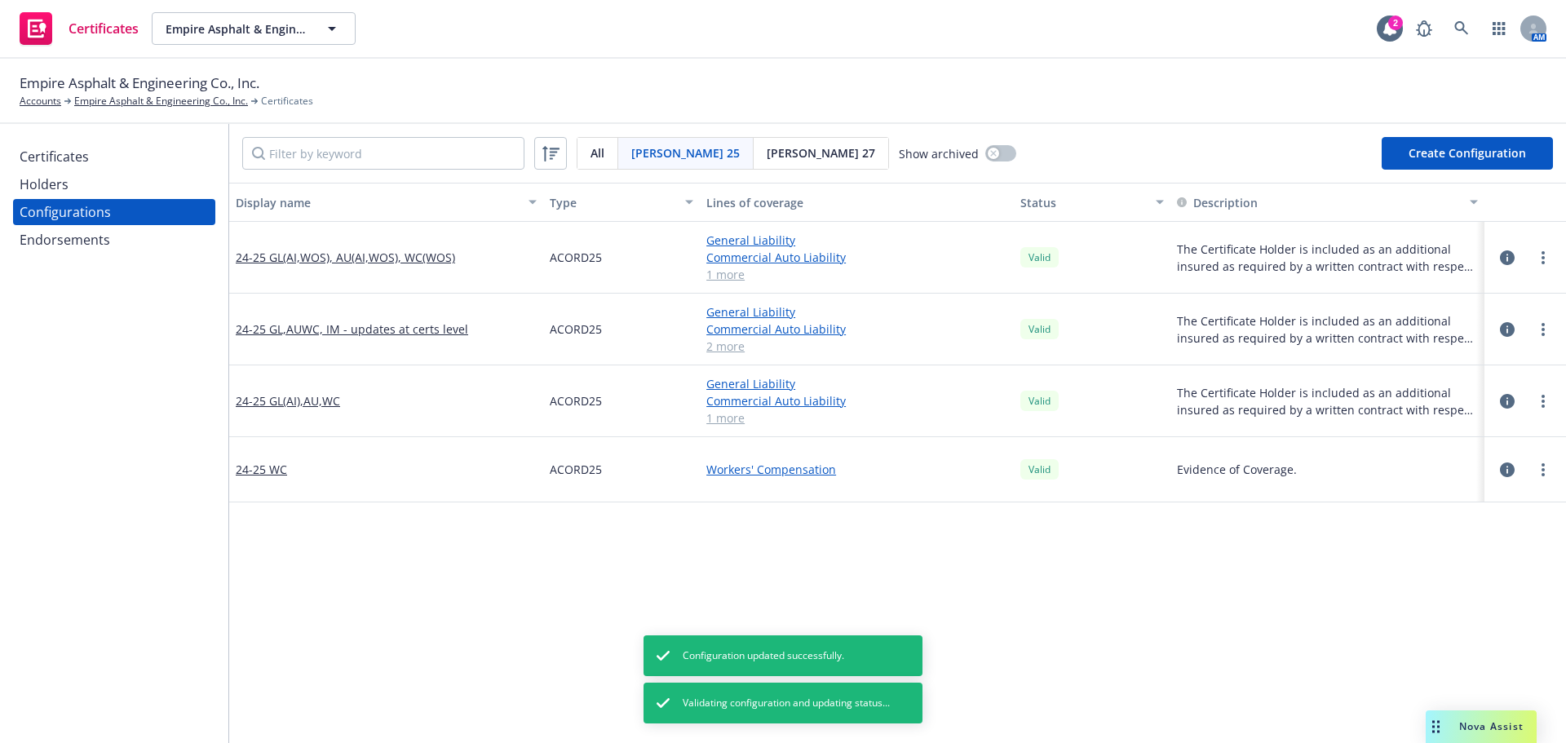
click at [138, 165] on div "Certificates" at bounding box center [114, 157] width 189 height 26
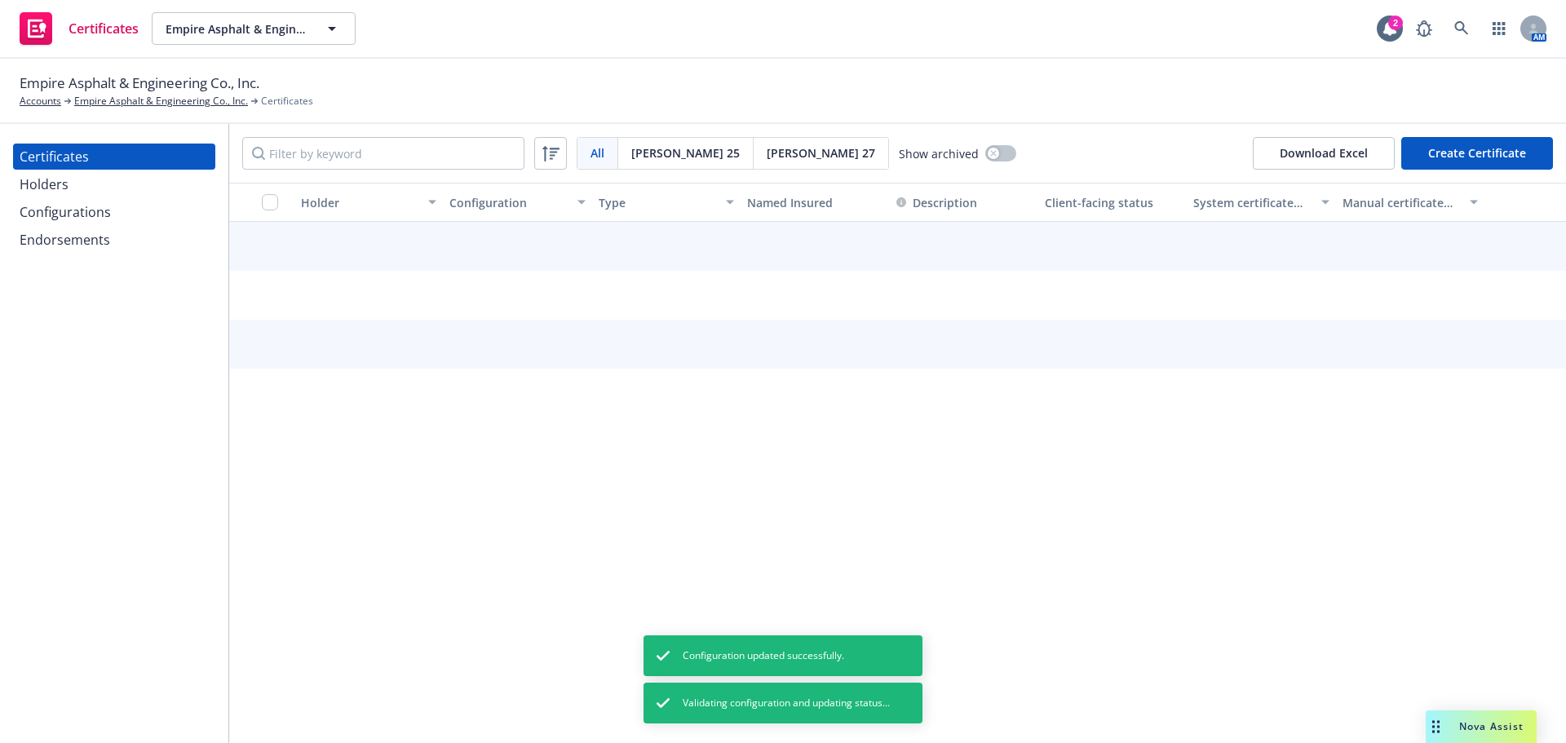
click at [1447, 158] on button "Create Certificate" at bounding box center [1477, 153] width 152 height 33
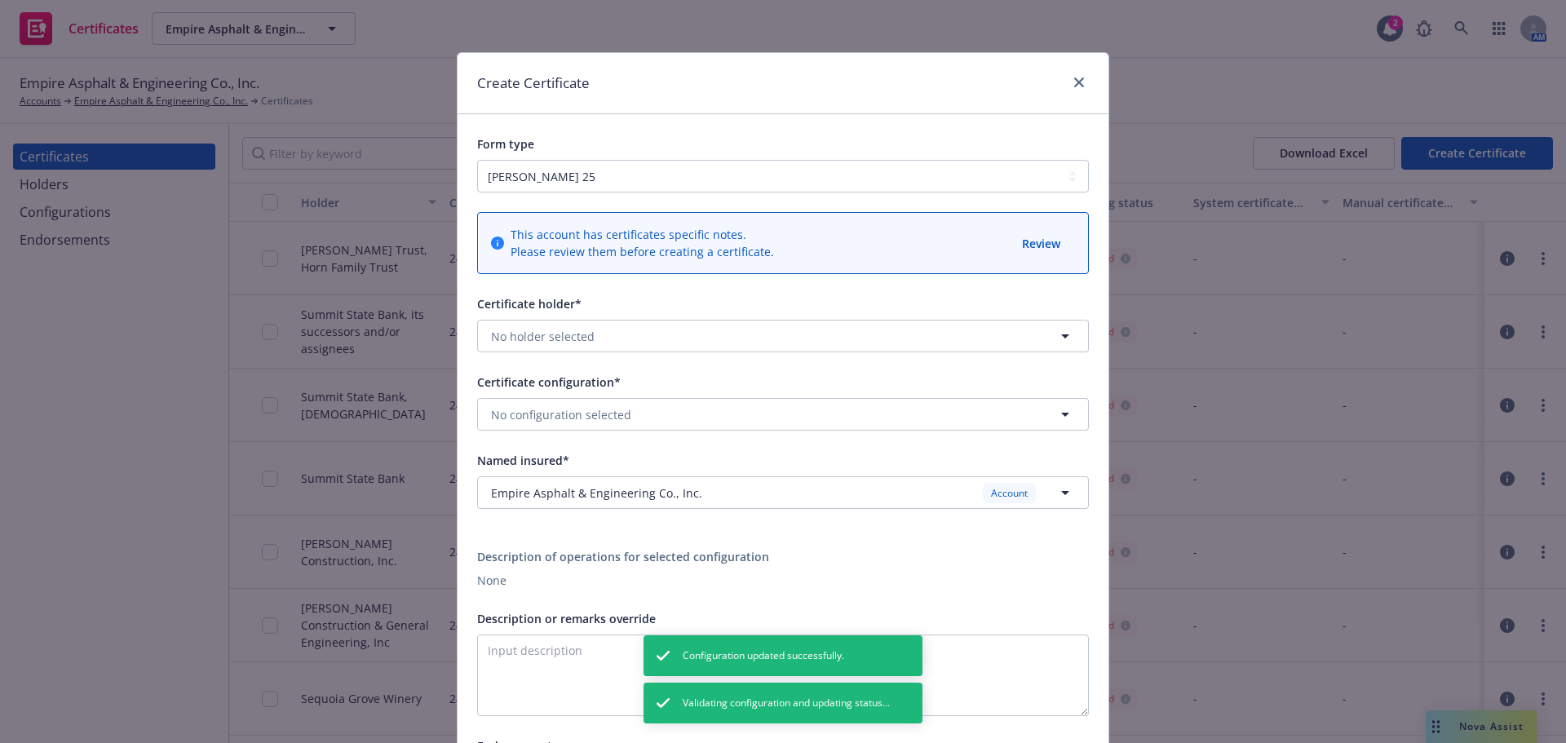
click at [578, 314] on div "Certificate holder* No holder selected" at bounding box center [783, 323] width 612 height 59
click at [576, 338] on span "No holder selected" at bounding box center [543, 336] width 104 height 17
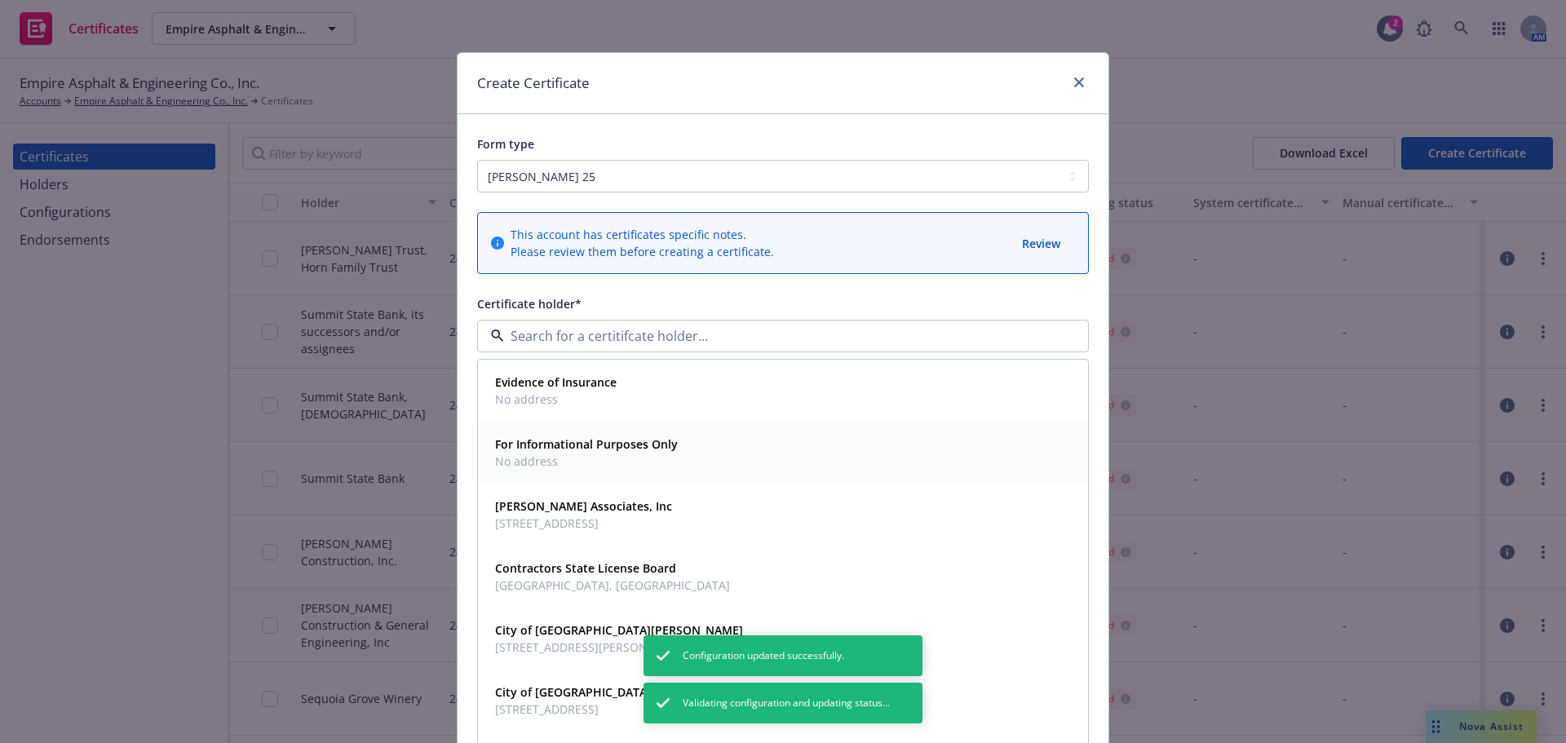
click at [566, 449] on strong "For Informational Purposes Only" at bounding box center [586, 443] width 183 height 15
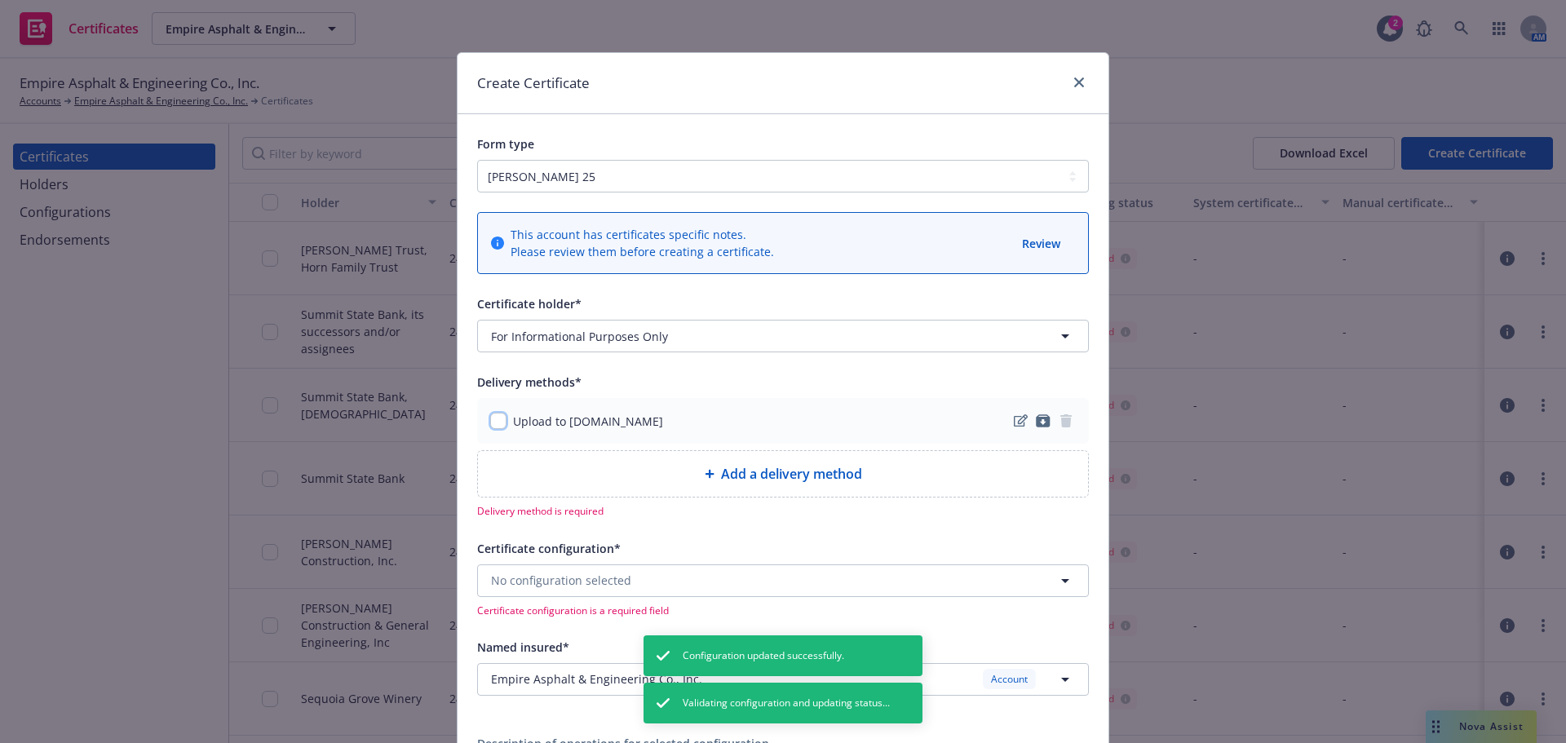
click at [490, 418] on input "checkbox" at bounding box center [498, 421] width 16 height 16
checkbox input "true"
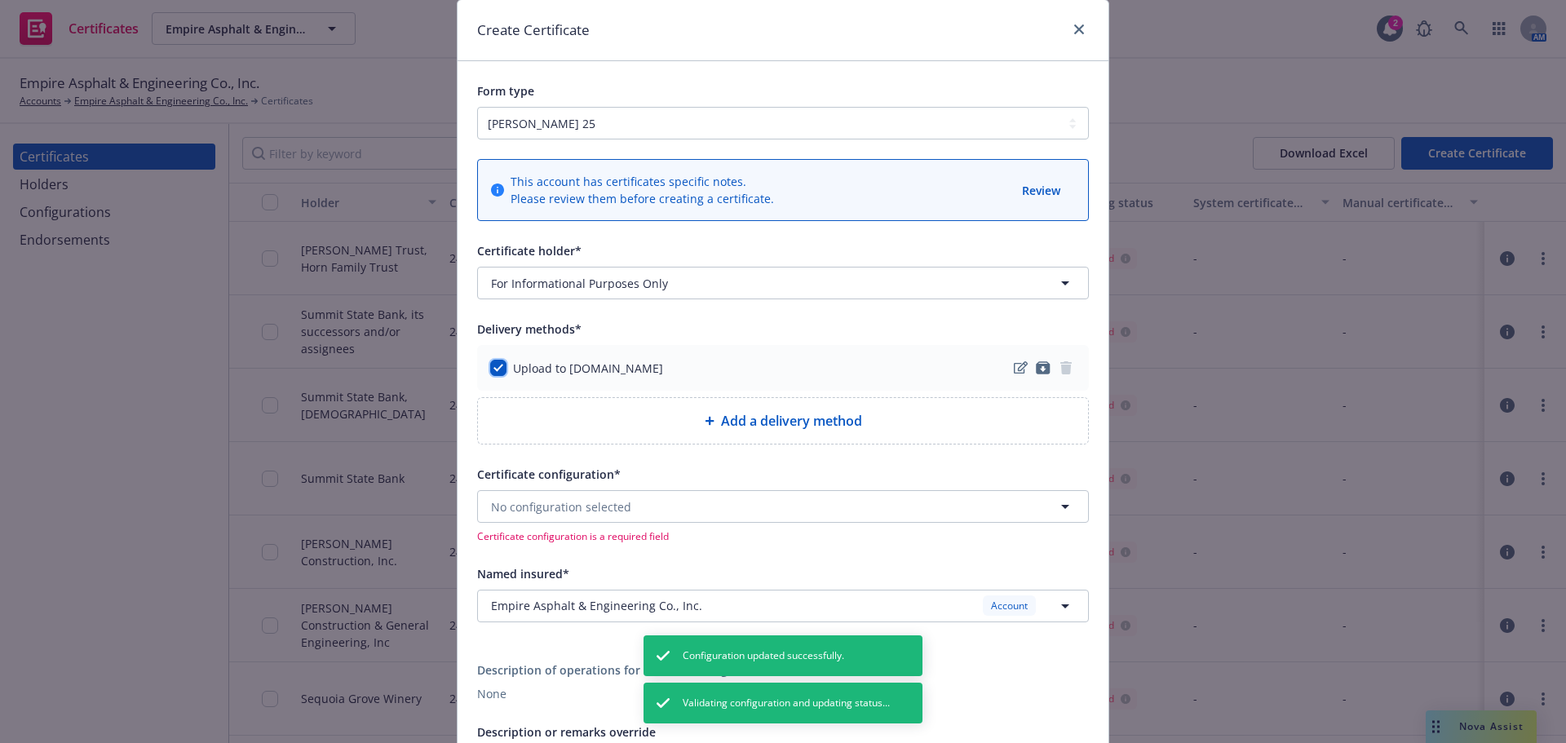
scroll to position [163, 0]
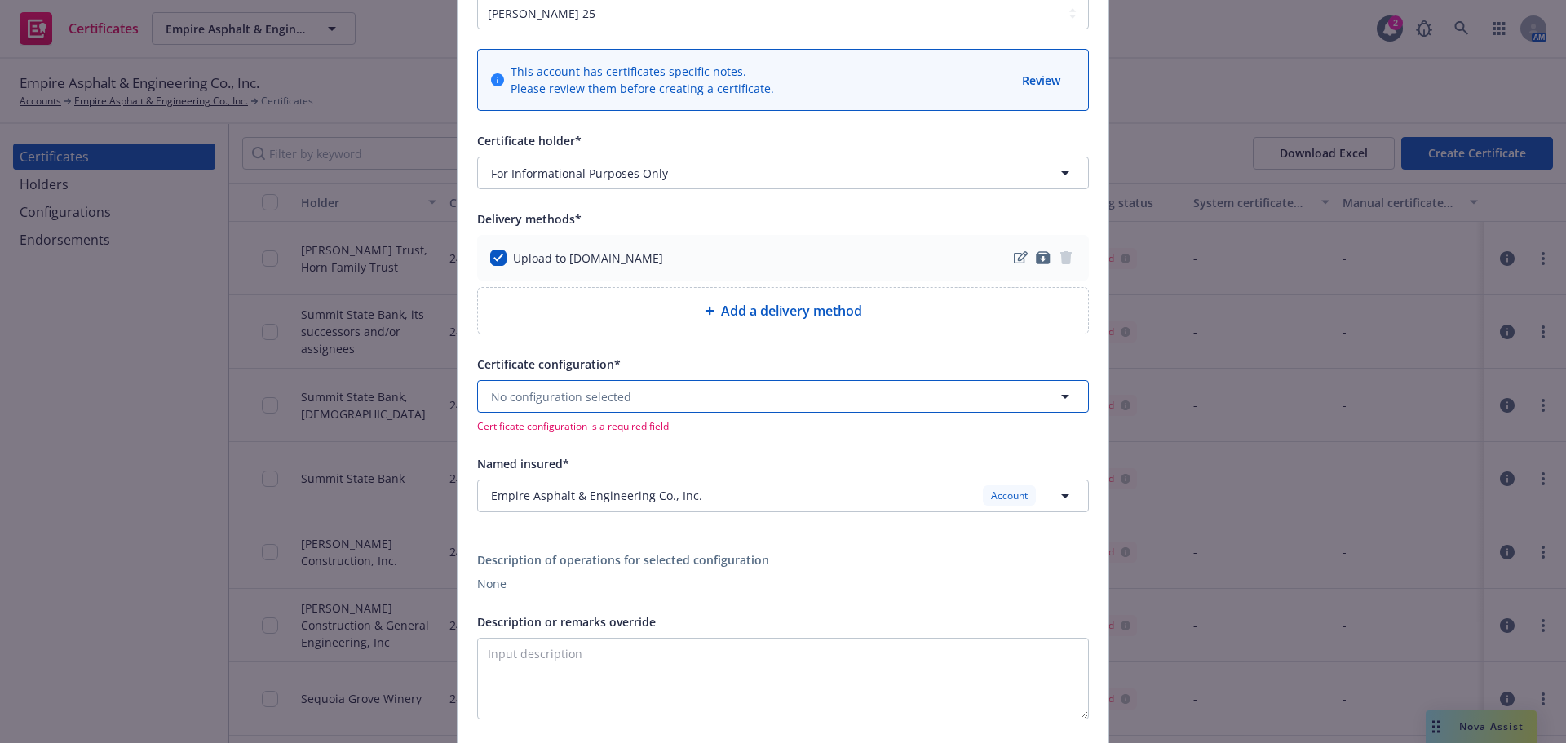
click at [621, 393] on span "No configuration selected" at bounding box center [561, 396] width 140 height 17
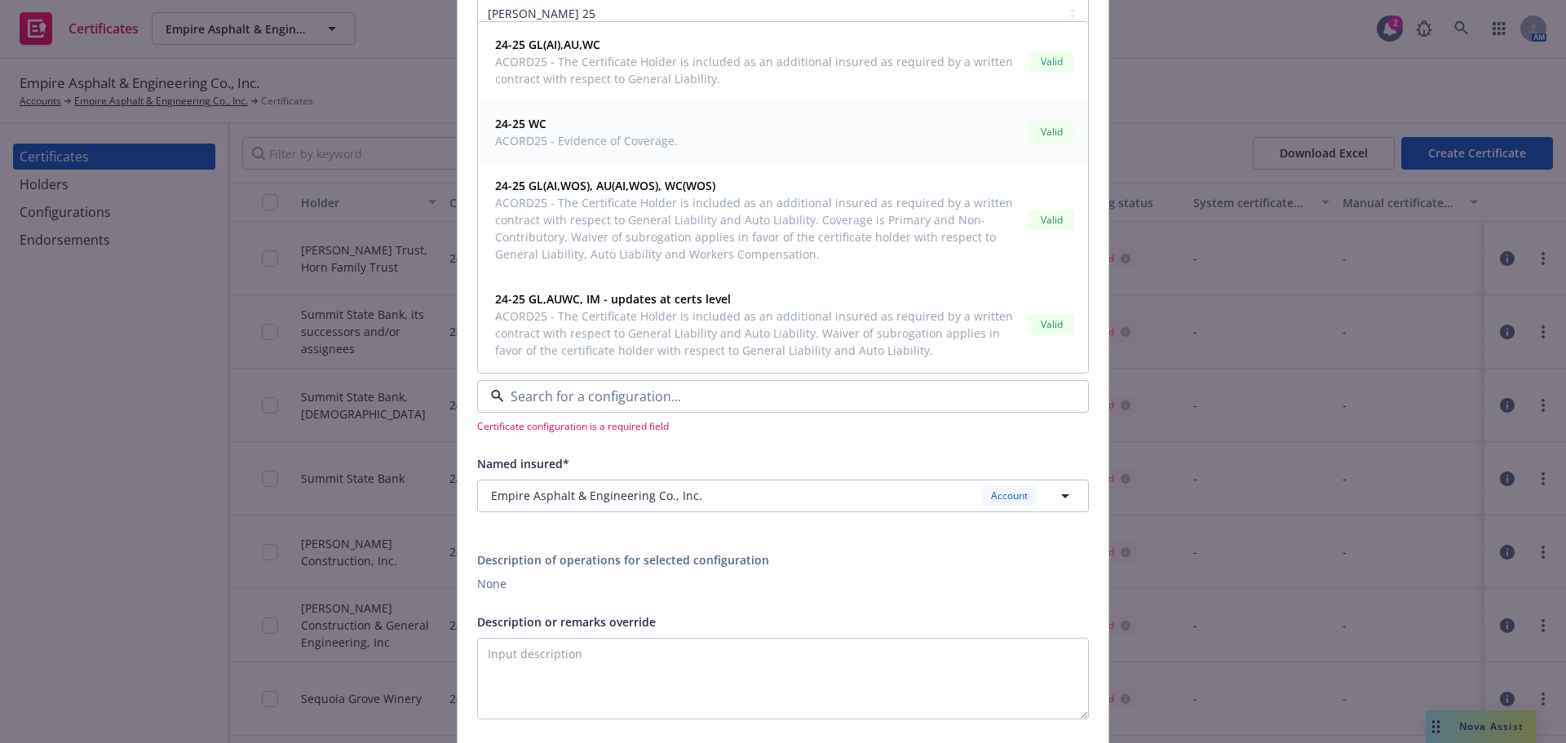
click at [597, 140] on span "ACORD25 - Evidence of Coverage." at bounding box center [586, 140] width 183 height 17
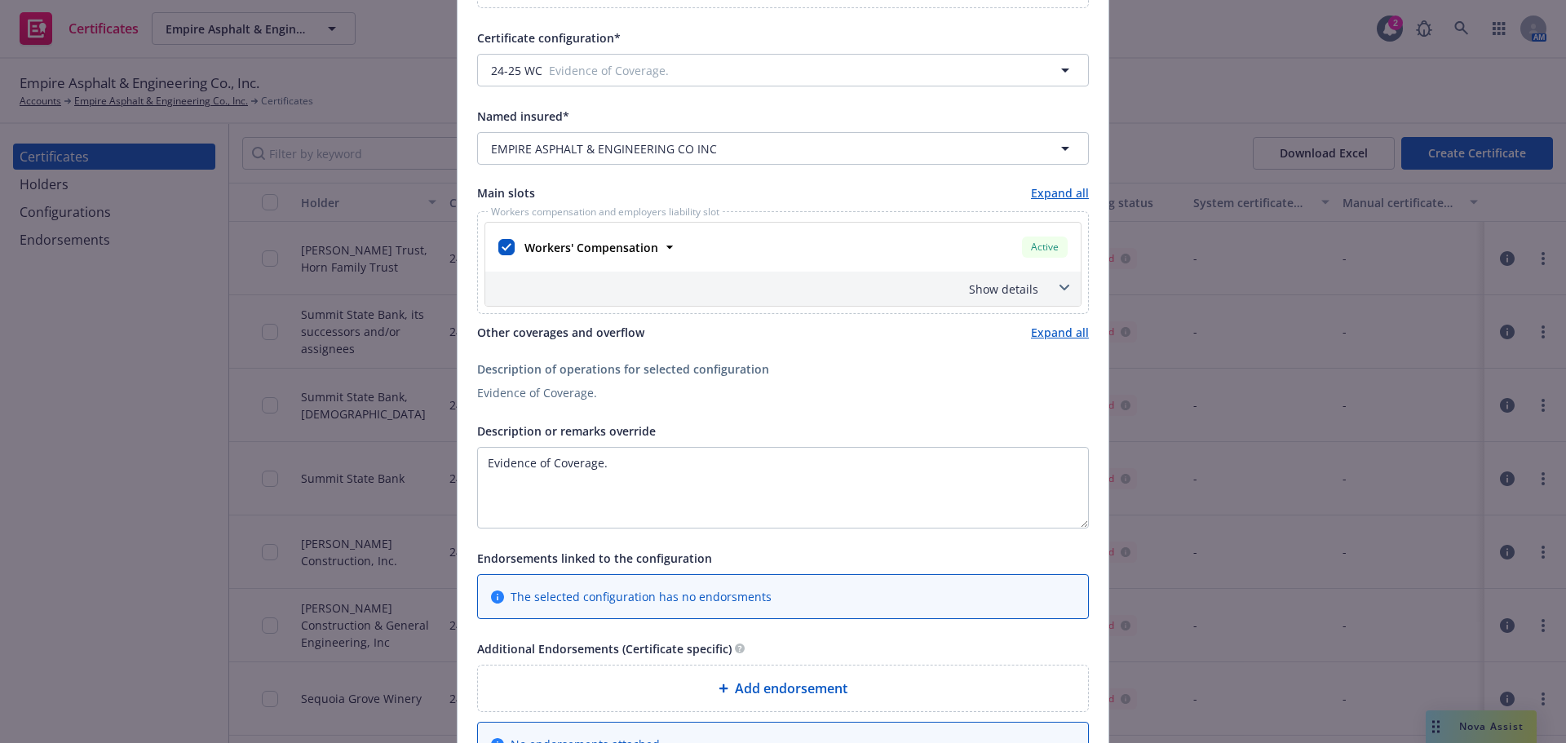
scroll to position [705, 0]
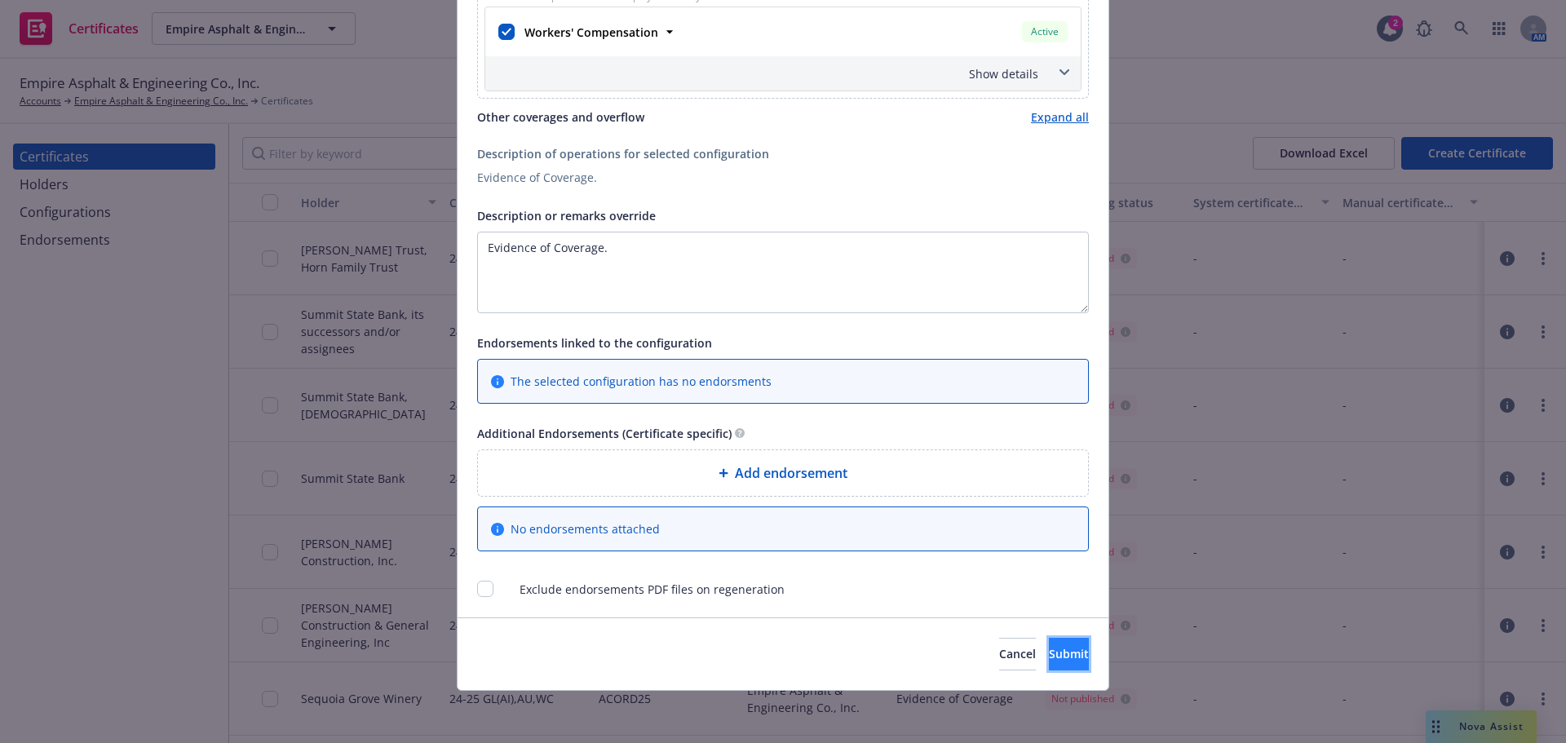
click at [1049, 663] on button "Submit" at bounding box center [1069, 654] width 40 height 33
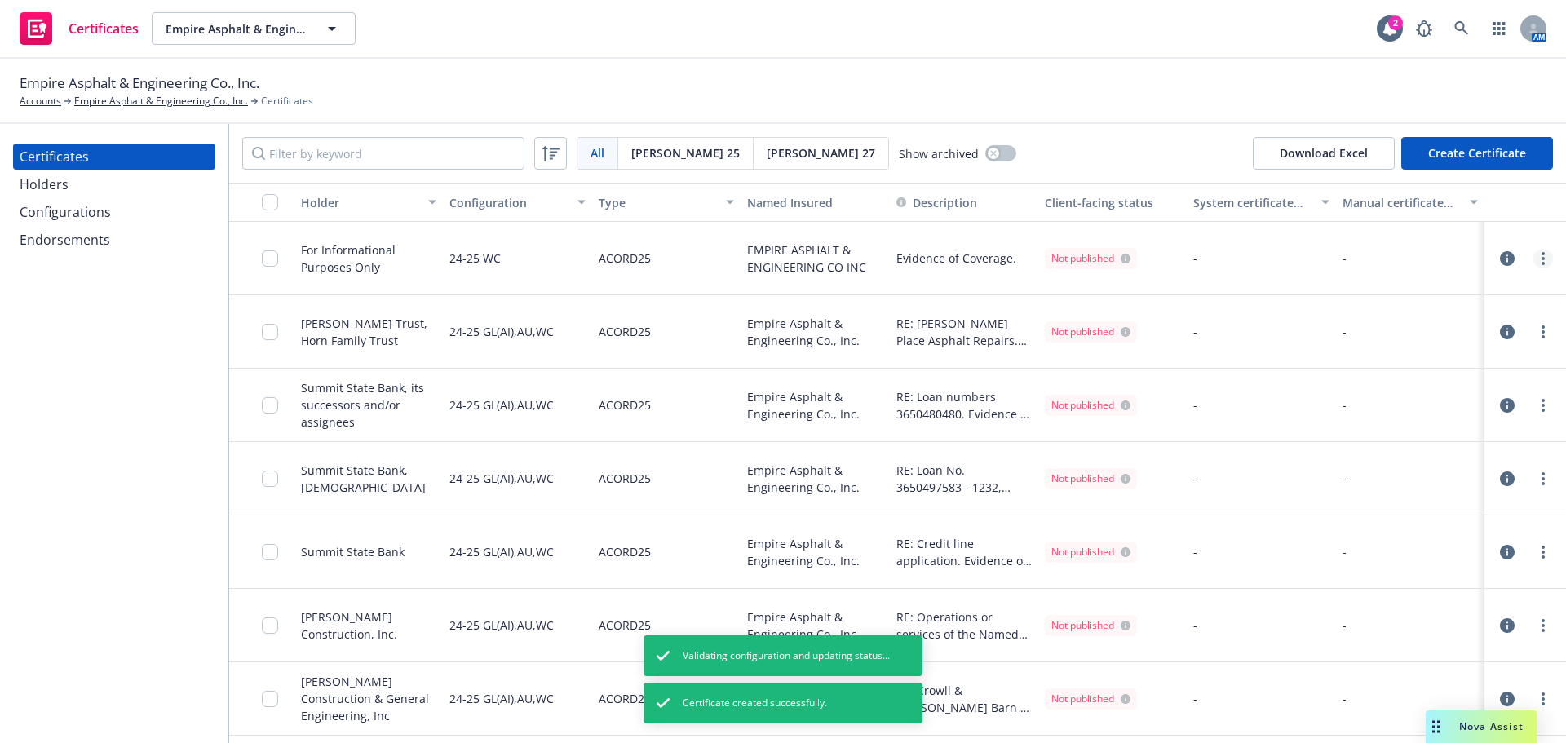
click at [1542, 262] on circle "more" at bounding box center [1543, 263] width 3 height 3
click at [1441, 357] on link "Regenerate" at bounding box center [1409, 357] width 261 height 33
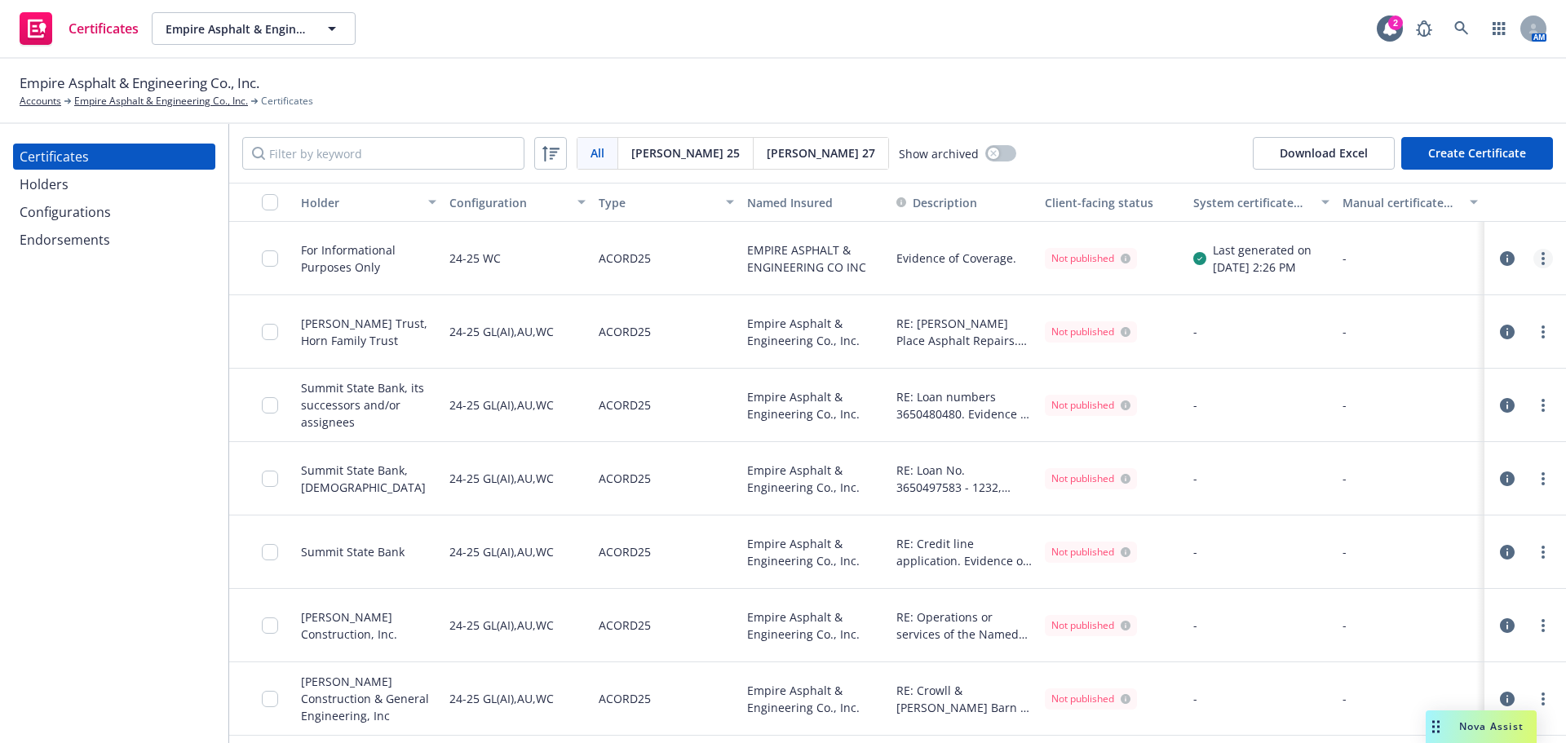
click at [1535, 263] on link "more" at bounding box center [1544, 259] width 20 height 20
click at [1157, 162] on div "All All [PERSON_NAME] 25 [PERSON_NAME] 27 Show archived Download Excel Create C…" at bounding box center [897, 153] width 1337 height 59
click at [1542, 260] on icon "more" at bounding box center [1543, 258] width 3 height 13
click at [1421, 494] on link "Download uneditable generated certificate" at bounding box center [1409, 488] width 261 height 33
click at [270, 259] on input "checkbox" at bounding box center [270, 258] width 16 height 16
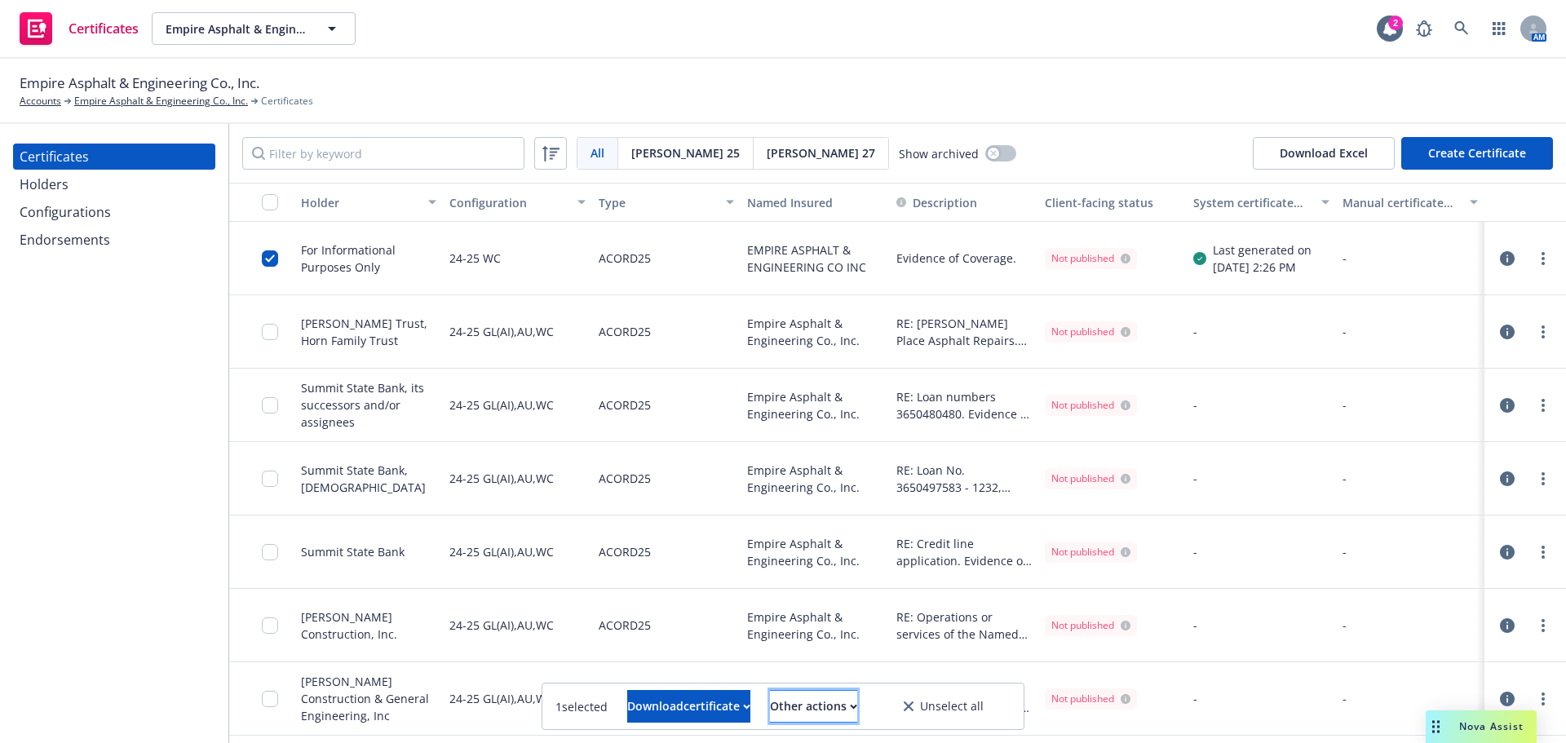
click at [857, 712] on div "Other actions" at bounding box center [813, 706] width 87 height 31
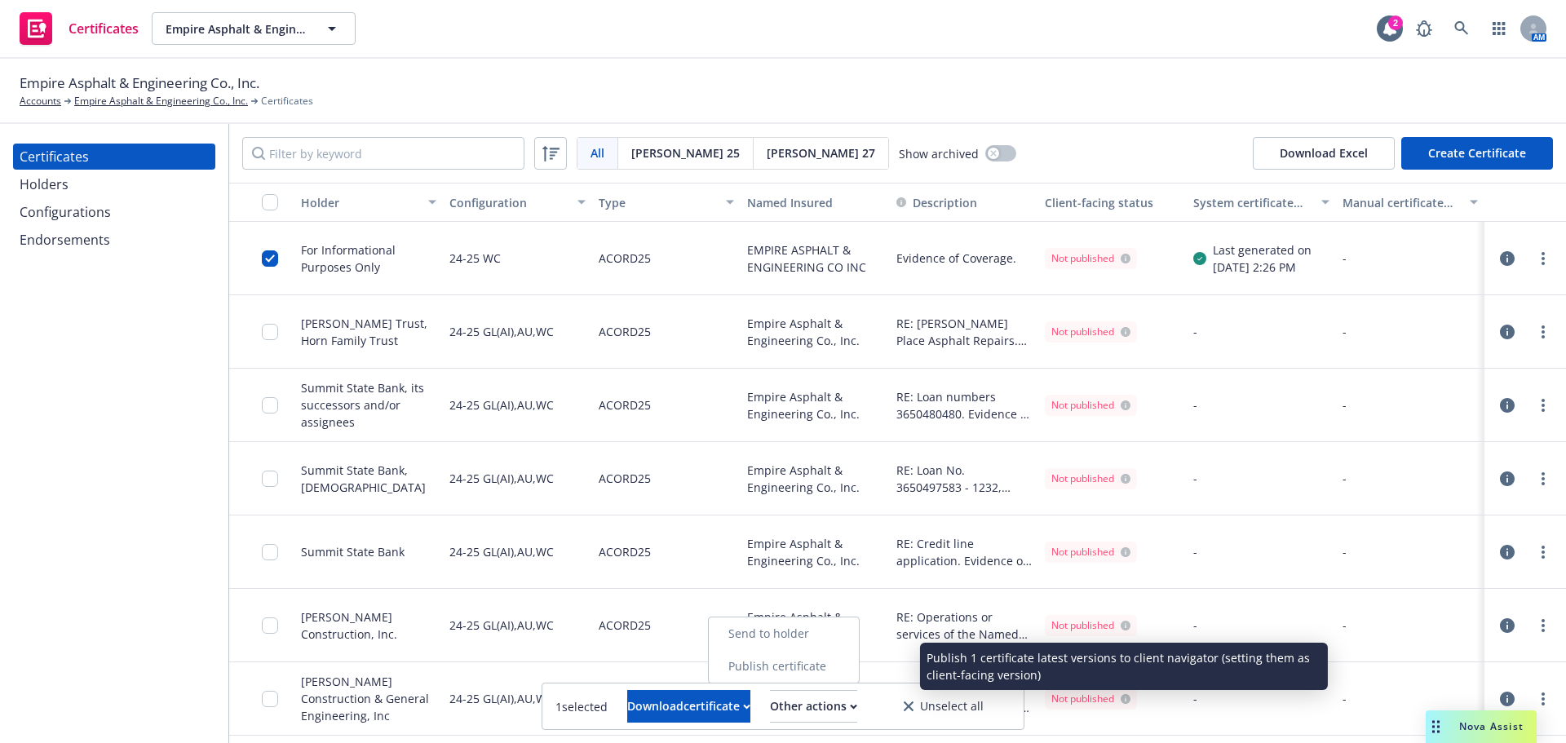
click at [859, 673] on link "Publish certificate" at bounding box center [784, 666] width 150 height 33
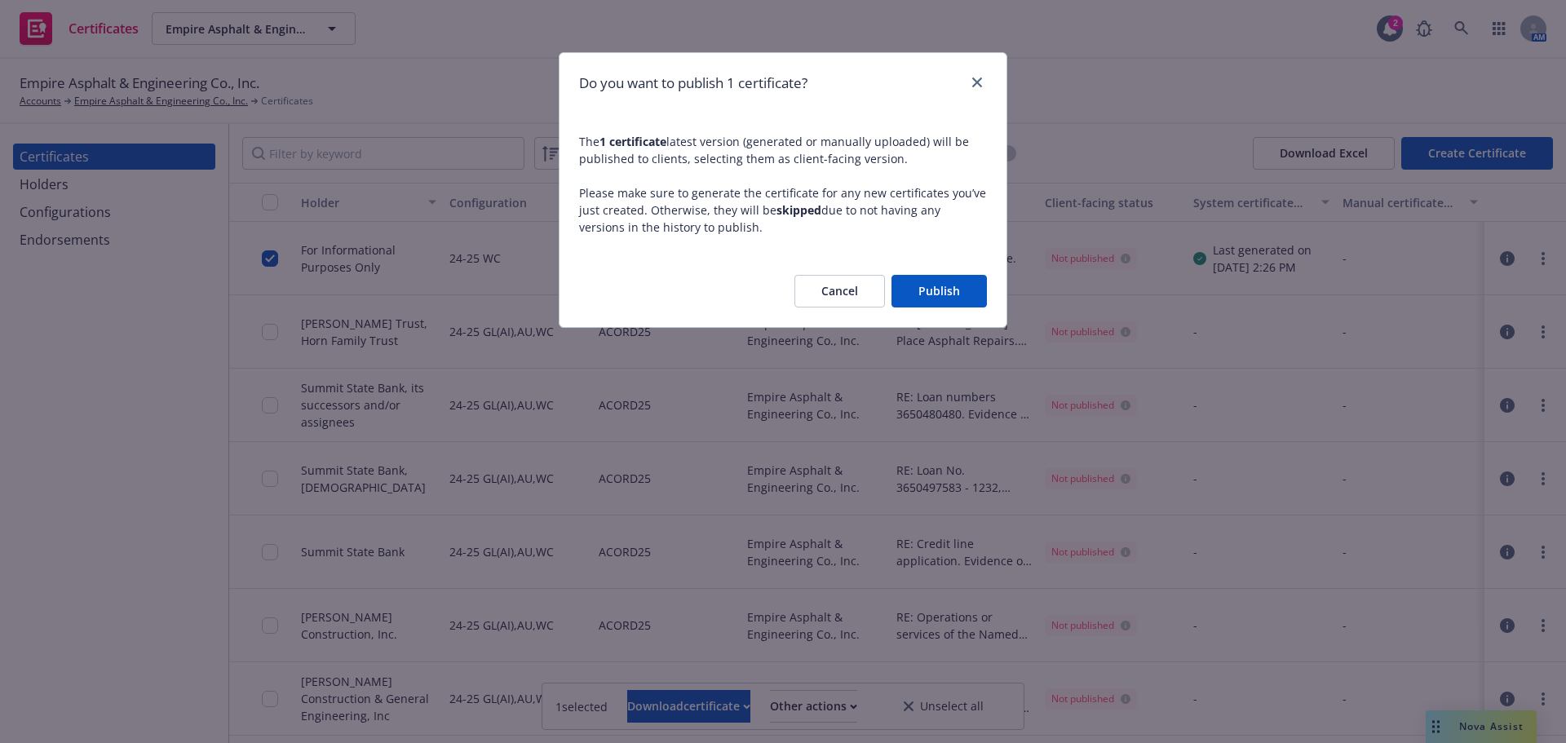
click at [926, 294] on button "Publish" at bounding box center [939, 291] width 95 height 33
